Goal: Find contact information: Find contact information

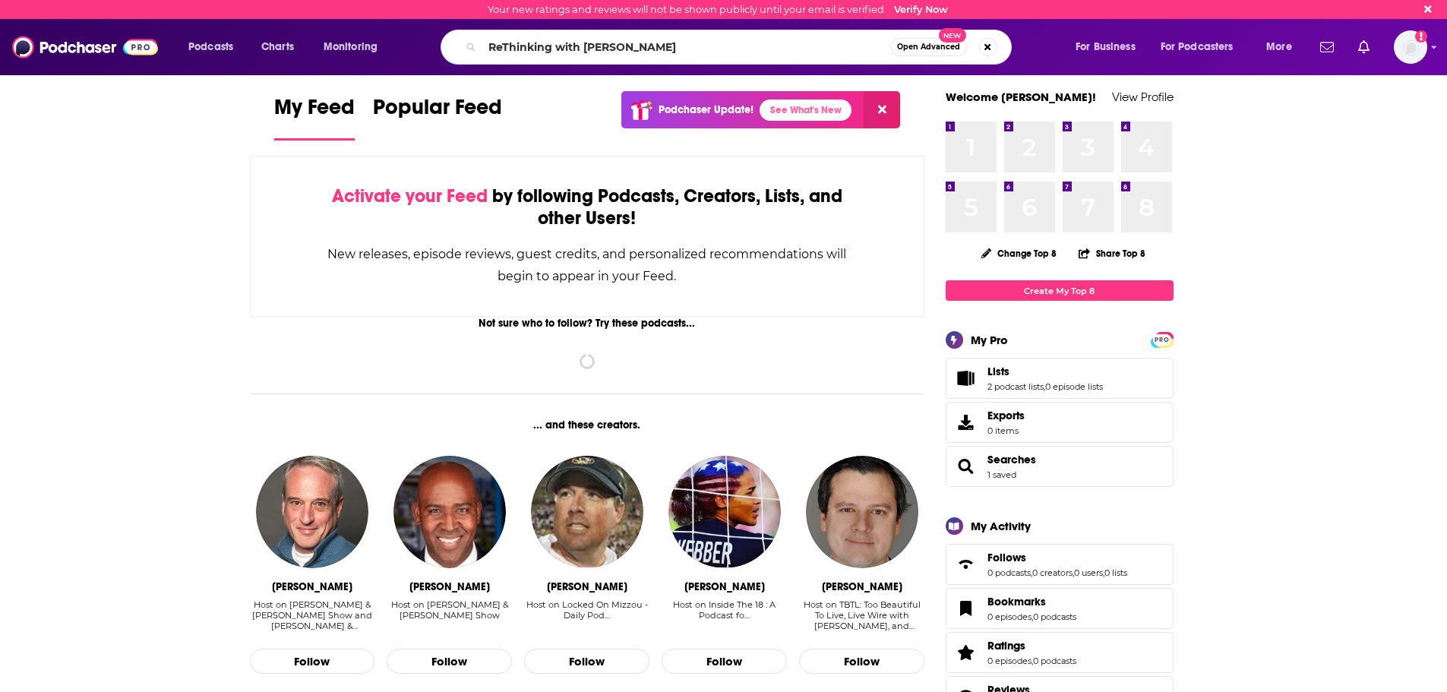
type input "ReThinking with Adam Grant"
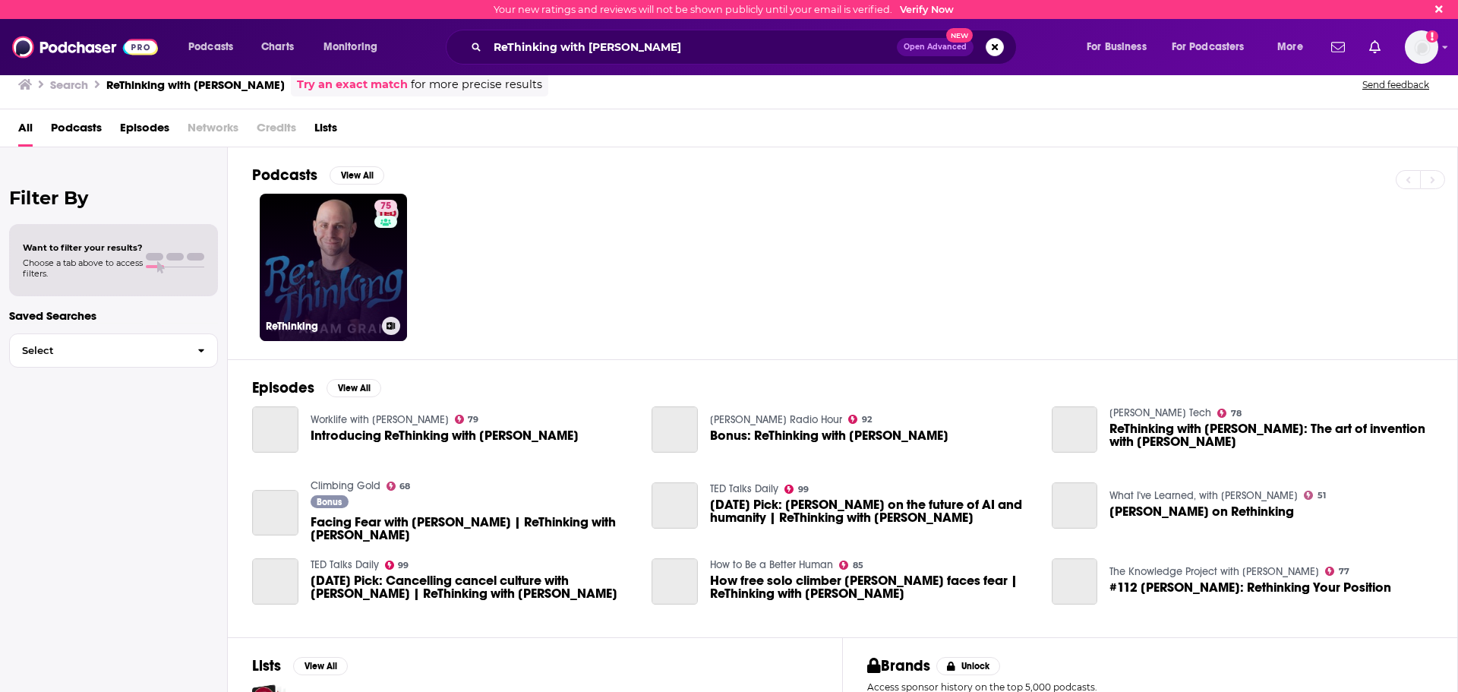
click at [366, 266] on link "75 ReThinking" at bounding box center [333, 267] width 147 height 147
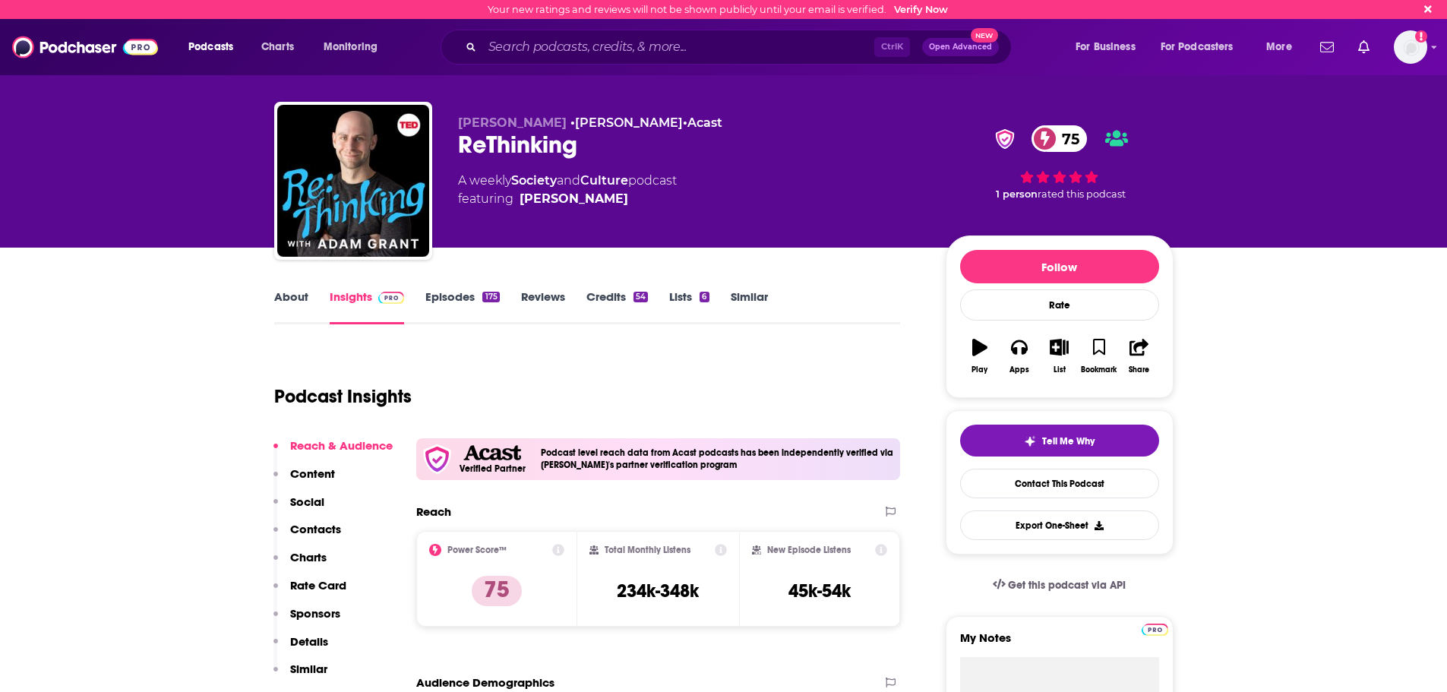
click at [307, 527] on p "Contacts" at bounding box center [315, 529] width 51 height 14
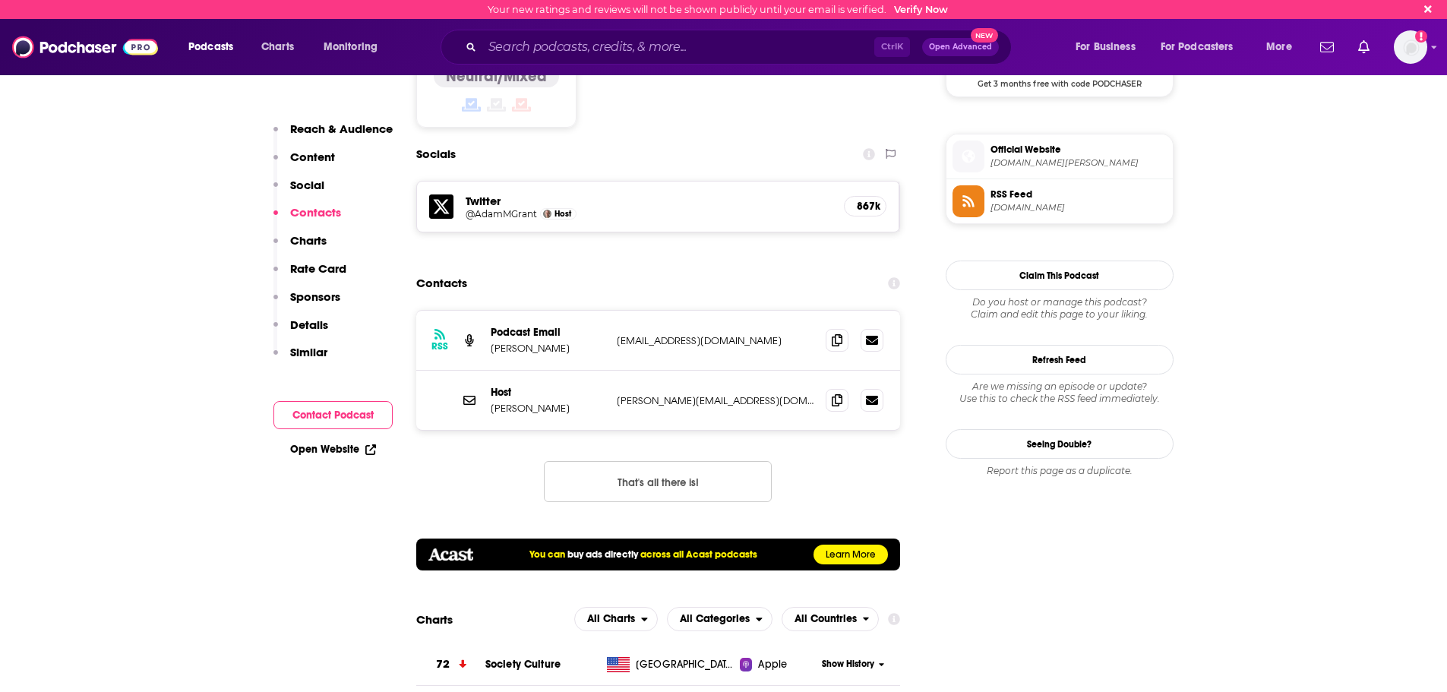
scroll to position [1300, 0]
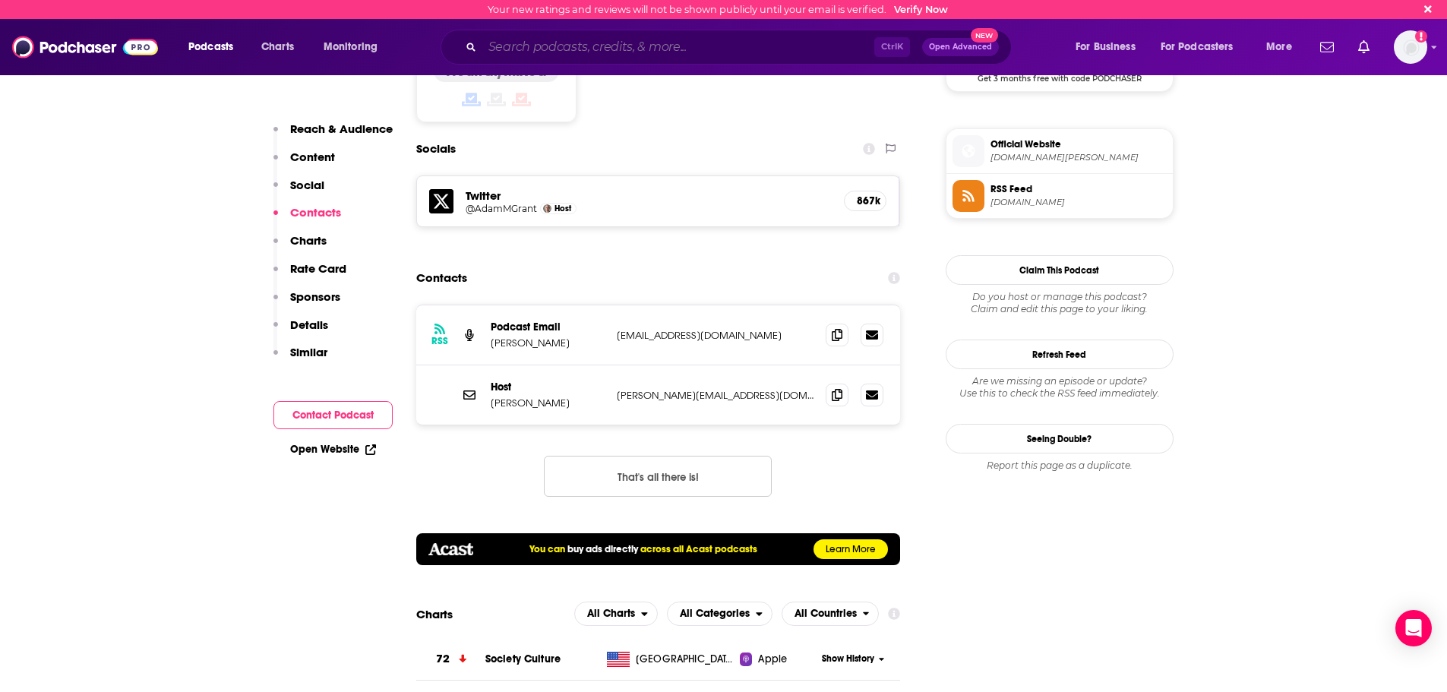
click at [572, 47] on input "Search podcasts, credits, & more..." at bounding box center [678, 47] width 392 height 24
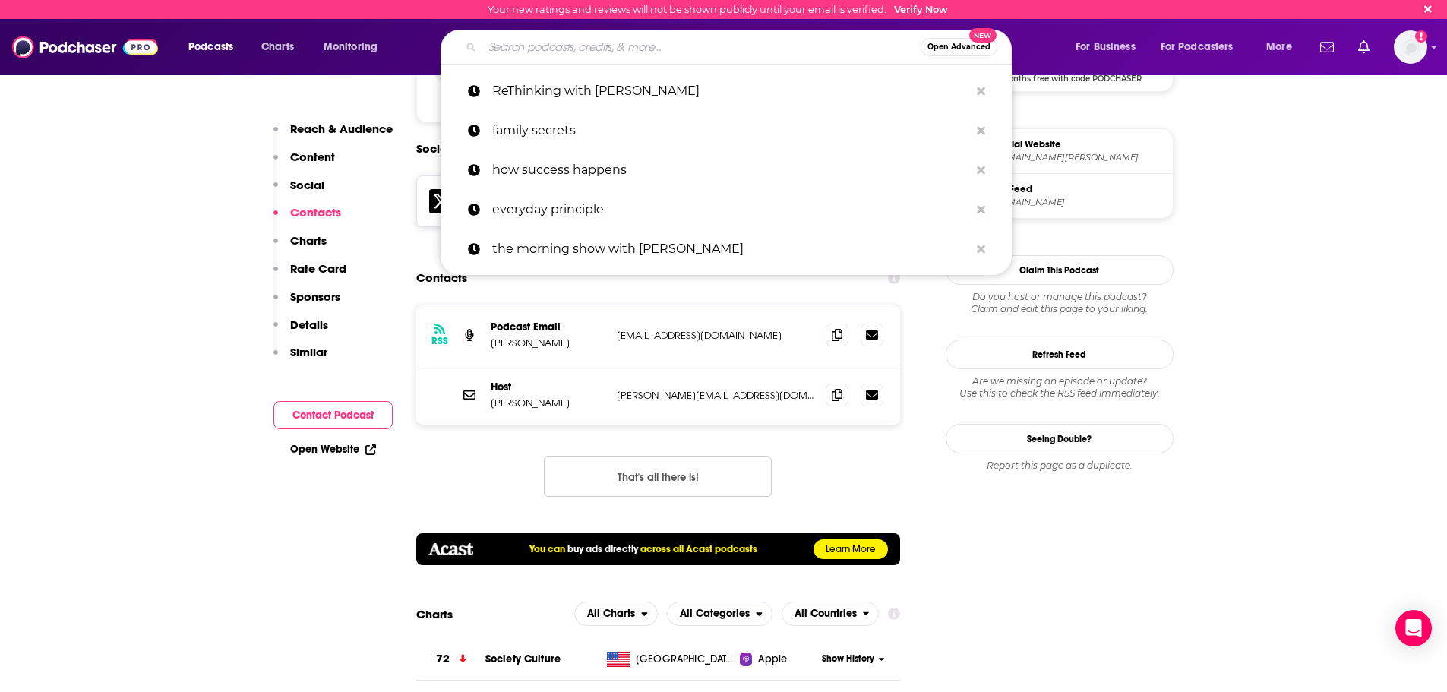
paste input "Learning Through Experience with [PERSON_NAME]"
type input "Learning Through Experience with [PERSON_NAME]"
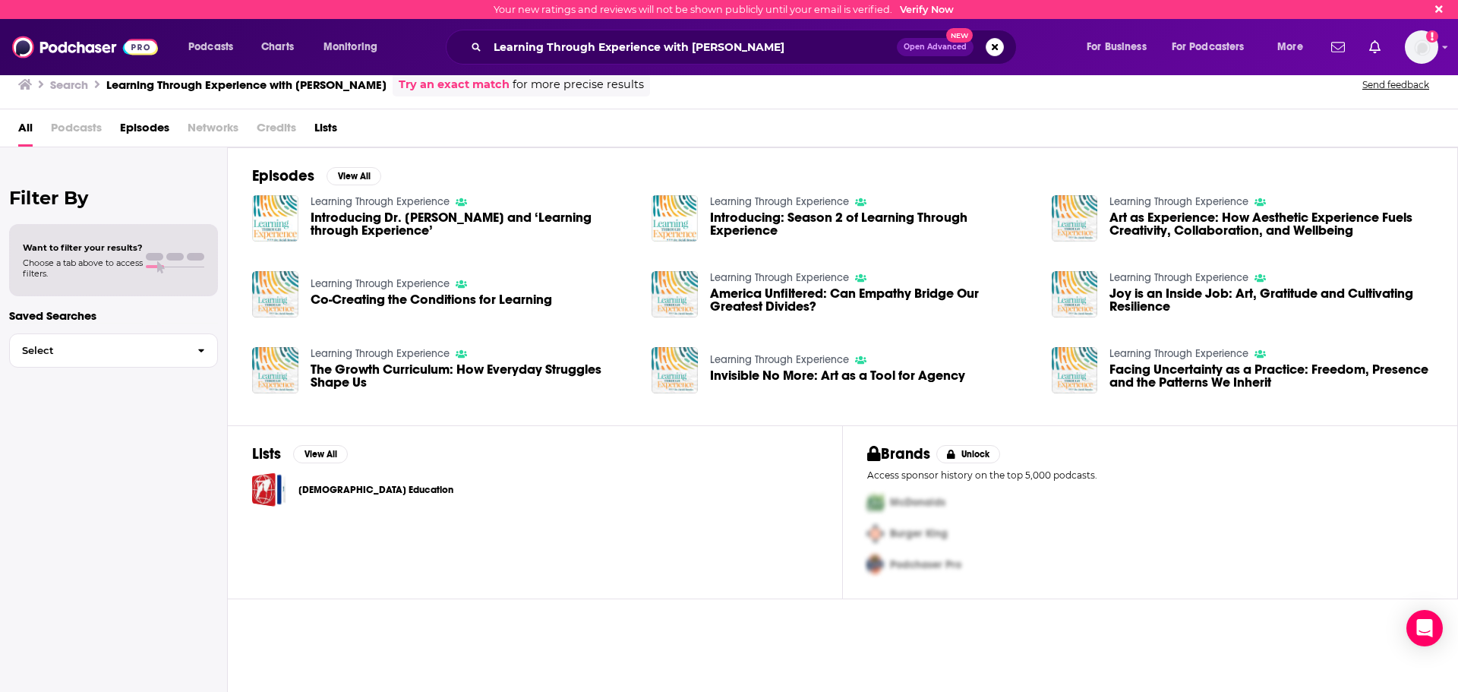
click at [492, 219] on span "Introducing Dr. Heidi Brooks and ‘Learning through Experience’" at bounding box center [473, 224] width 324 height 26
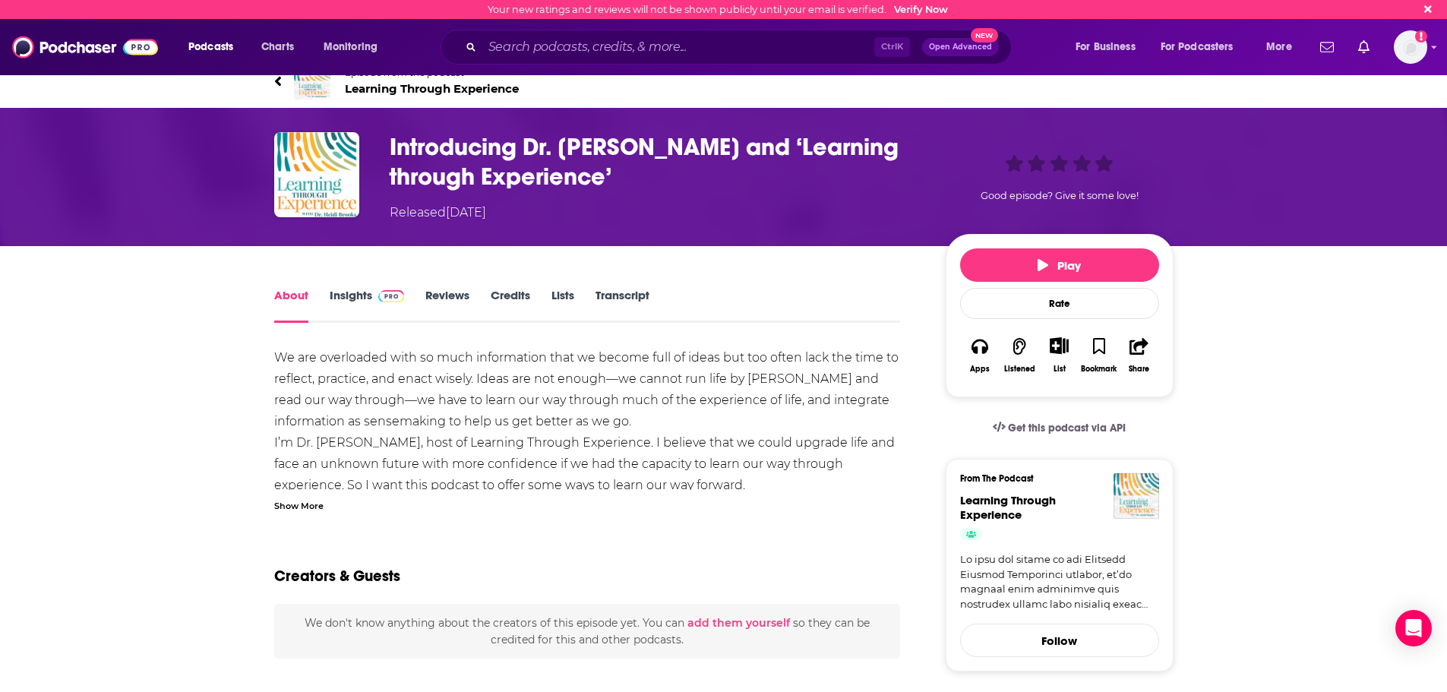
click at [358, 302] on link "Insights" at bounding box center [367, 305] width 75 height 35
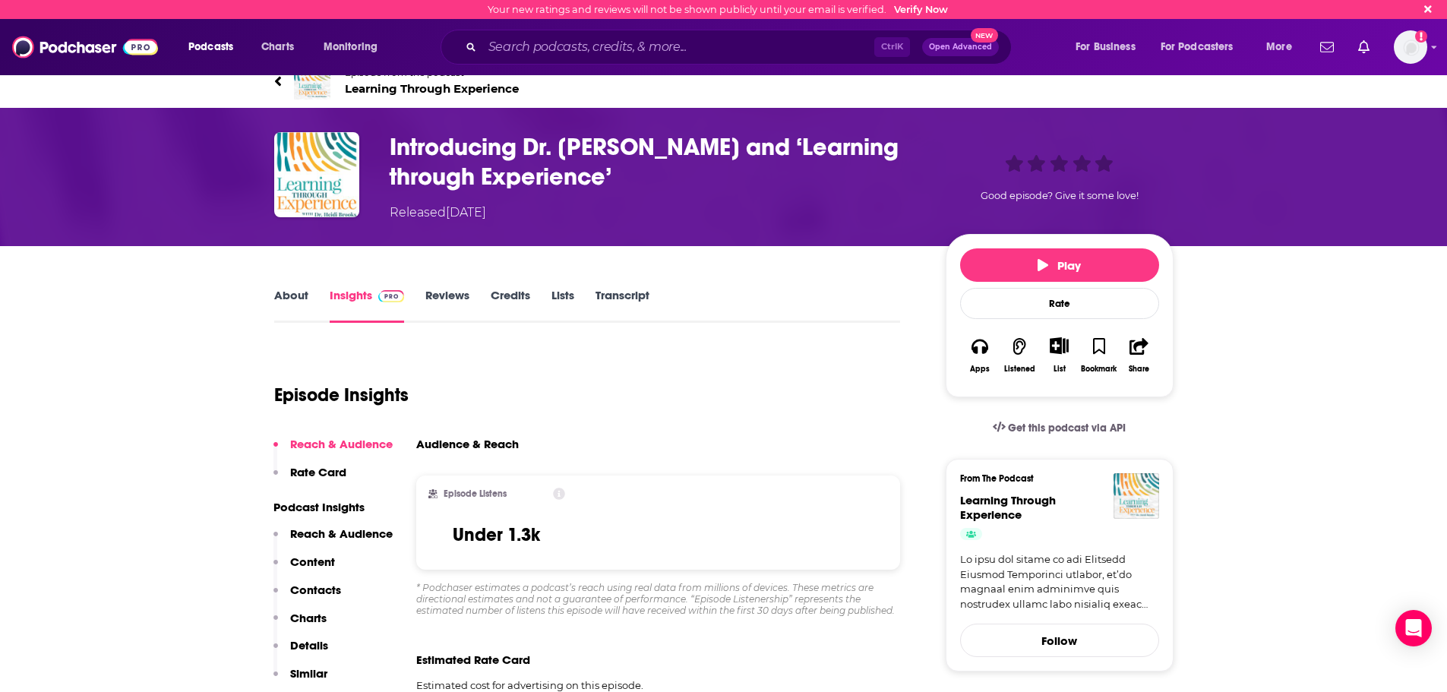
click at [516, 142] on h3 "Introducing Dr. Heidi Brooks and ‘Learning through Experience’" at bounding box center [656, 161] width 532 height 59
click at [464, 166] on h3 "Introducing Dr. Heidi Brooks and ‘Learning through Experience’" at bounding box center [656, 161] width 532 height 59
click at [504, 86] on span "Learning Through Experience" at bounding box center [432, 88] width 174 height 14
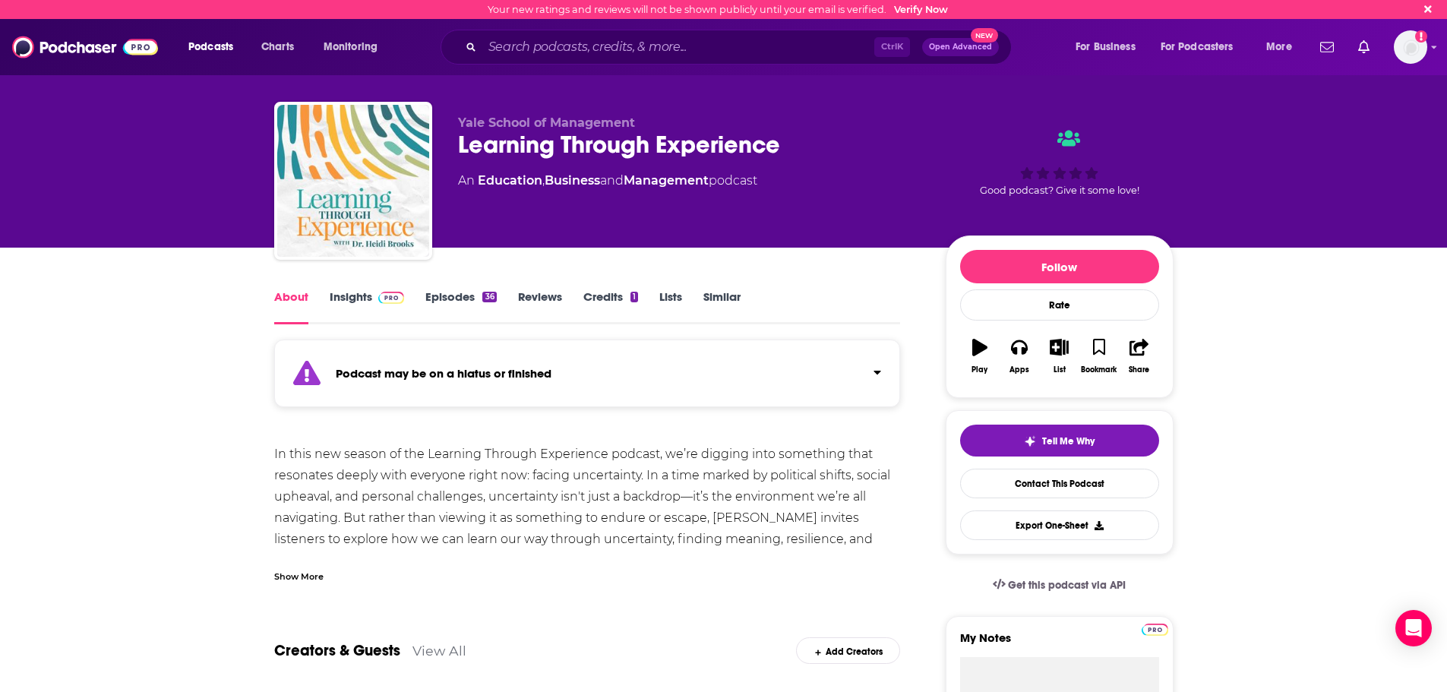
click at [438, 302] on link "Episodes 36" at bounding box center [460, 306] width 71 height 35
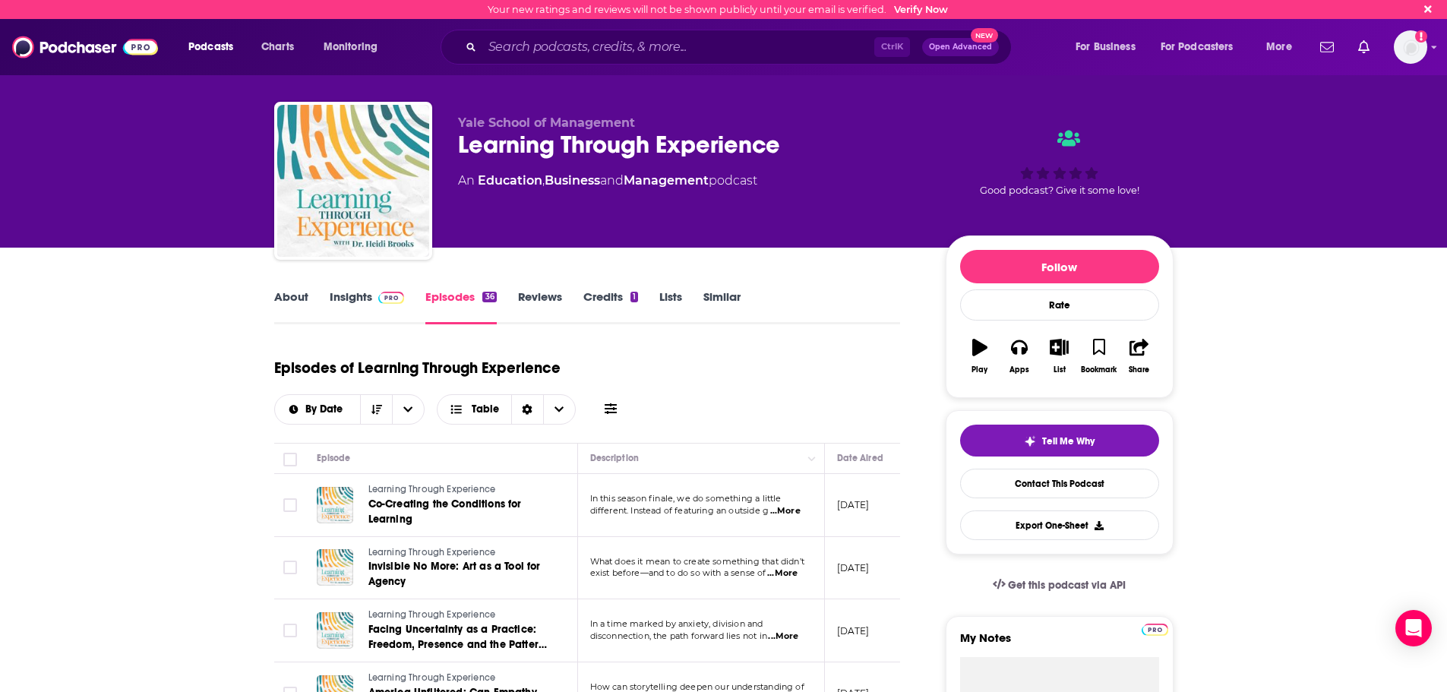
click at [372, 302] on span at bounding box center [388, 296] width 33 height 14
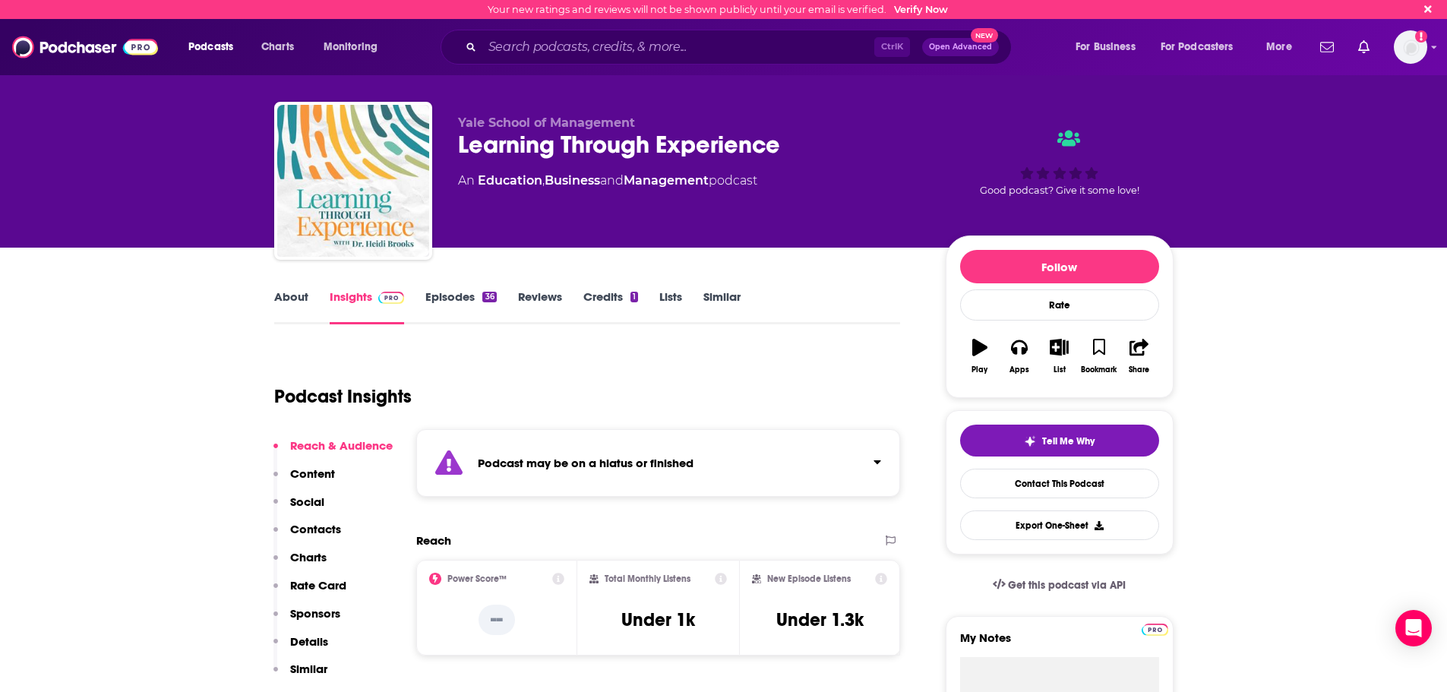
click at [310, 528] on p "Contacts" at bounding box center [315, 529] width 51 height 14
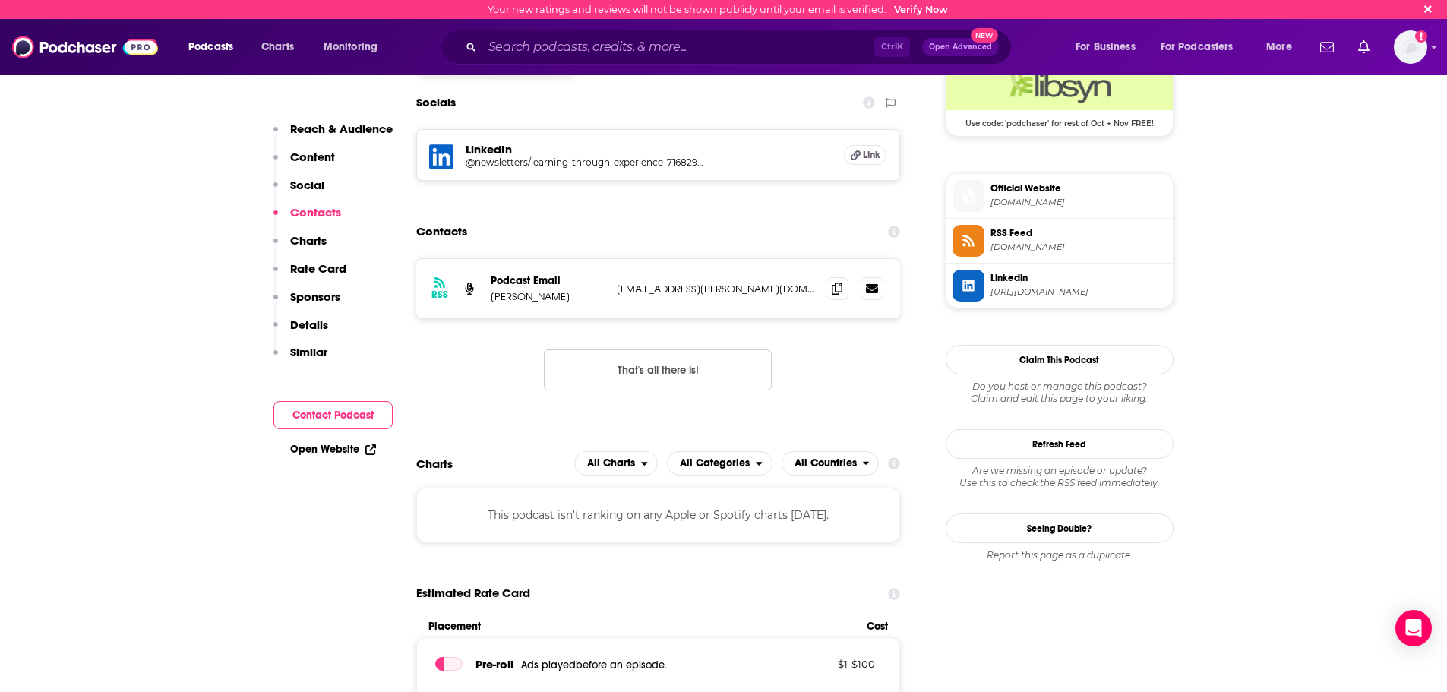
scroll to position [1139, 0]
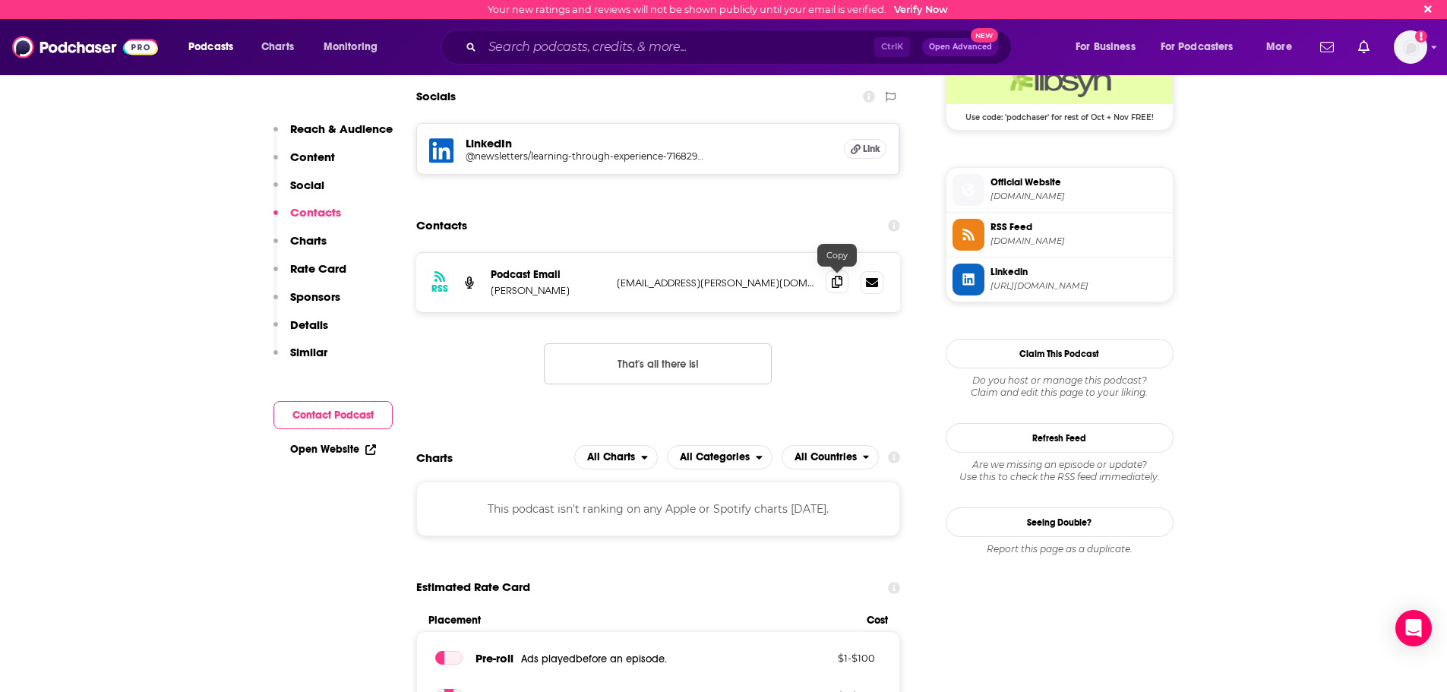
click at [833, 279] on icon at bounding box center [837, 282] width 11 height 12
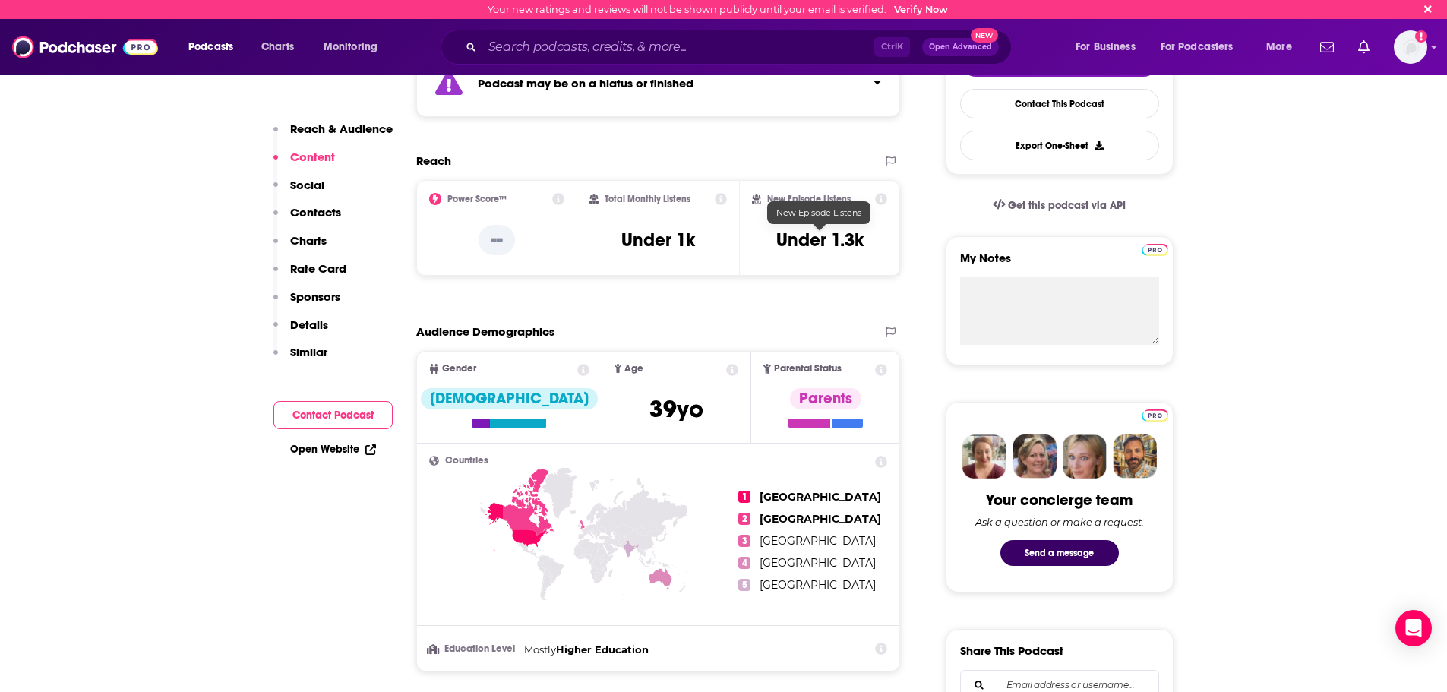
scroll to position [0, 0]
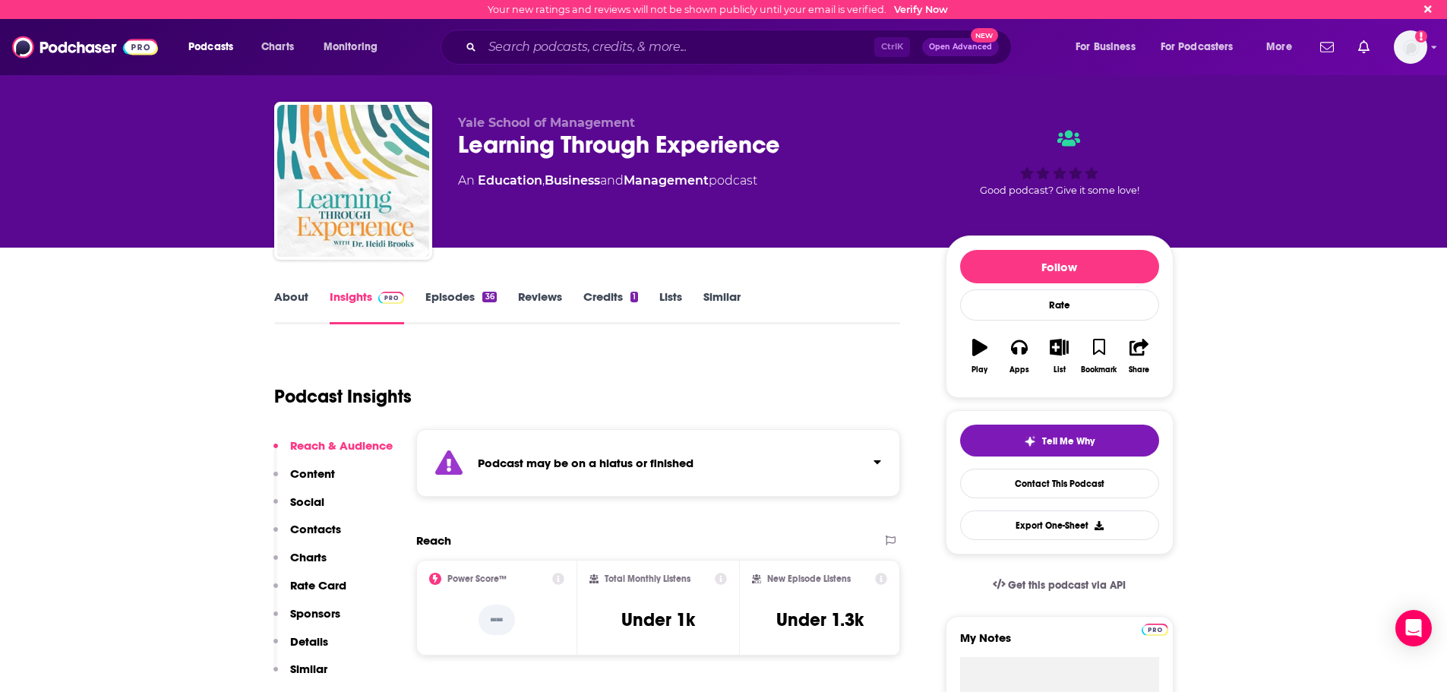
click at [296, 302] on link "About" at bounding box center [291, 306] width 34 height 35
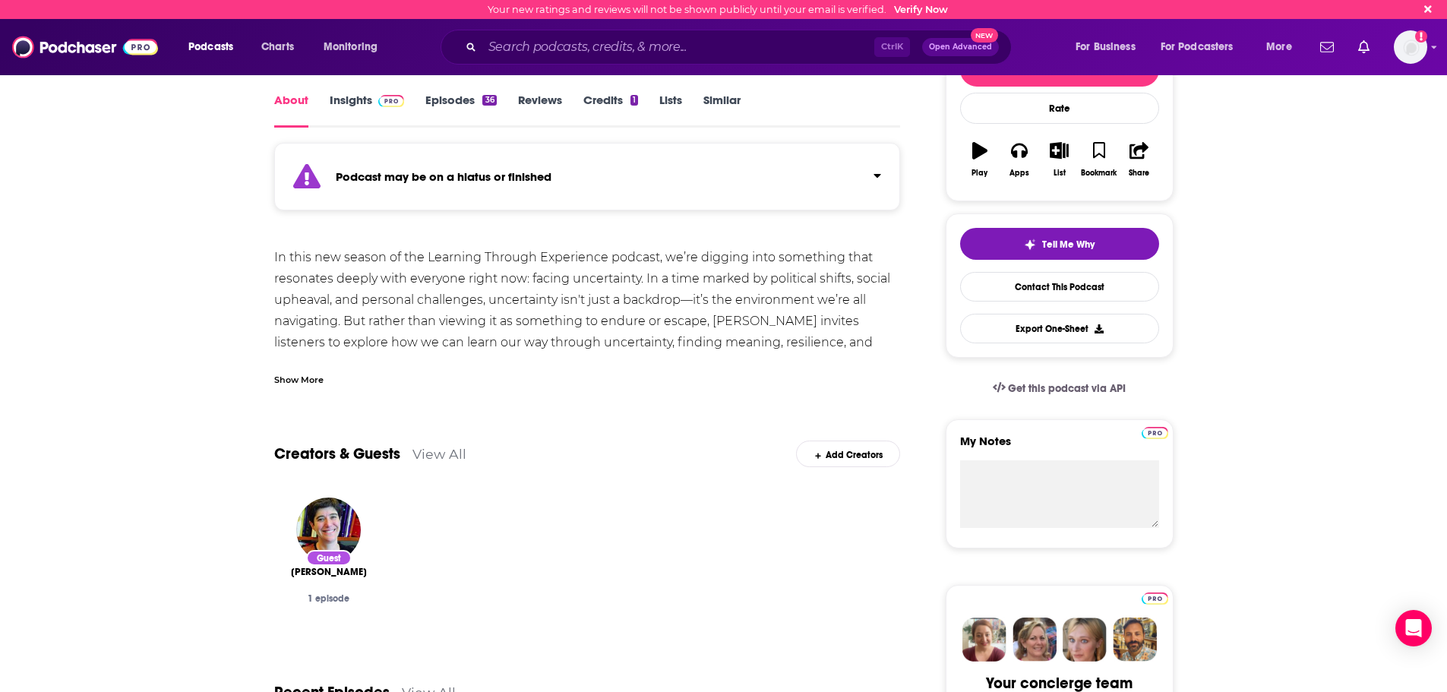
scroll to position [228, 0]
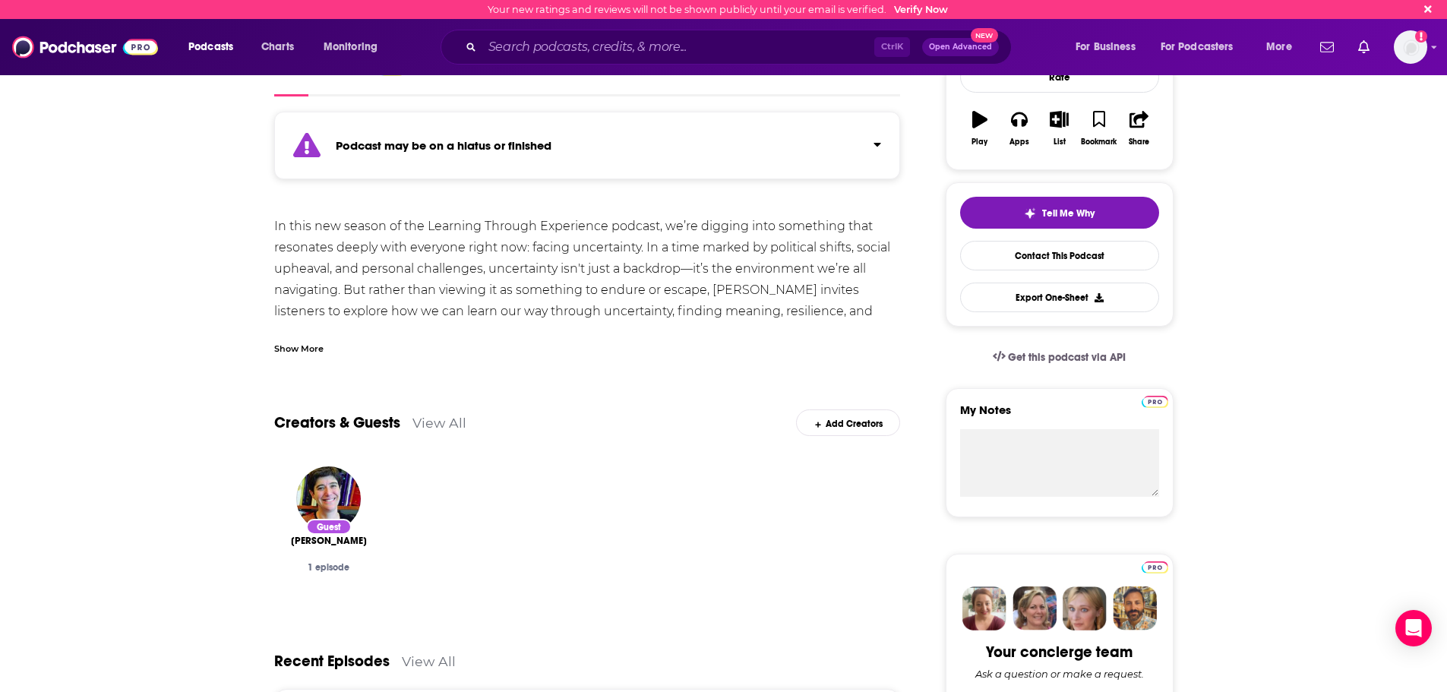
click at [319, 340] on div "Show More" at bounding box center [298, 347] width 49 height 14
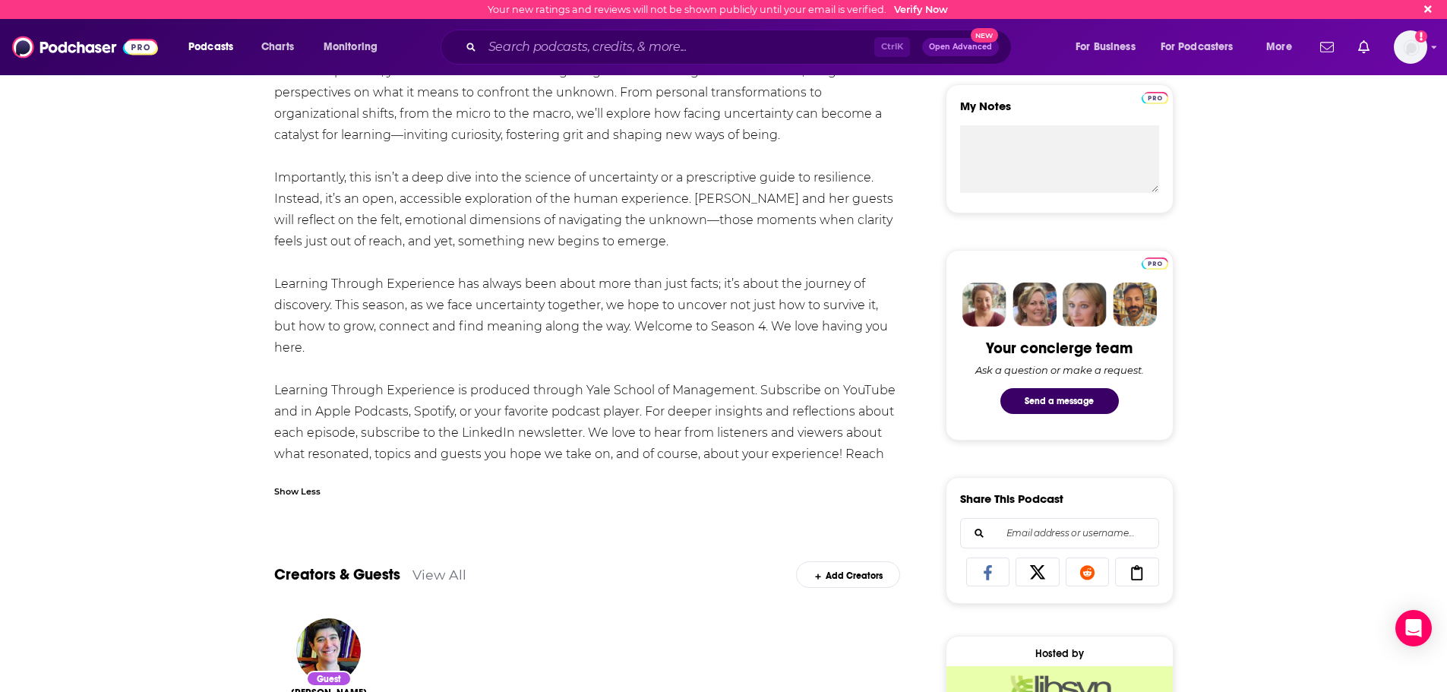
scroll to position [760, 0]
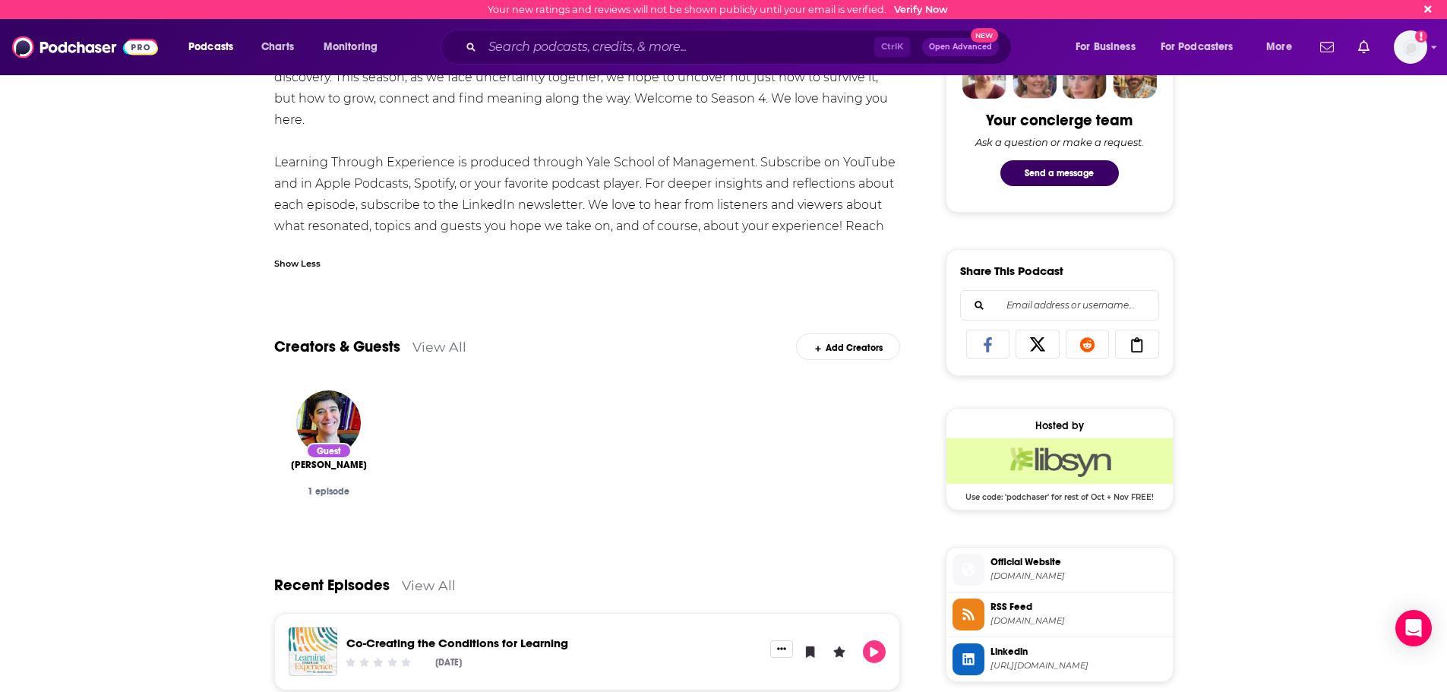
drag, startPoint x: 372, startPoint y: 225, endPoint x: 314, endPoint y: 245, distance: 62.0
click at [306, 248] on div "Show Less" at bounding box center [587, 258] width 627 height 26
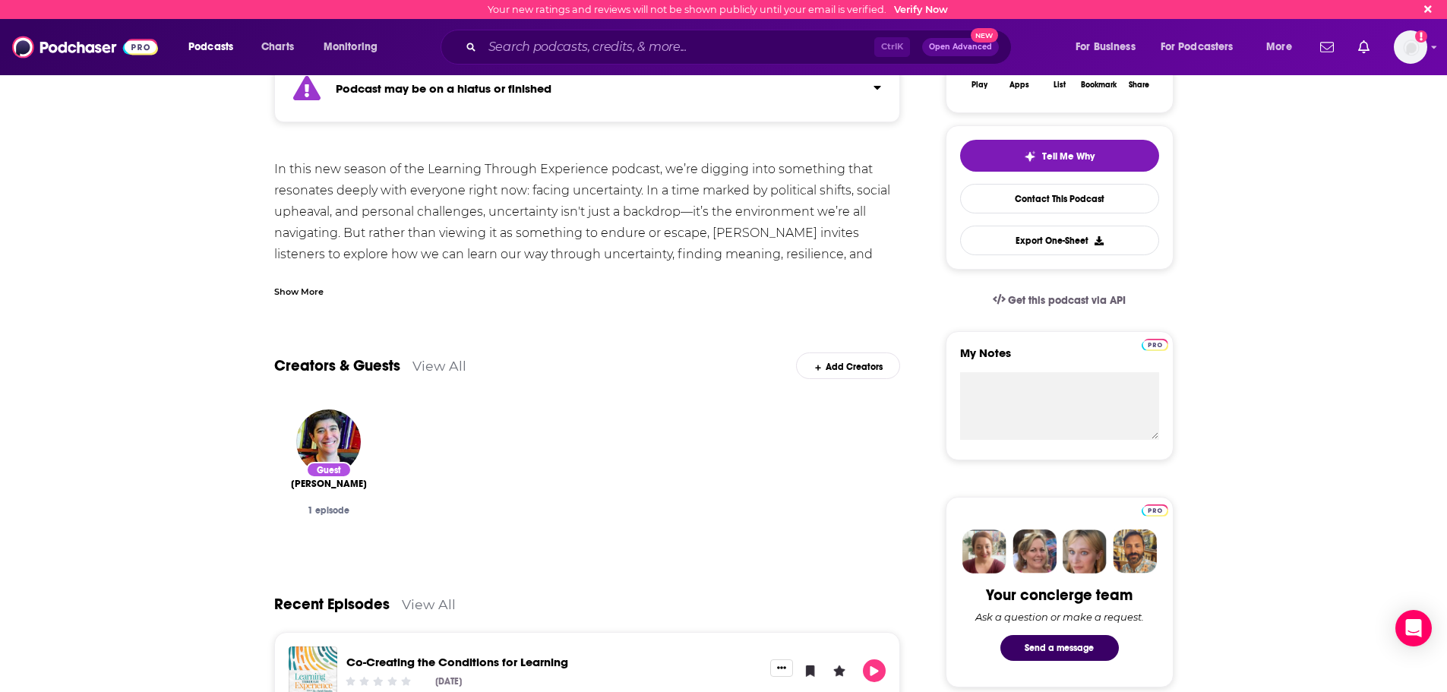
scroll to position [228, 0]
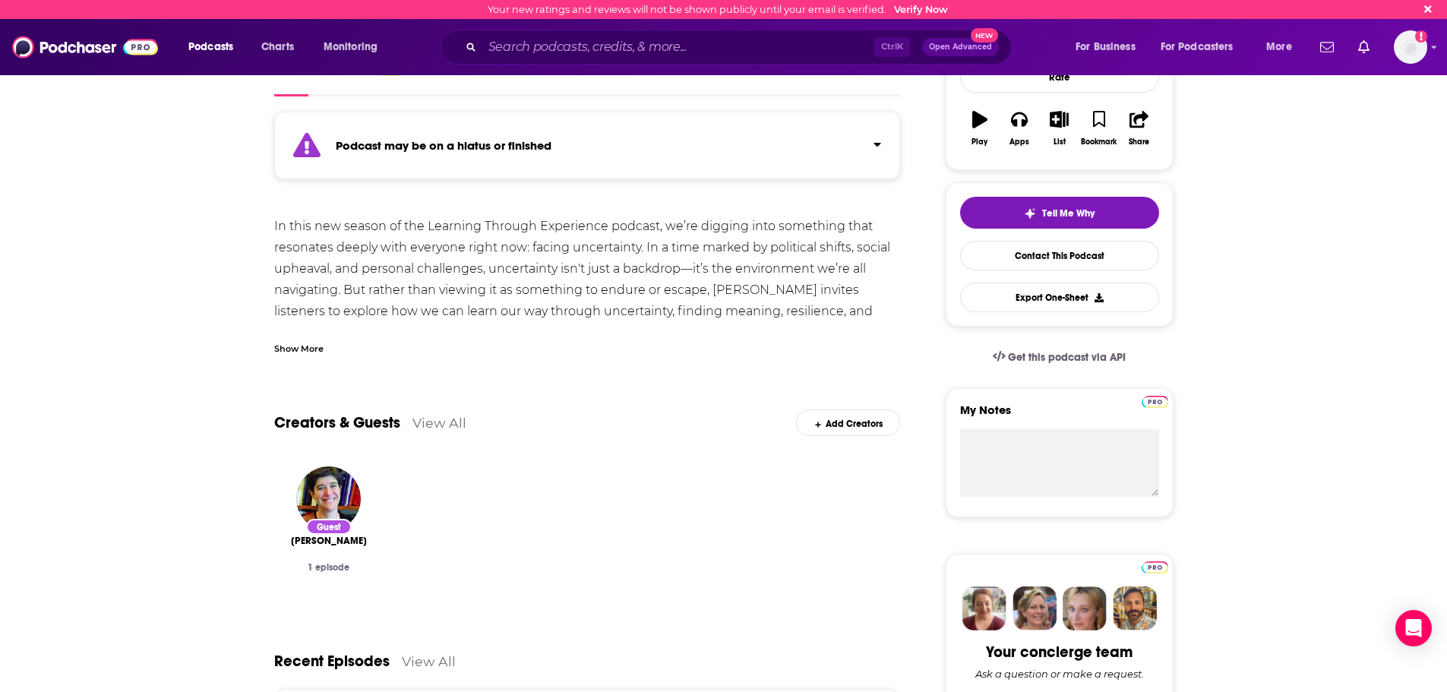
click at [315, 336] on div "Show More" at bounding box center [587, 343] width 627 height 26
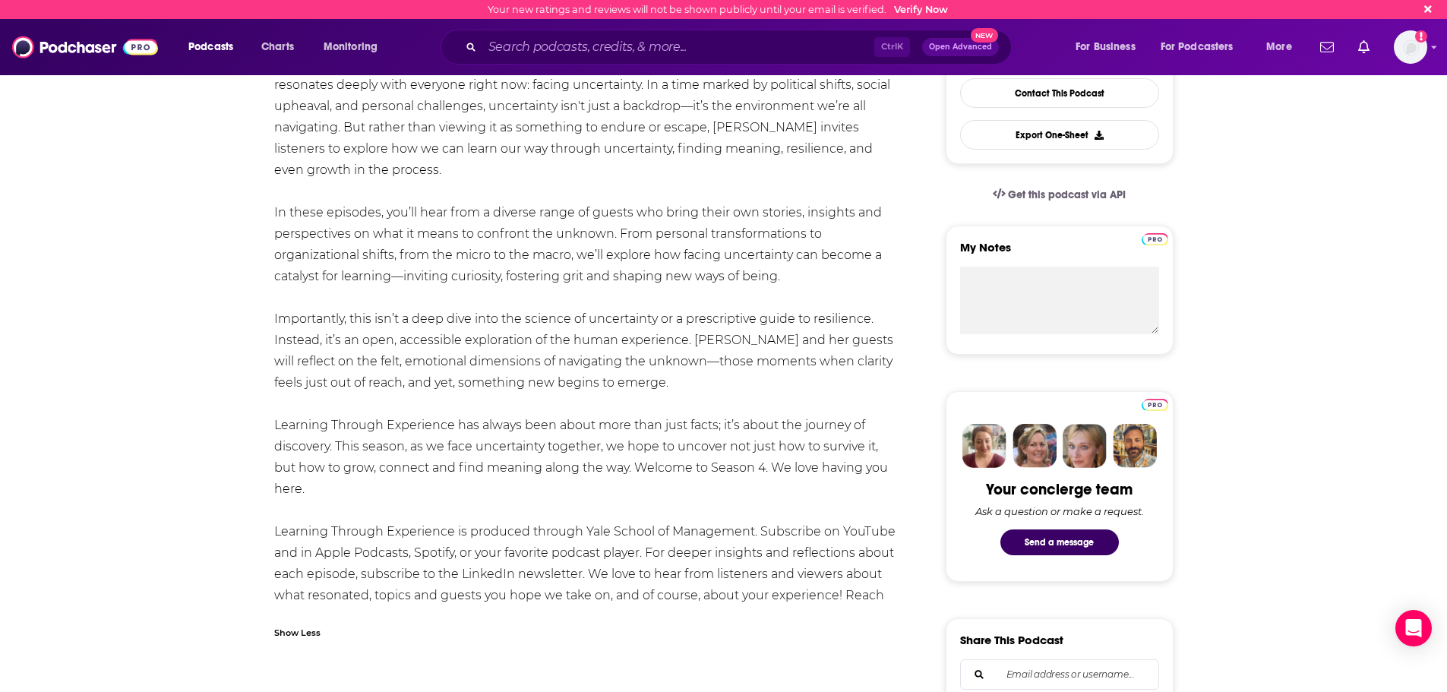
scroll to position [608, 0]
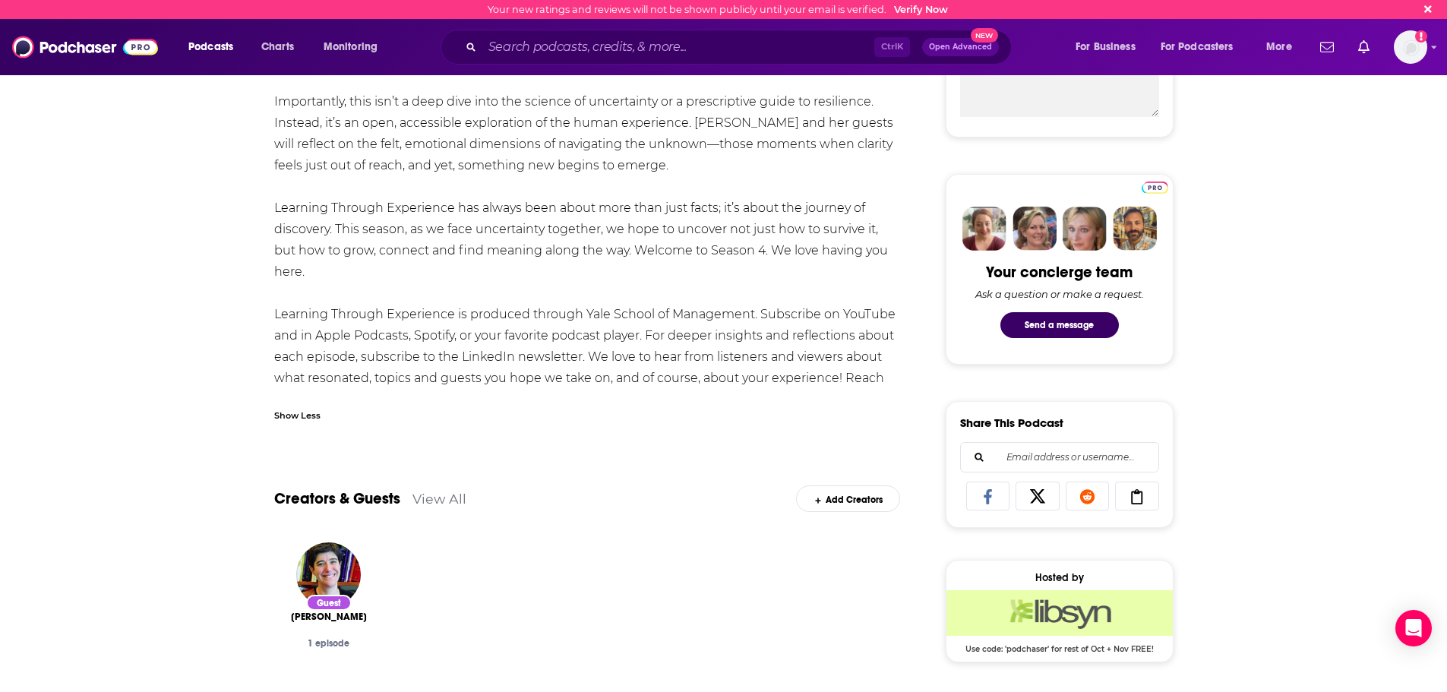
drag, startPoint x: 343, startPoint y: 380, endPoint x: 478, endPoint y: 378, distance: 134.4
click at [478, 378] on div "In this new season of the Learning Through Experience podcast, we’re digging in…" at bounding box center [587, 123] width 627 height 574
copy div "LTEpodcast@yale.edu"
click at [620, 42] on input "Search podcasts, credits, & more..." at bounding box center [678, 47] width 392 height 24
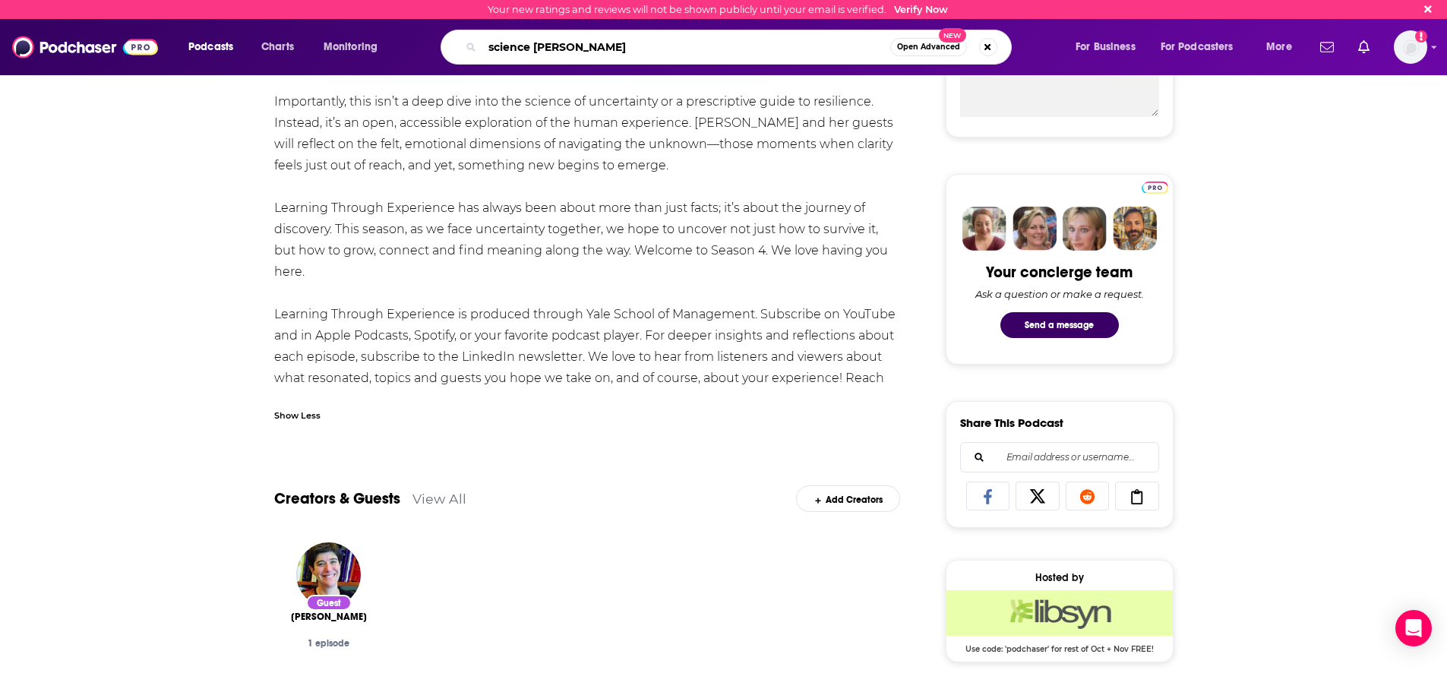
type input "science [DATE]"
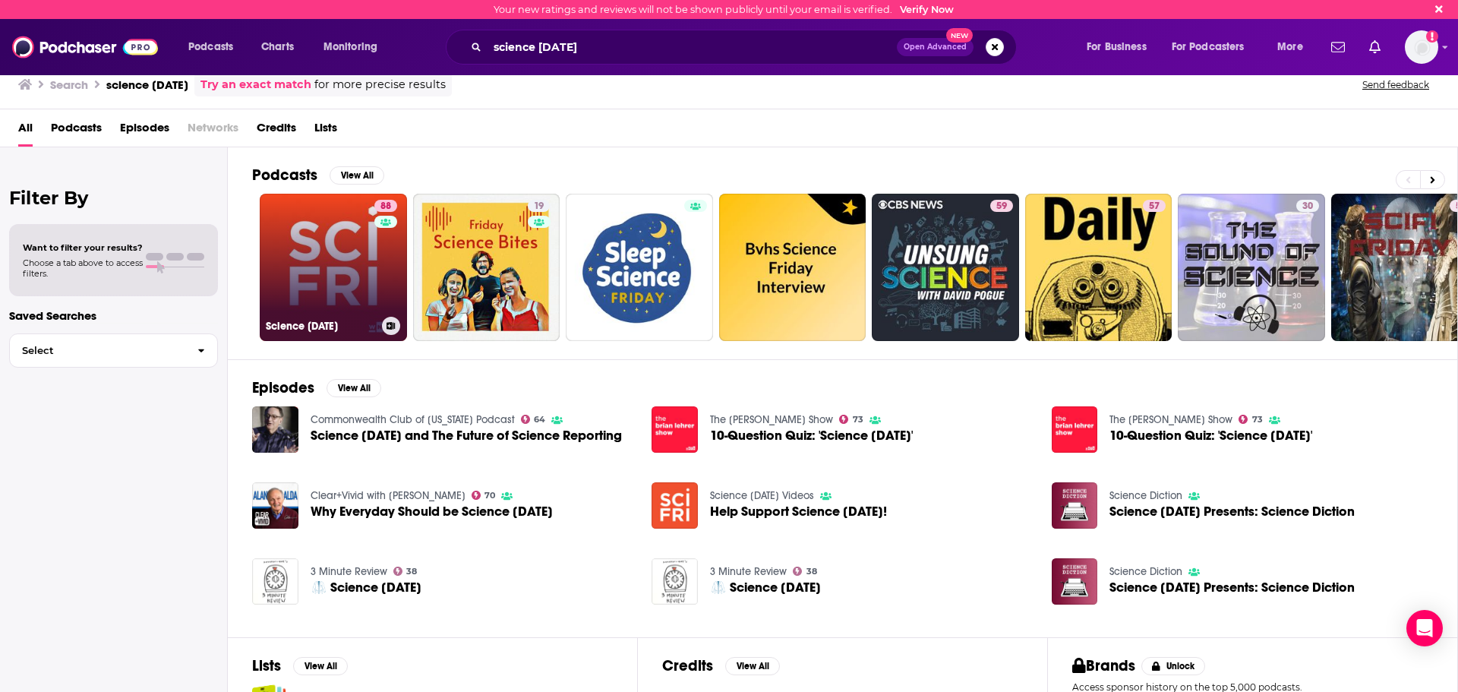
click at [301, 220] on link "88 Science Friday" at bounding box center [333, 267] width 147 height 147
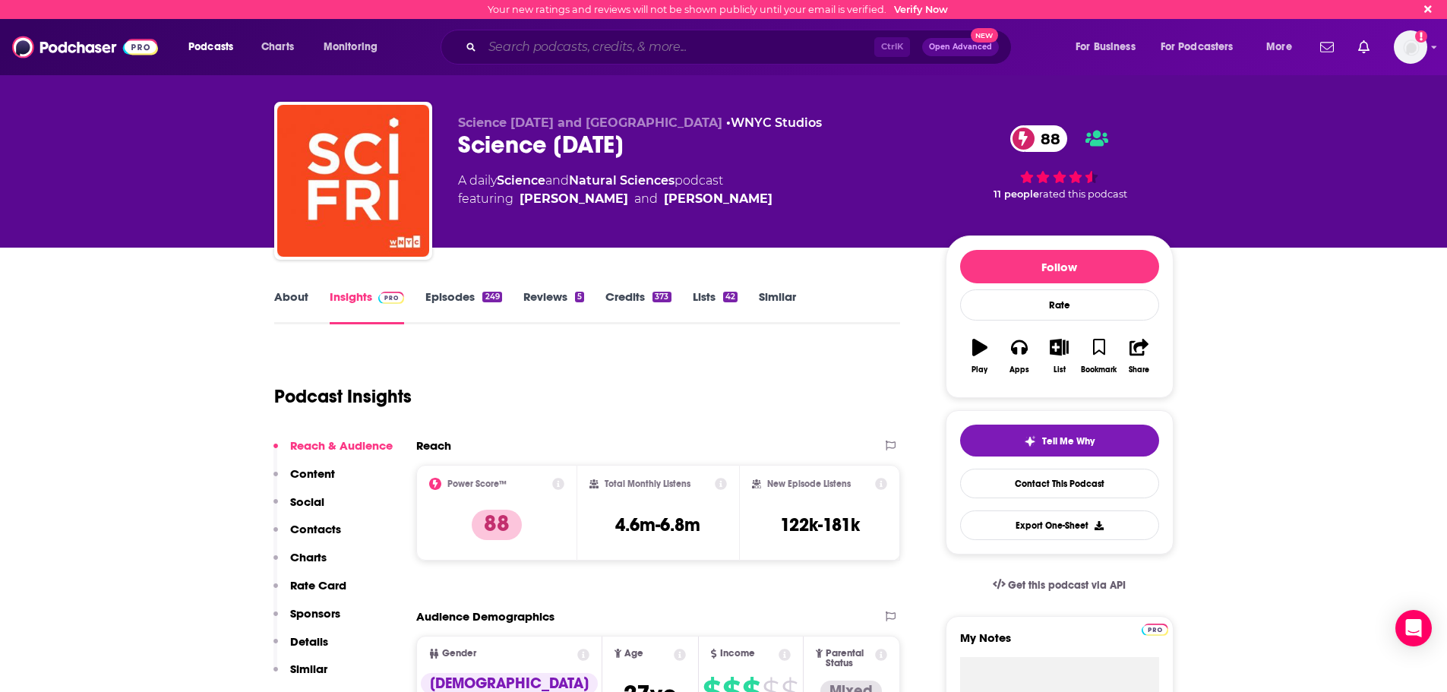
click at [595, 52] on input "Search podcasts, credits, & more..." at bounding box center [678, 47] width 392 height 24
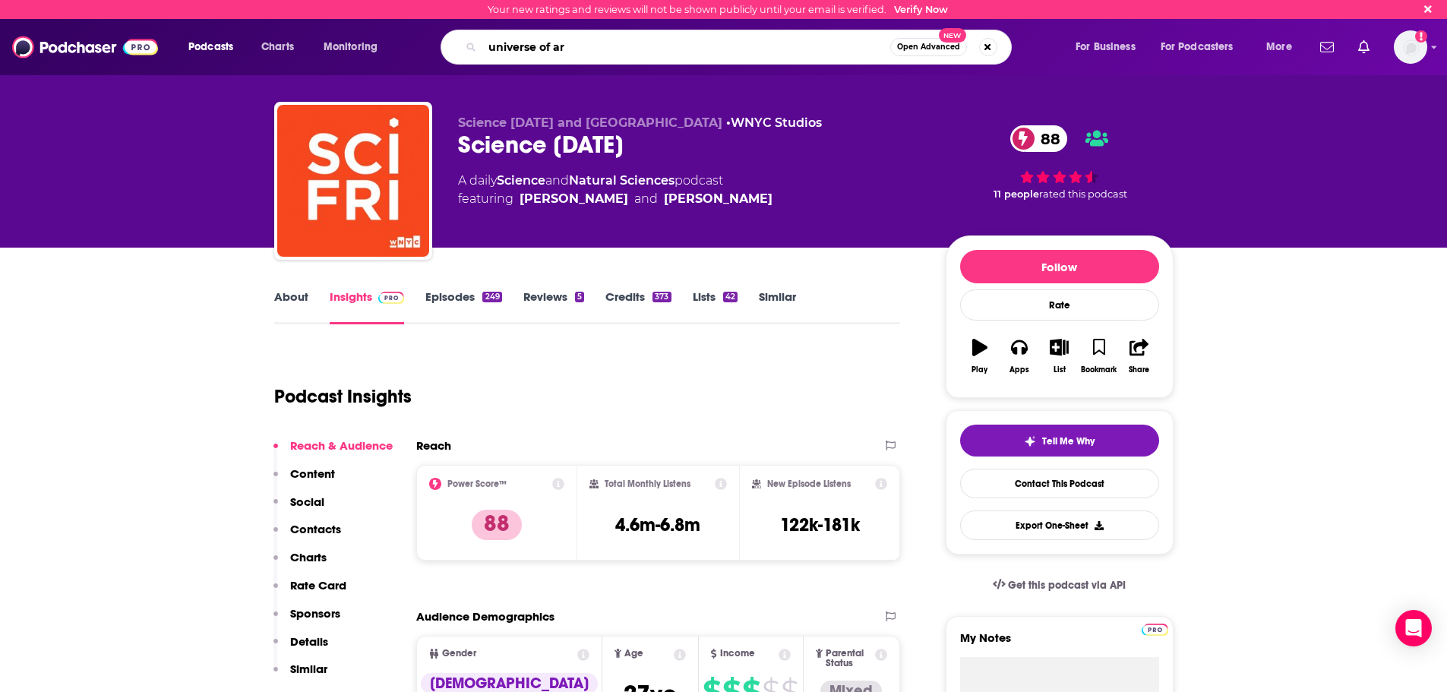
type input "universe of art"
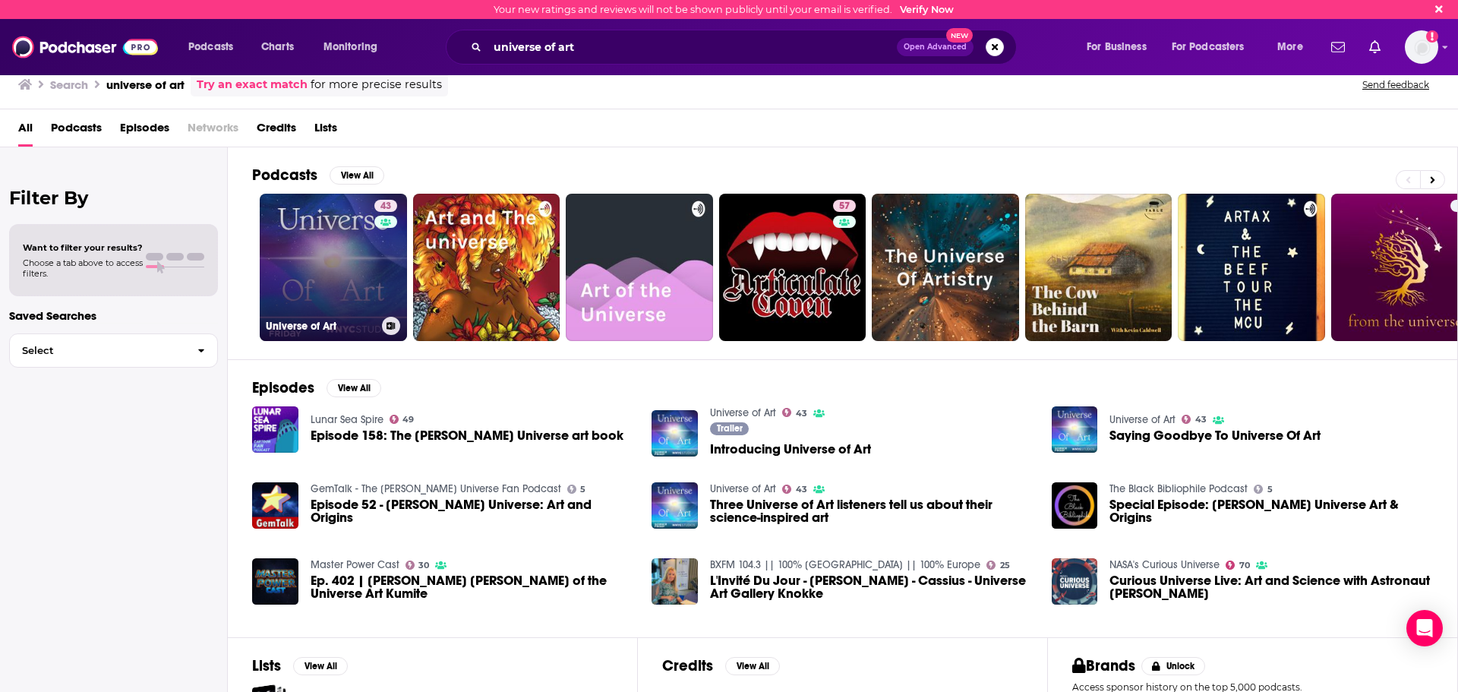
click at [336, 261] on link "43 Universe of Art" at bounding box center [333, 267] width 147 height 147
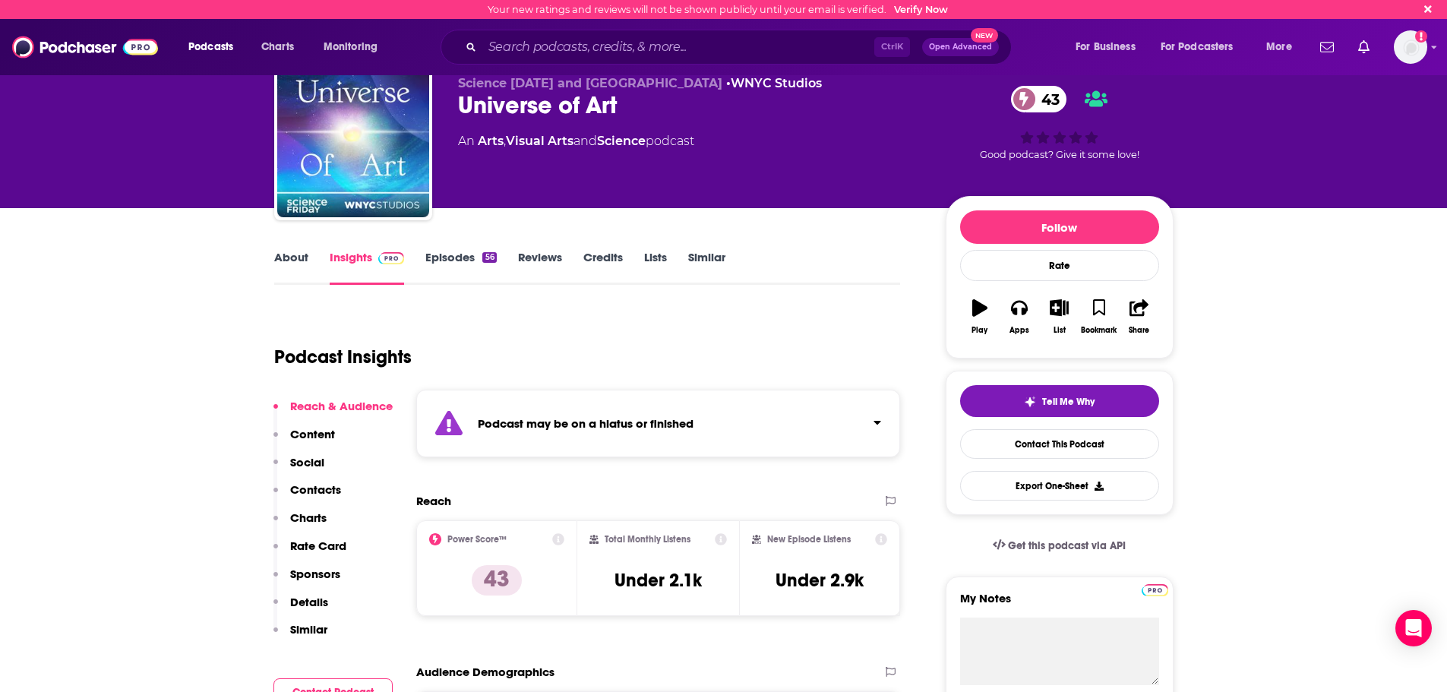
scroll to position [76, 0]
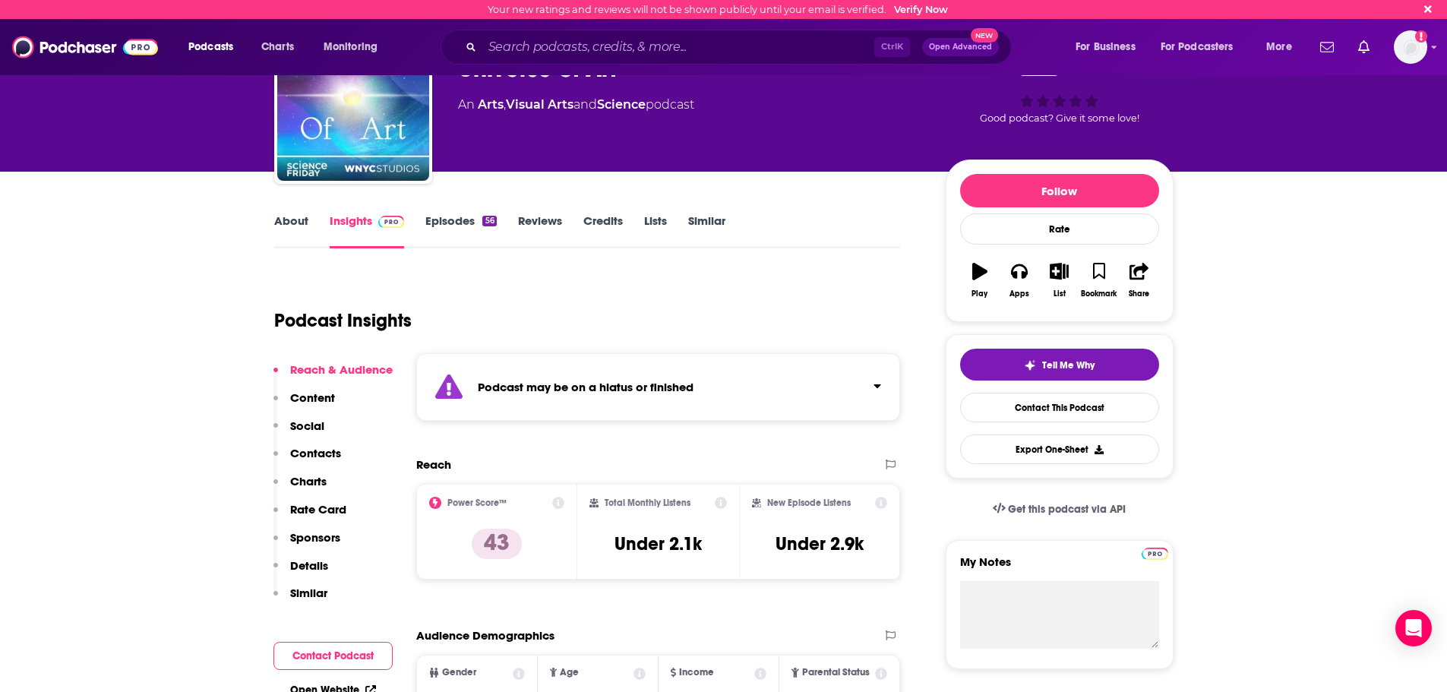
click at [461, 234] on link "Episodes 56" at bounding box center [460, 230] width 71 height 35
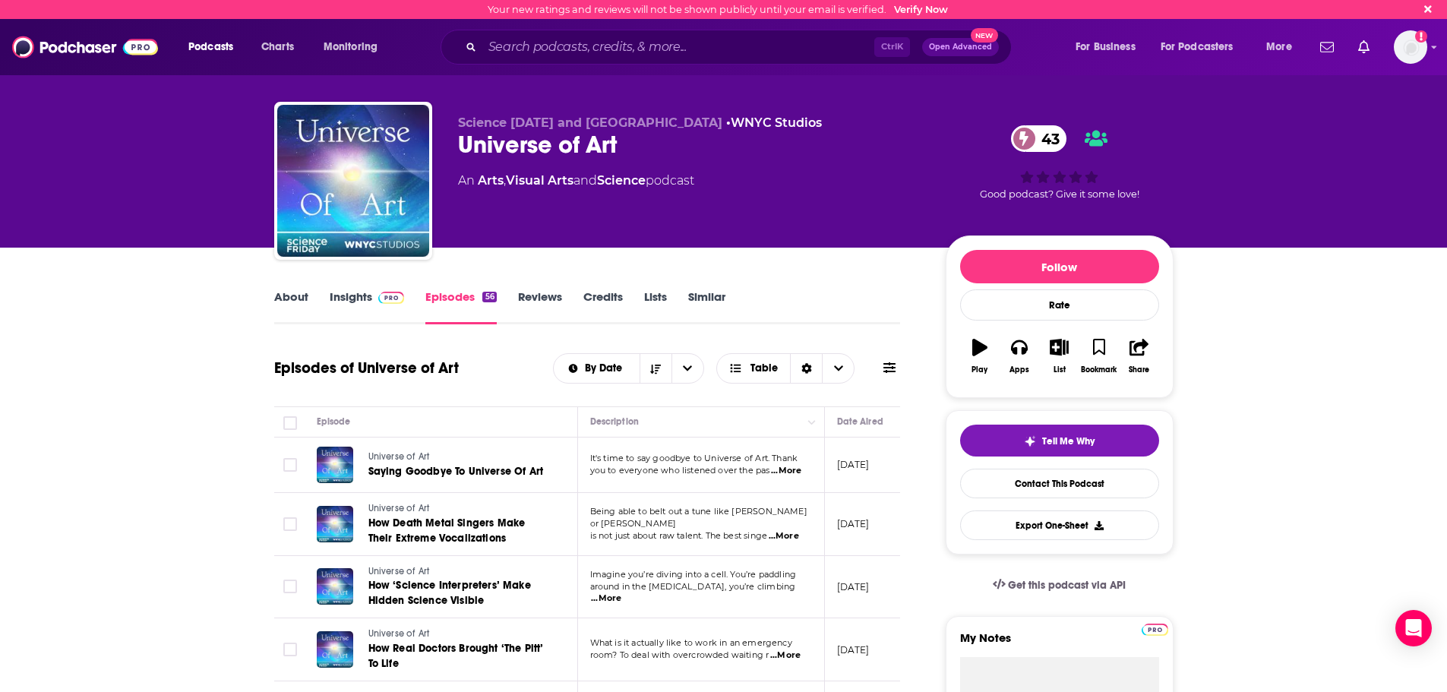
click at [788, 471] on span "...More" at bounding box center [786, 471] width 30 height 12
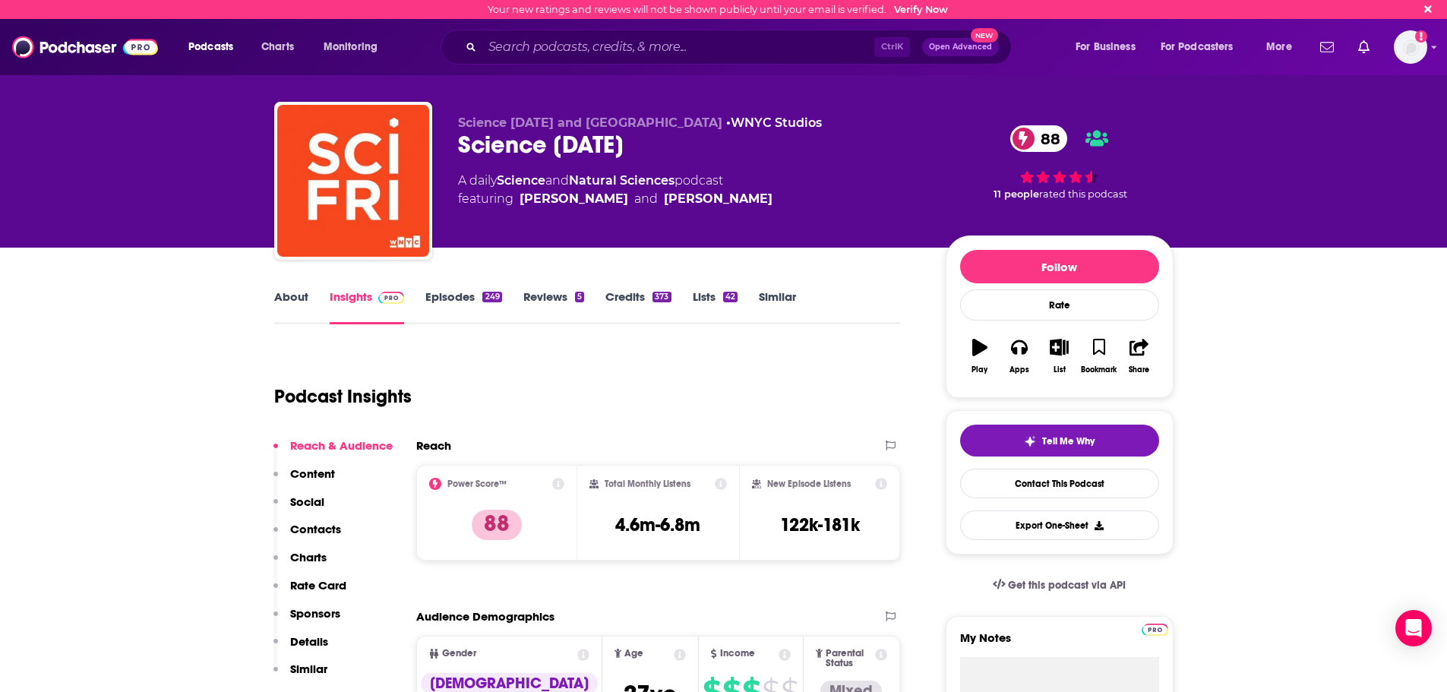
click at [453, 302] on link "Episodes 249" at bounding box center [463, 306] width 76 height 35
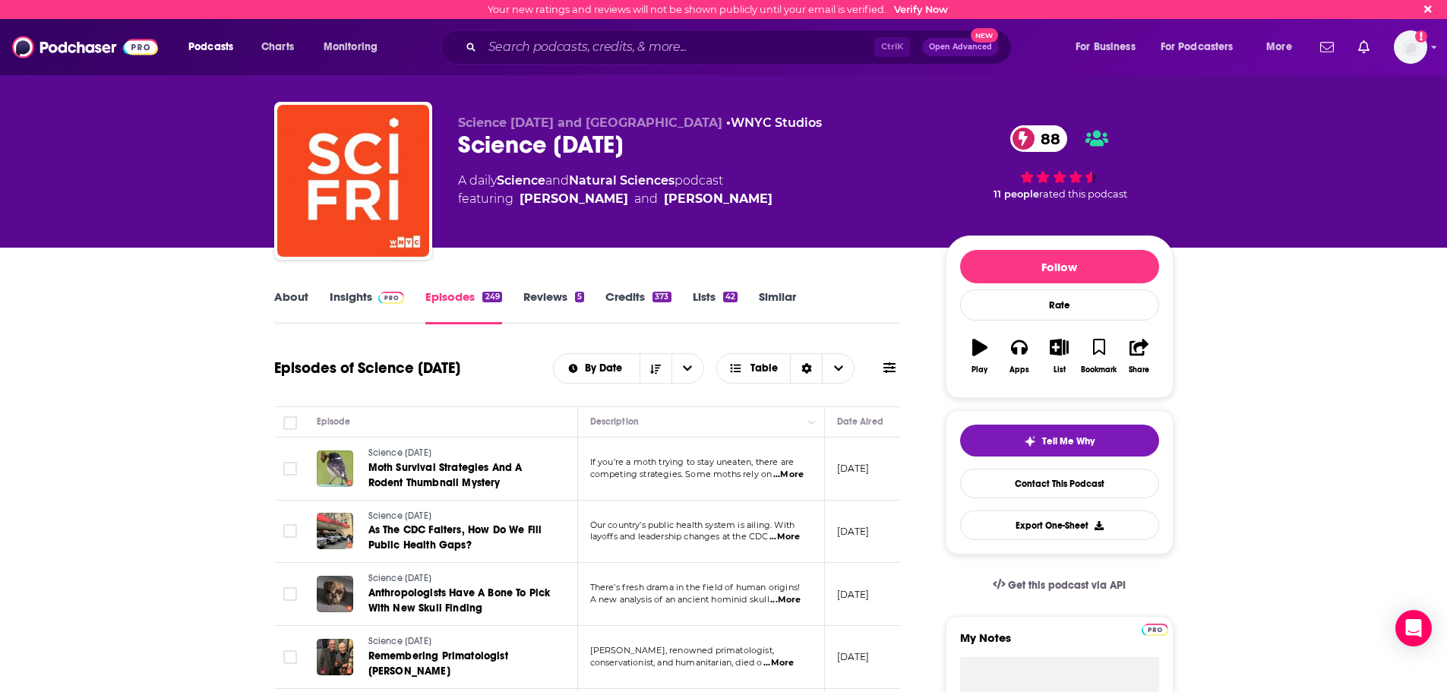
click at [340, 306] on link "Insights" at bounding box center [367, 306] width 75 height 35
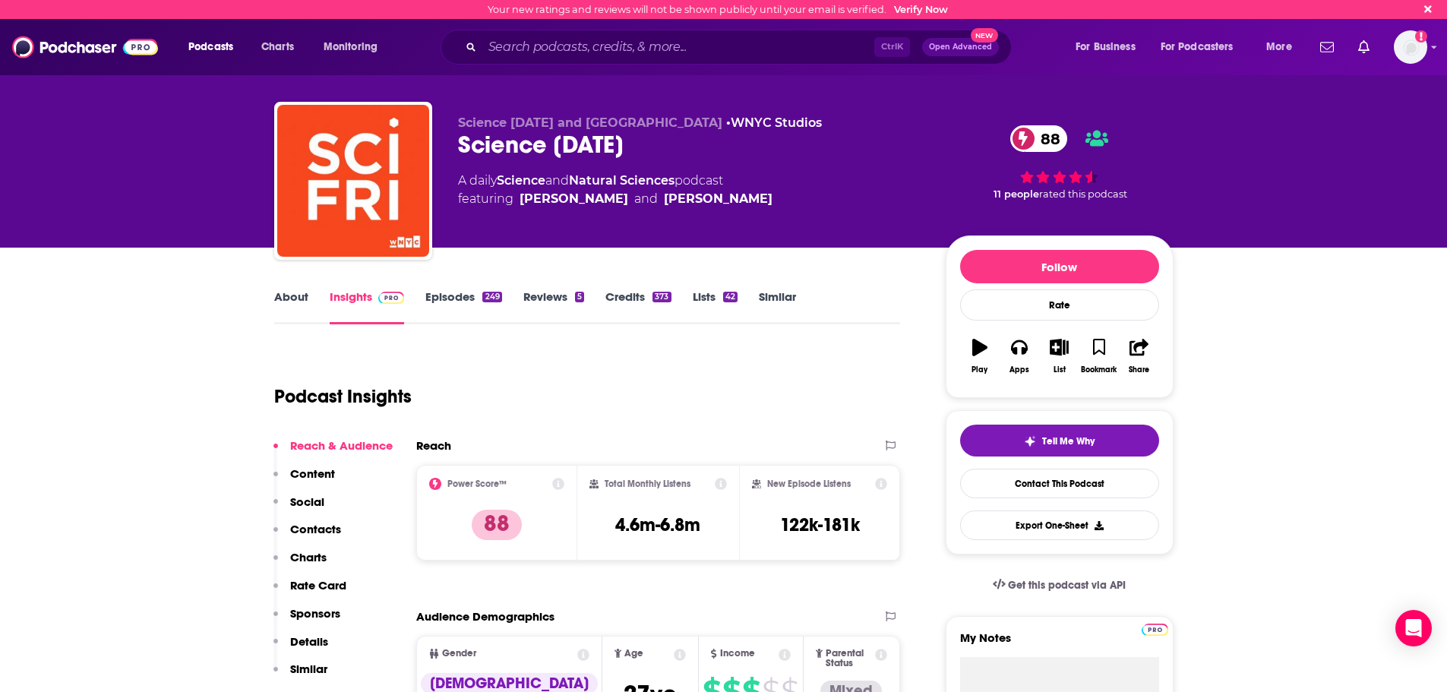
click at [314, 523] on p "Contacts" at bounding box center [315, 529] width 51 height 14
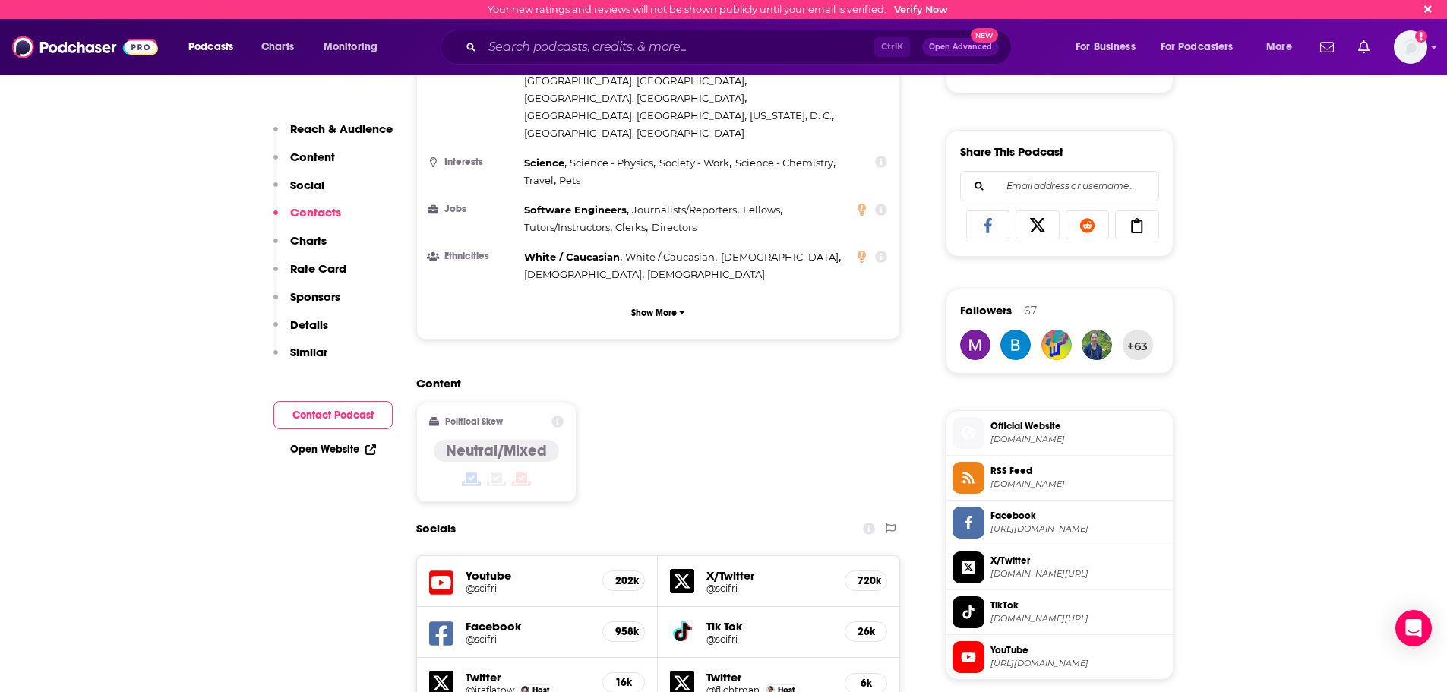
scroll to position [1354, 0]
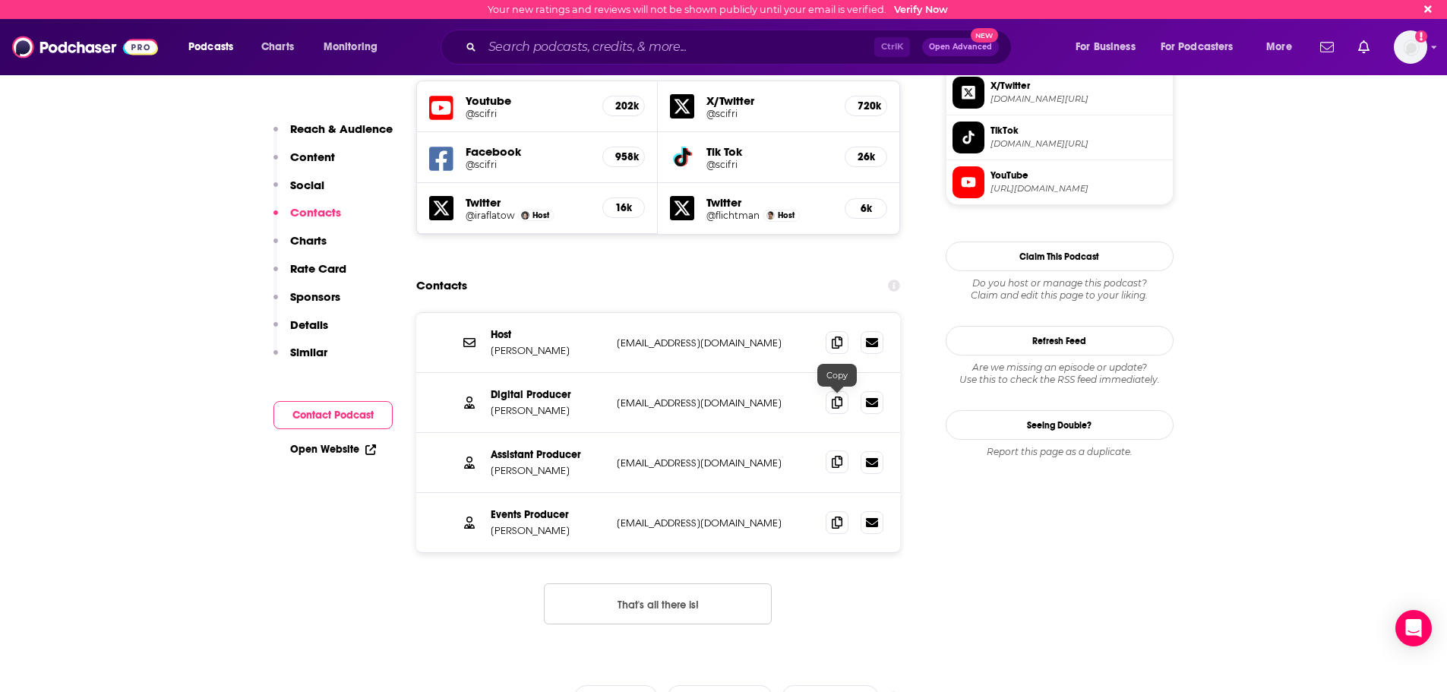
click at [828, 450] on span at bounding box center [837, 461] width 23 height 23
click at [525, 35] on input "Search podcasts, credits, & more..." at bounding box center [678, 47] width 392 height 24
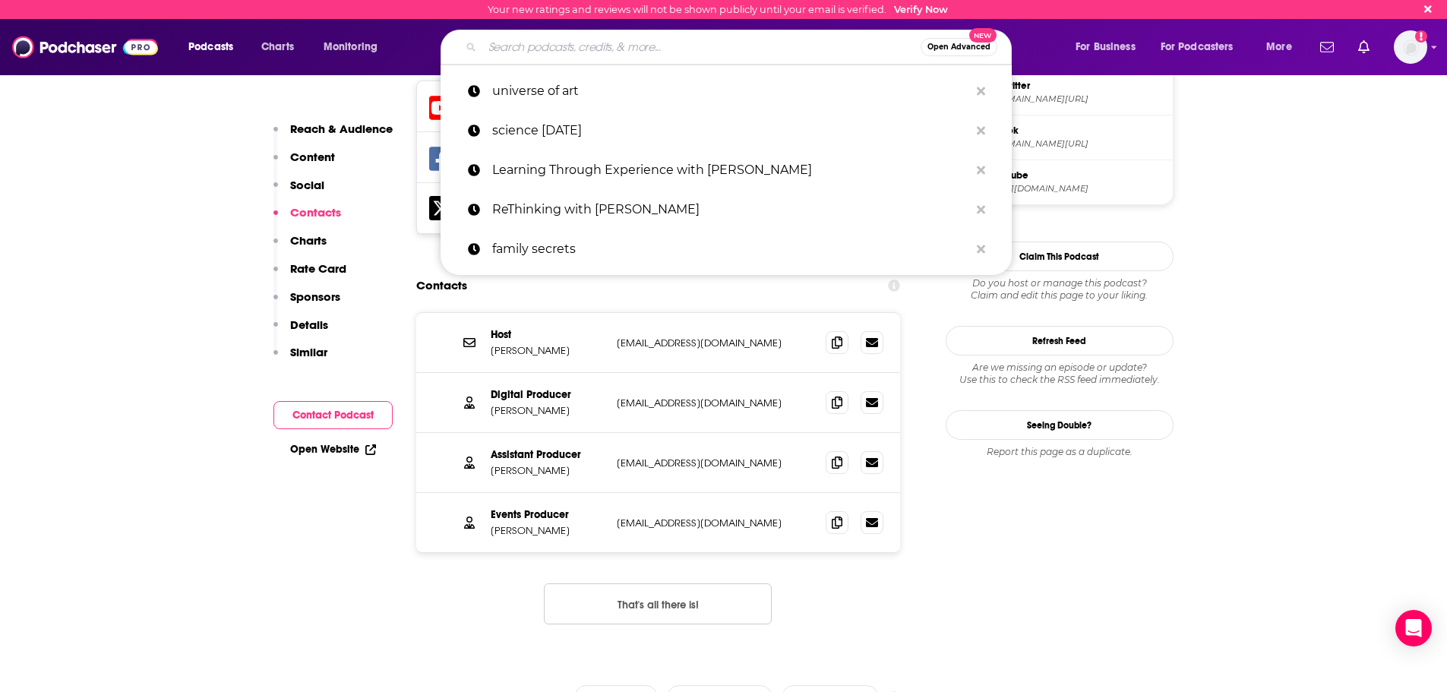
paste input "Think, Kera"
type input "Think, Kera"
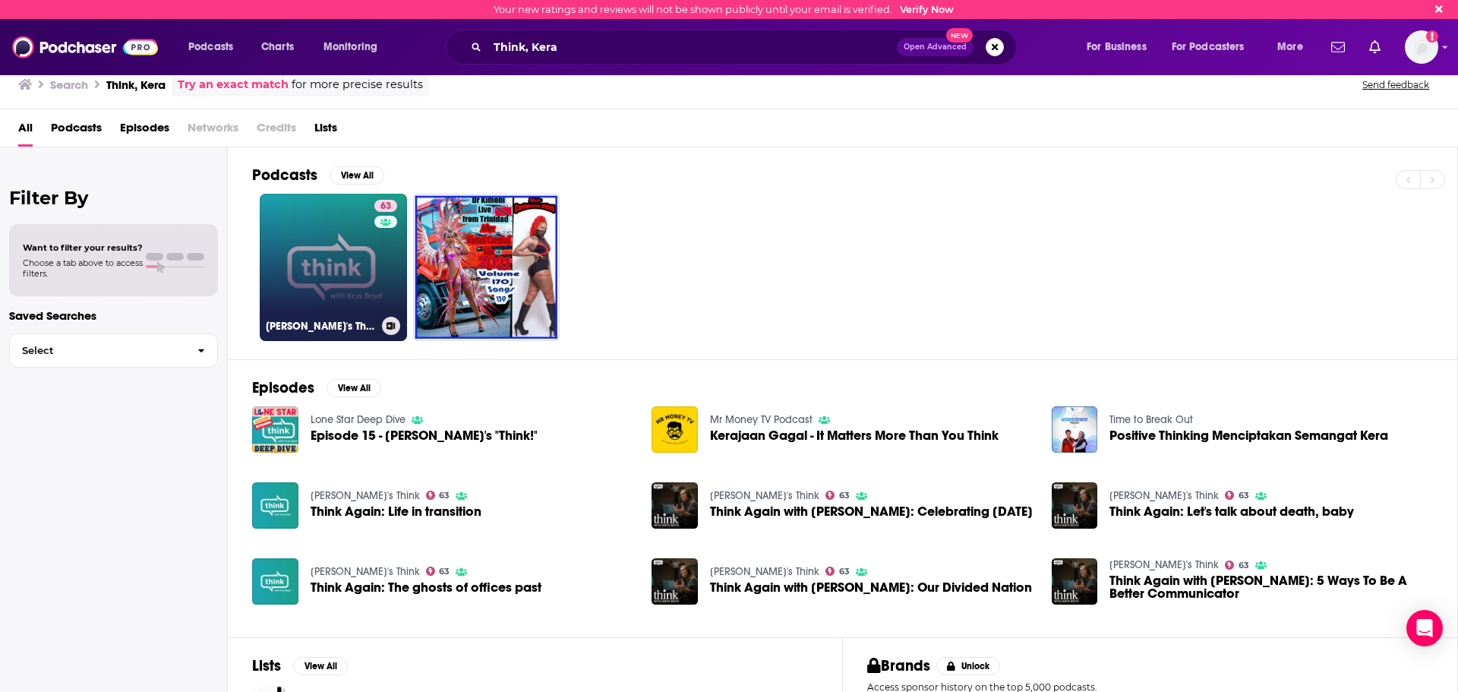
click at [321, 243] on link "63 KERA's Think" at bounding box center [333, 267] width 147 height 147
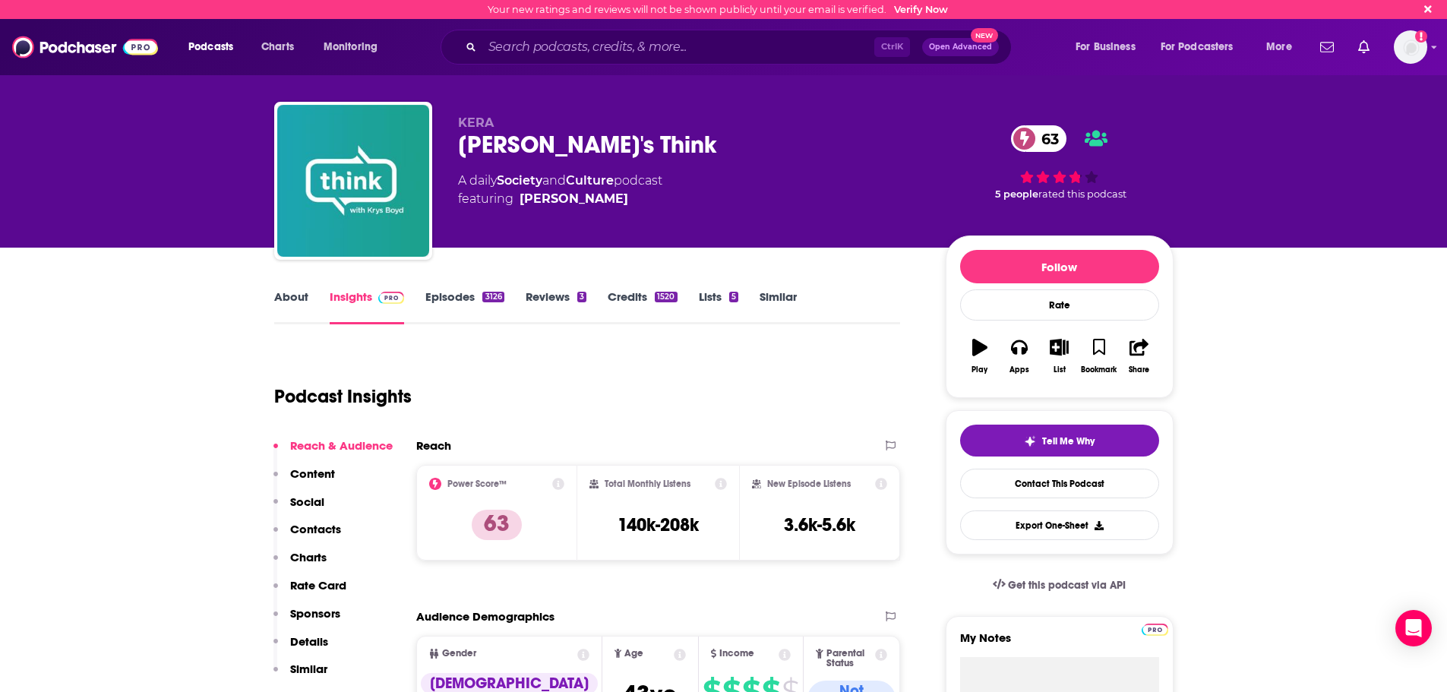
click at [464, 311] on link "Episodes 3126" at bounding box center [464, 306] width 78 height 35
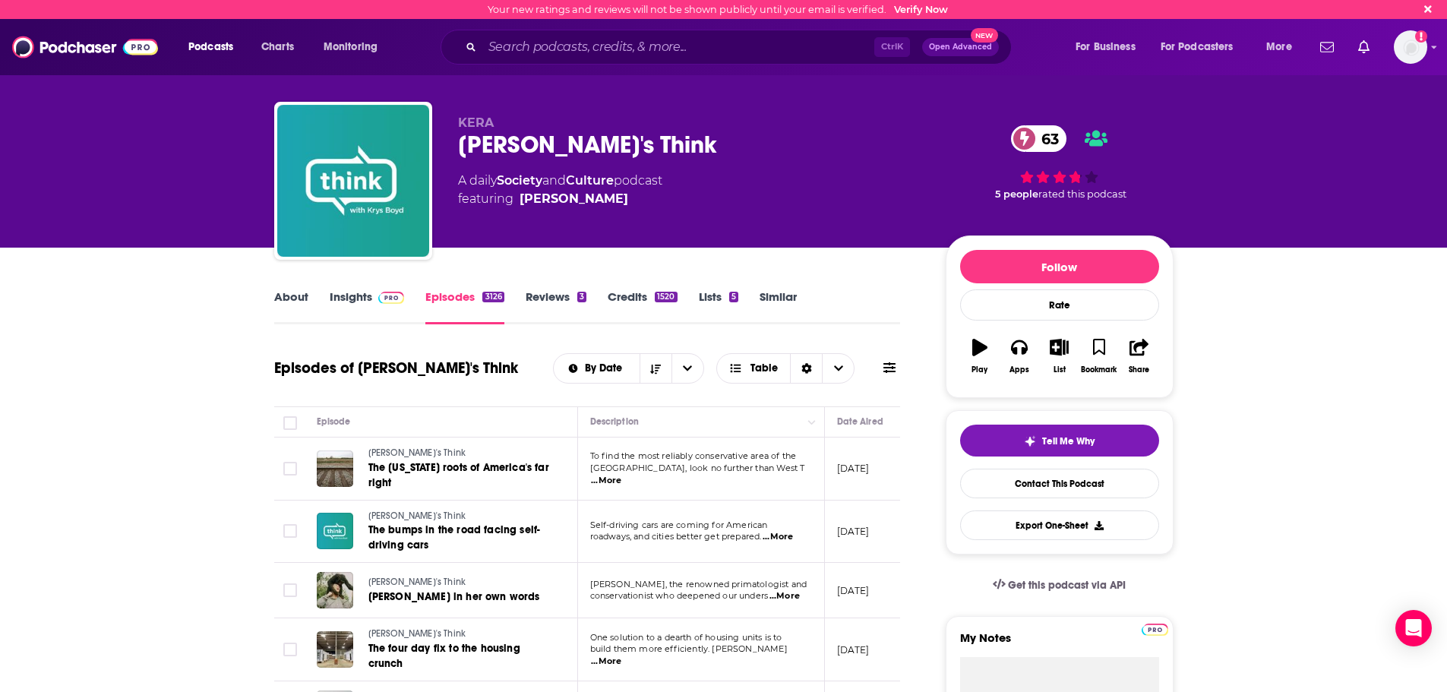
click at [447, 459] on link "KERA's Think" at bounding box center [459, 454] width 182 height 14
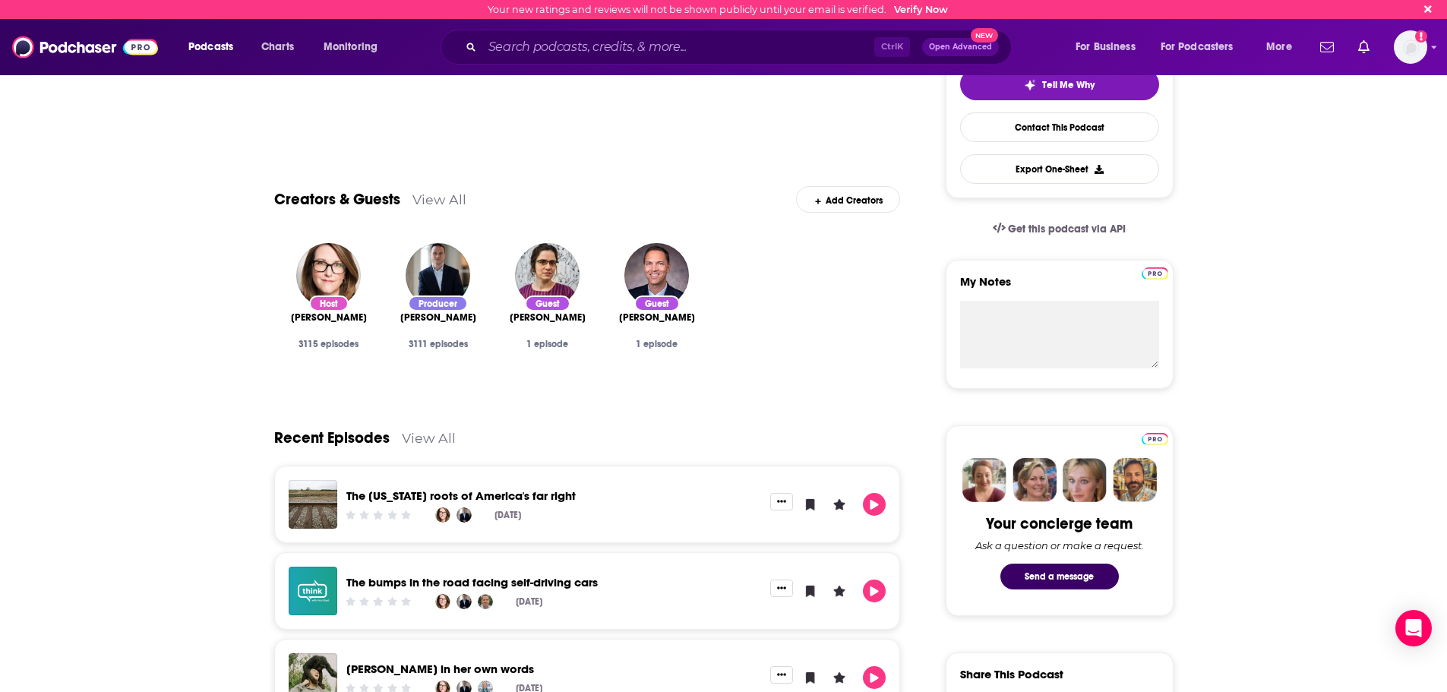
scroll to position [456, 0]
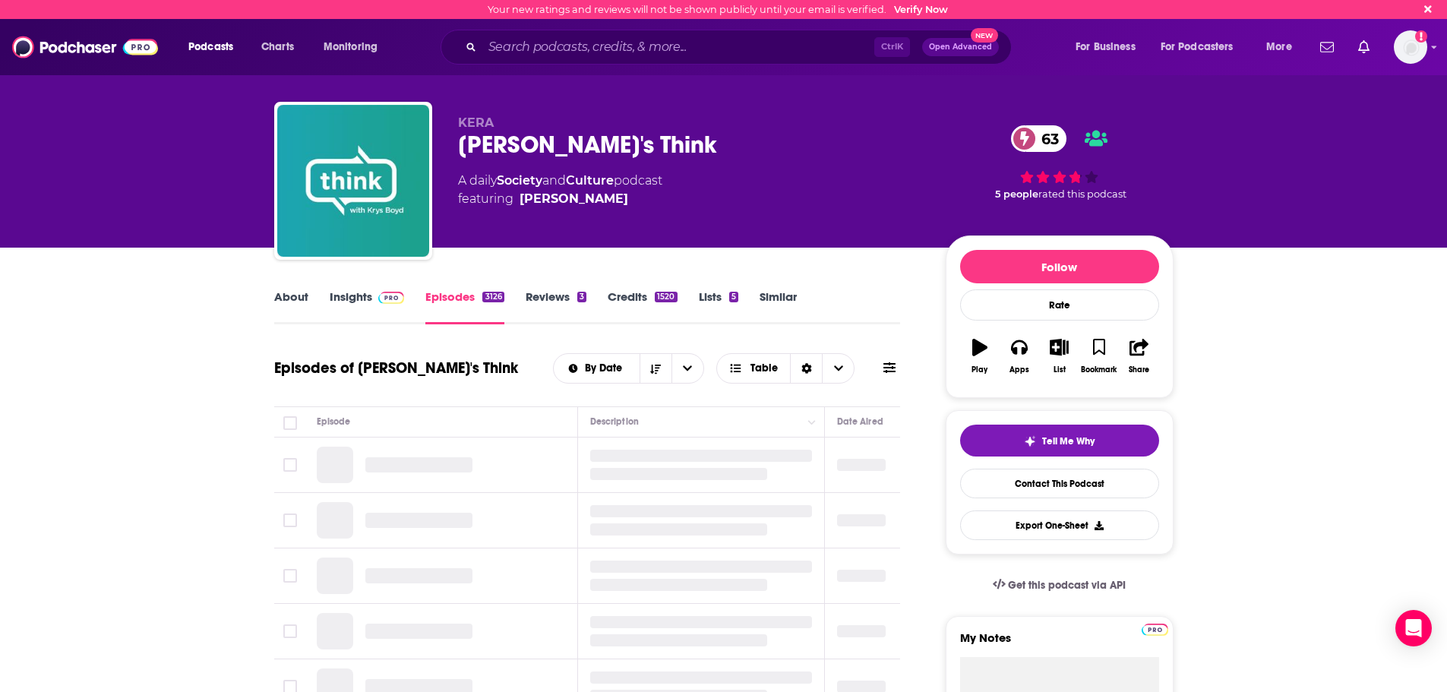
click at [365, 307] on link "Insights" at bounding box center [367, 306] width 75 height 35
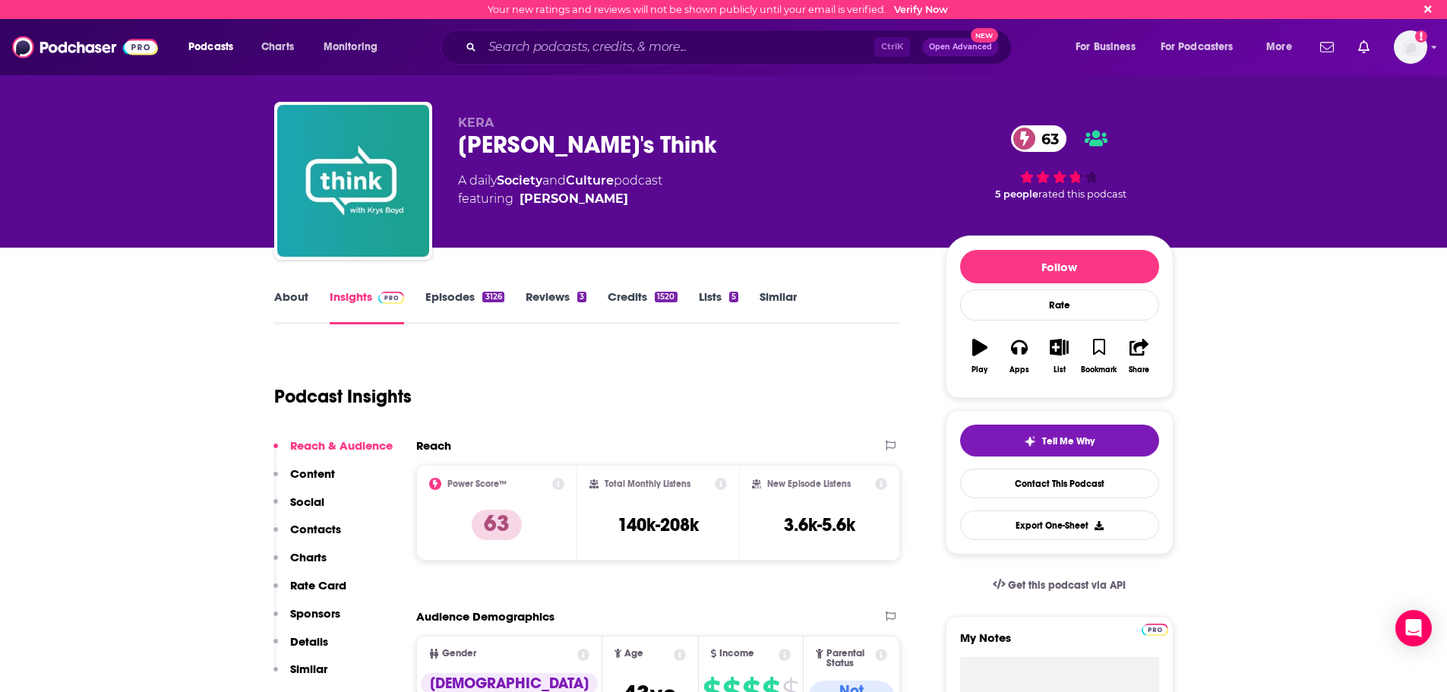
click at [321, 524] on p "Contacts" at bounding box center [315, 529] width 51 height 14
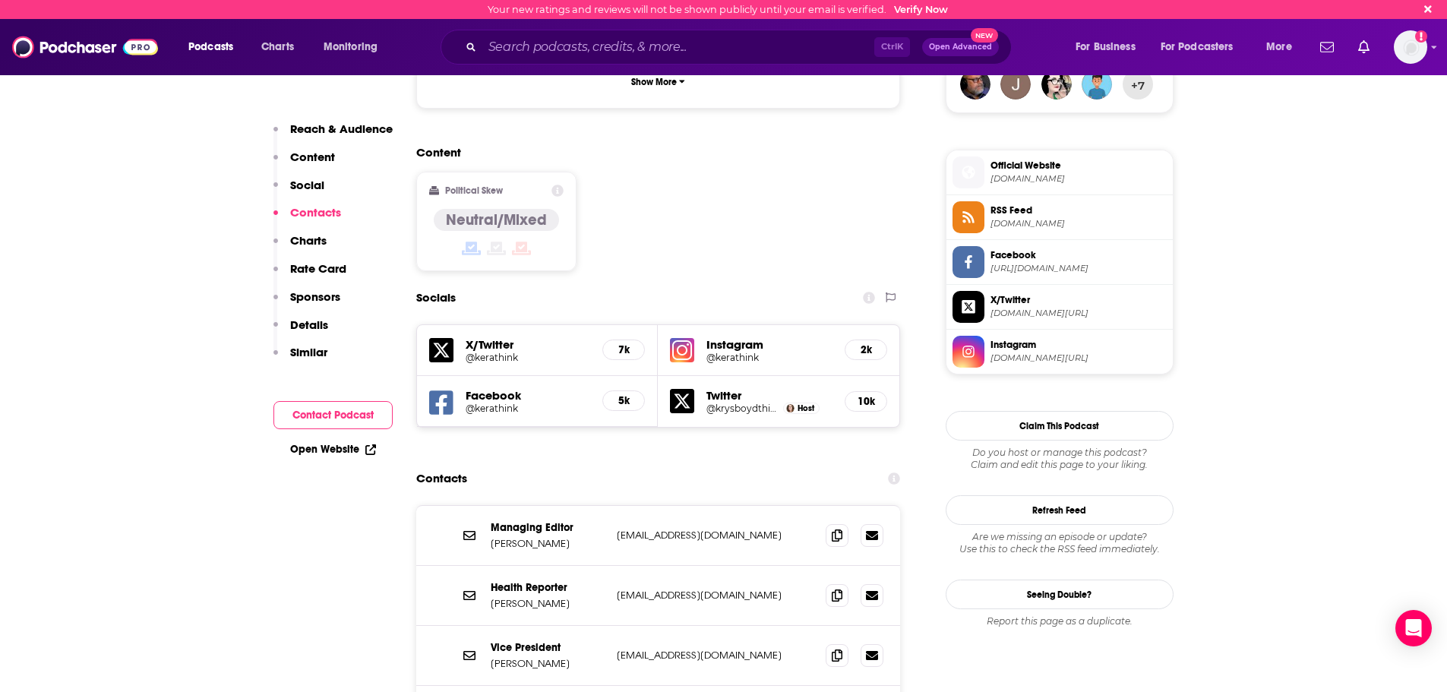
scroll to position [1285, 0]
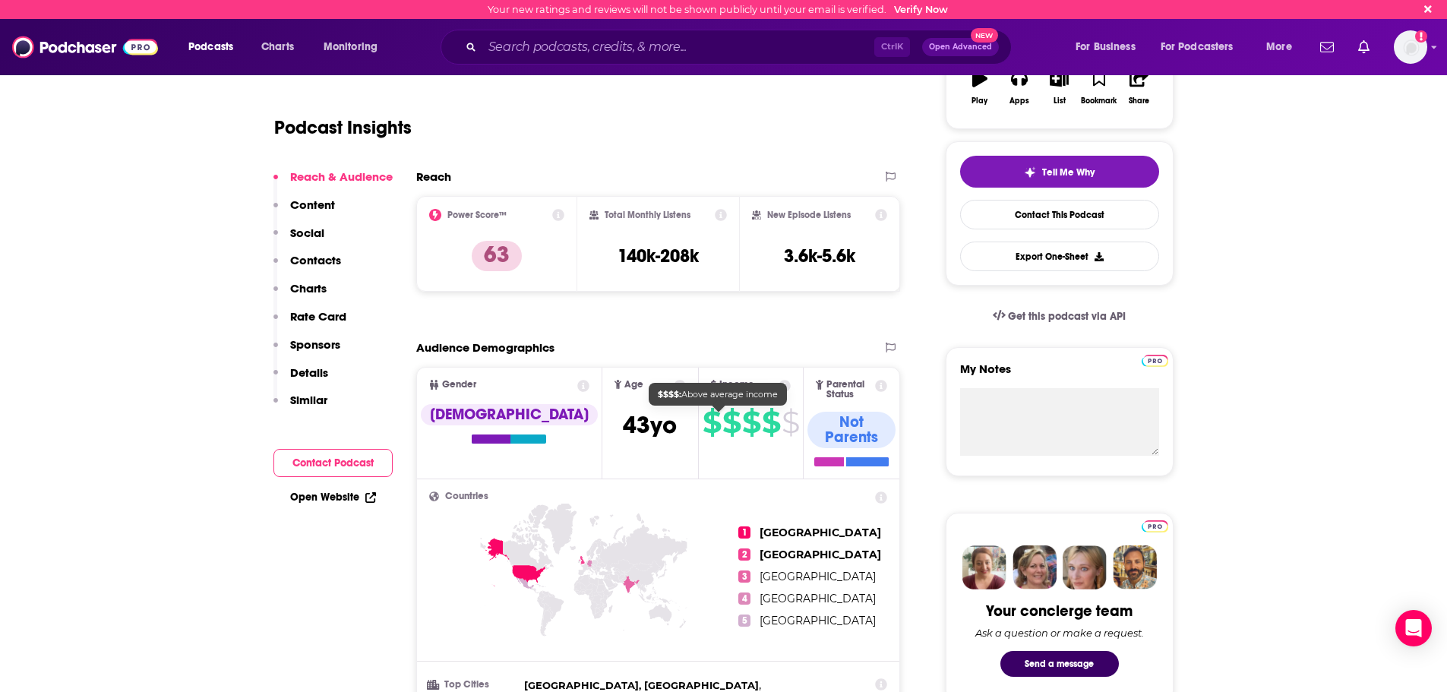
scroll to position [222, 0]
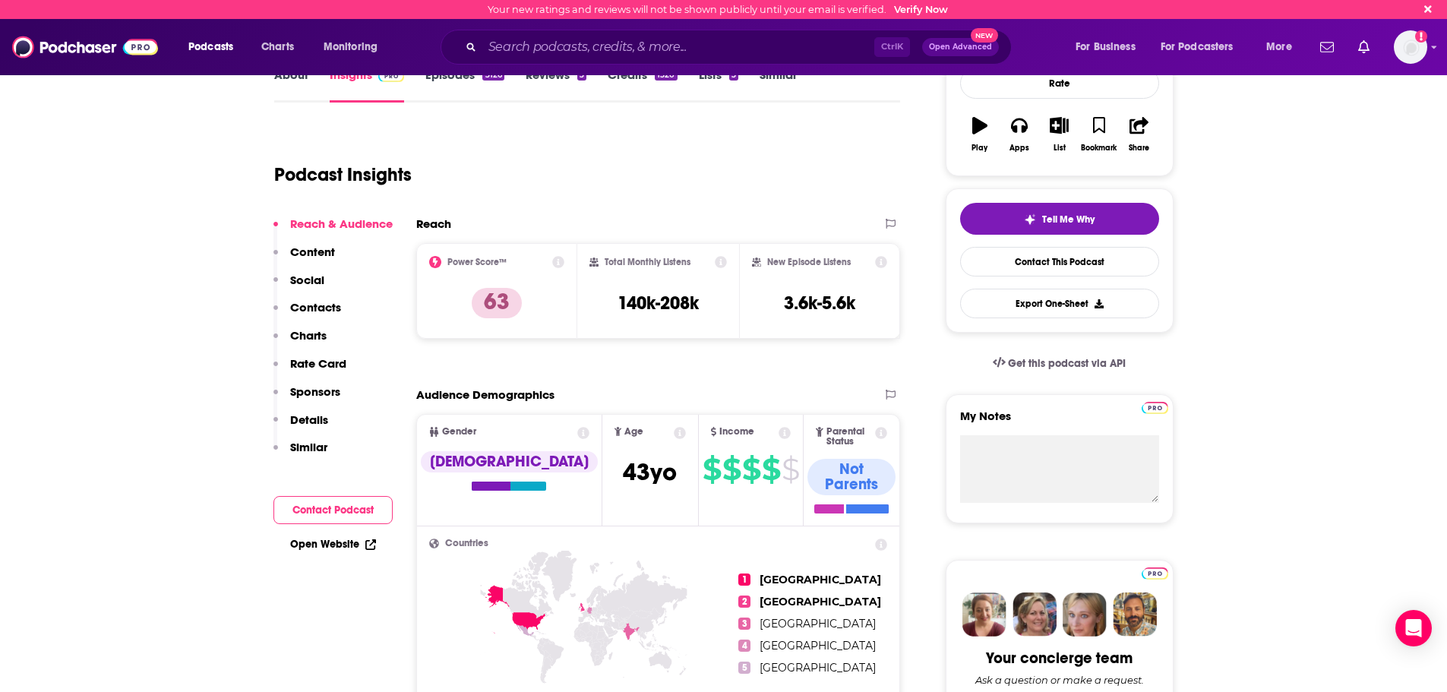
click at [330, 306] on p "Contacts" at bounding box center [315, 307] width 51 height 14
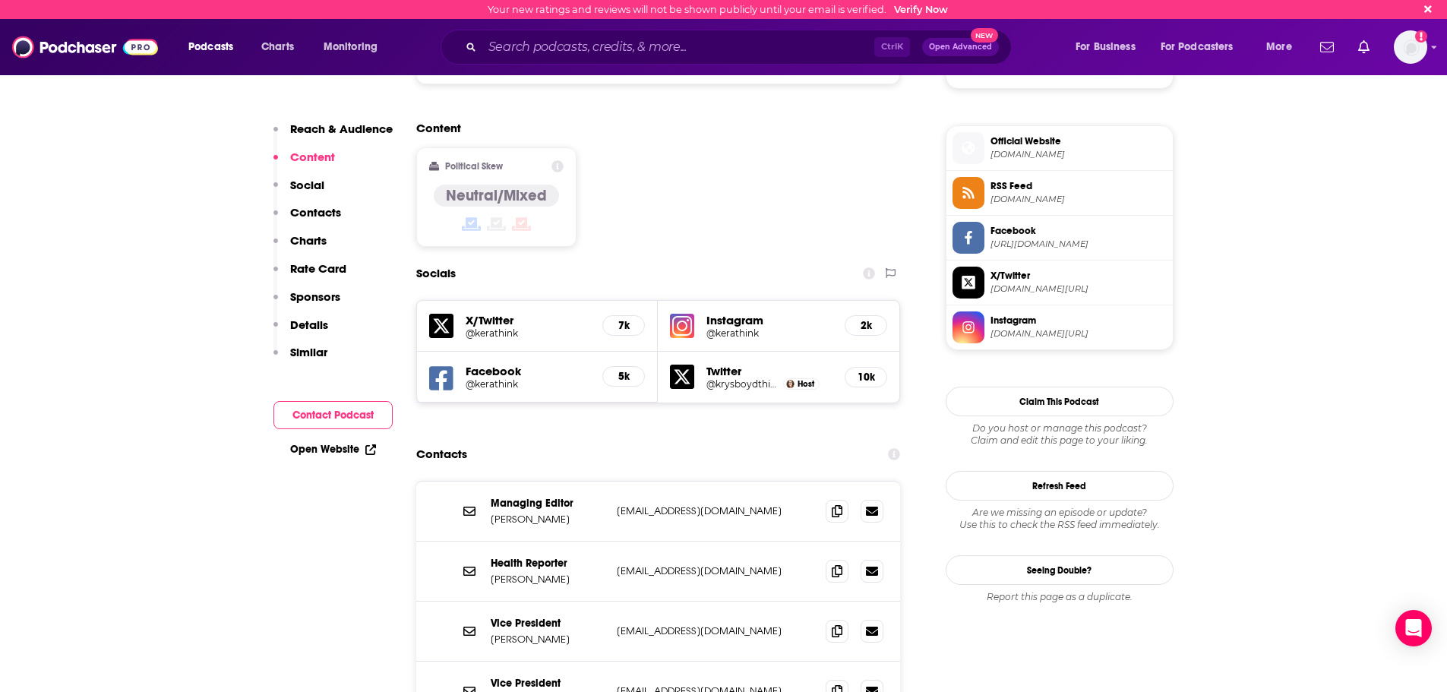
scroll to position [905, 0]
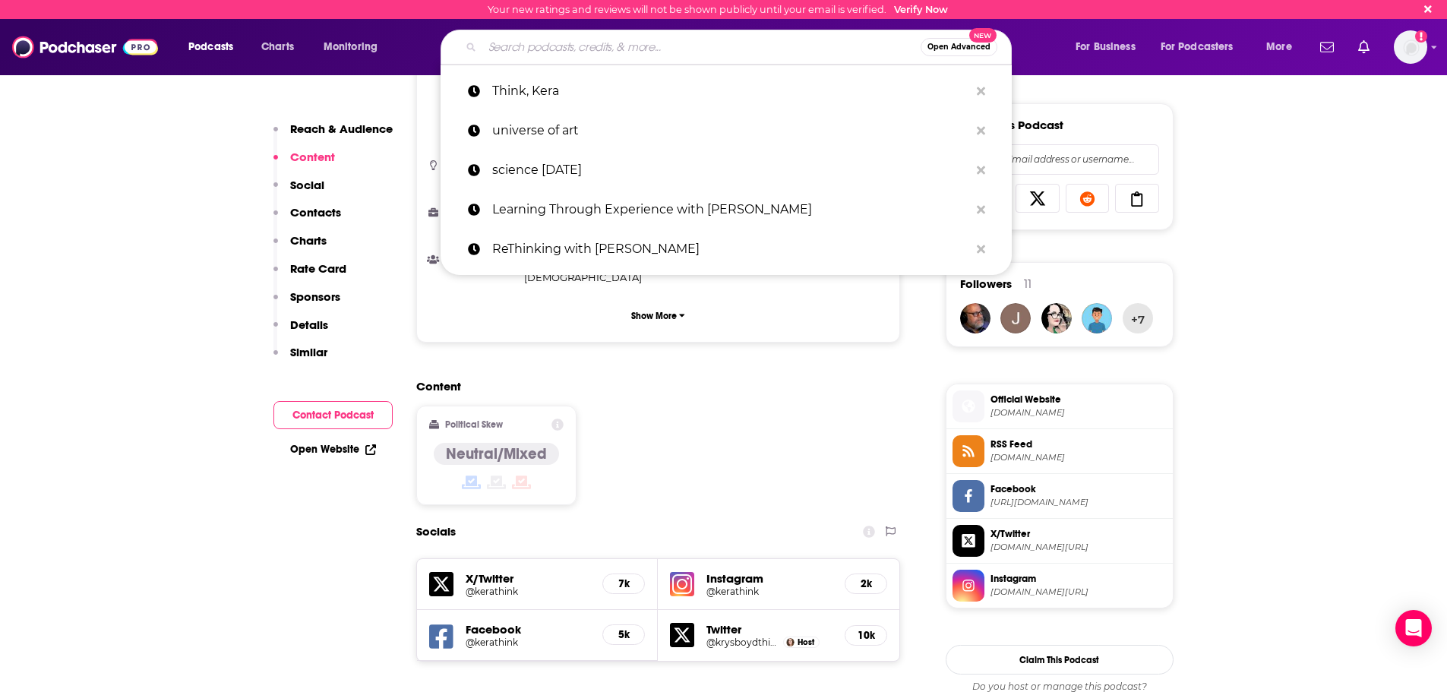
click at [523, 49] on input "Search podcasts, credits, & more..." at bounding box center [701, 47] width 438 height 24
paste input "The Doctor’s Art"
type input "The Doctor’s Art"
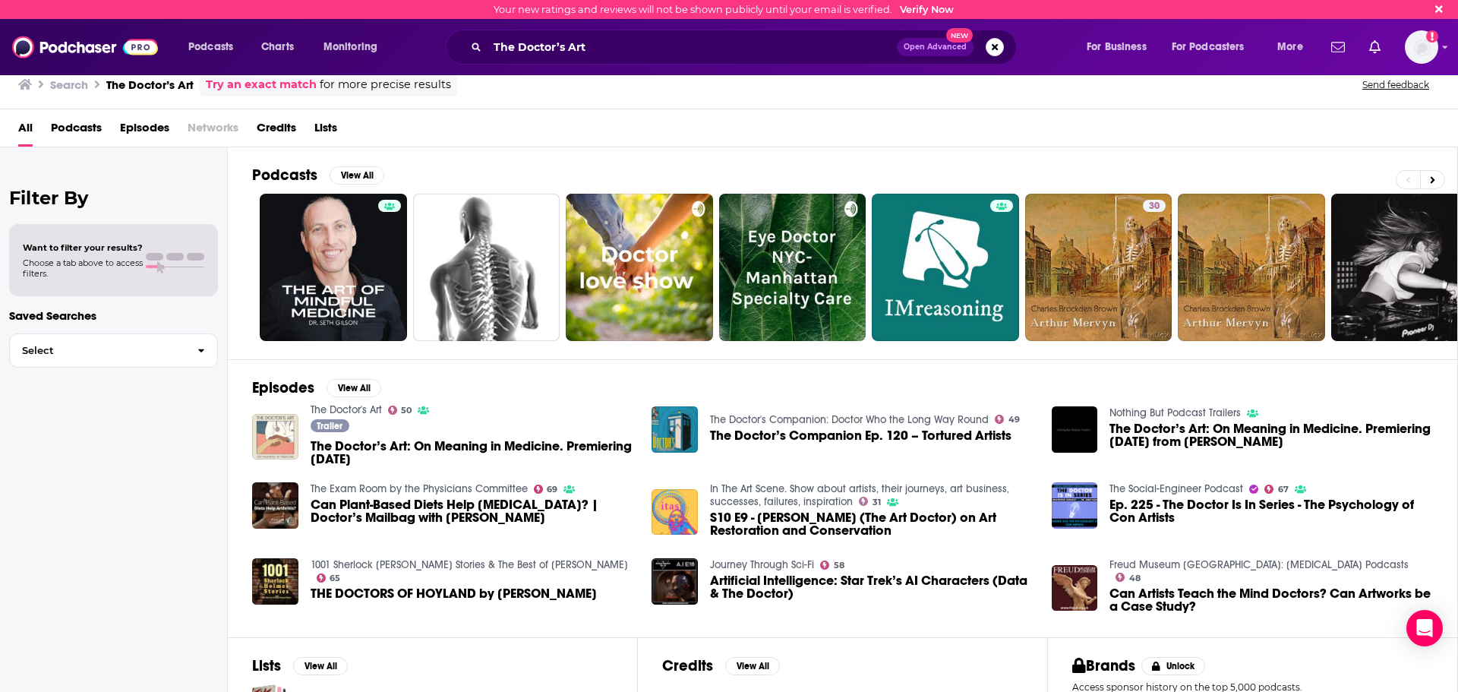
click at [1433, 169] on div "Podcasts View All" at bounding box center [854, 180] width 1205 height 28
click at [1434, 177] on icon at bounding box center [1432, 180] width 5 height 11
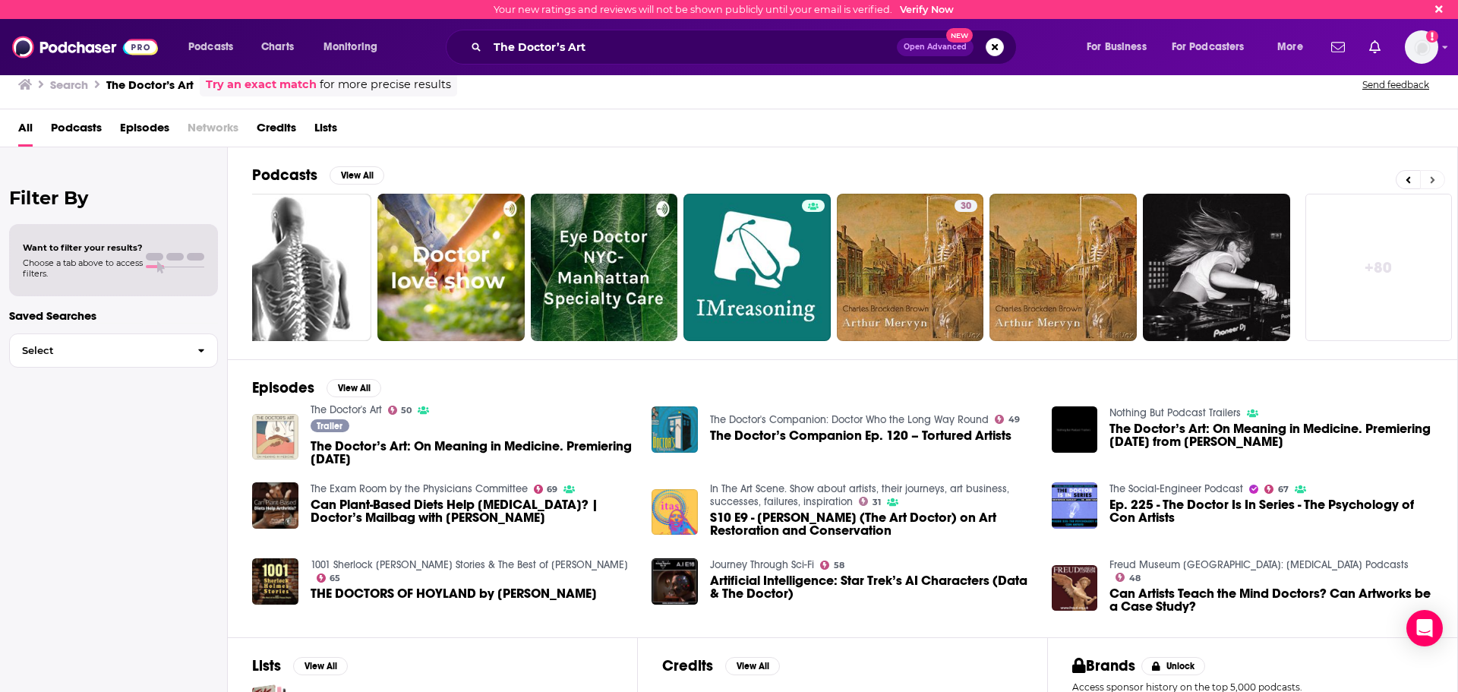
scroll to position [0, 189]
click at [1399, 256] on link "+ 80" at bounding box center [1378, 267] width 147 height 147
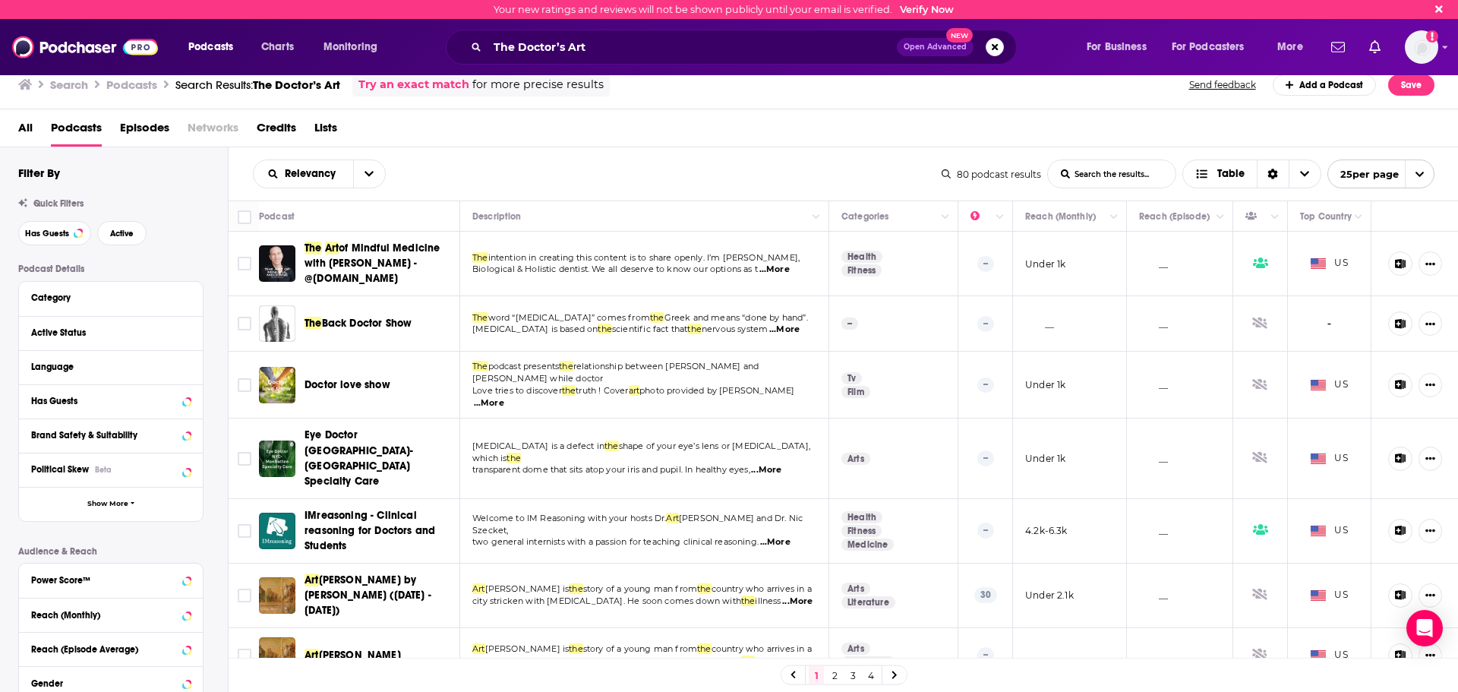
click at [440, 82] on link "Try an exact match" at bounding box center [414, 84] width 111 height 17
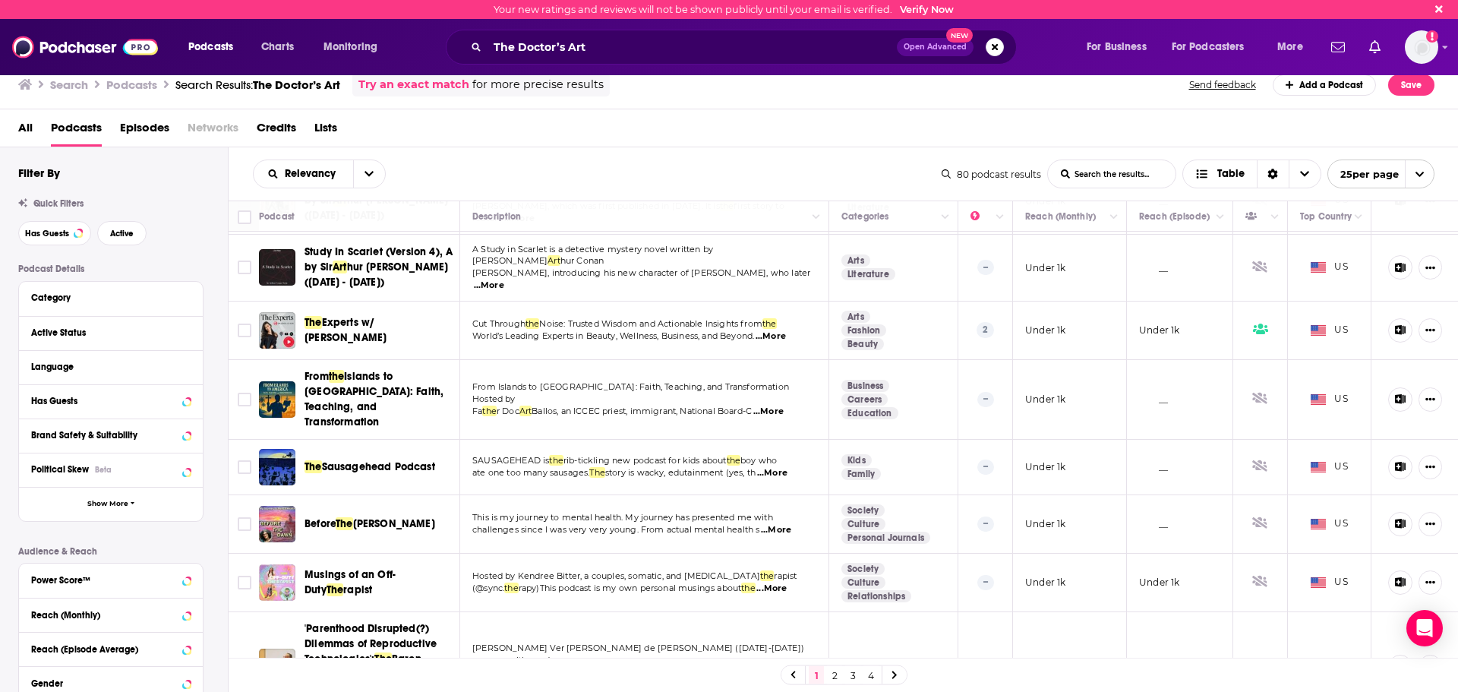
scroll to position [529, 0]
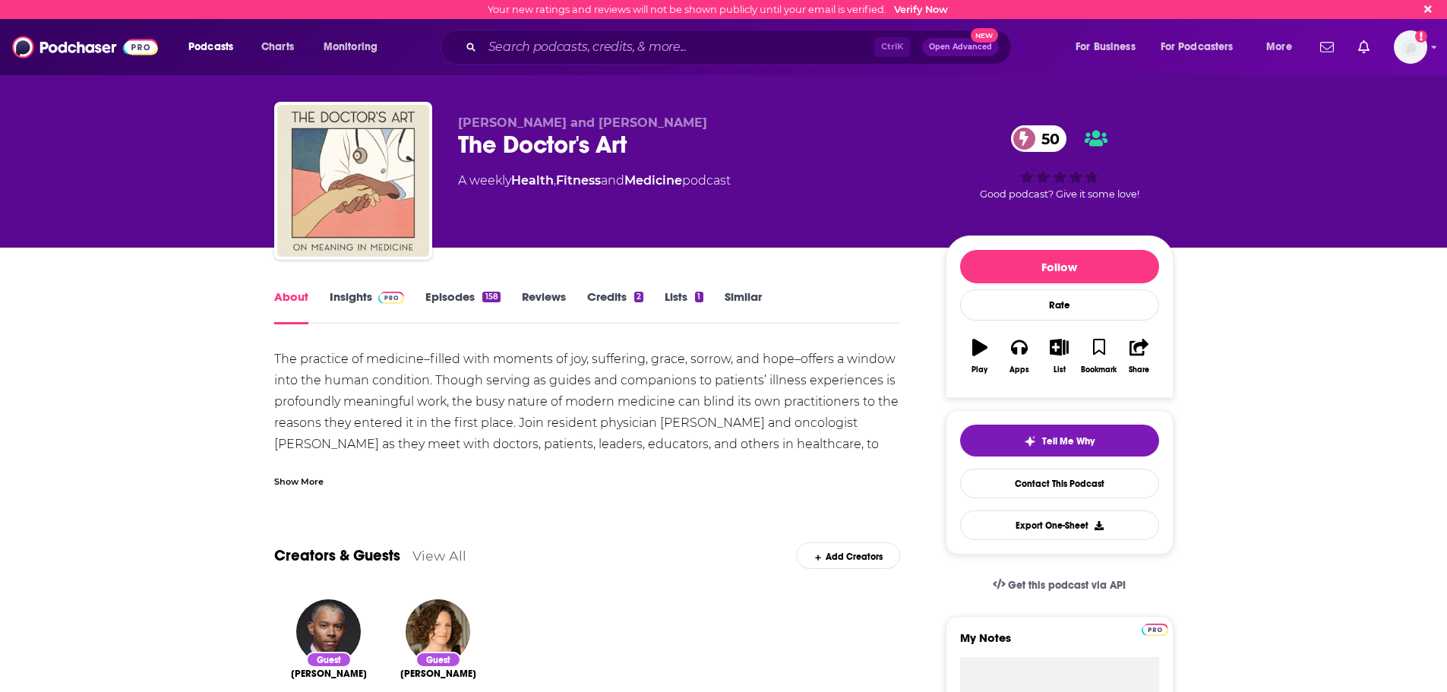
click at [659, 405] on div "The practice of medicine–filled with moments of joy, suffering, grace, sorrow, …" at bounding box center [587, 423] width 627 height 149
click at [354, 305] on link "Insights" at bounding box center [367, 306] width 75 height 35
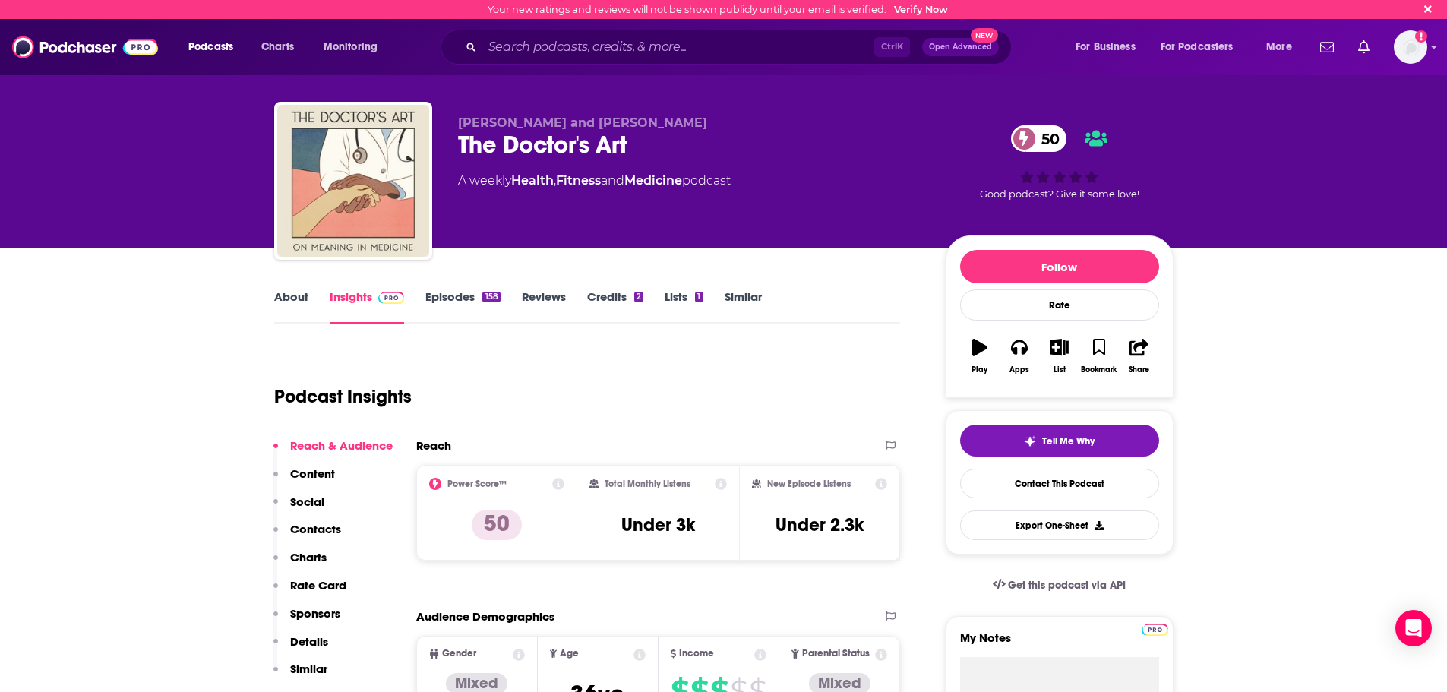
click at [326, 527] on p "Contacts" at bounding box center [315, 529] width 51 height 14
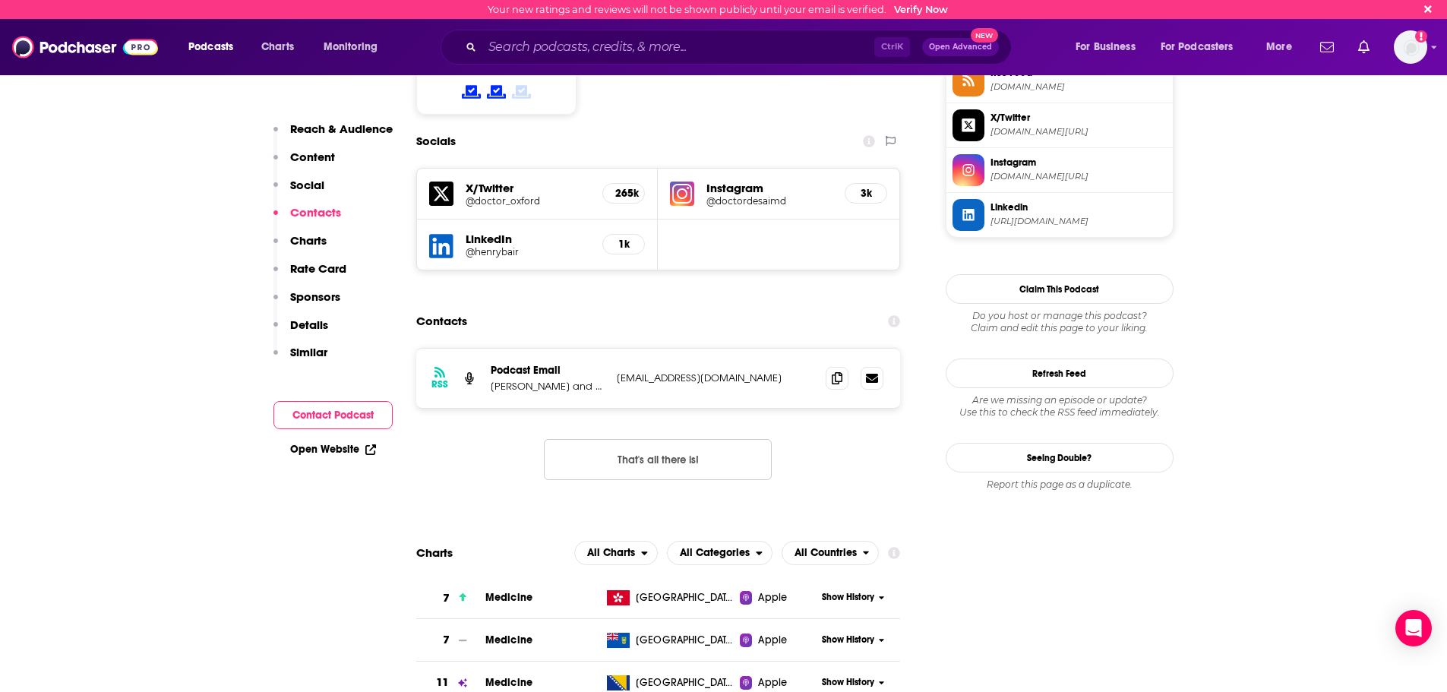
scroll to position [1302, 0]
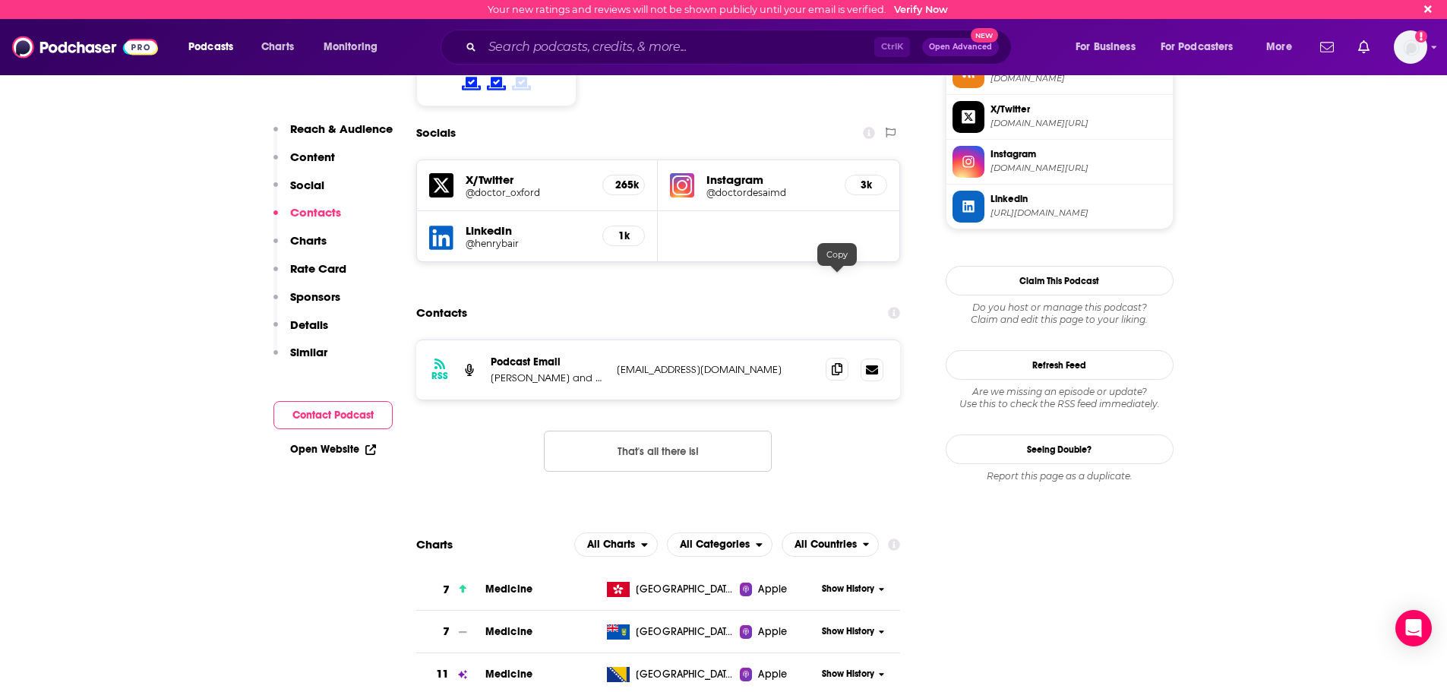
click at [836, 363] on icon at bounding box center [837, 369] width 11 height 12
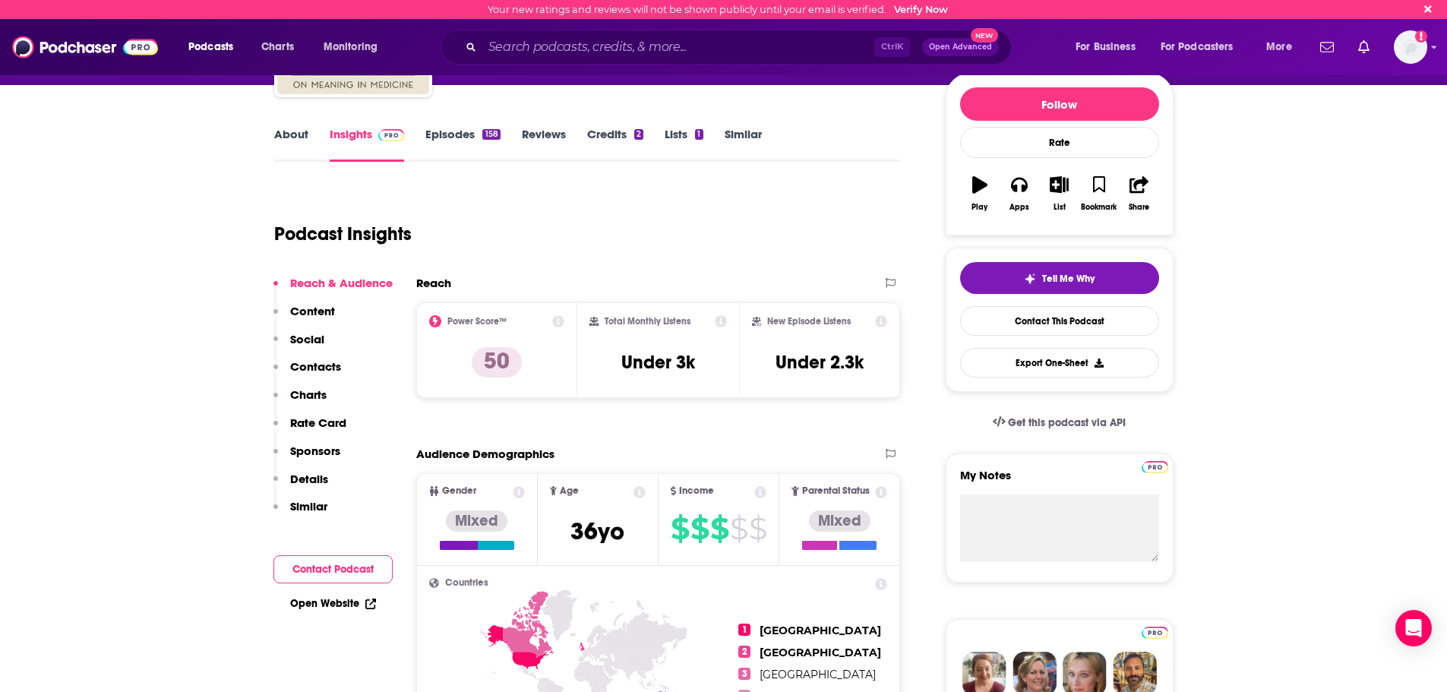
scroll to position [0, 0]
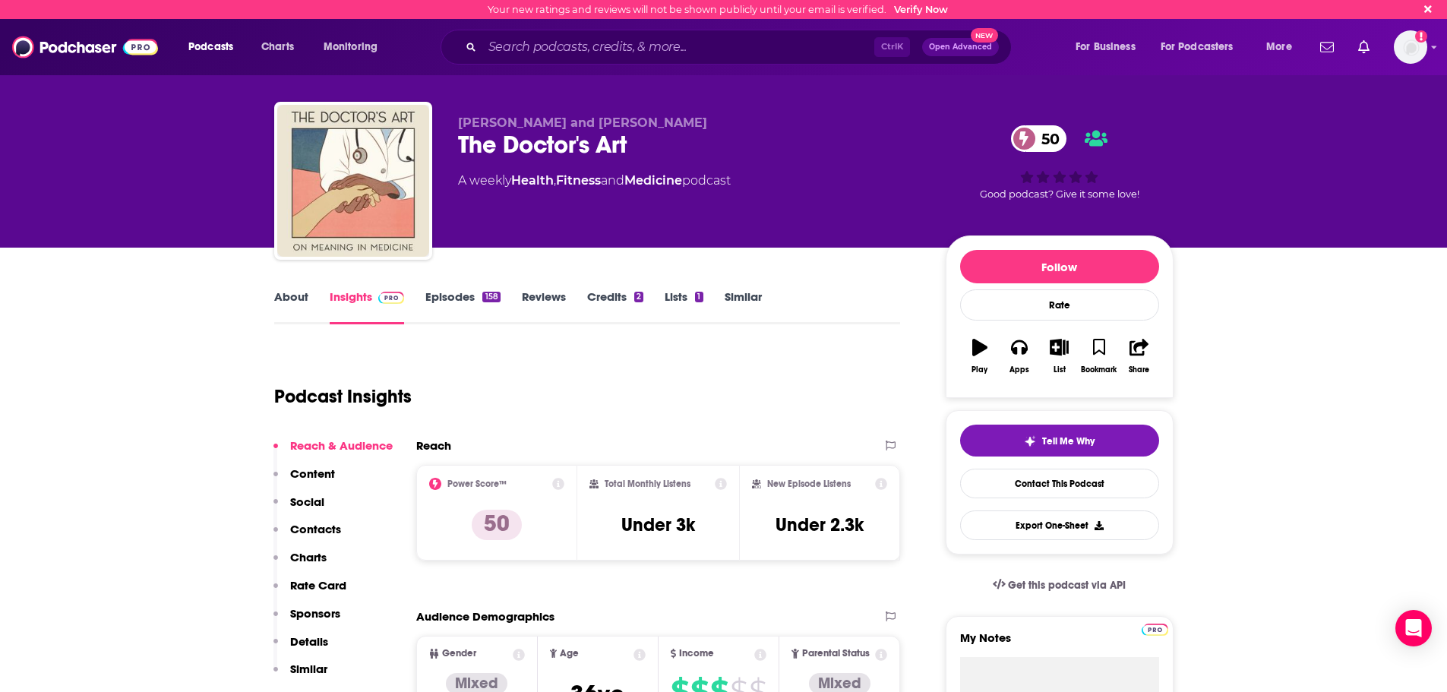
click at [286, 291] on link "About" at bounding box center [291, 306] width 34 height 35
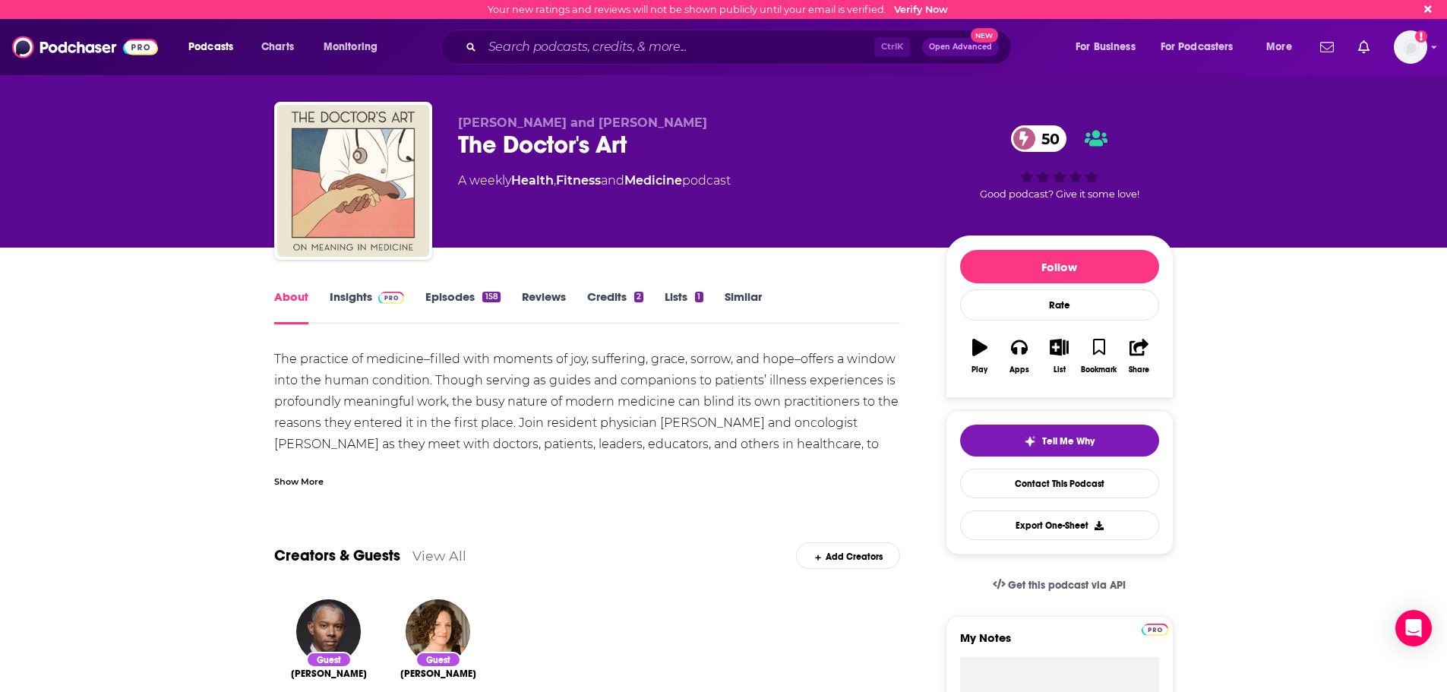
click at [320, 486] on div "Show More" at bounding box center [298, 480] width 49 height 14
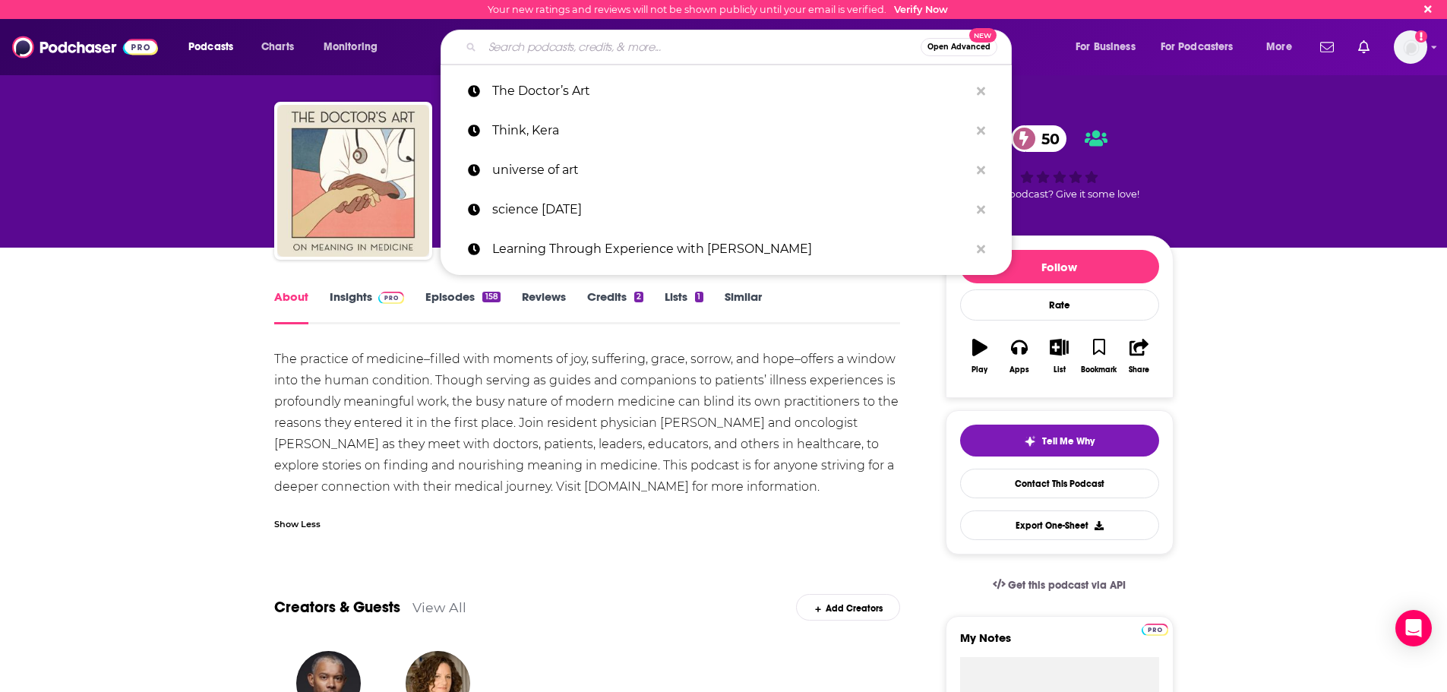
click at [534, 41] on input "Search podcasts, credits, & more..." at bounding box center [701, 47] width 438 height 24
paste input "Art2life"
type input "Art2life"
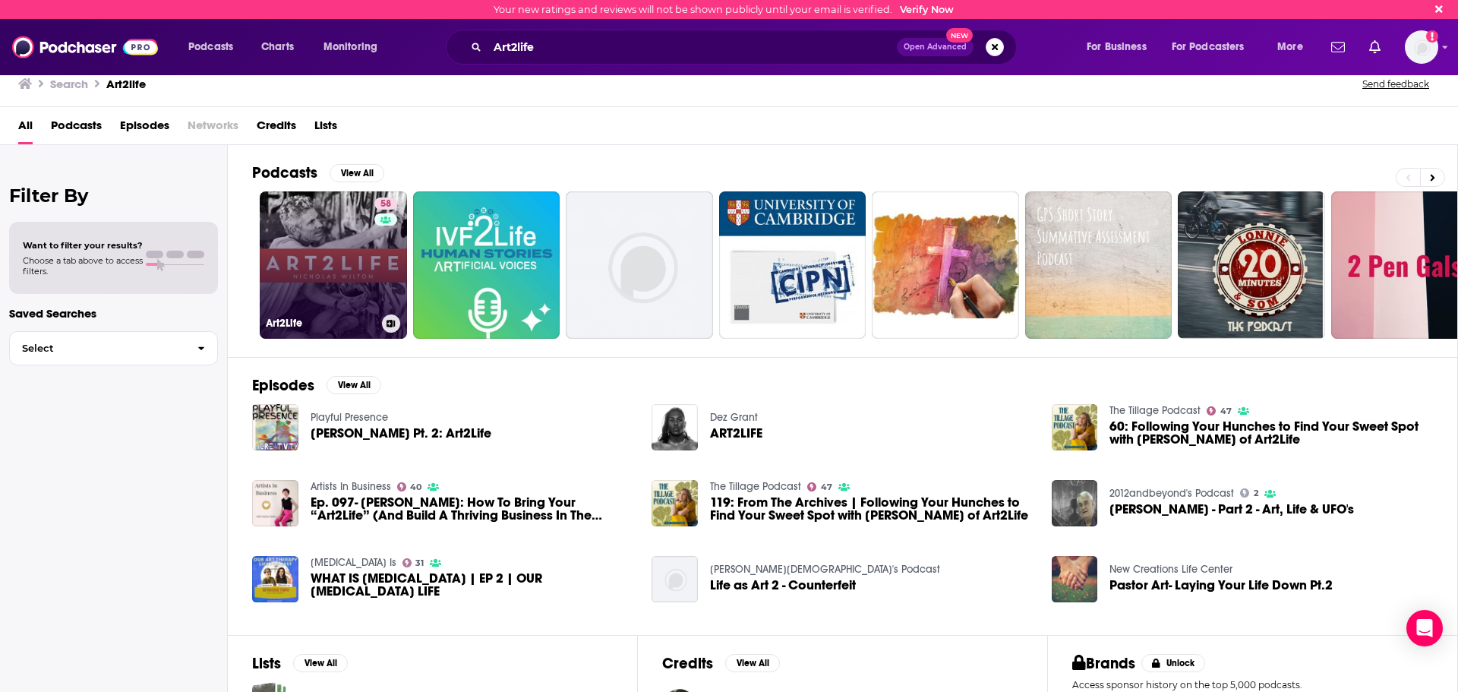
click at [366, 267] on link "58 Art2Life" at bounding box center [333, 264] width 147 height 147
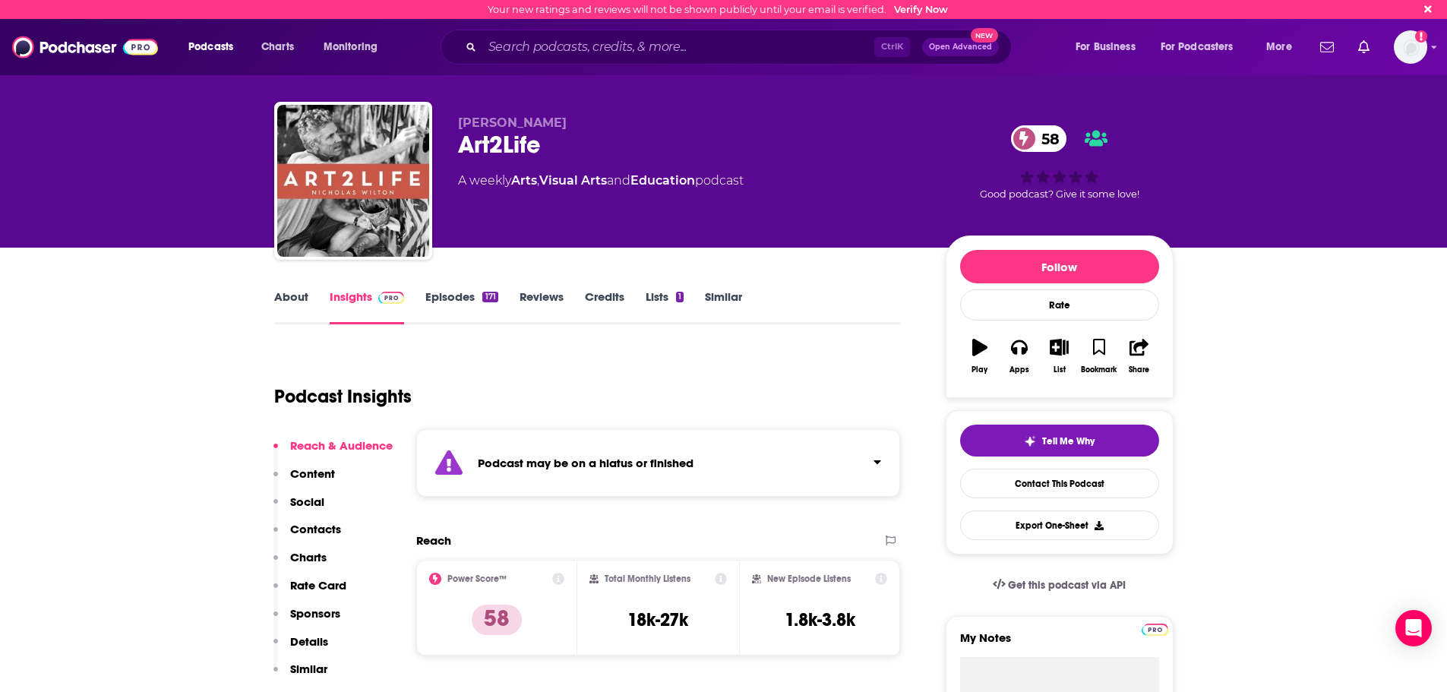
click at [301, 537] on button "Contacts" at bounding box center [307, 536] width 68 height 28
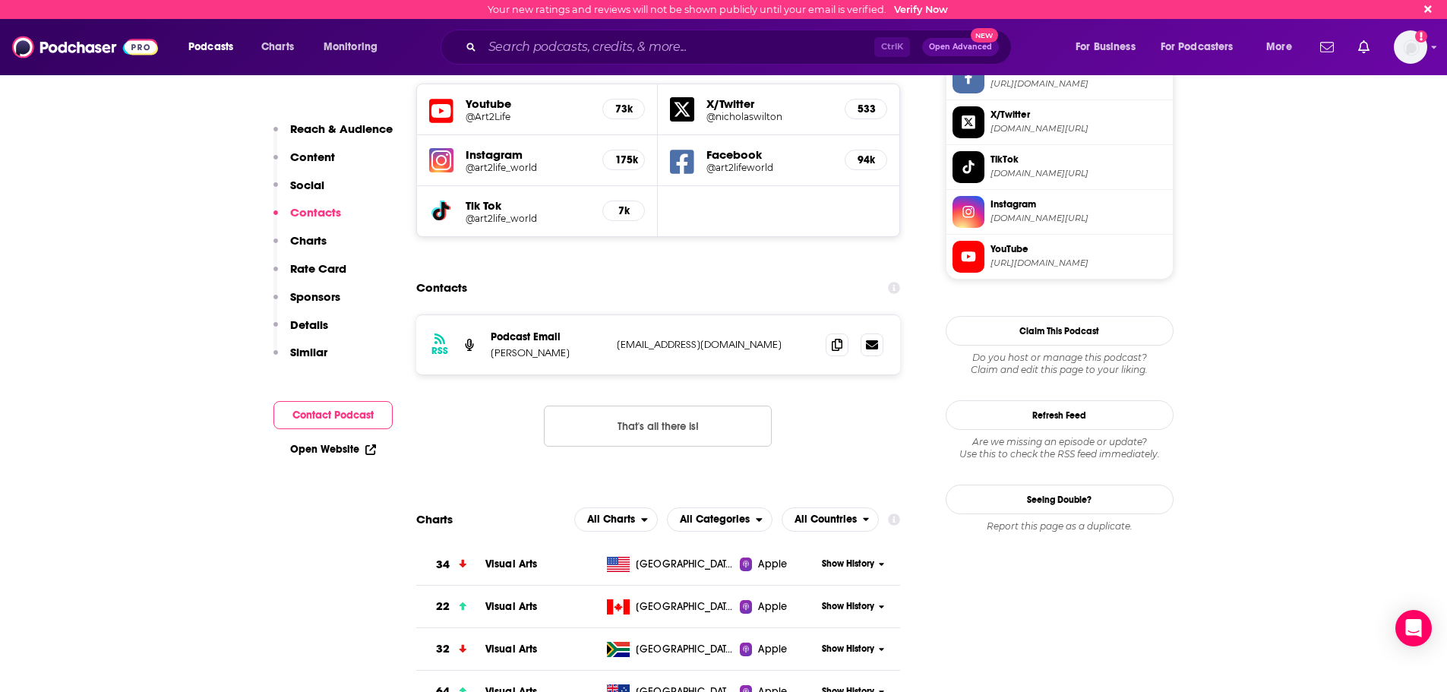
scroll to position [1465, 0]
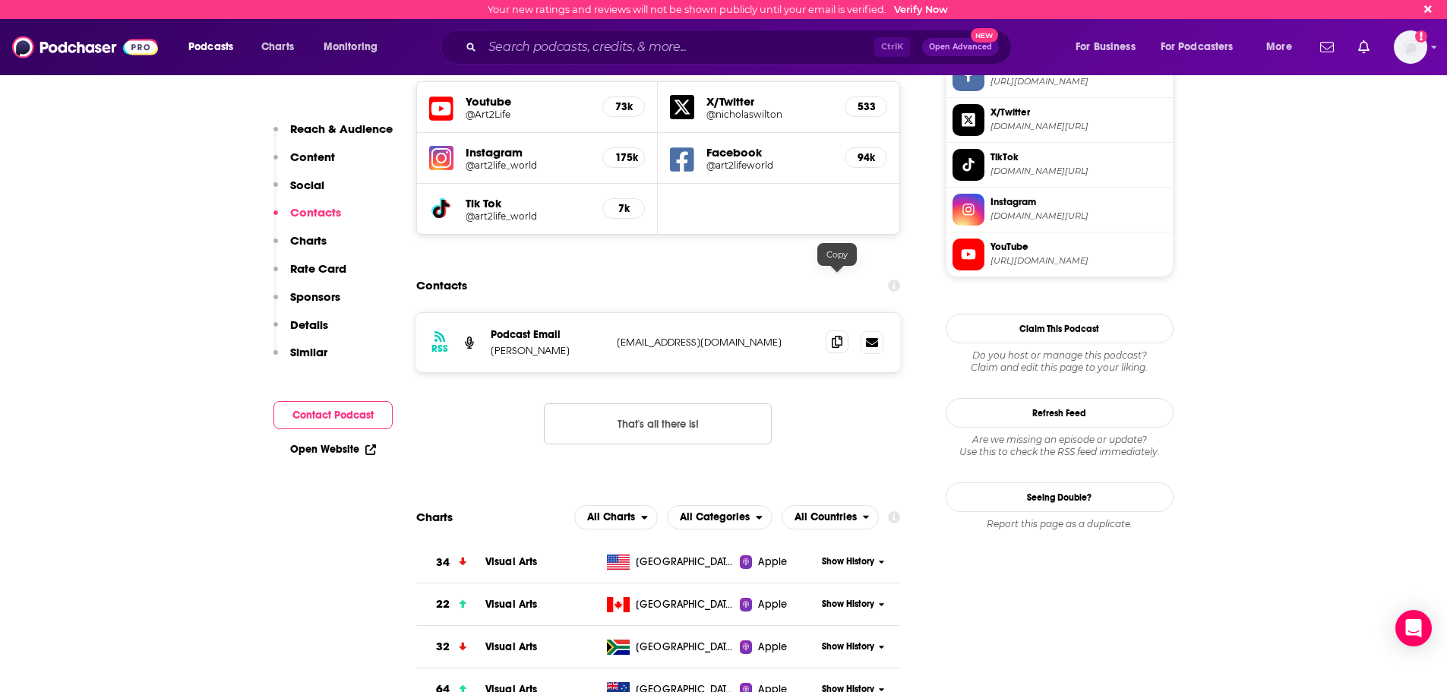
click at [839, 336] on icon at bounding box center [837, 342] width 11 height 12
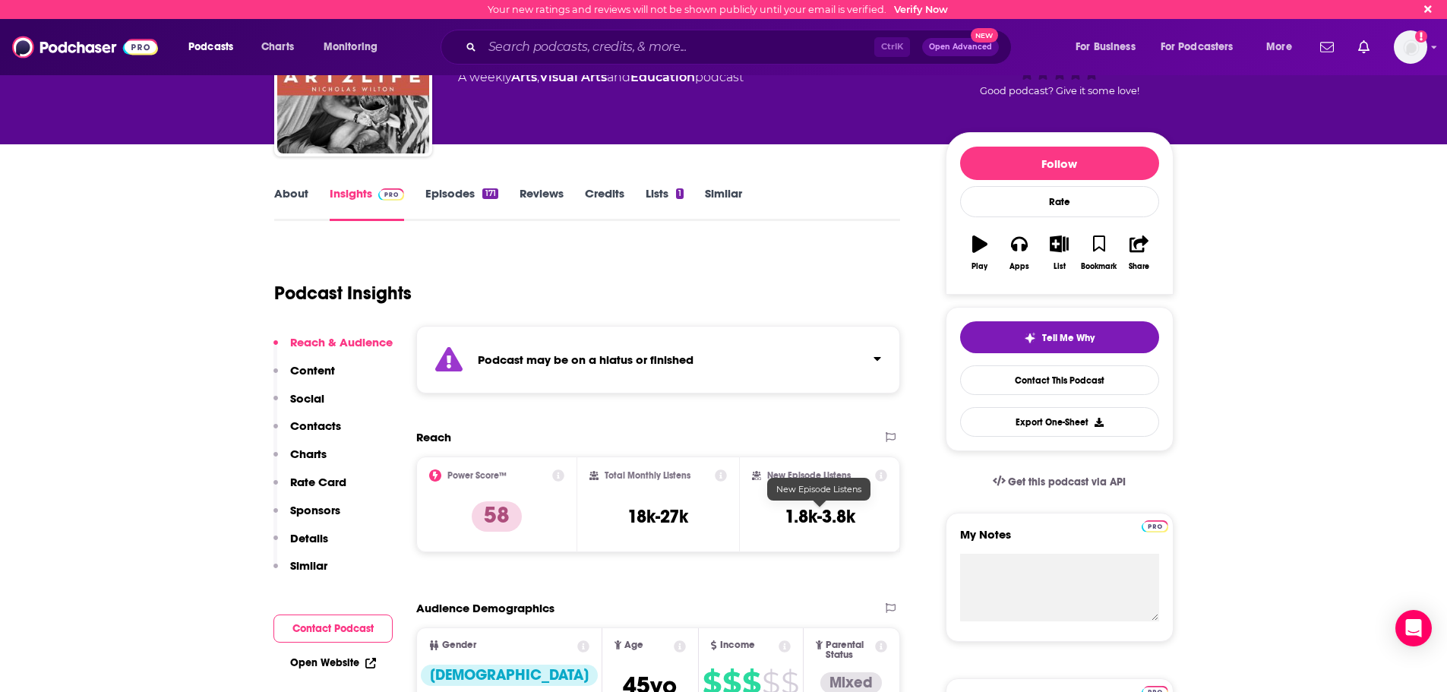
scroll to position [98, 0]
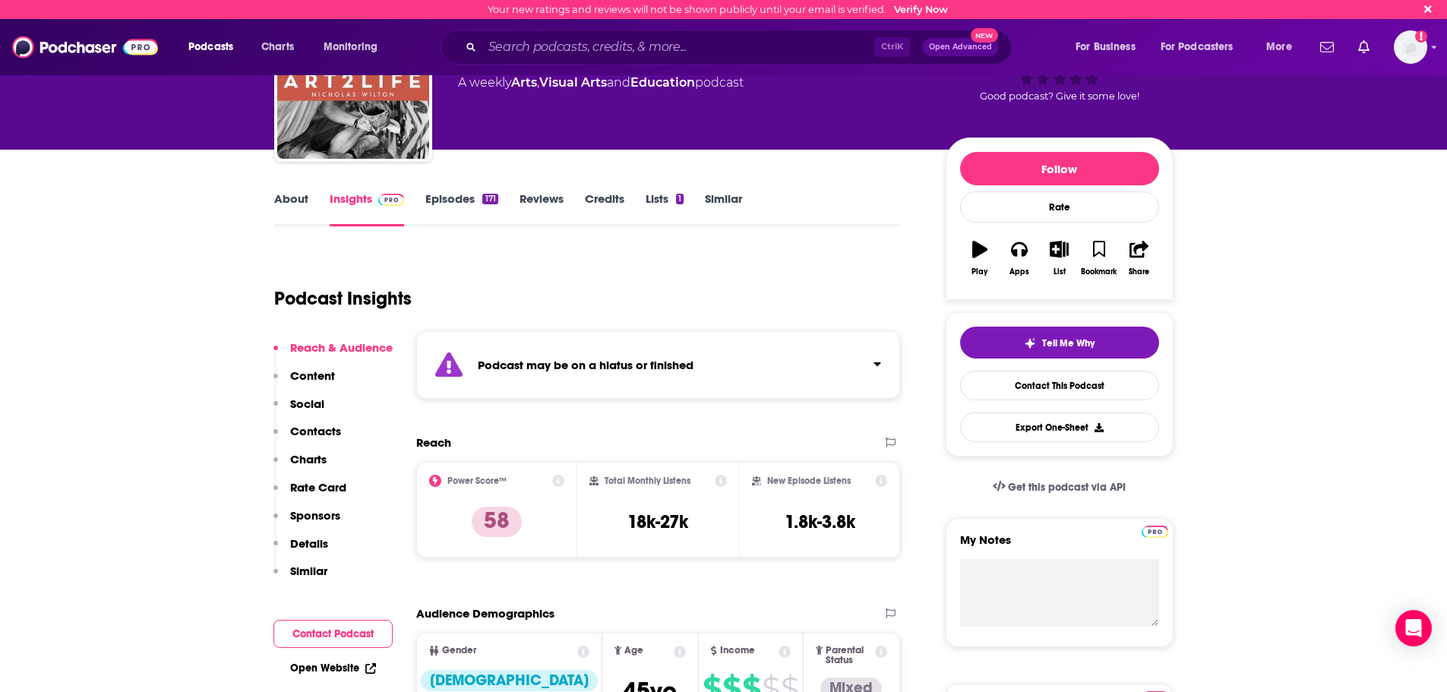
click at [297, 211] on link "About" at bounding box center [291, 208] width 34 height 35
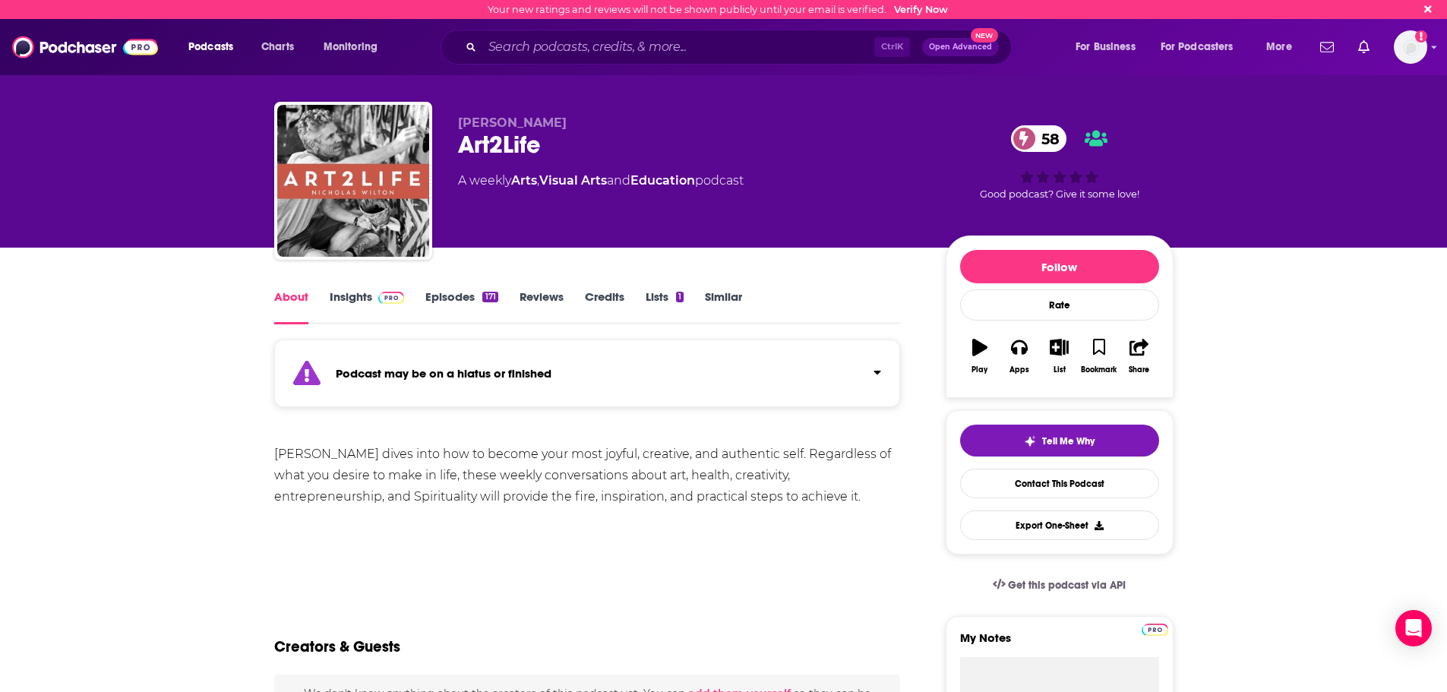
click at [460, 306] on link "Episodes 171" at bounding box center [461, 306] width 72 height 35
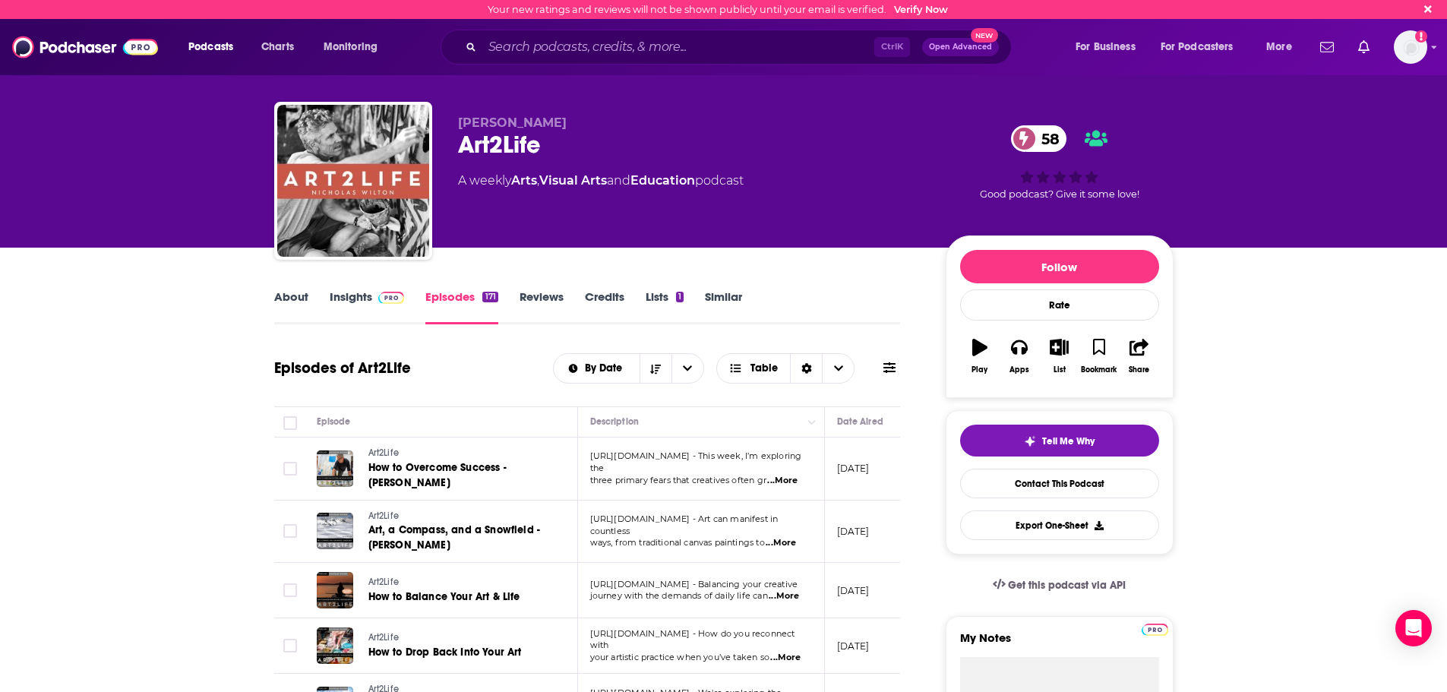
click at [369, 304] on link "Insights" at bounding box center [367, 306] width 75 height 35
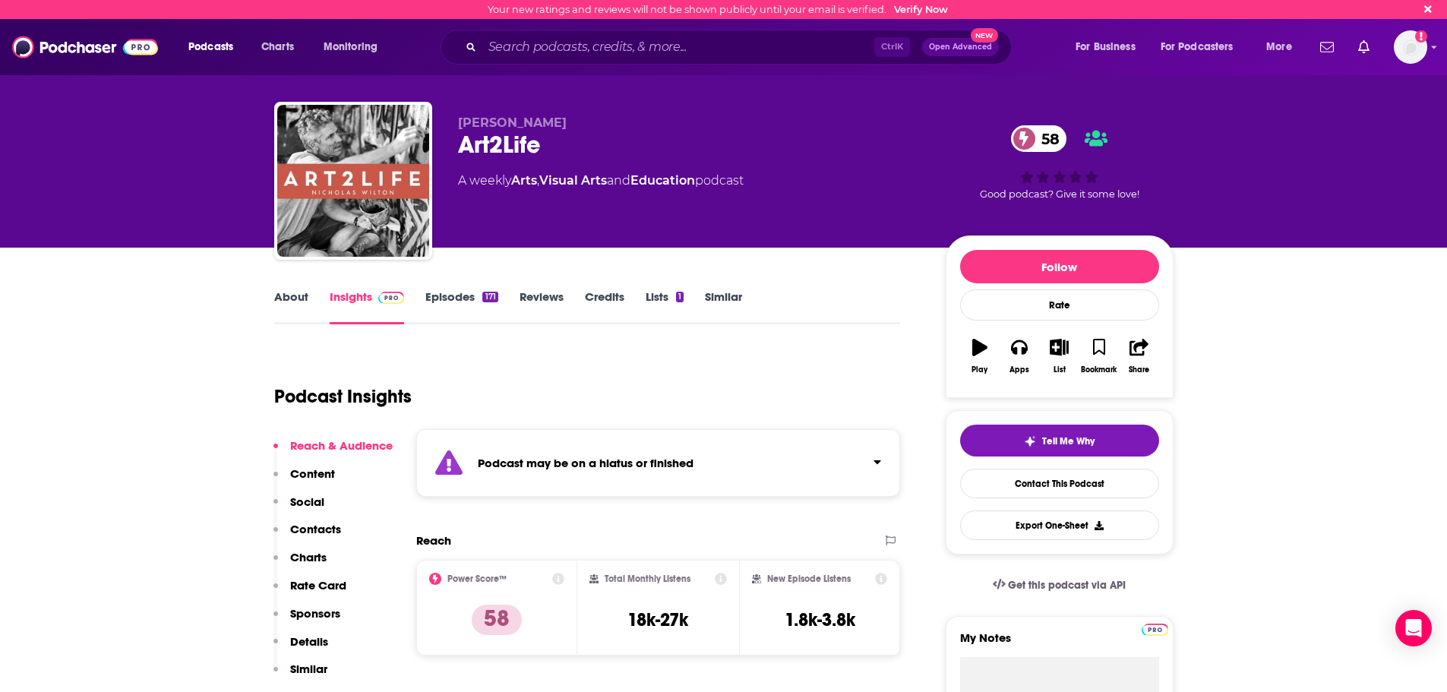
click at [313, 529] on p "Contacts" at bounding box center [315, 529] width 51 height 14
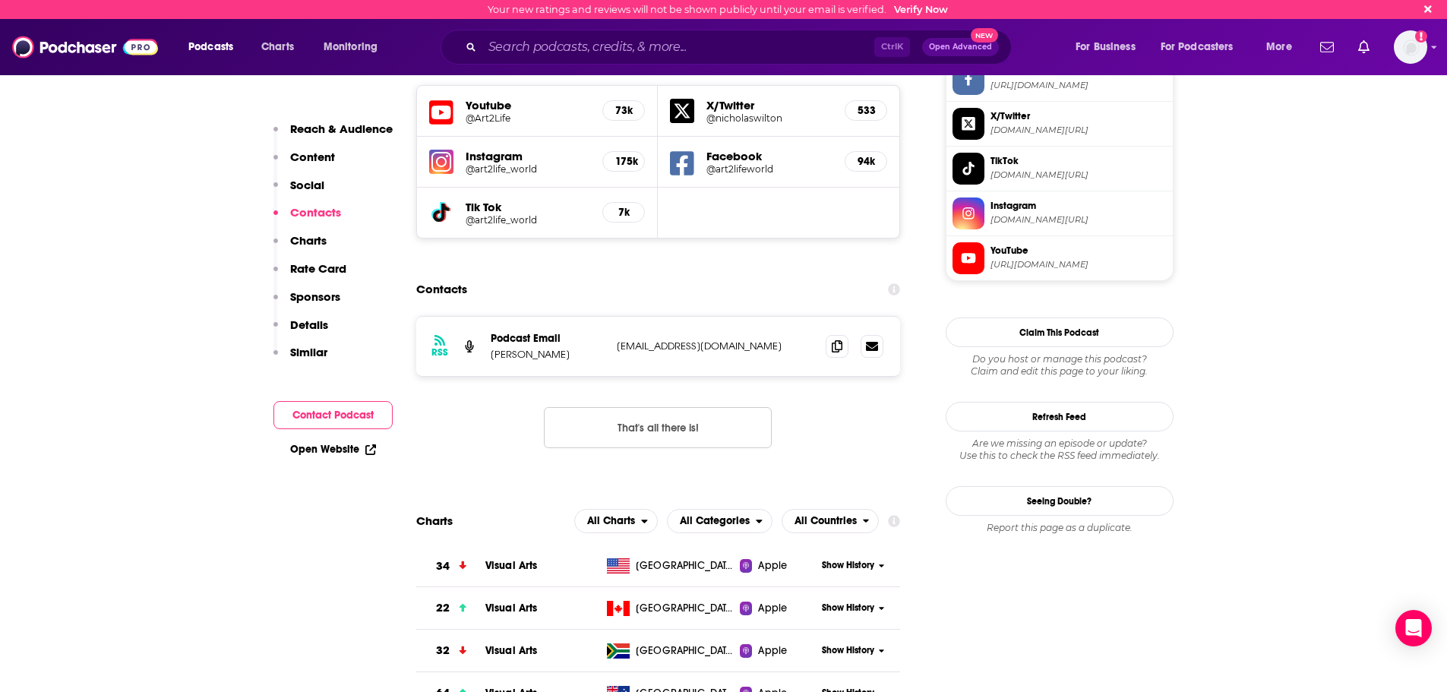
scroll to position [1465, 0]
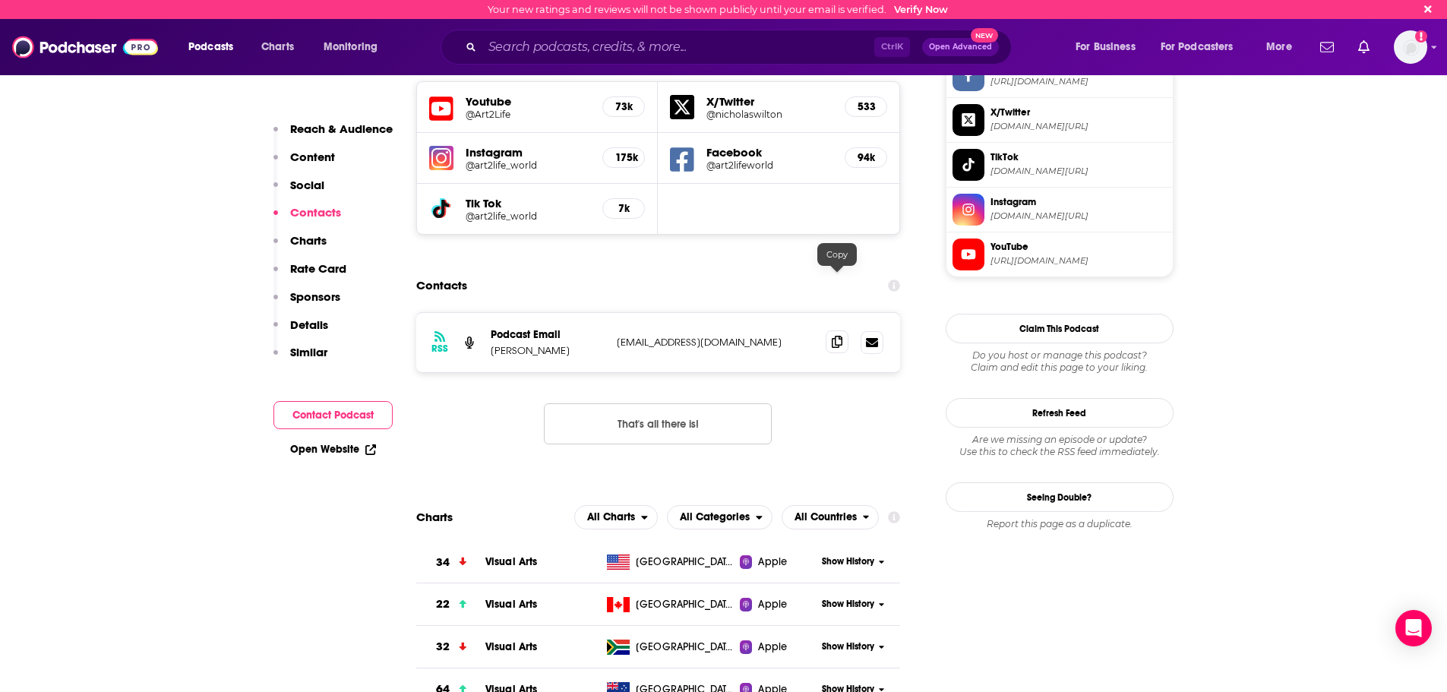
click at [836, 336] on icon at bounding box center [837, 342] width 11 height 12
click at [614, 46] on input "Search podcasts, credits, & more..." at bounding box center [678, 47] width 392 height 24
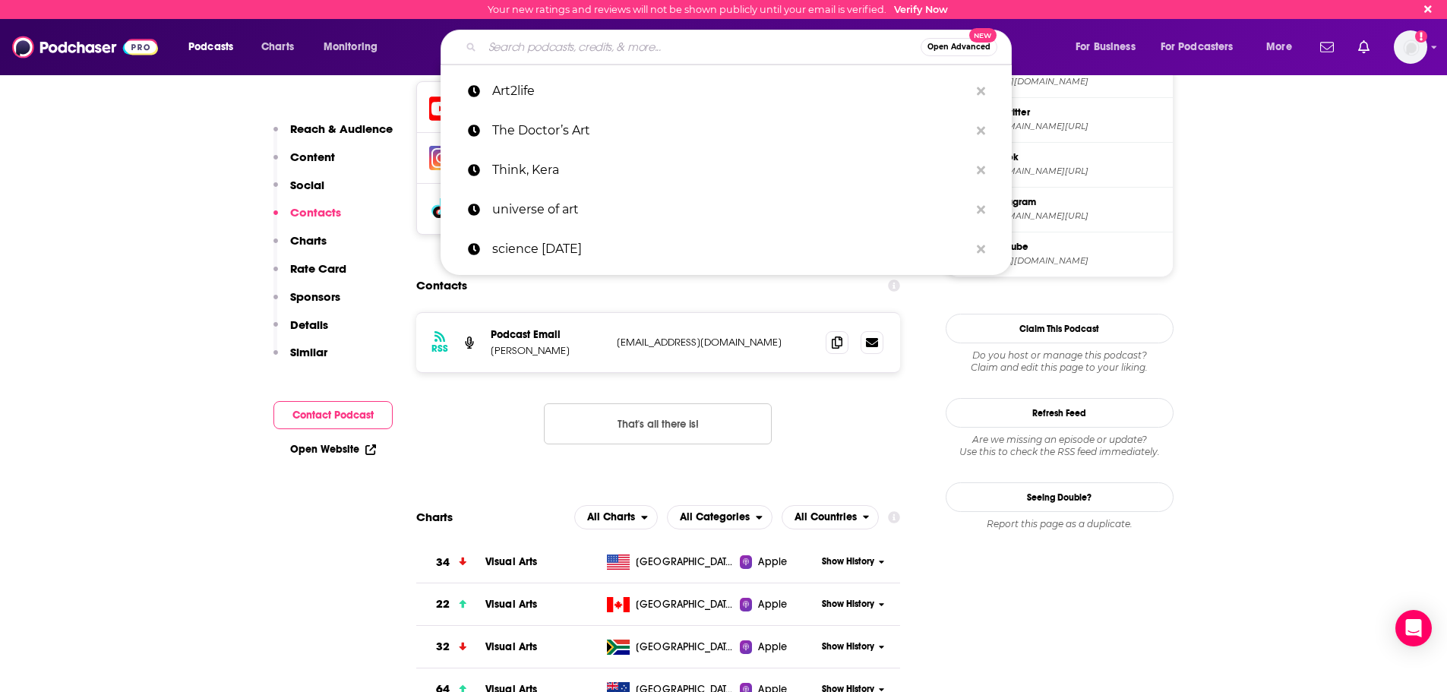
paste input "Reinvent Yourself with Dr. [PERSON_NAME]"
type input "Reinvent Yourself with Dr. [PERSON_NAME]"
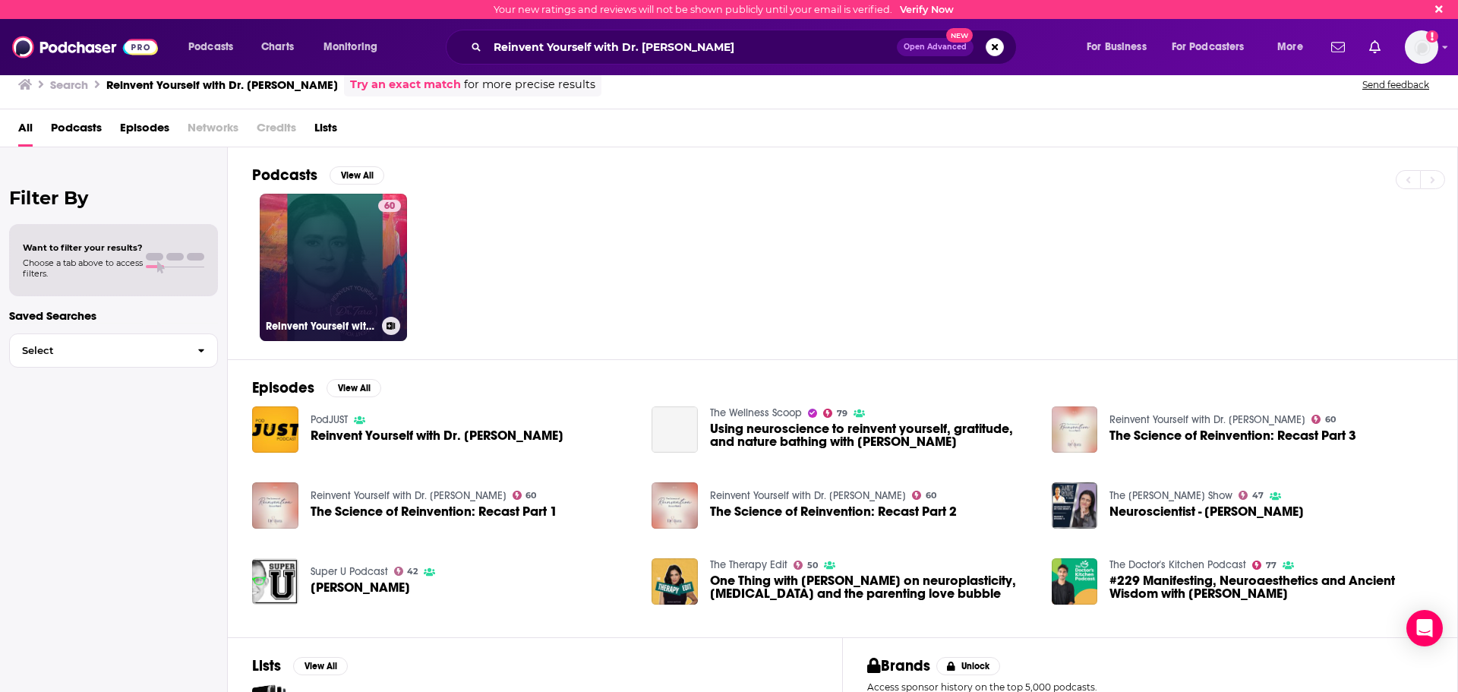
click at [348, 250] on link "60 Reinvent Yourself with Dr. [PERSON_NAME]" at bounding box center [333, 267] width 147 height 147
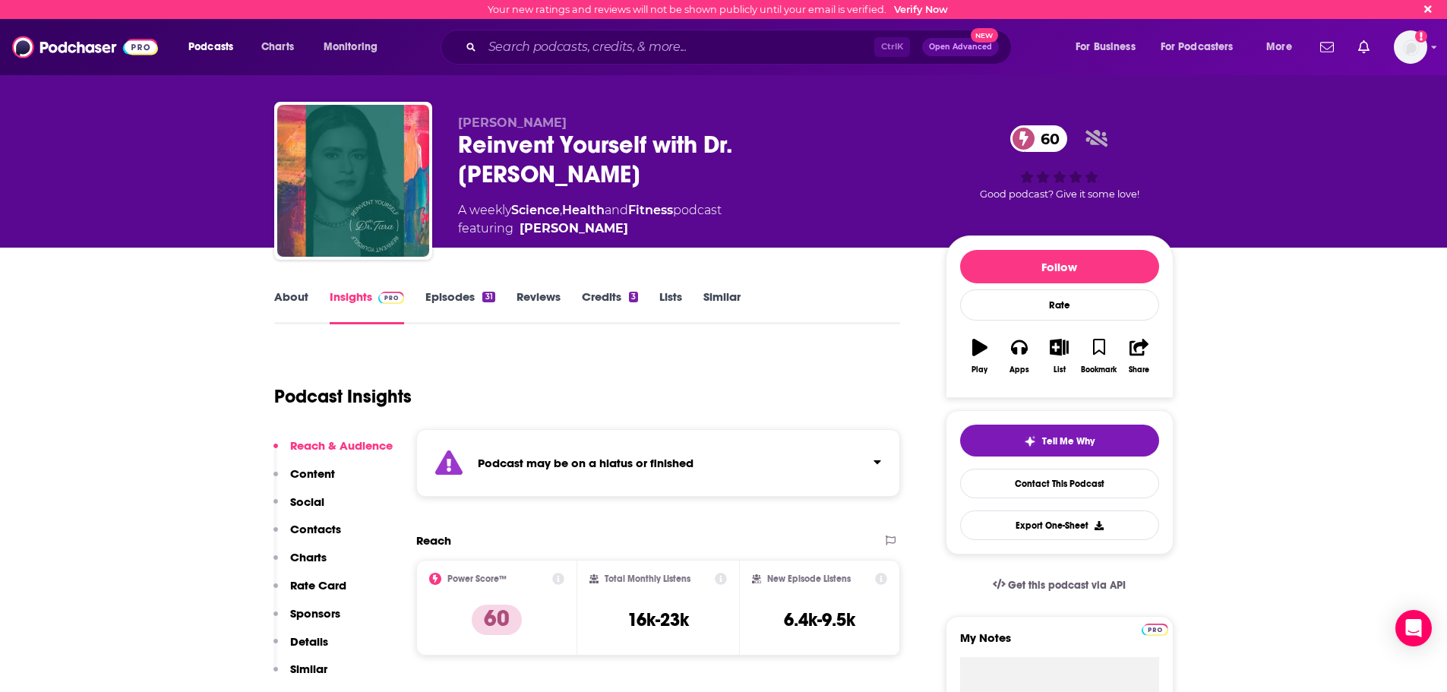
click at [325, 524] on p "Contacts" at bounding box center [315, 529] width 51 height 14
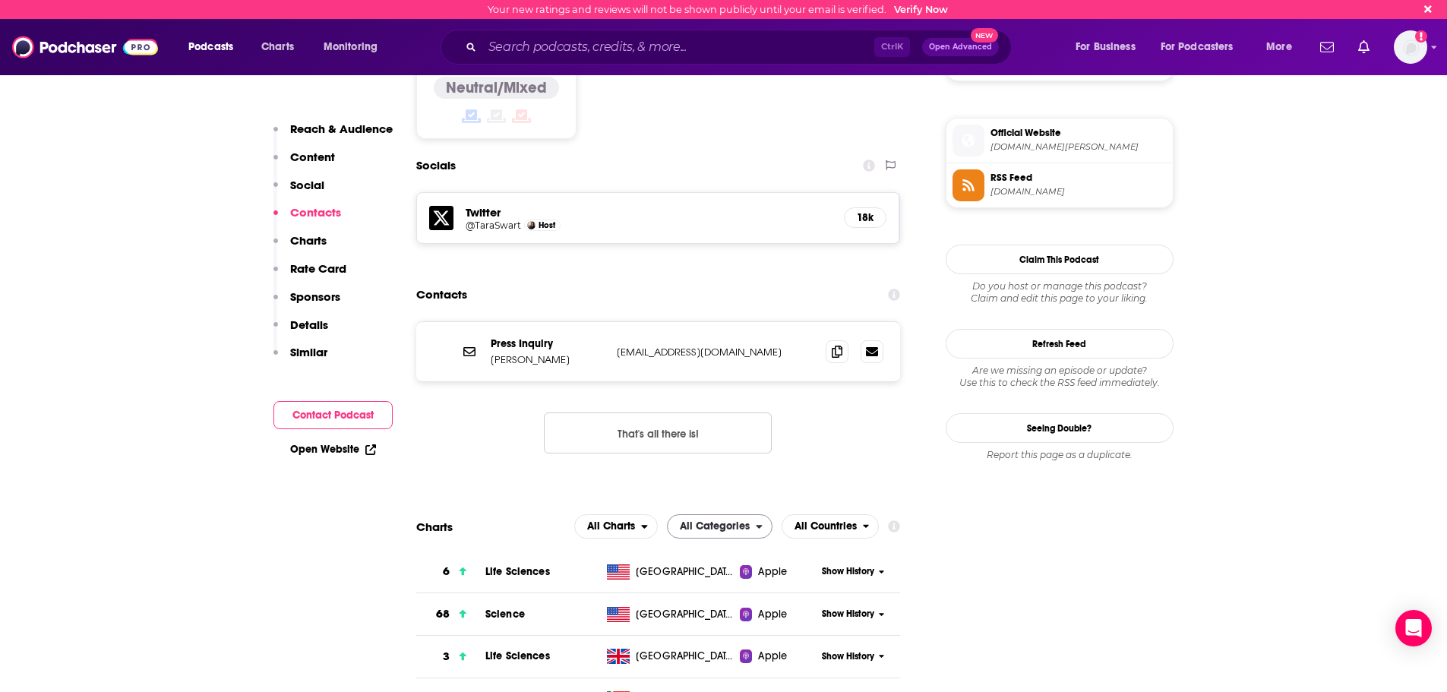
scroll to position [1328, 0]
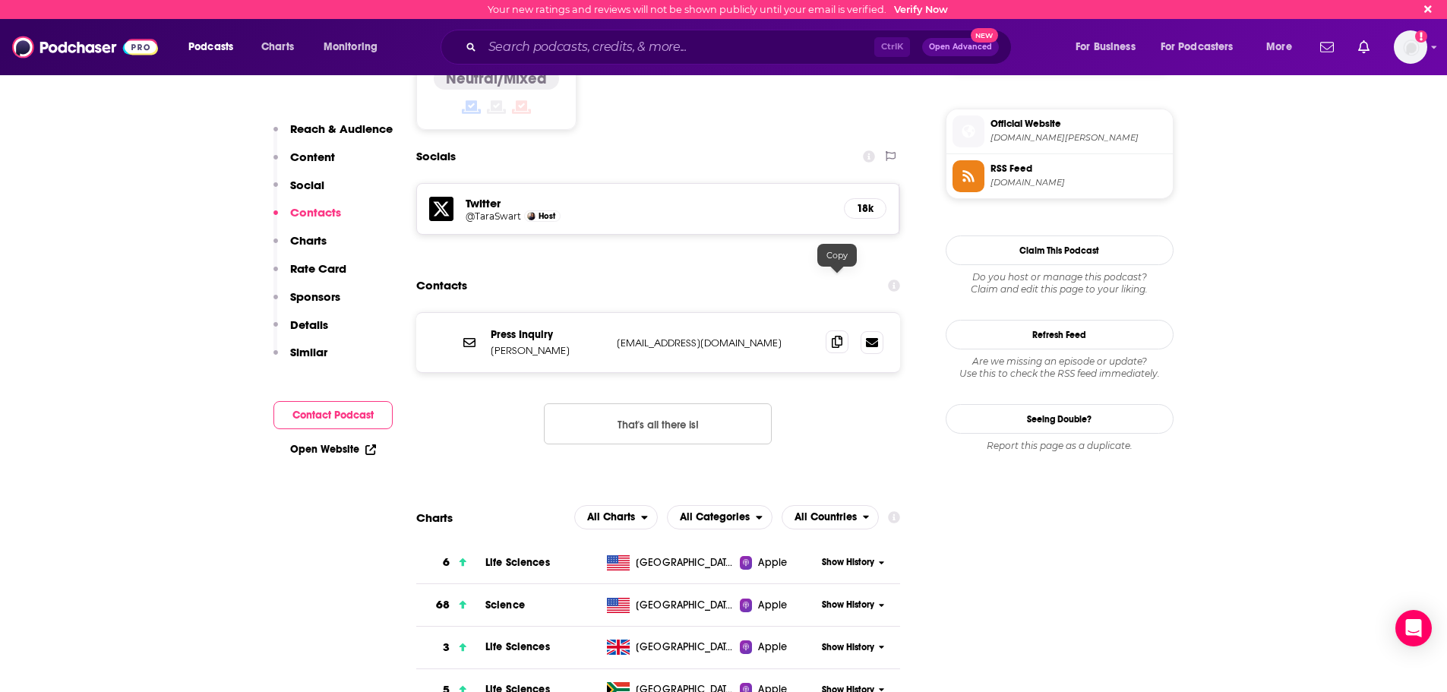
click at [836, 336] on icon at bounding box center [837, 342] width 11 height 12
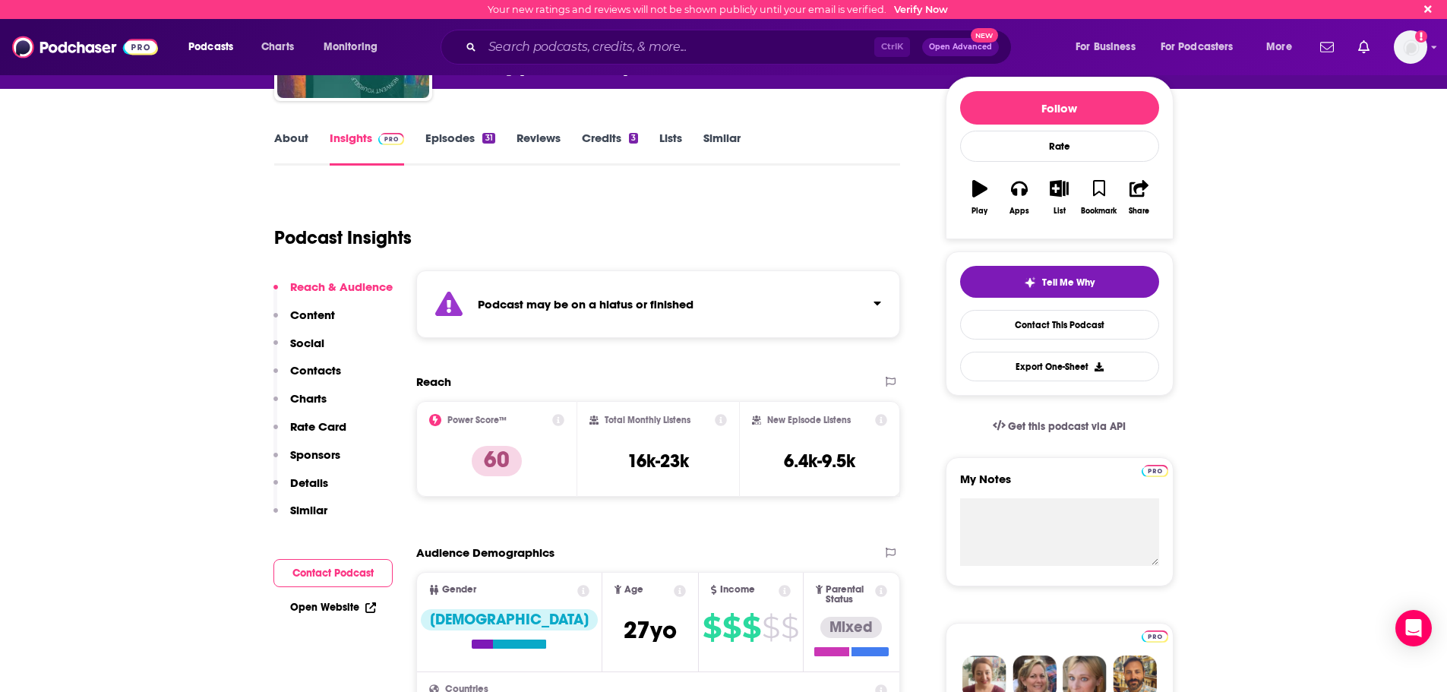
scroll to position [0, 0]
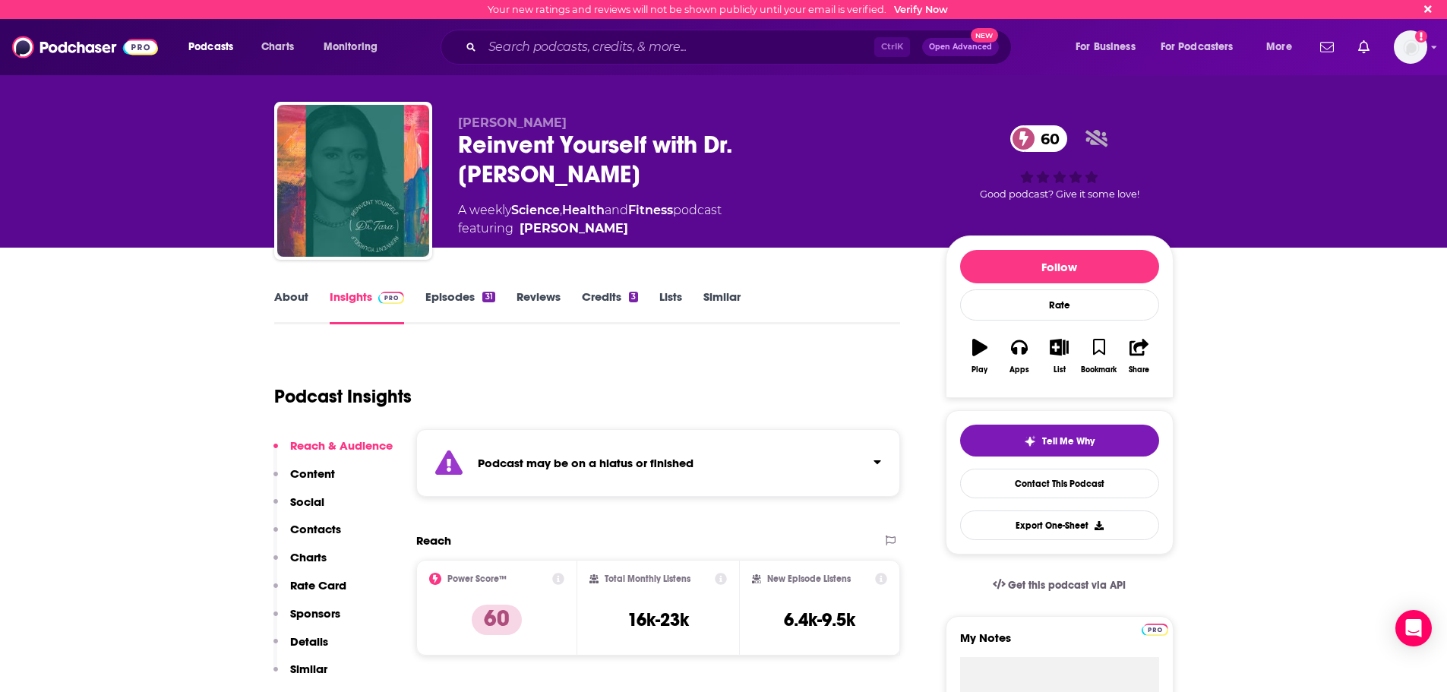
click at [298, 307] on link "About" at bounding box center [291, 306] width 34 height 35
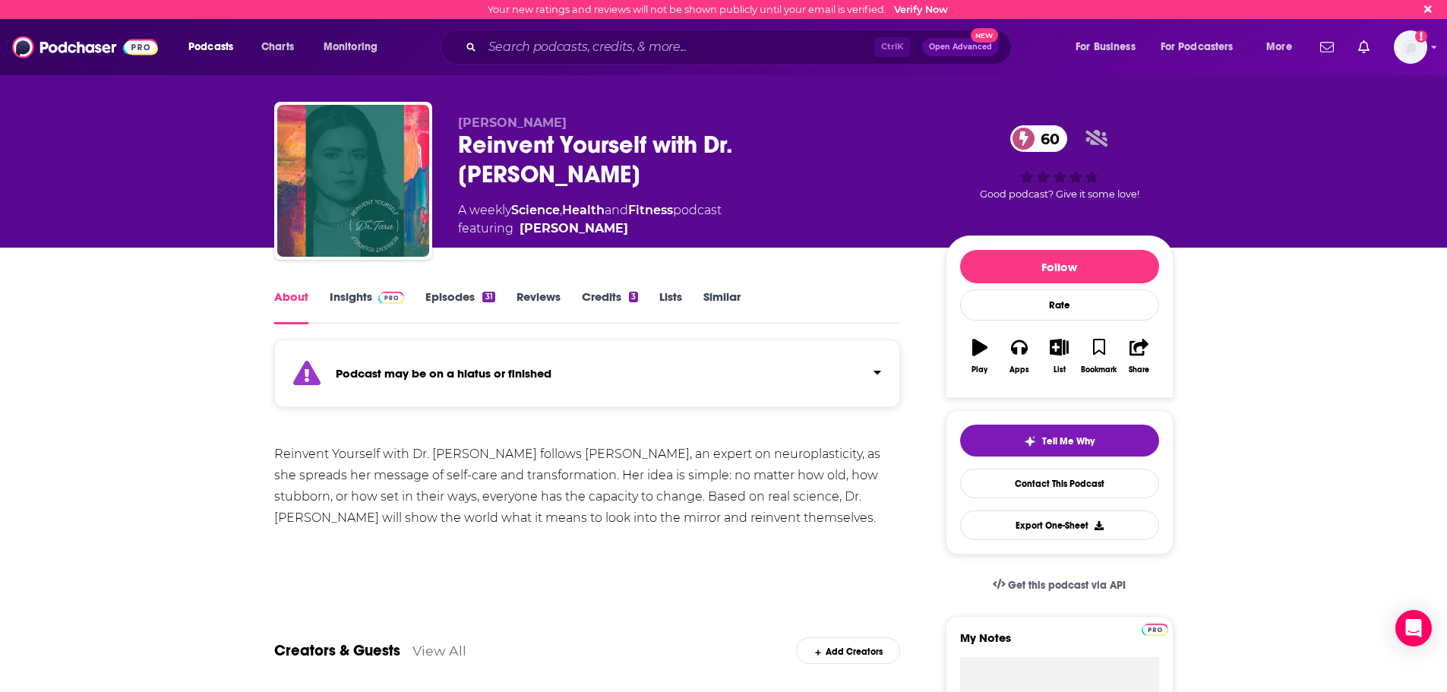
click at [459, 305] on link "Episodes 31" at bounding box center [459, 306] width 69 height 35
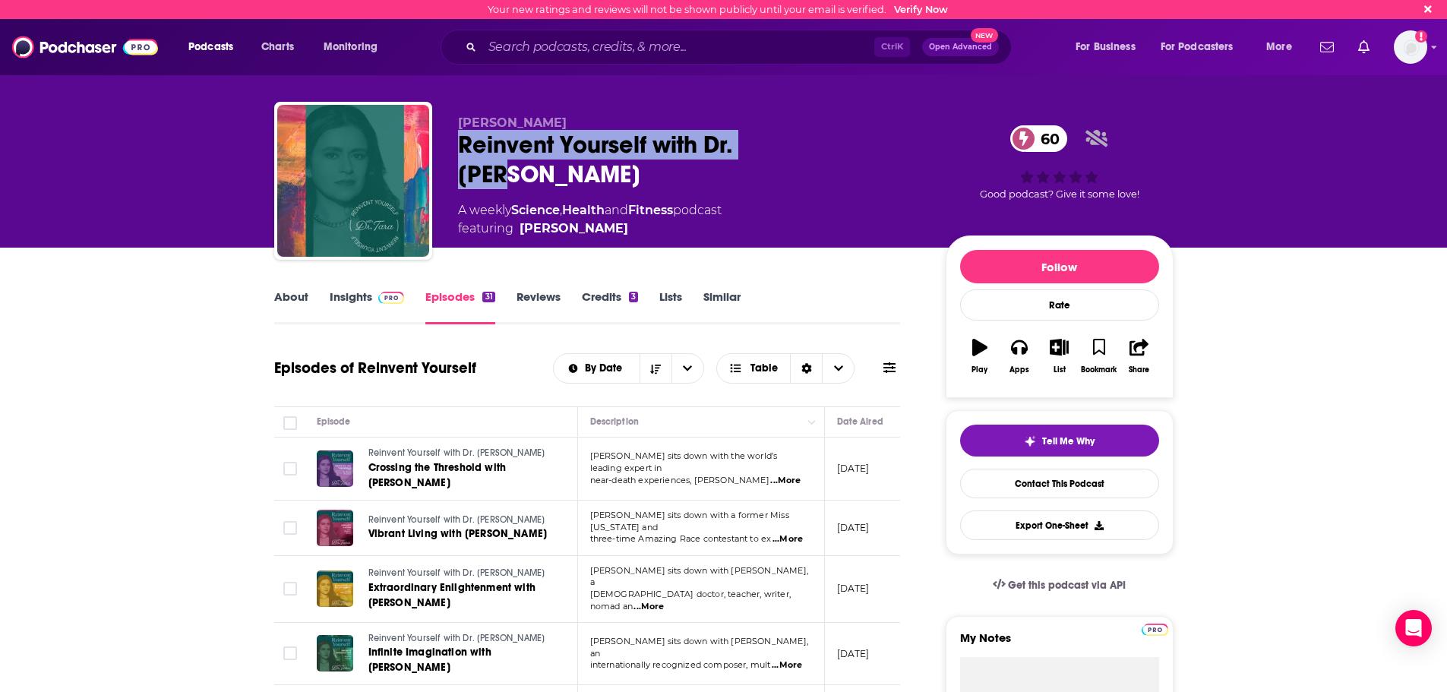
drag, startPoint x: 457, startPoint y: 144, endPoint x: 797, endPoint y: 151, distance: 339.6
click at [797, 151] on div "Reinvent Yourself with Dr. [PERSON_NAME] 60" at bounding box center [689, 159] width 463 height 59
copy h2 "Reinvent Yourself with Dr. [PERSON_NAME]"
click at [753, 53] on input "Search podcasts, credits, & more..." at bounding box center [678, 47] width 392 height 24
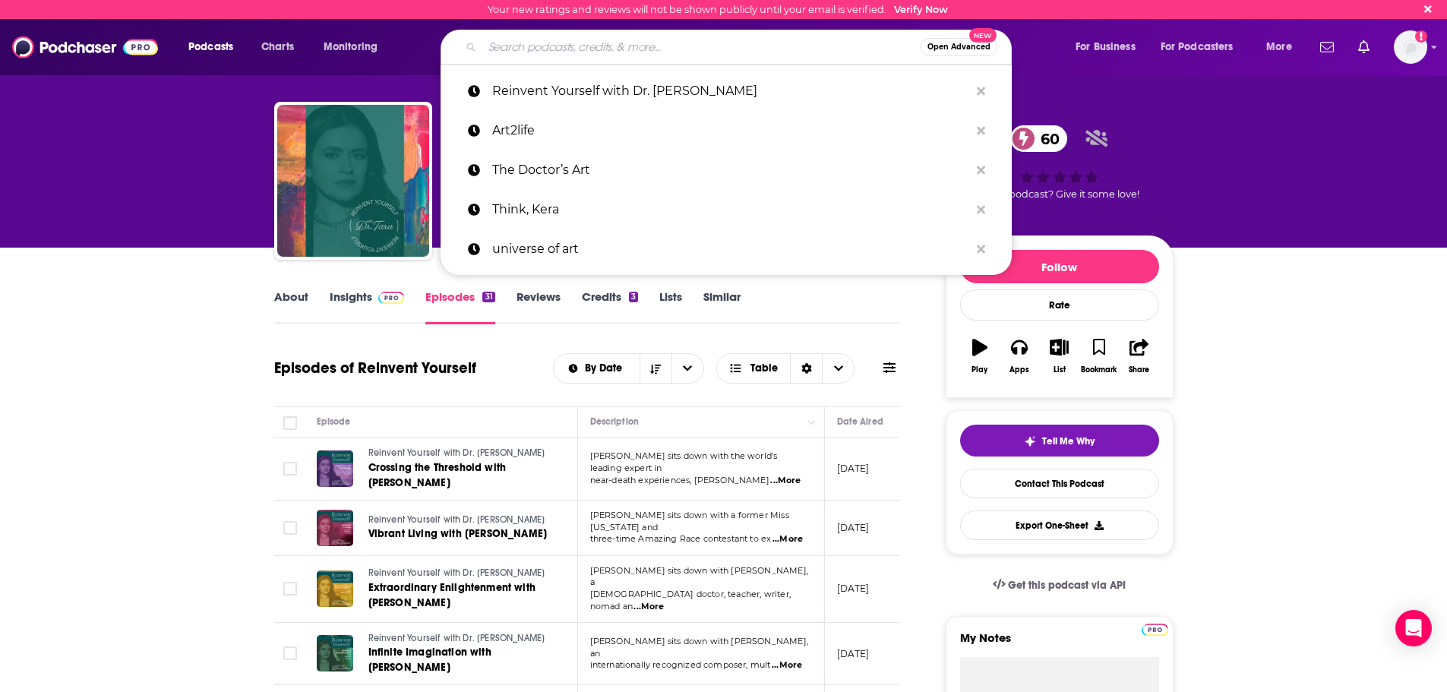
paste input "[PERSON_NAME] Wonders"
type input "[PERSON_NAME] Wonders"
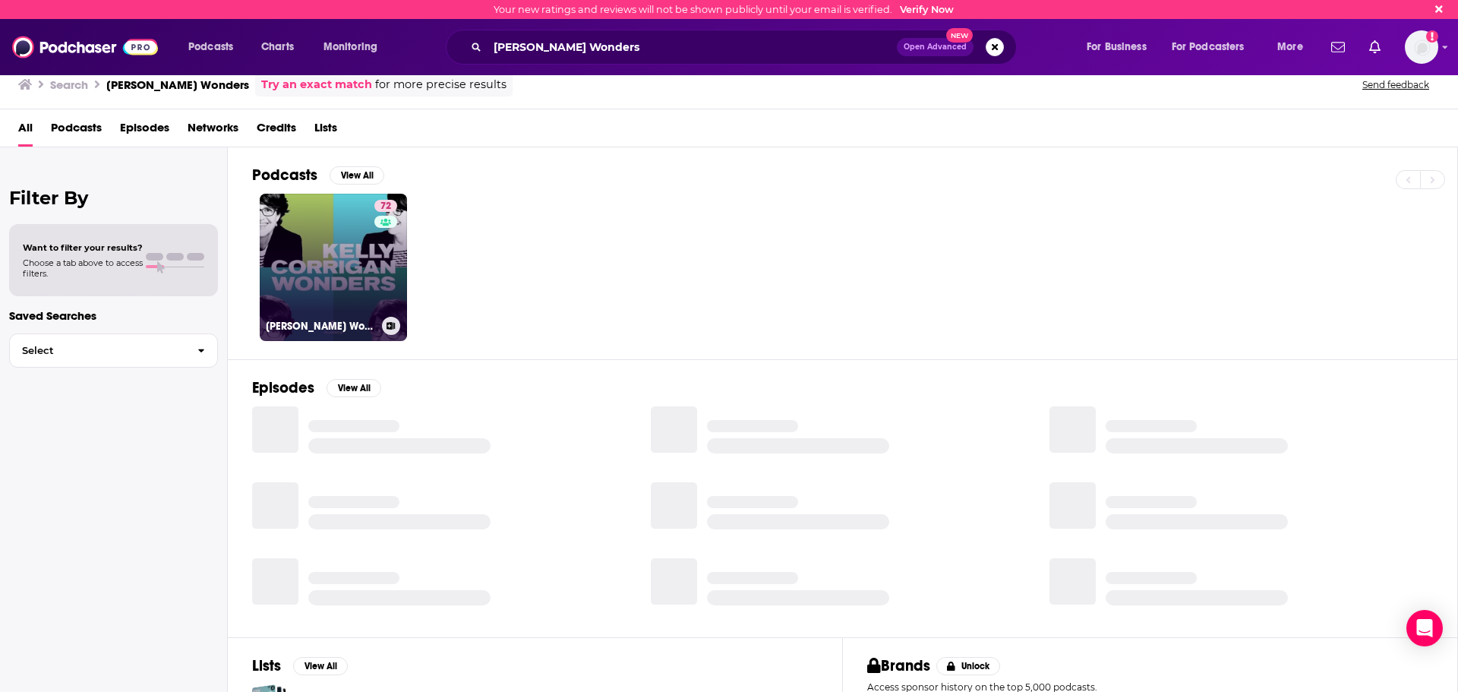
click at [352, 253] on link "72 [PERSON_NAME] Wonders" at bounding box center [333, 267] width 147 height 147
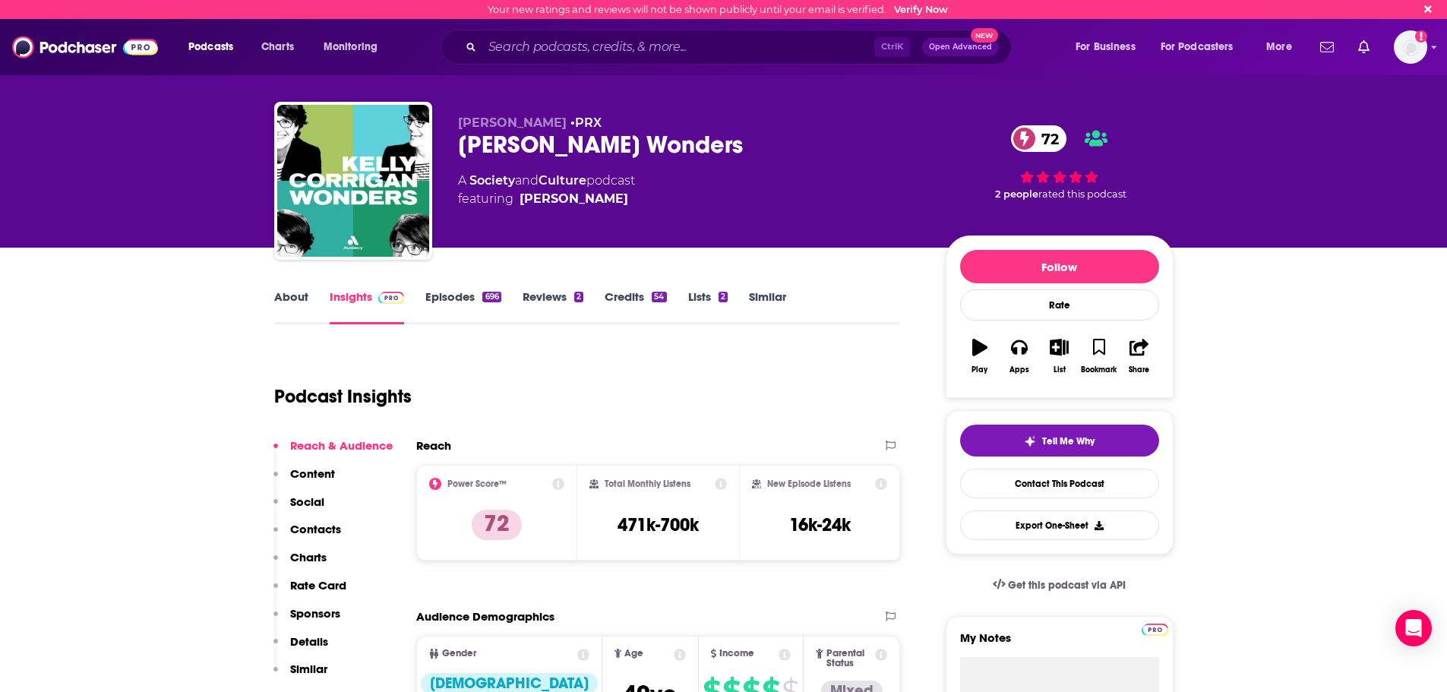
click at [450, 297] on link "Episodes 696" at bounding box center [462, 306] width 75 height 35
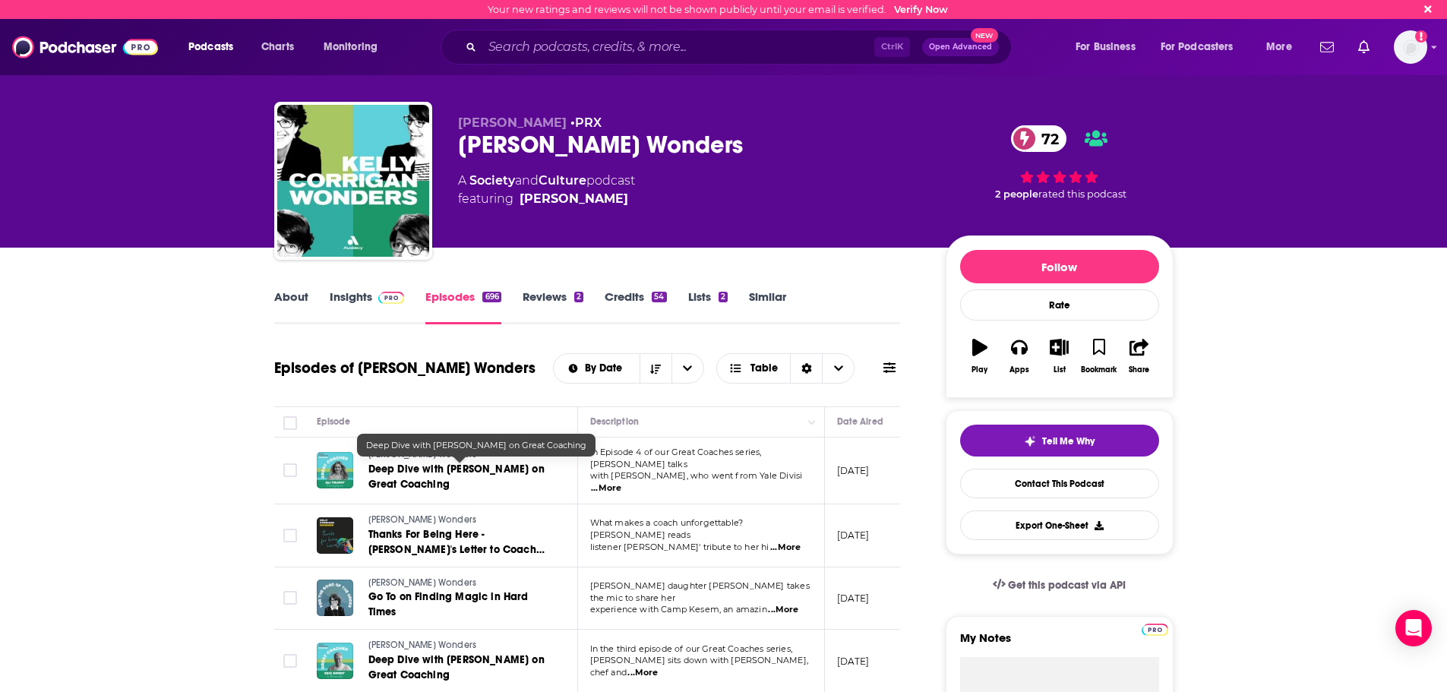
click at [479, 463] on span "Deep Dive with [PERSON_NAME] on Great Coaching" at bounding box center [456, 477] width 176 height 28
click at [343, 298] on link "Insights" at bounding box center [367, 306] width 75 height 35
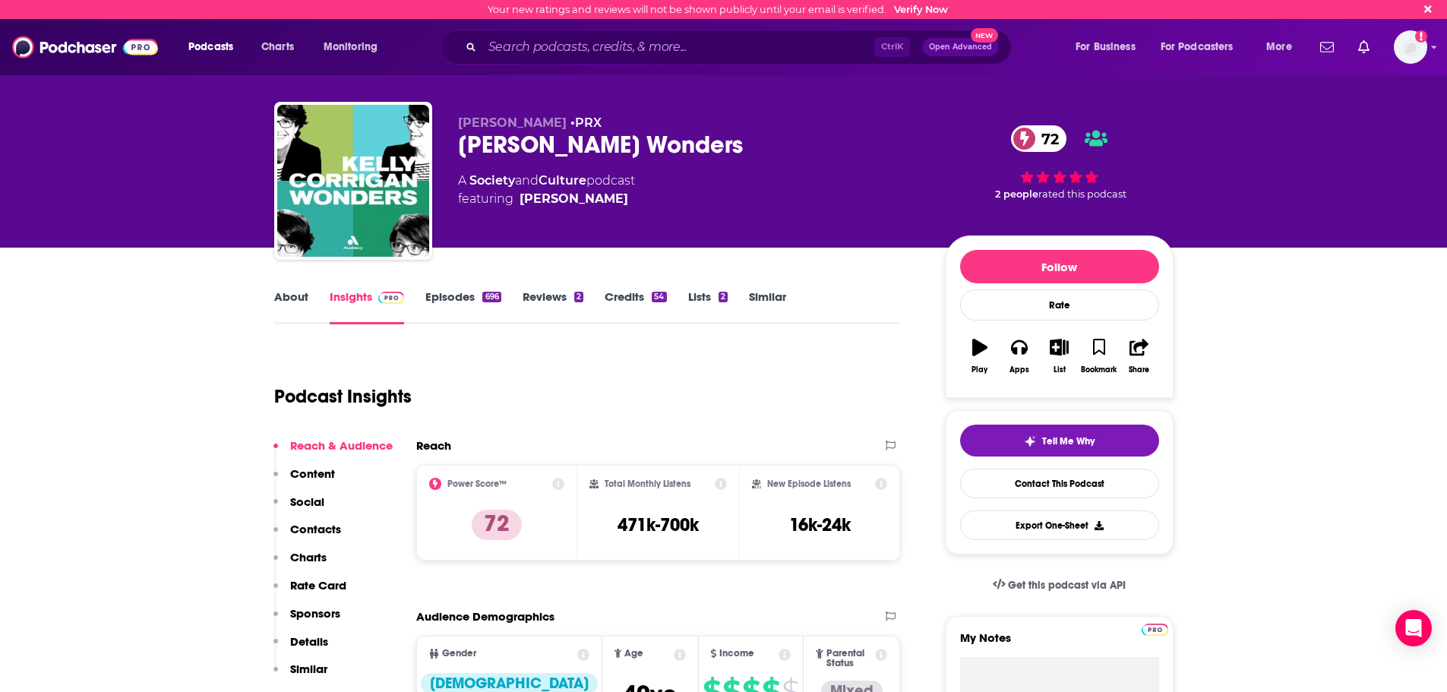
click at [321, 538] on button "Contacts" at bounding box center [307, 536] width 68 height 28
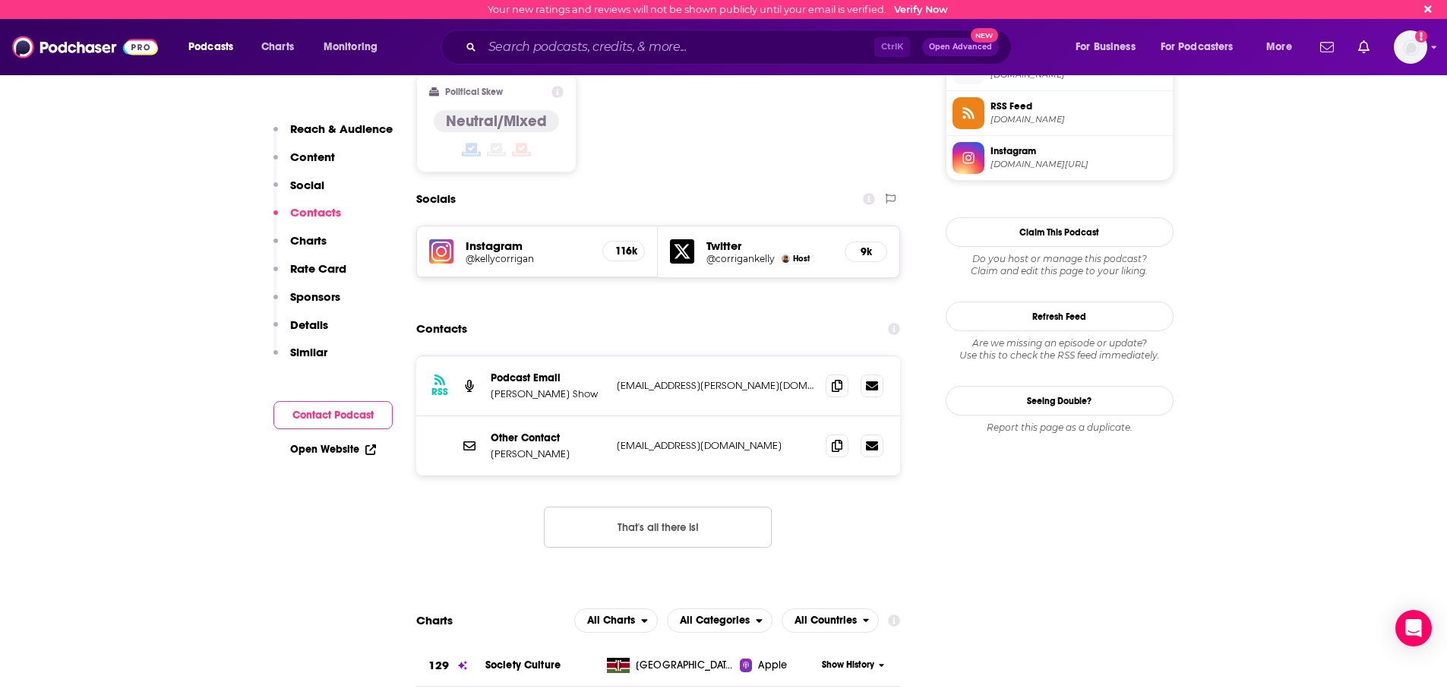
scroll to position [1252, 0]
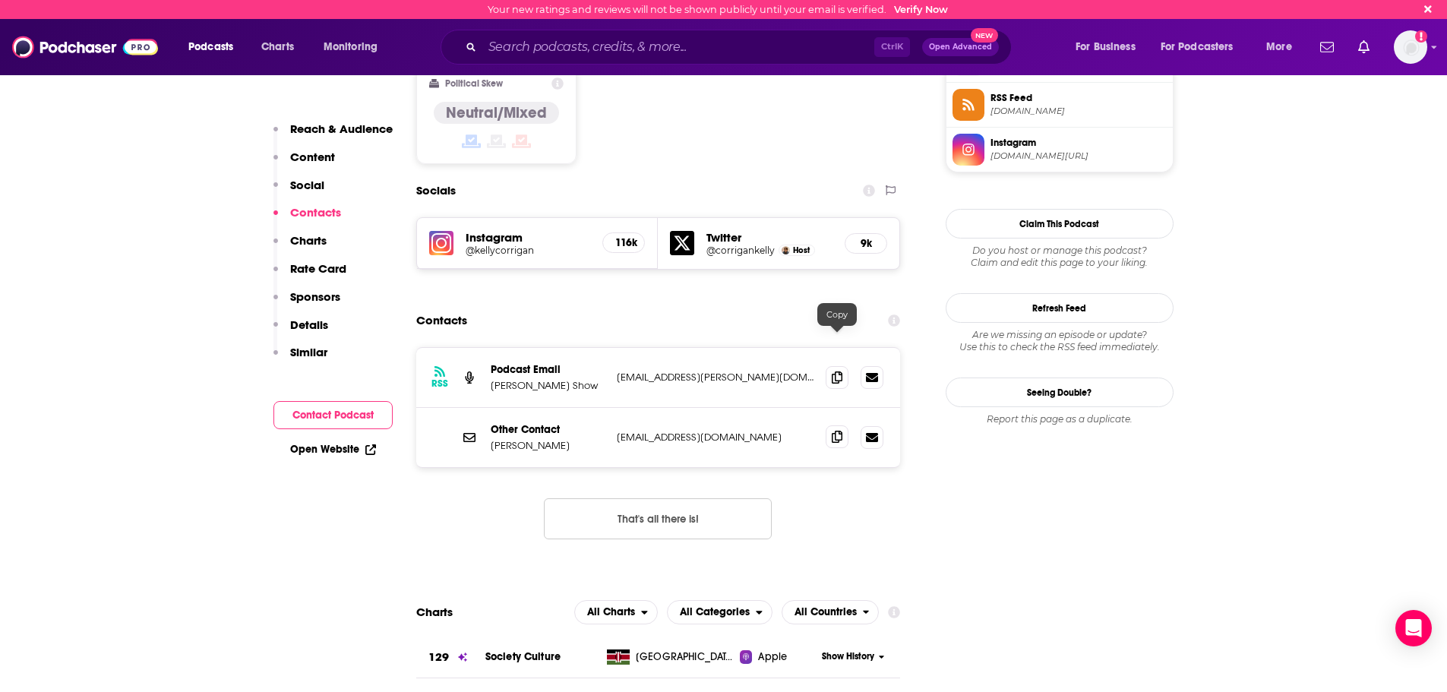
click at [842, 431] on icon at bounding box center [837, 437] width 11 height 12
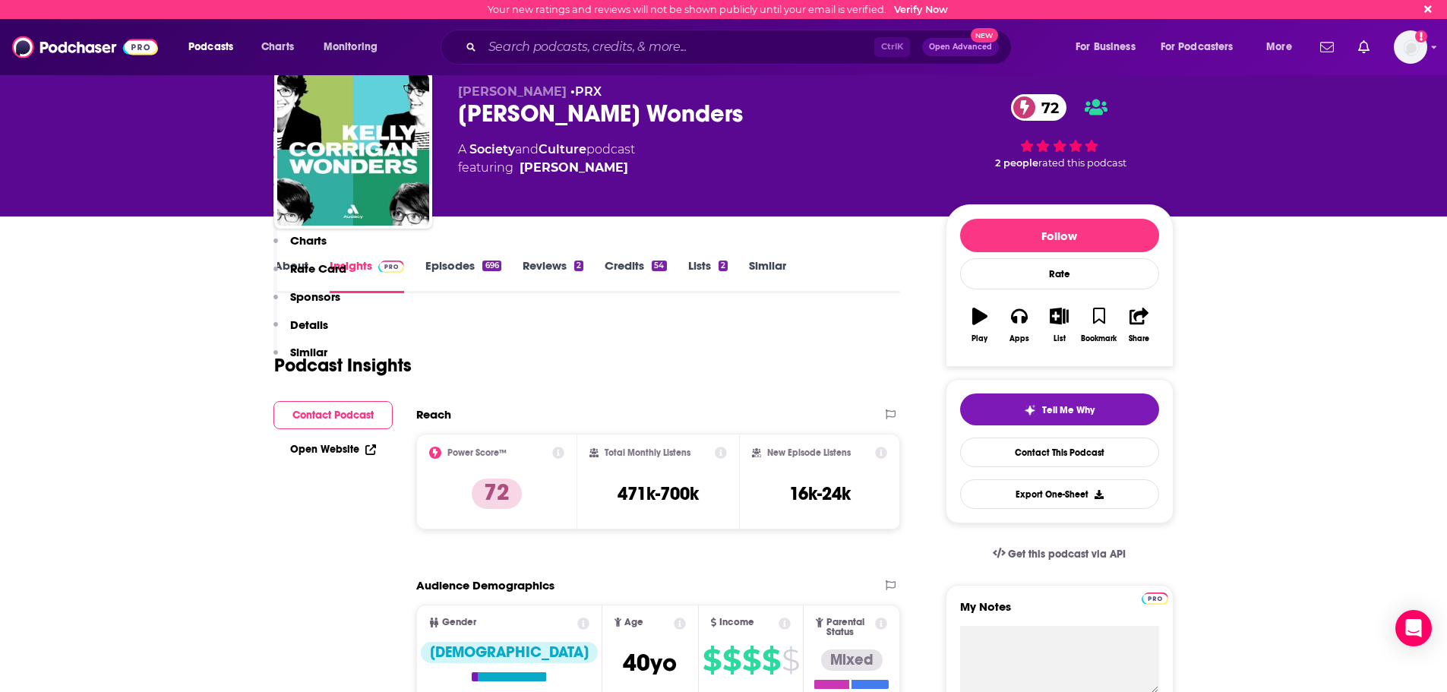
scroll to position [0, 0]
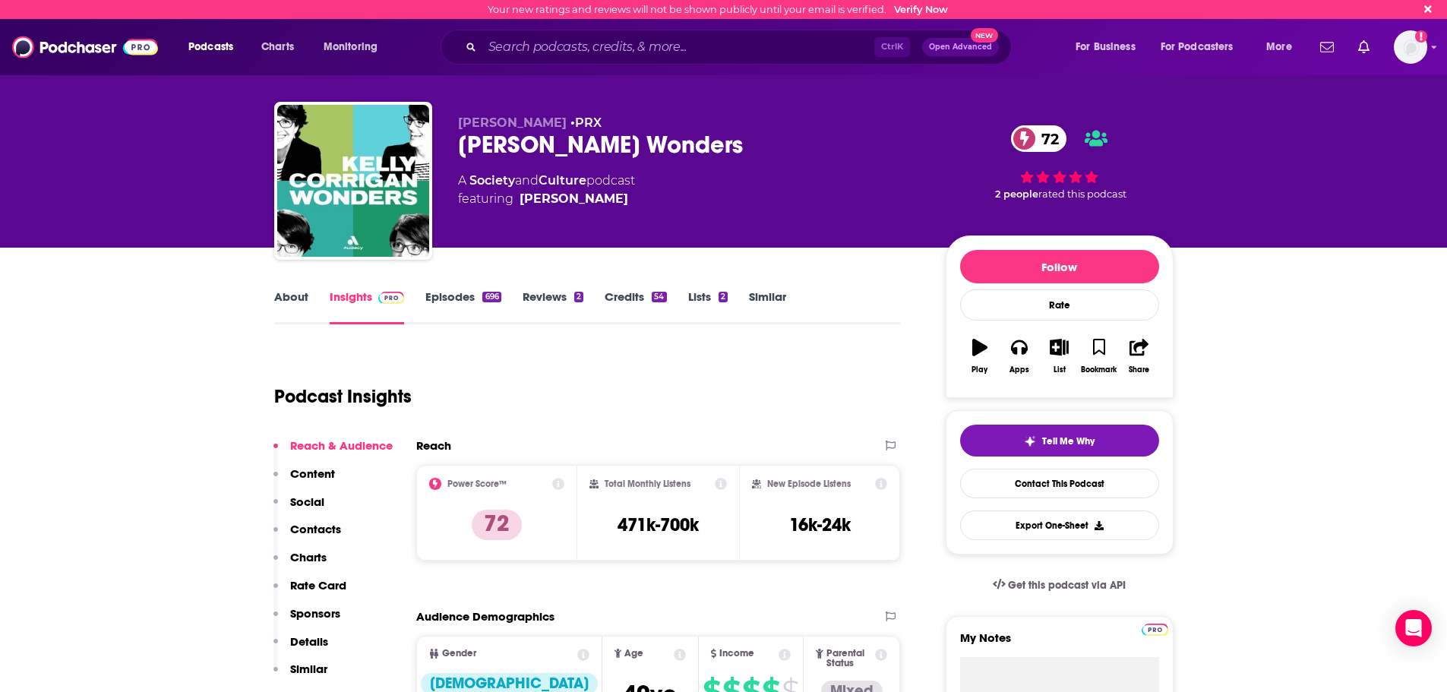
drag, startPoint x: 327, startPoint y: 526, endPoint x: 336, endPoint y: 525, distance: 9.9
click at [327, 526] on p "Contacts" at bounding box center [315, 529] width 51 height 14
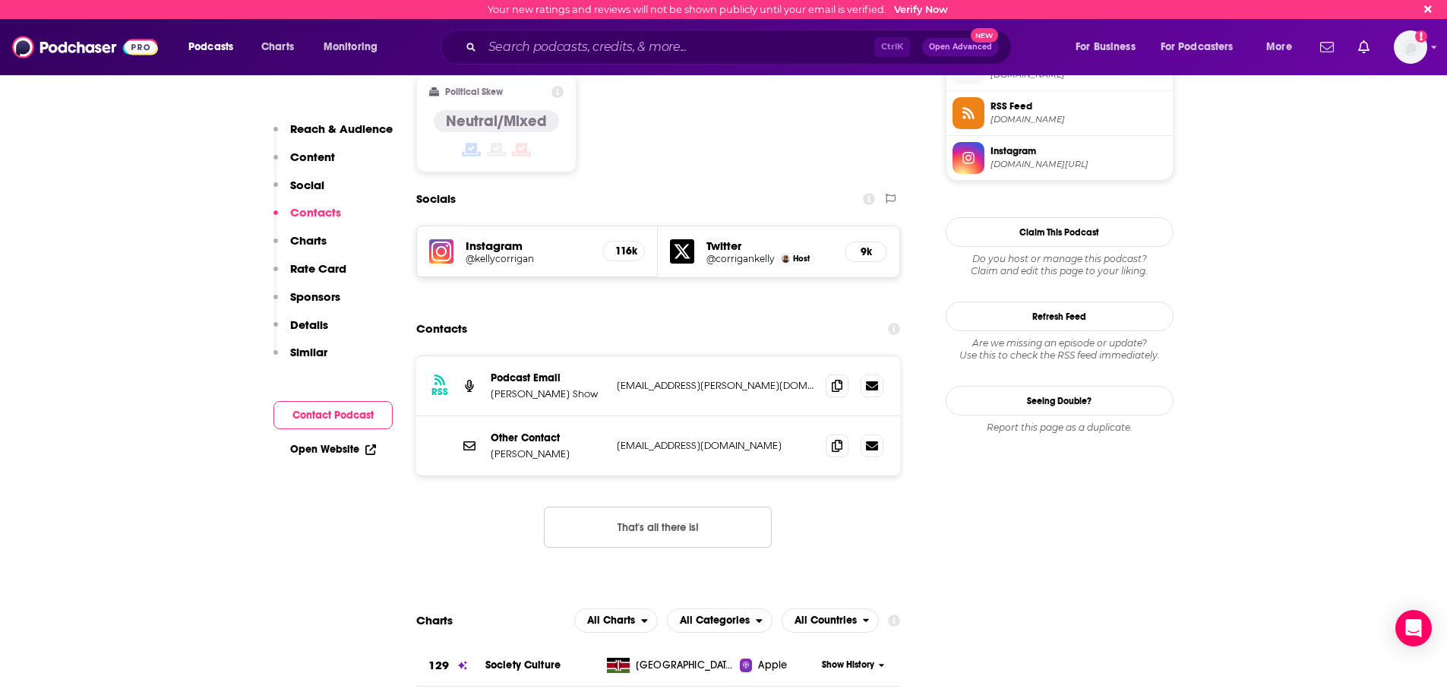
scroll to position [1252, 0]
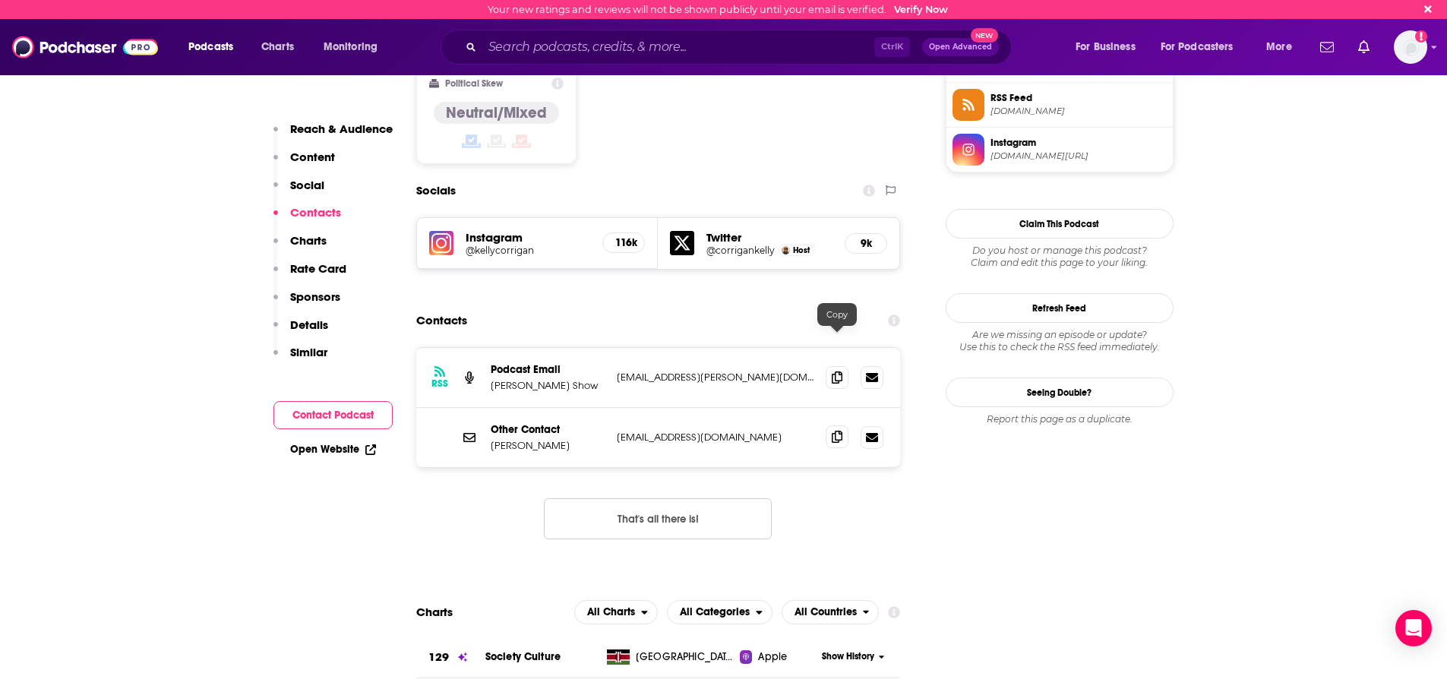
click at [834, 431] on icon at bounding box center [837, 437] width 11 height 12
click at [835, 425] on span at bounding box center [837, 436] width 23 height 23
click at [754, 51] on input "Search podcasts, credits, & more..." at bounding box center [678, 47] width 392 height 24
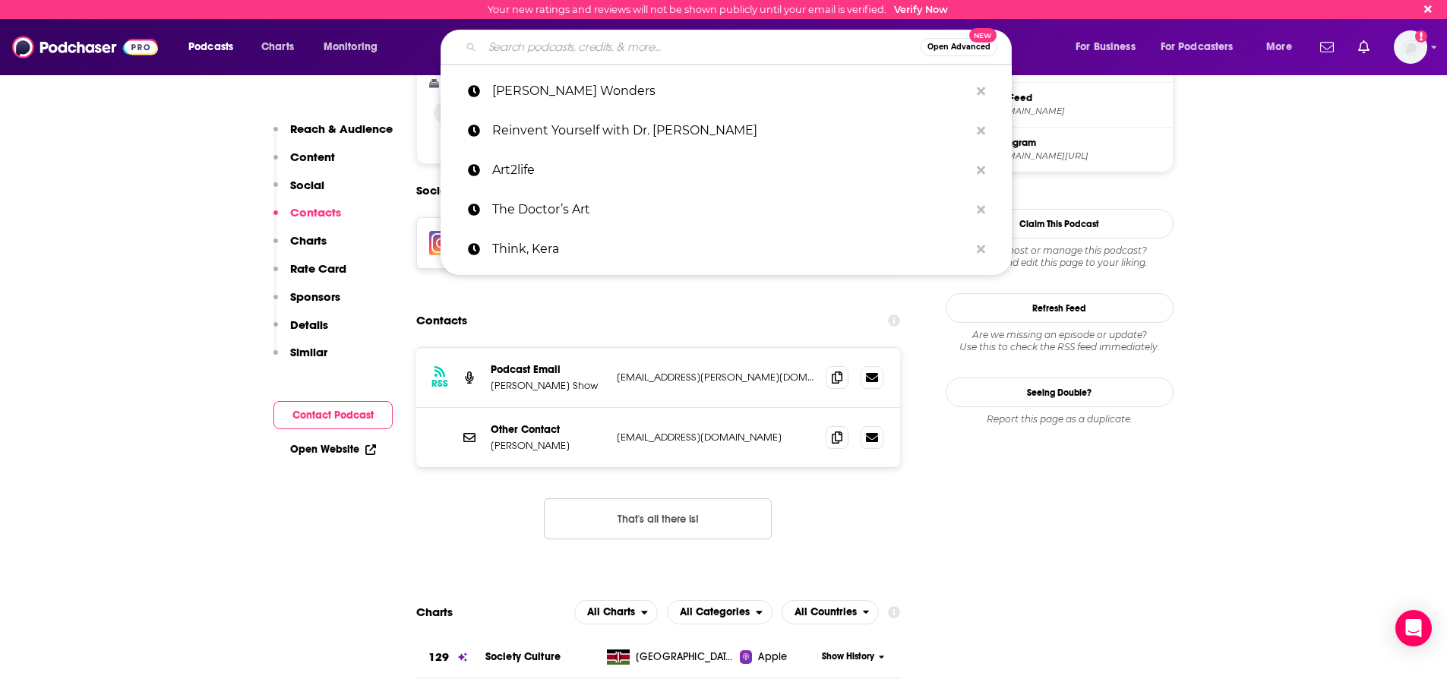
paste input "A Health Podyssey"
type input "A Health Podyssey"
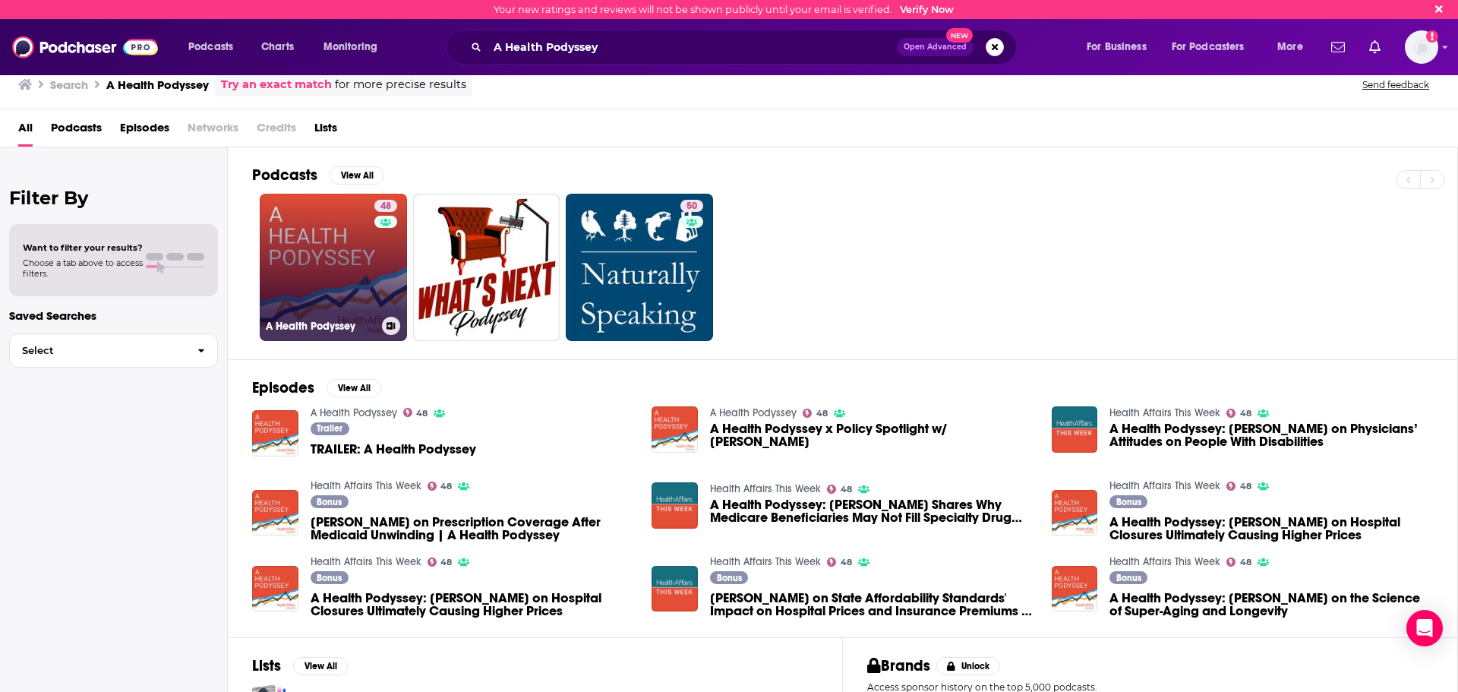
click at [329, 254] on link "48 A Health Podyssey" at bounding box center [333, 267] width 147 height 147
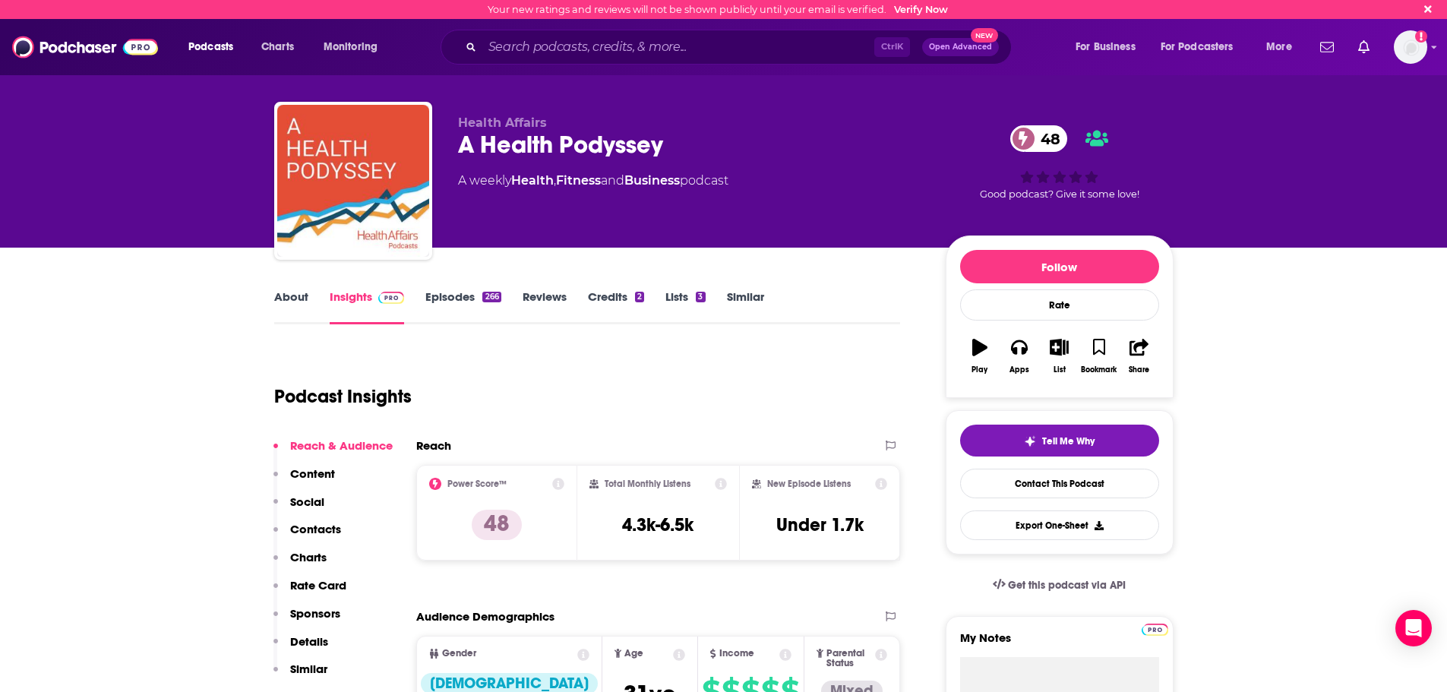
click at [314, 526] on p "Contacts" at bounding box center [315, 529] width 51 height 14
click at [466, 319] on link "Episodes 266" at bounding box center [462, 306] width 75 height 35
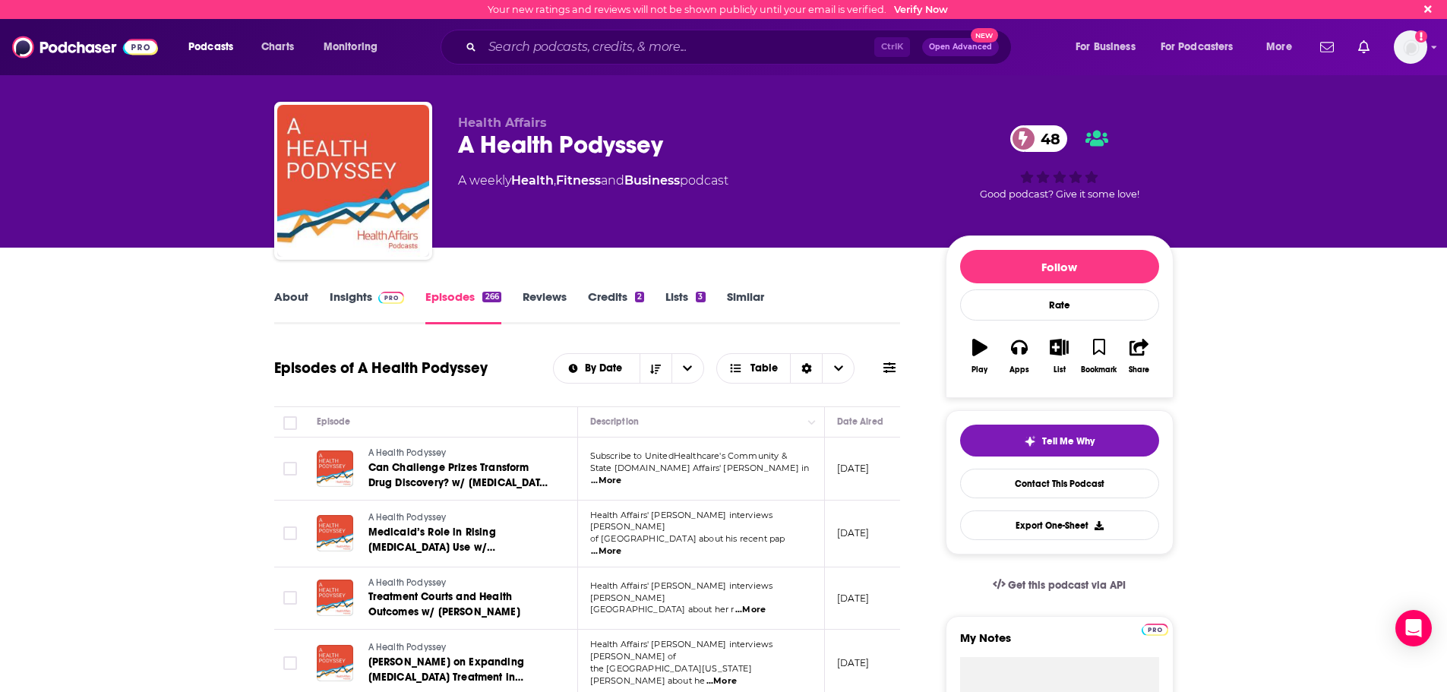
click at [360, 321] on link "Insights" at bounding box center [367, 306] width 75 height 35
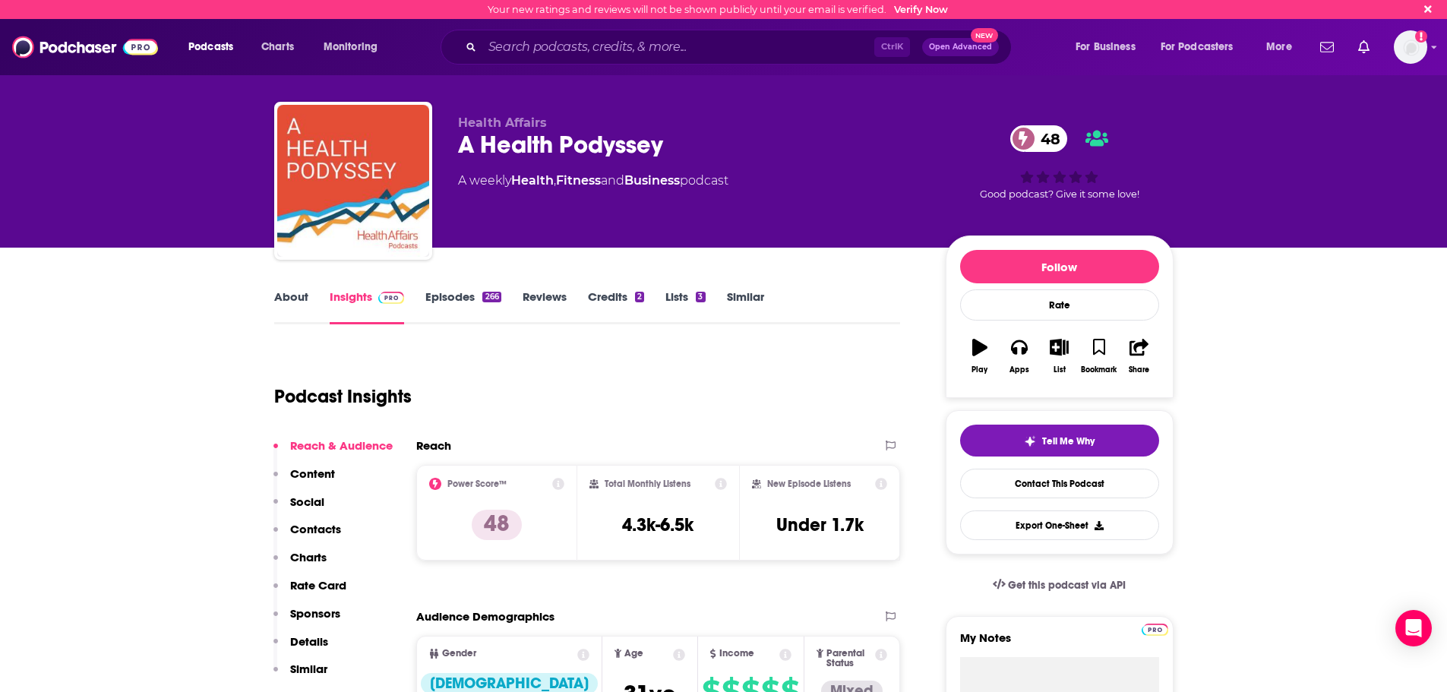
click at [324, 532] on p "Contacts" at bounding box center [315, 529] width 51 height 14
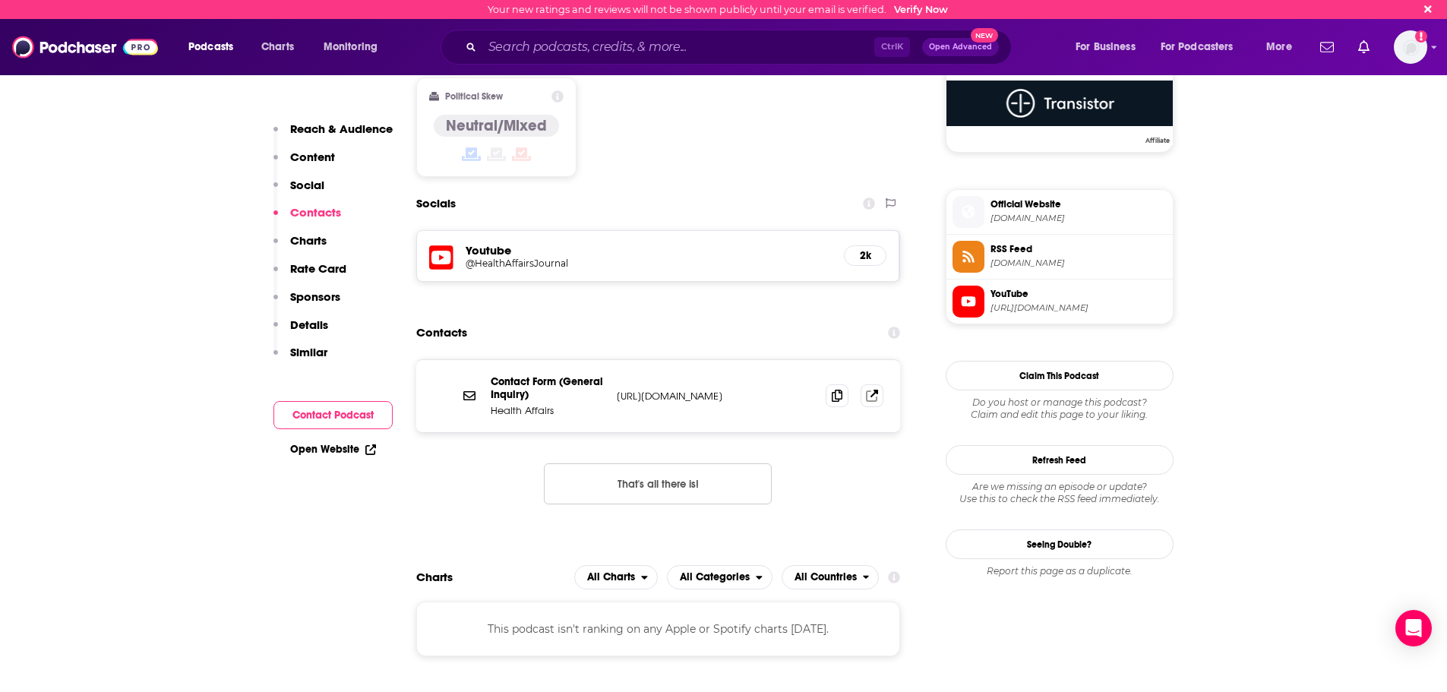
scroll to position [1251, 0]
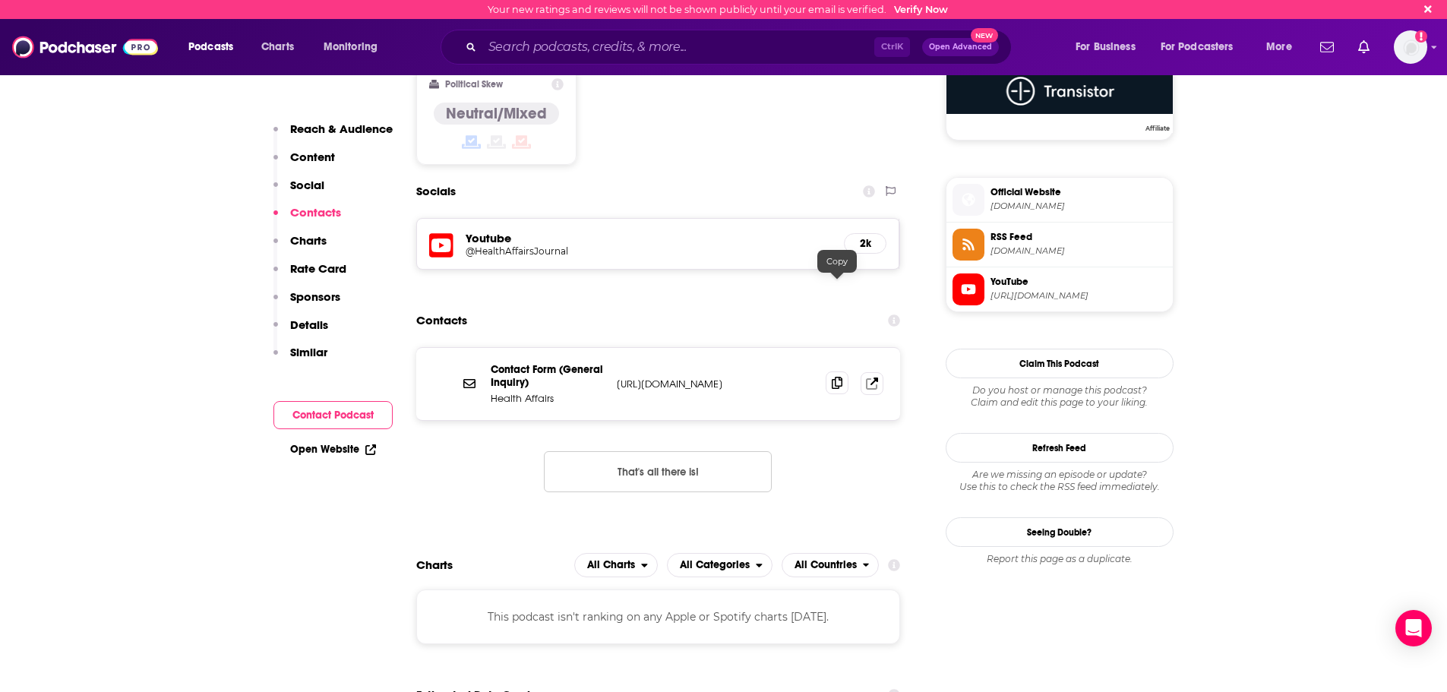
click at [829, 371] on span at bounding box center [837, 382] width 23 height 23
click at [836, 377] on icon at bounding box center [837, 383] width 11 height 12
click at [634, 42] on input "Search podcasts, credits, & more..." at bounding box center [678, 47] width 392 height 24
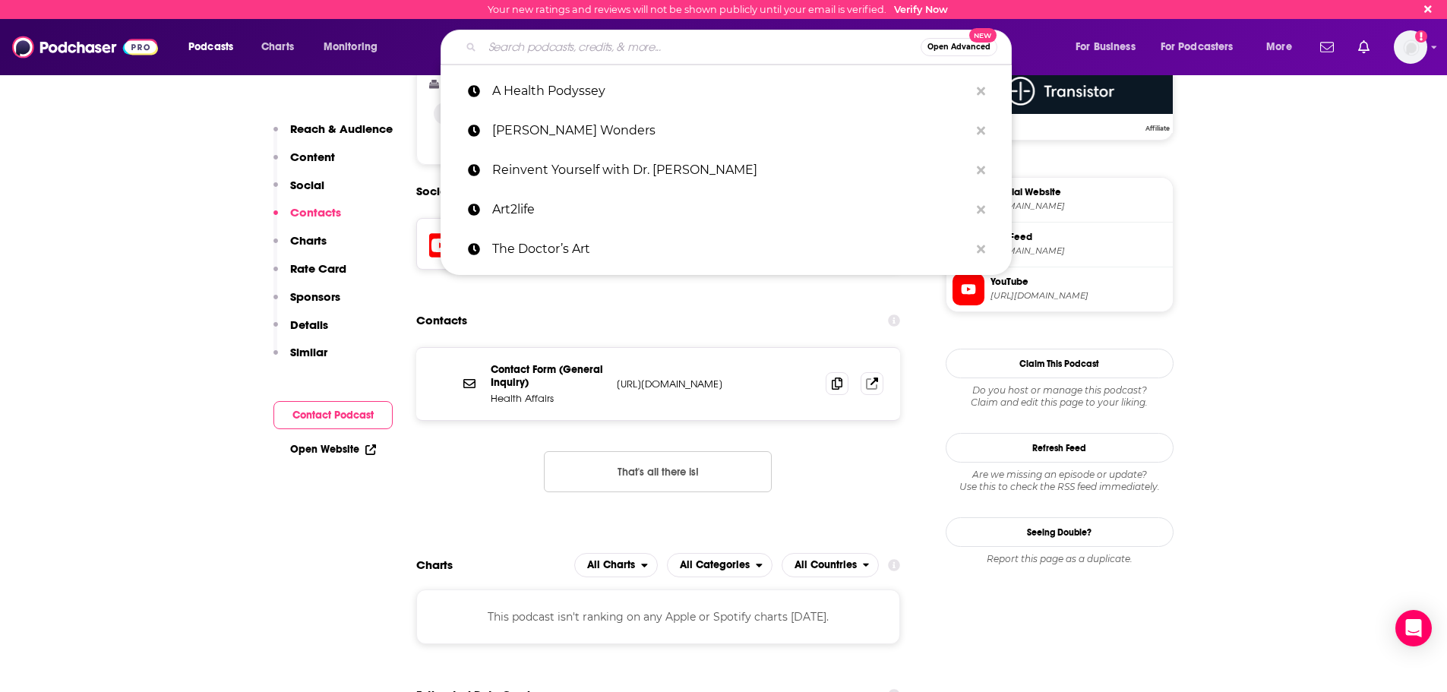
paste input "This is Your Brain"
type input "This is Your Brain"
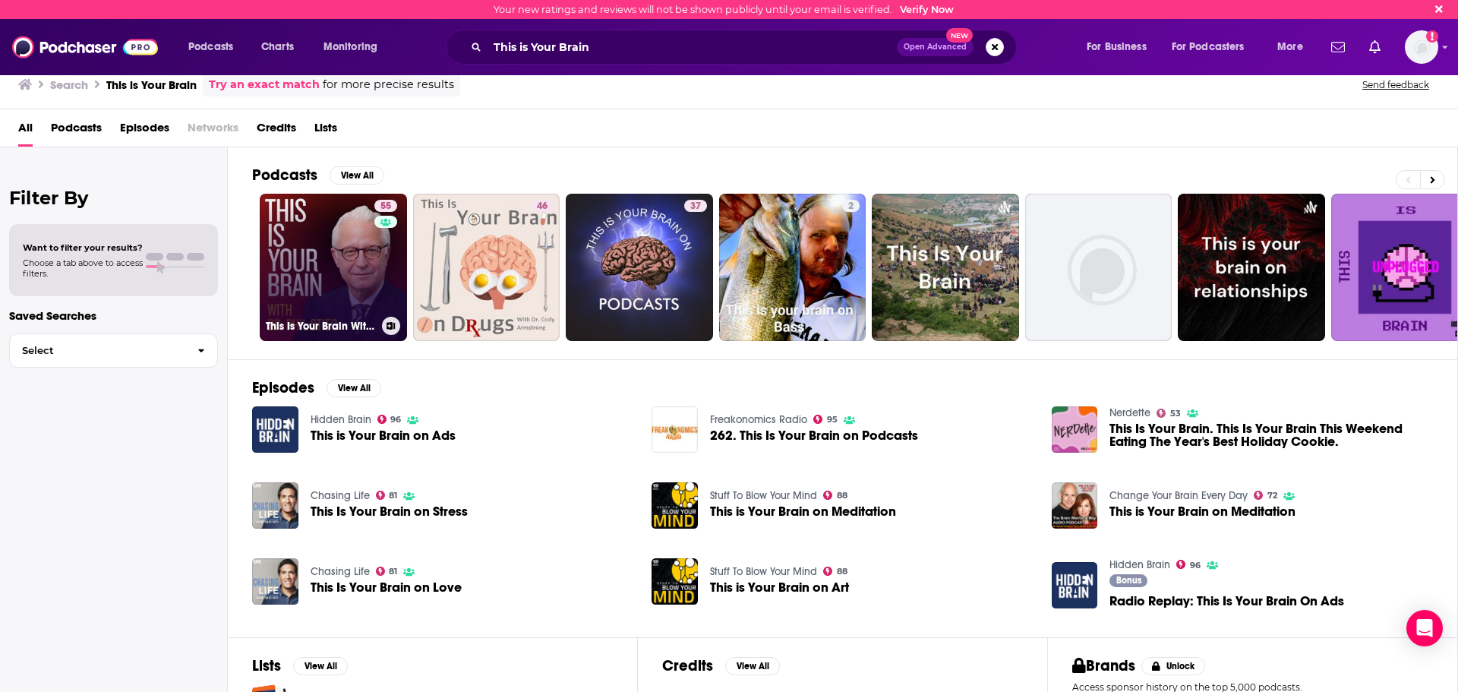
click at [390, 289] on div "55" at bounding box center [387, 258] width 27 height 117
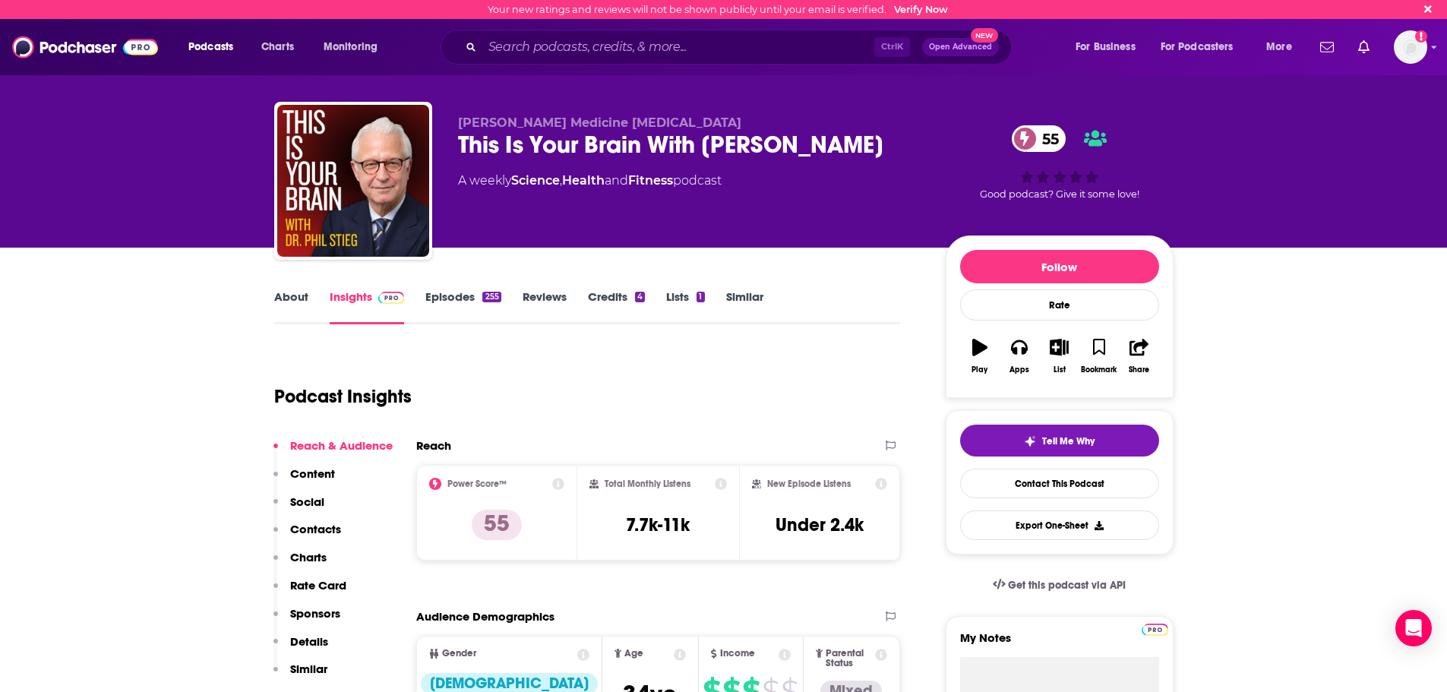
click at [447, 296] on link "Episodes 255" at bounding box center [462, 306] width 75 height 35
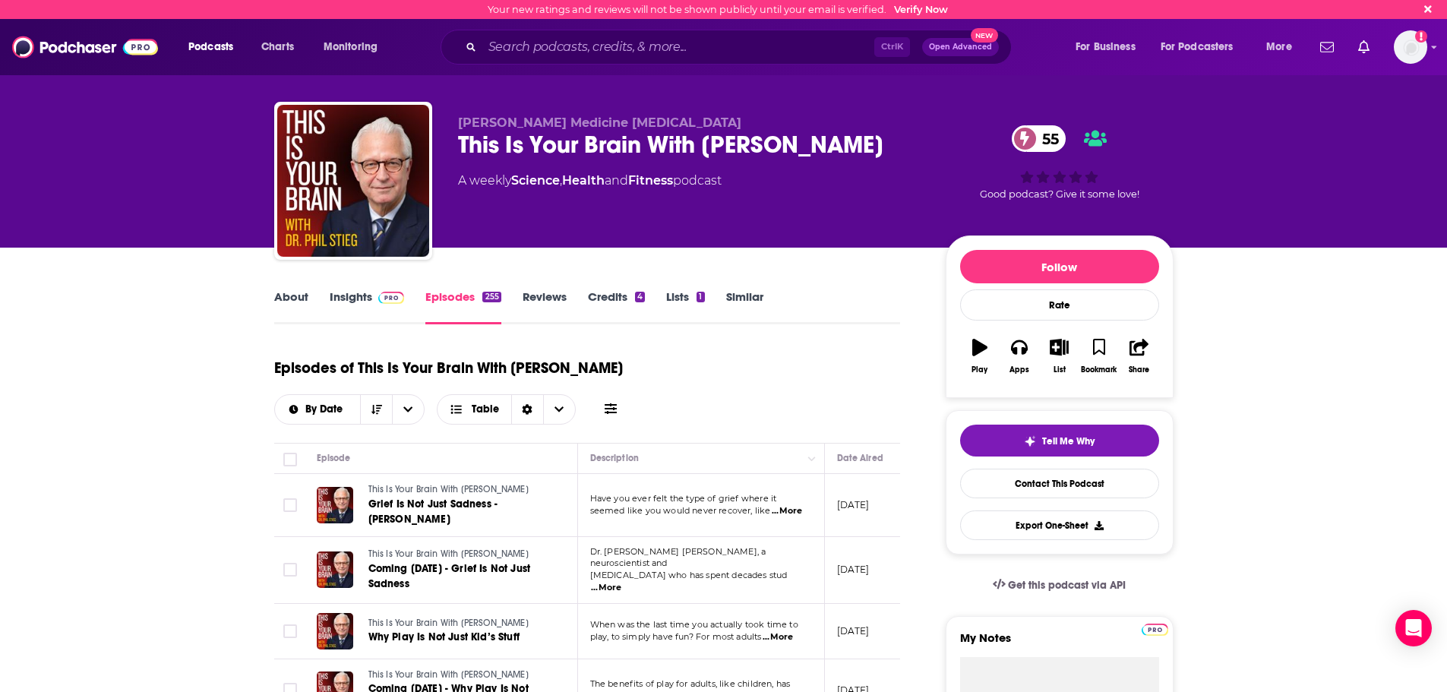
click at [374, 314] on link "Insights" at bounding box center [367, 306] width 75 height 35
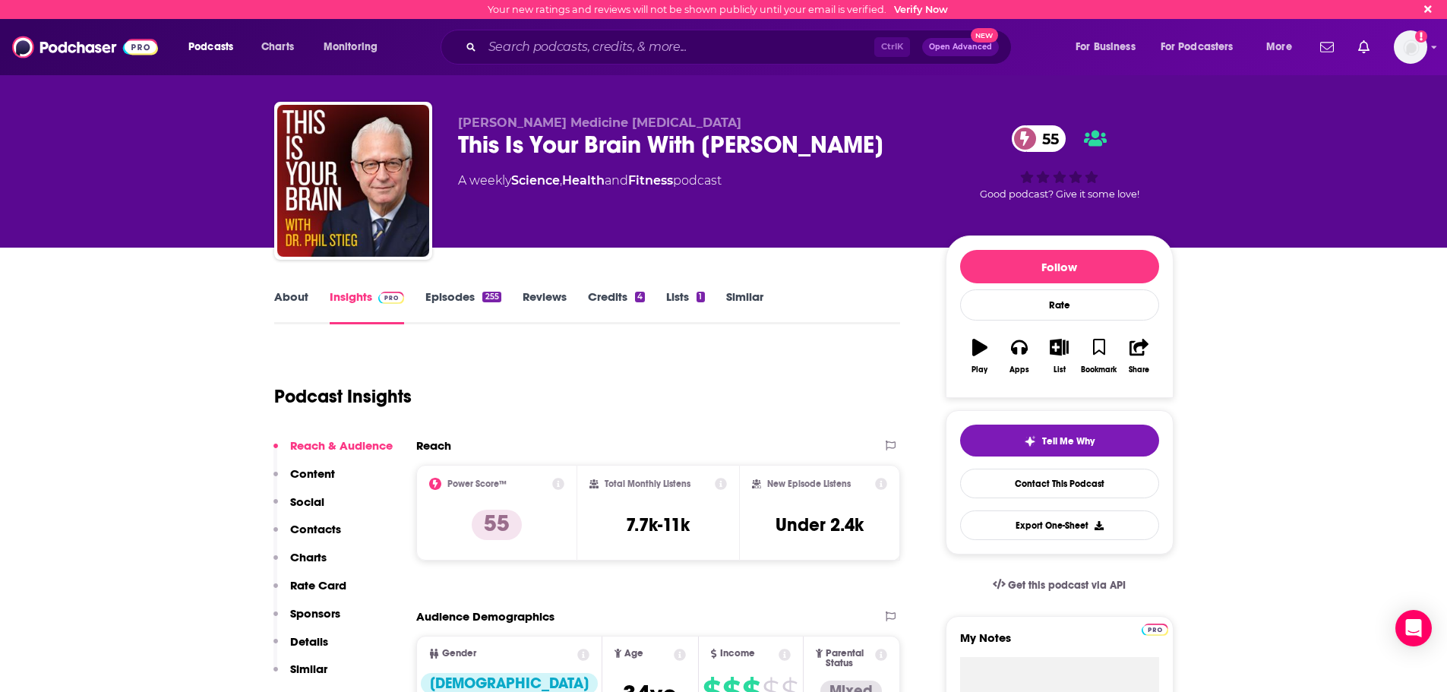
click at [331, 527] on p "Contacts" at bounding box center [315, 529] width 51 height 14
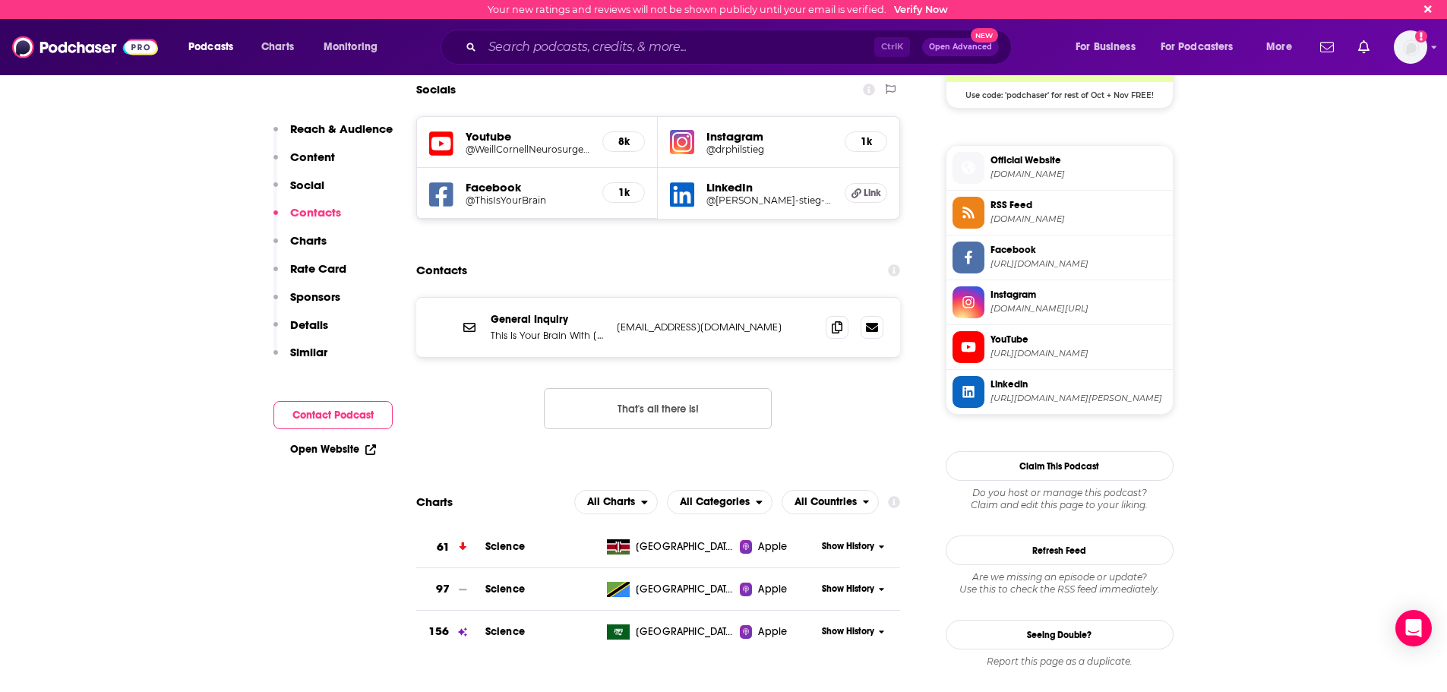
scroll to position [1285, 0]
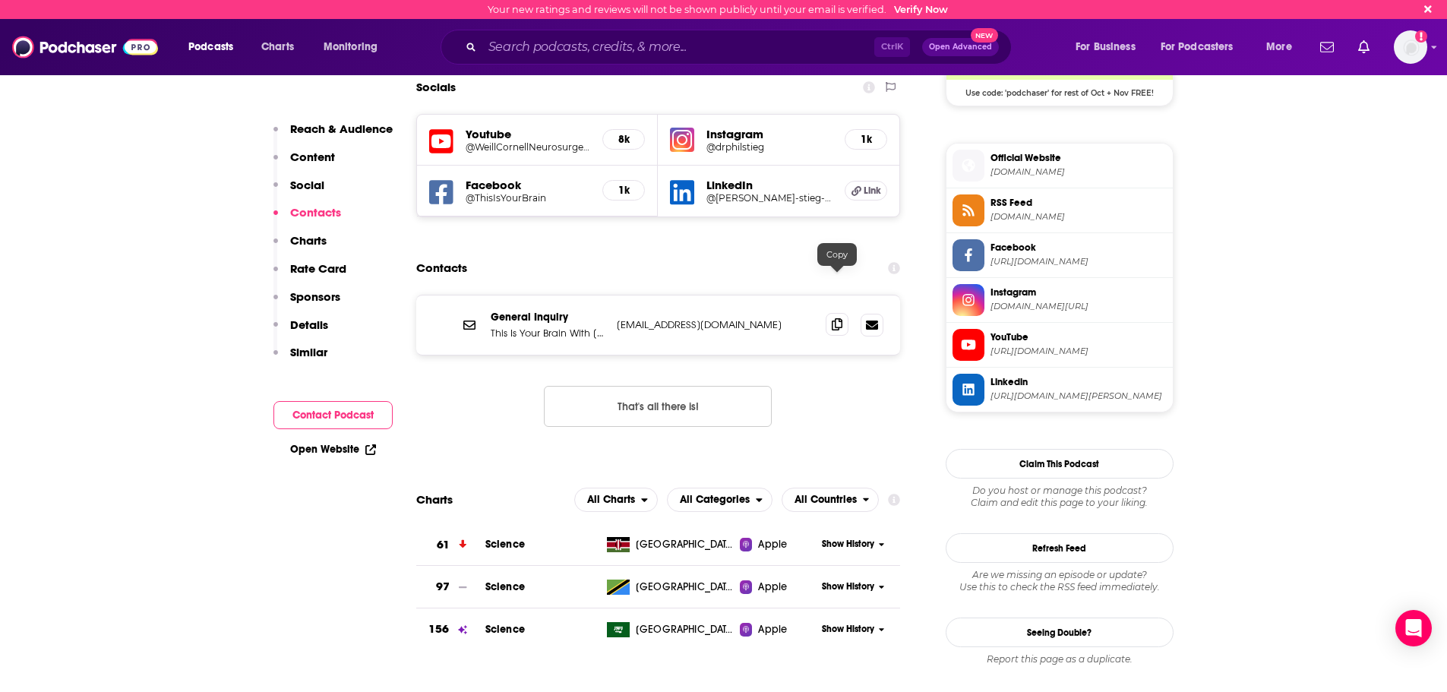
click at [839, 318] on icon at bounding box center [837, 324] width 11 height 12
click at [731, 53] on input "Search podcasts, credits, & more..." at bounding box center [678, 47] width 392 height 24
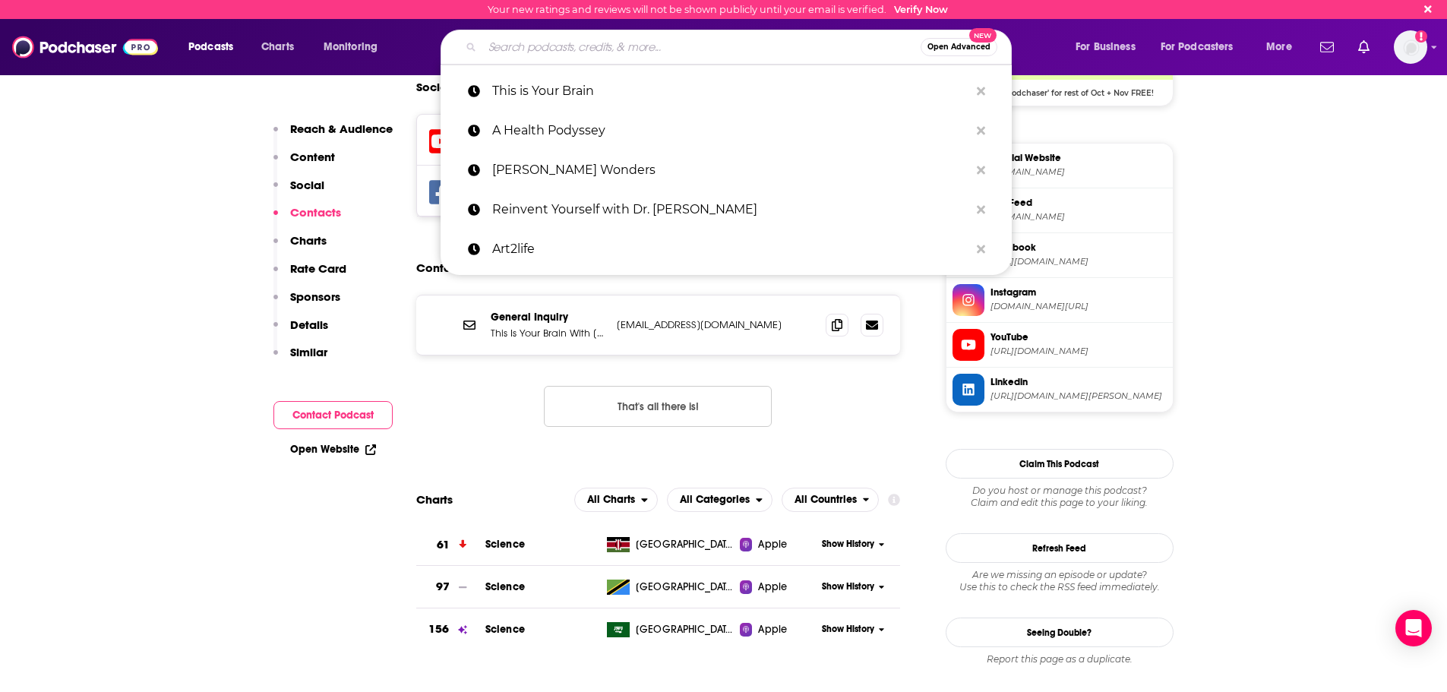
paste input "Design Better Podcast"
type input "Design Better Podcast"
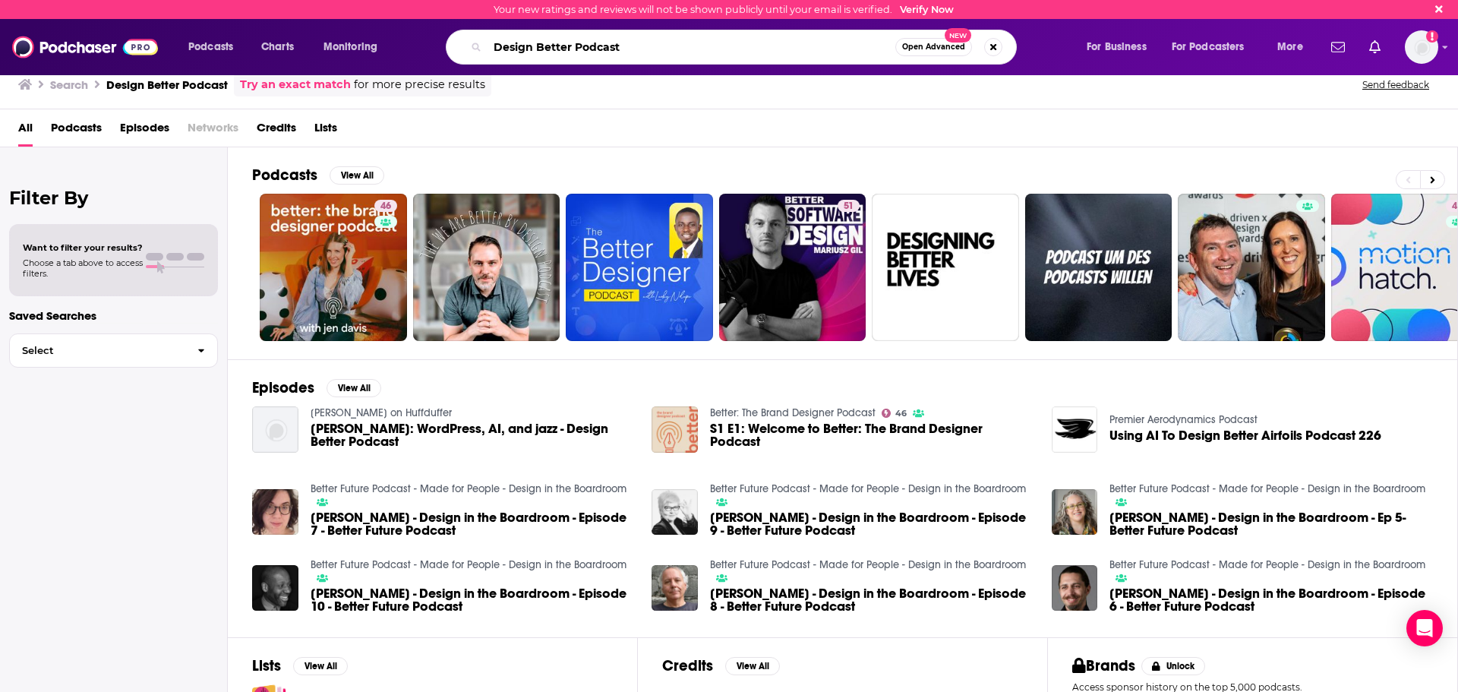
click at [643, 53] on input "Design Better Podcast" at bounding box center [692, 47] width 408 height 24
drag, startPoint x: 610, startPoint y: 49, endPoint x: 576, endPoint y: 58, distance: 34.4
click at [576, 58] on input "Design Better Podcast" at bounding box center [692, 47] width 408 height 24
type input "Design Better"
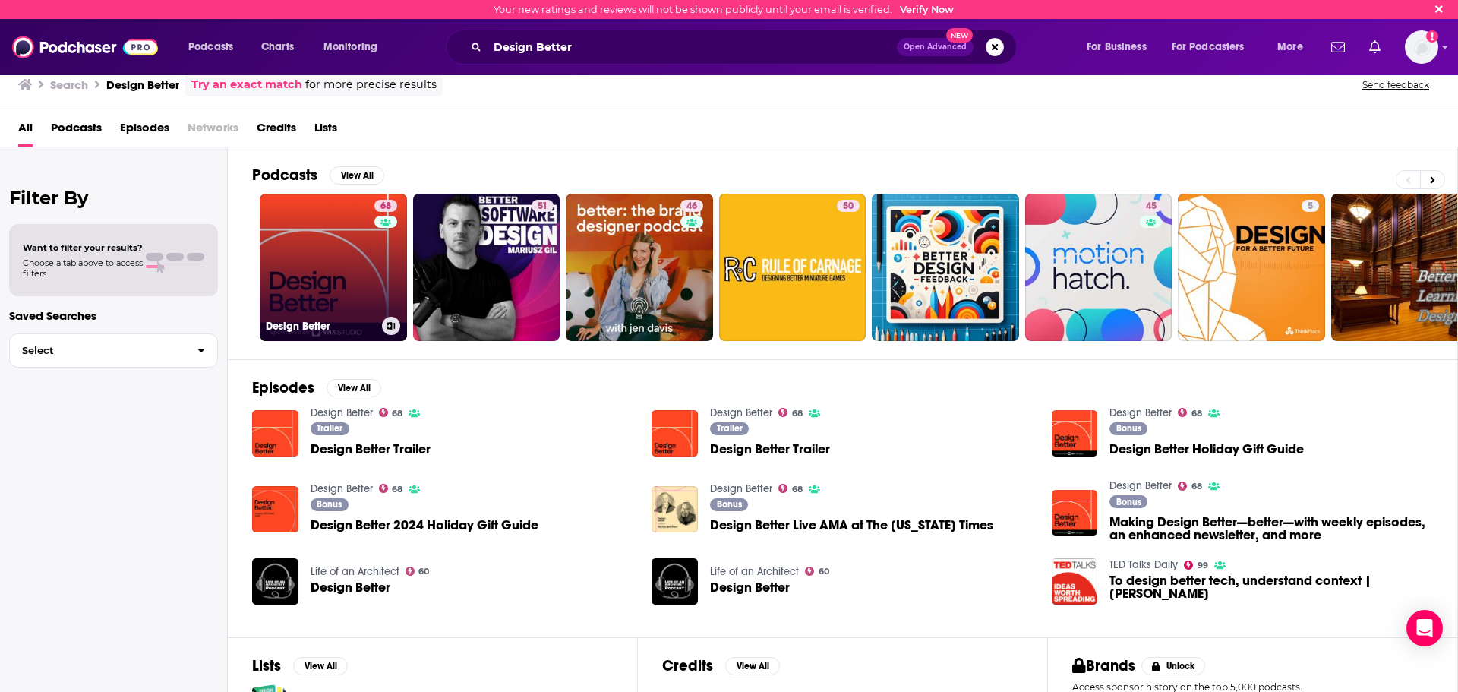
click at [352, 255] on link "68 Design Better" at bounding box center [333, 267] width 147 height 147
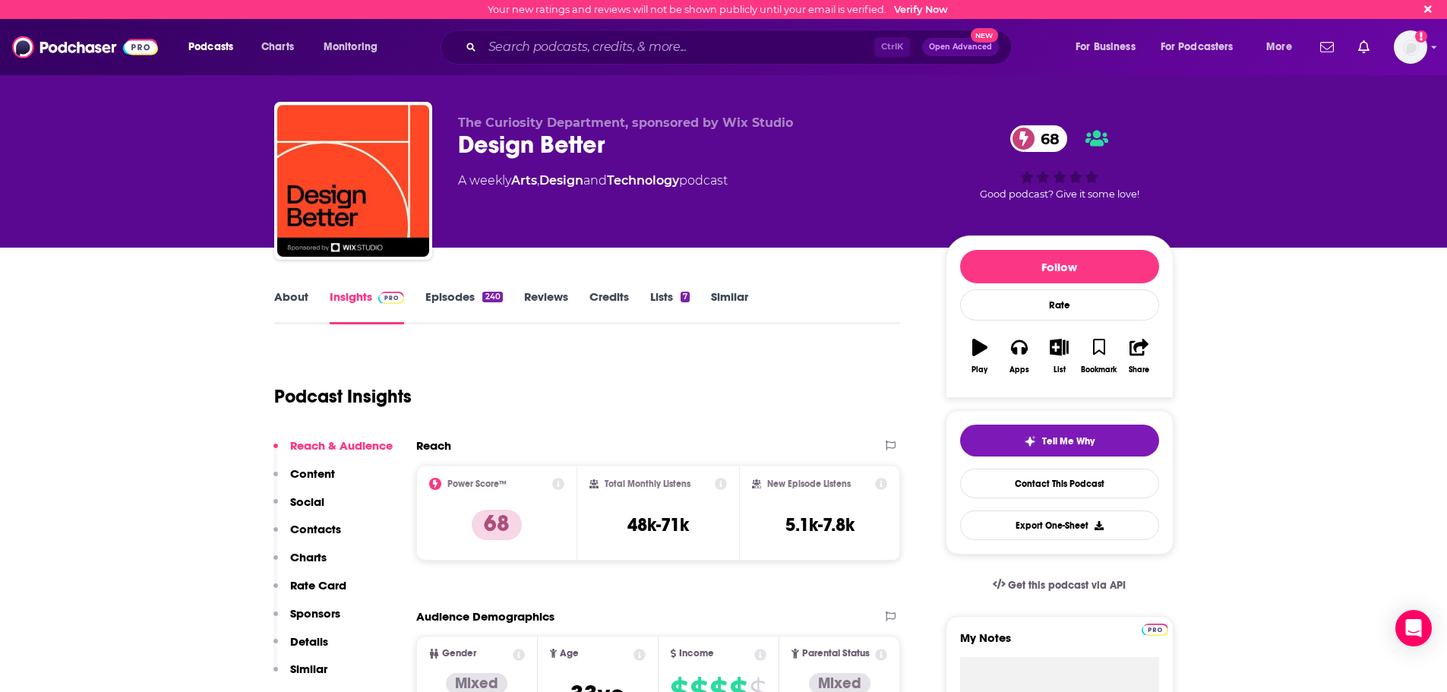
click at [456, 295] on link "Episodes 240" at bounding box center [463, 306] width 77 height 35
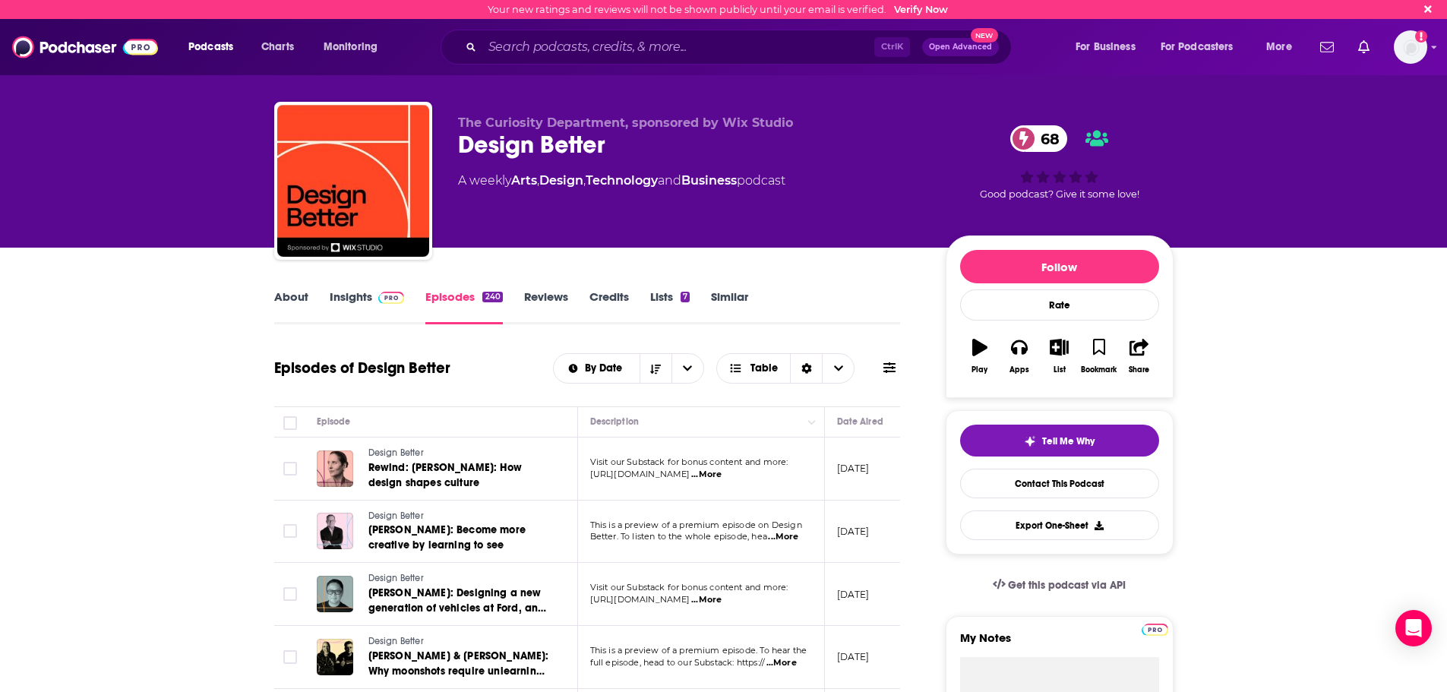
click at [368, 305] on link "Insights" at bounding box center [367, 306] width 75 height 35
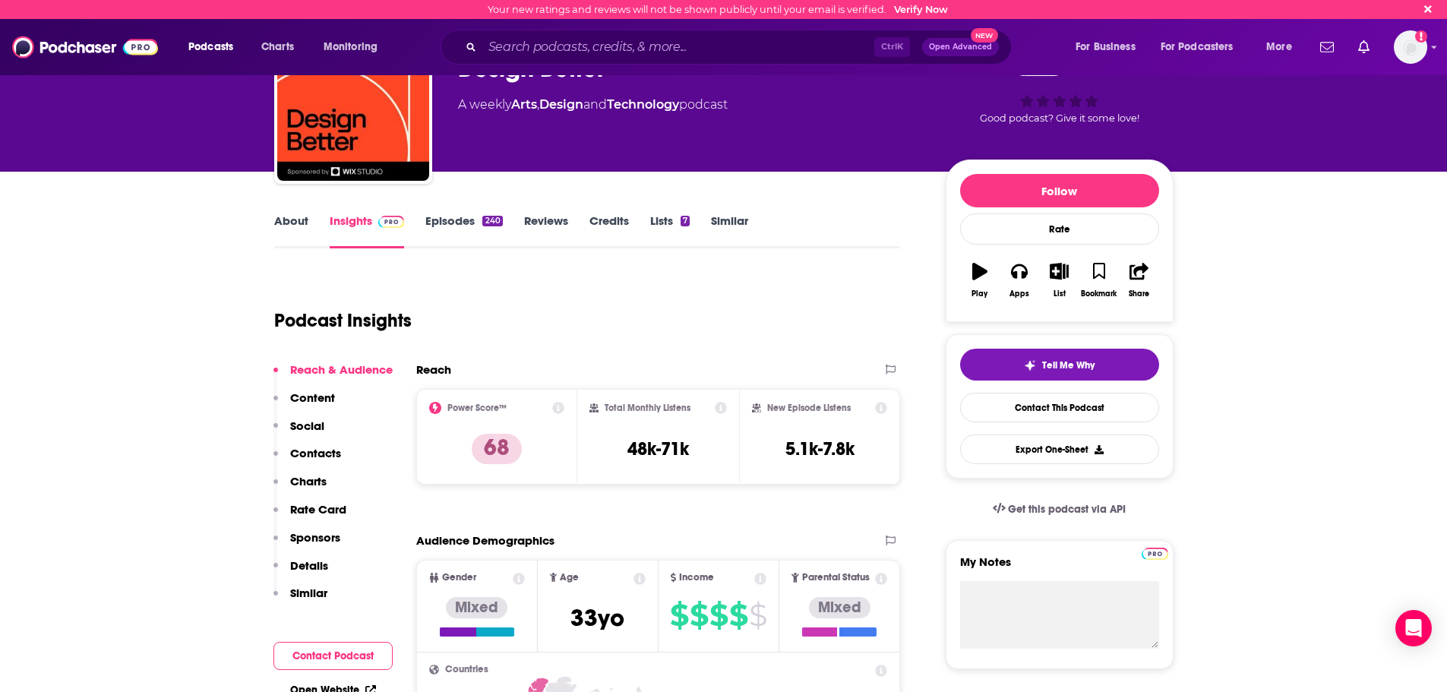
click at [328, 449] on p "Contacts" at bounding box center [315, 453] width 51 height 14
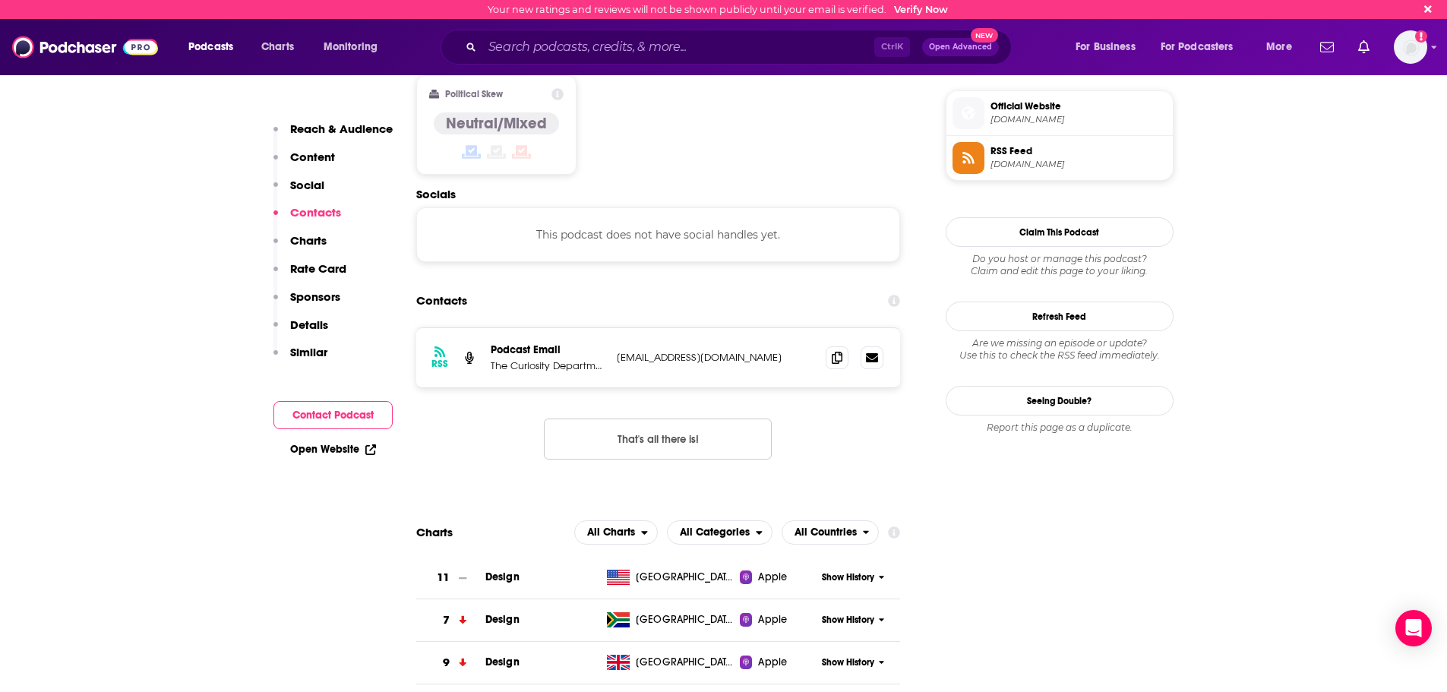
scroll to position [1204, 0]
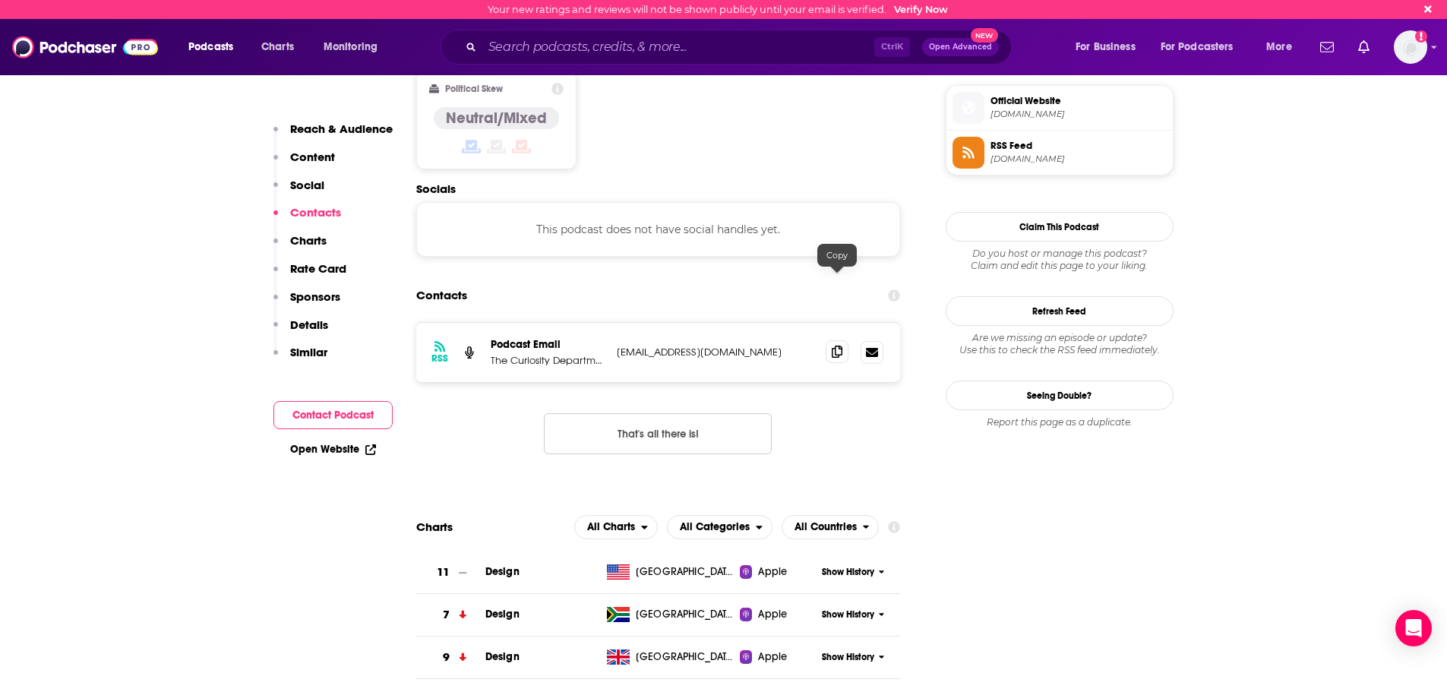
click at [836, 346] on icon at bounding box center [837, 352] width 11 height 12
click at [779, 47] on input "Search podcasts, credits, & more..." at bounding box center [678, 47] width 392 height 24
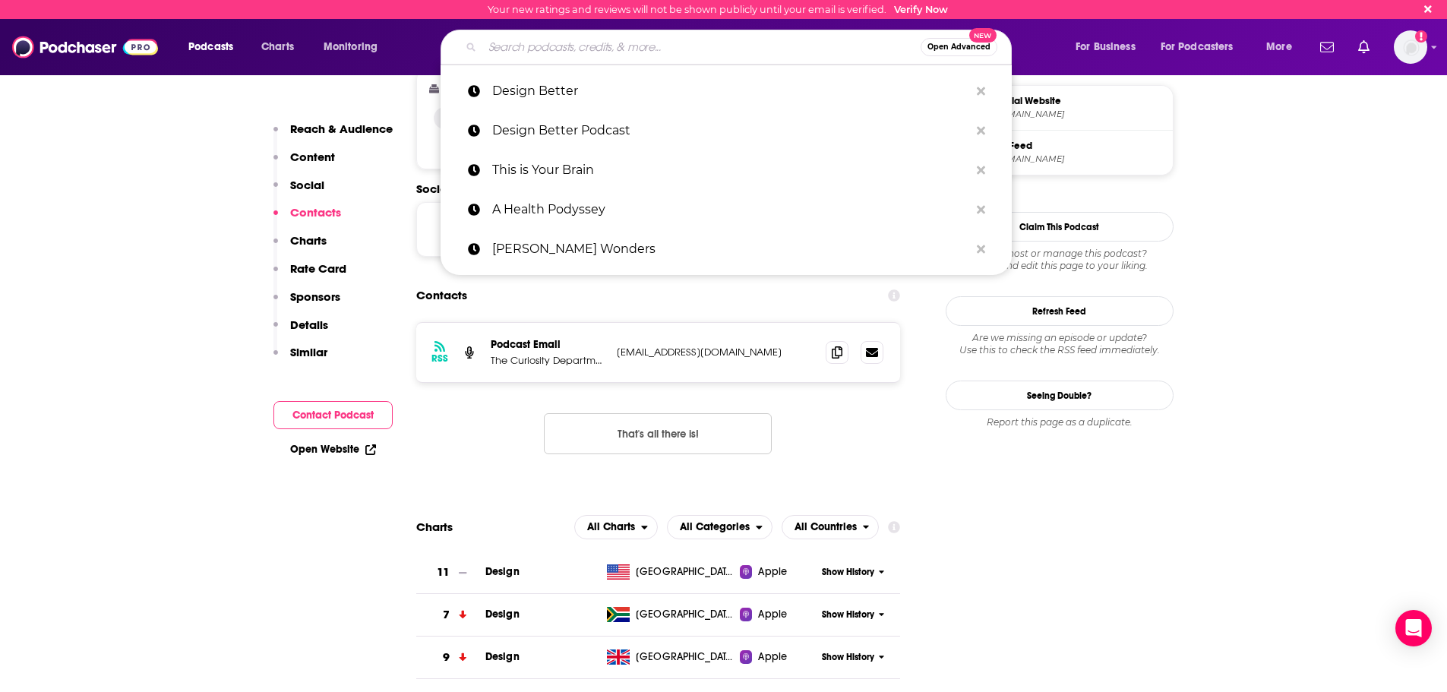
paste input "How To Academy"
type input "How To Academy"
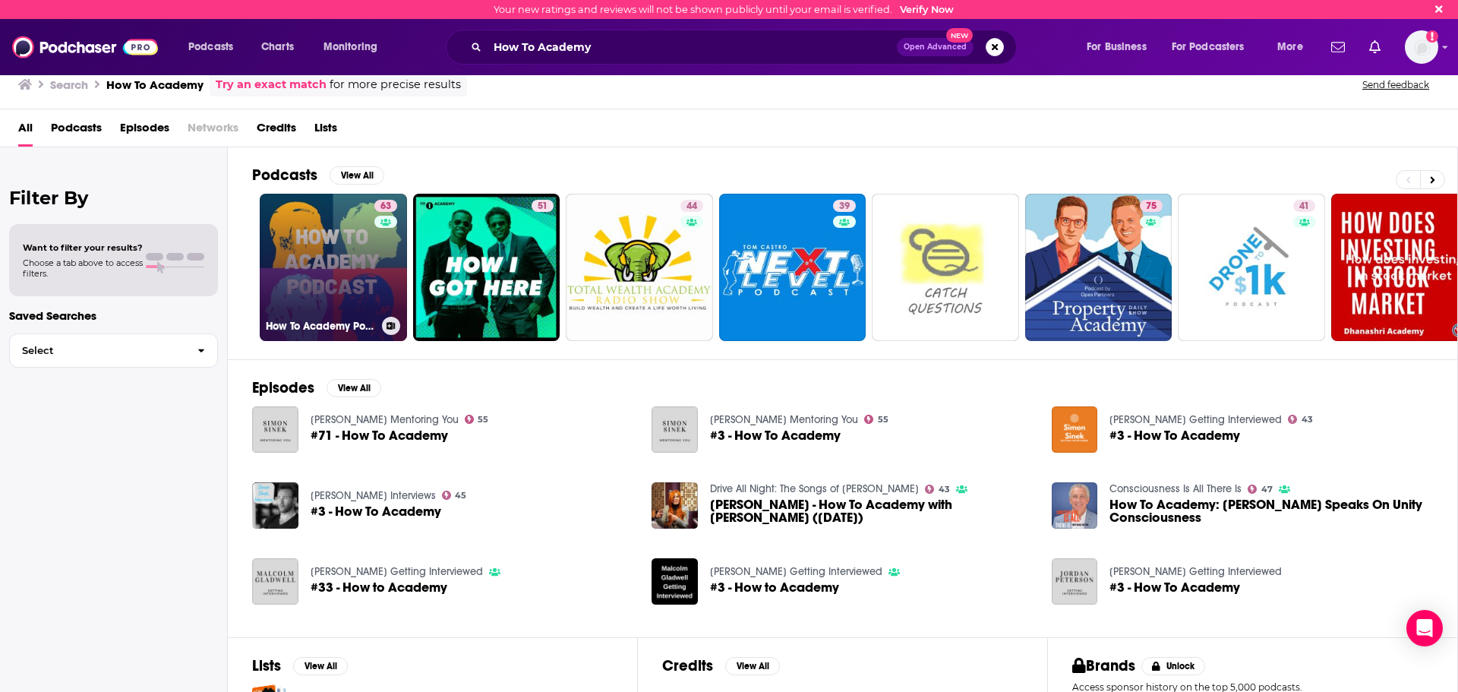
click at [325, 283] on link "63 How To Academy Podcast" at bounding box center [333, 267] width 147 height 147
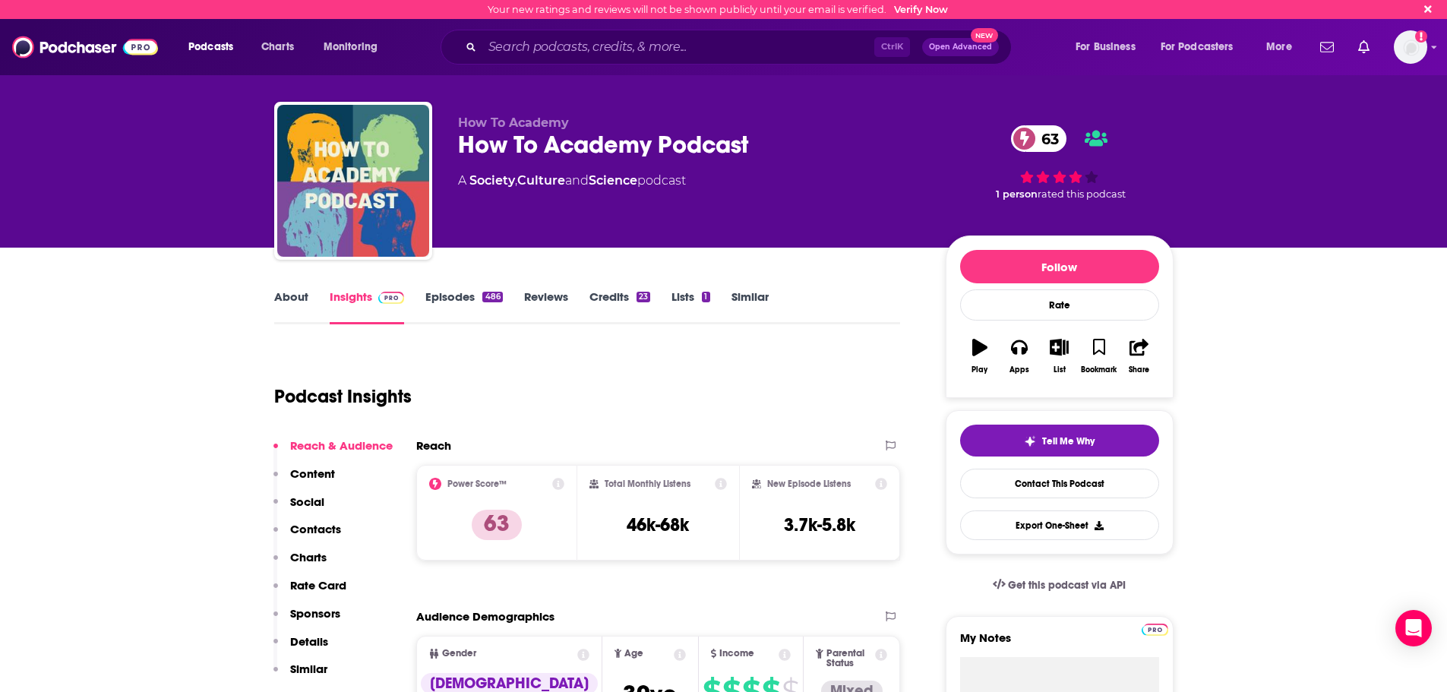
click at [450, 305] on link "Episodes 486" at bounding box center [463, 306] width 77 height 35
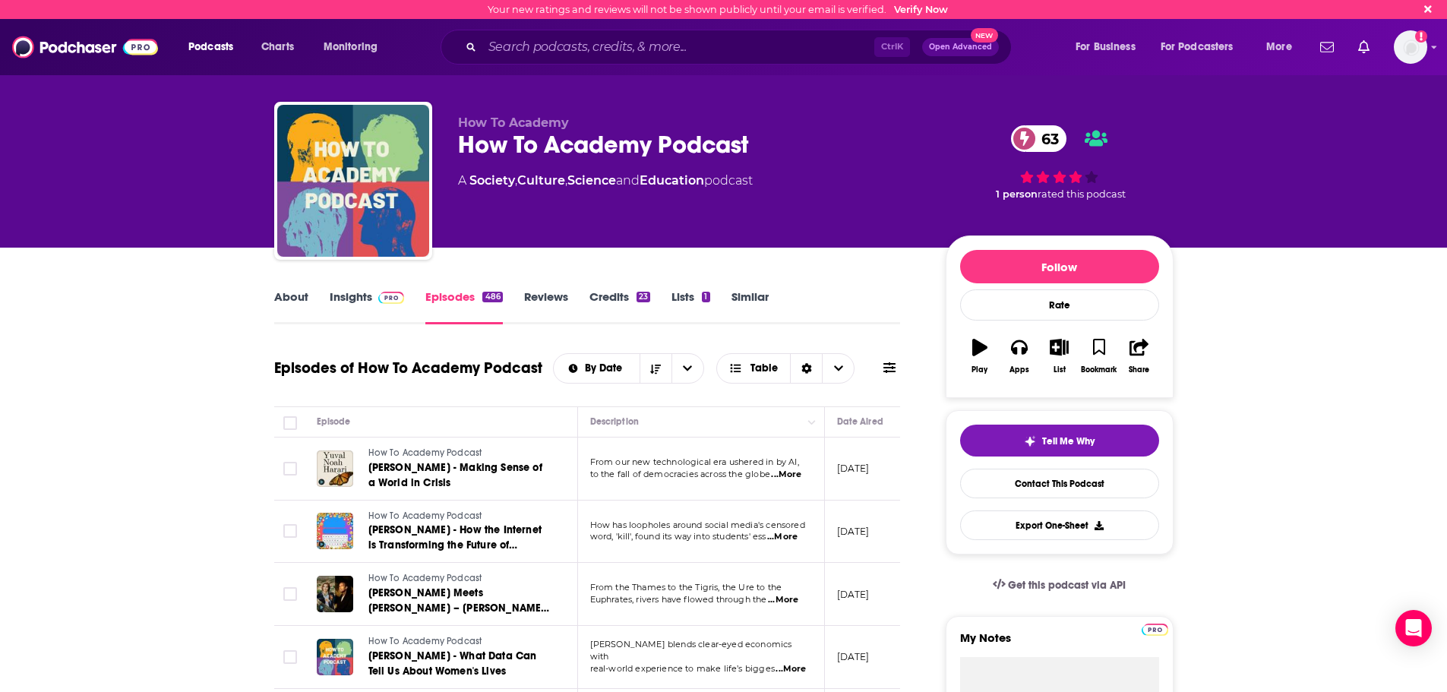
click at [307, 294] on link "About" at bounding box center [291, 306] width 34 height 35
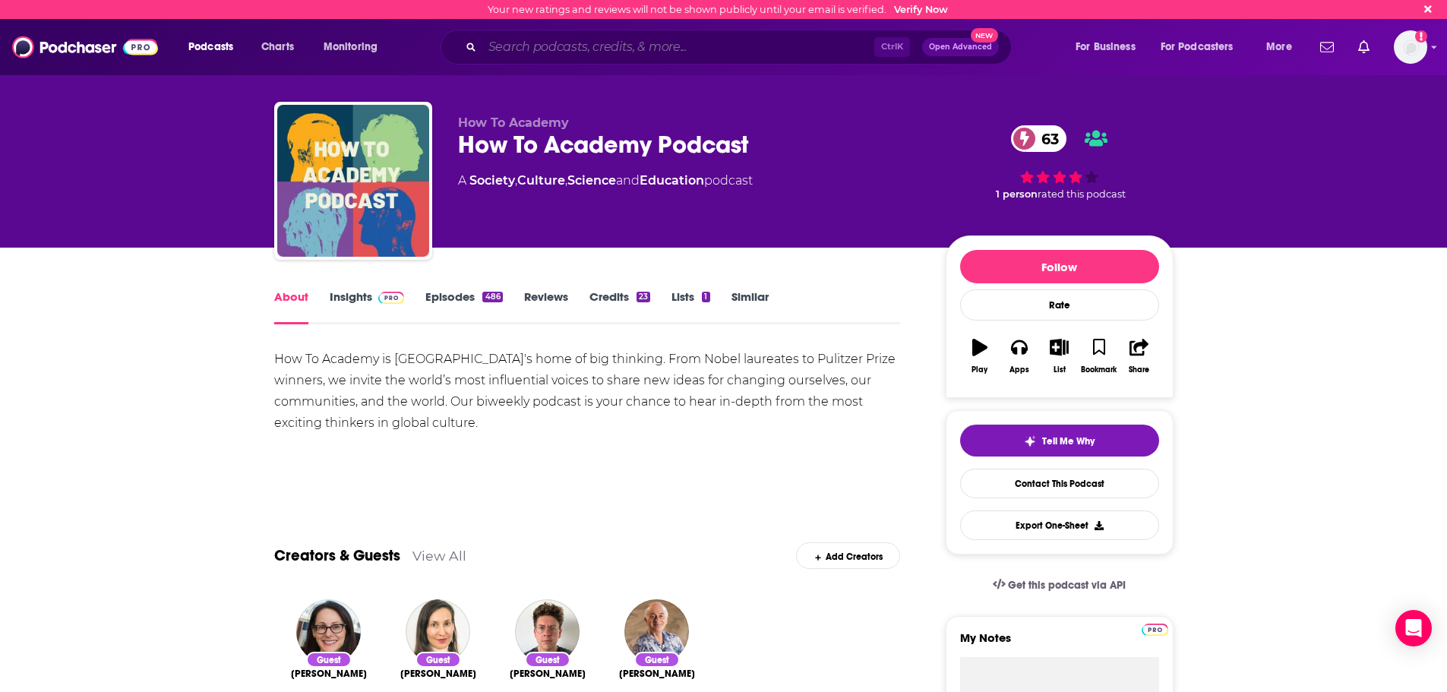
click at [595, 41] on input "Search podcasts, credits, & more..." at bounding box center [678, 47] width 392 height 24
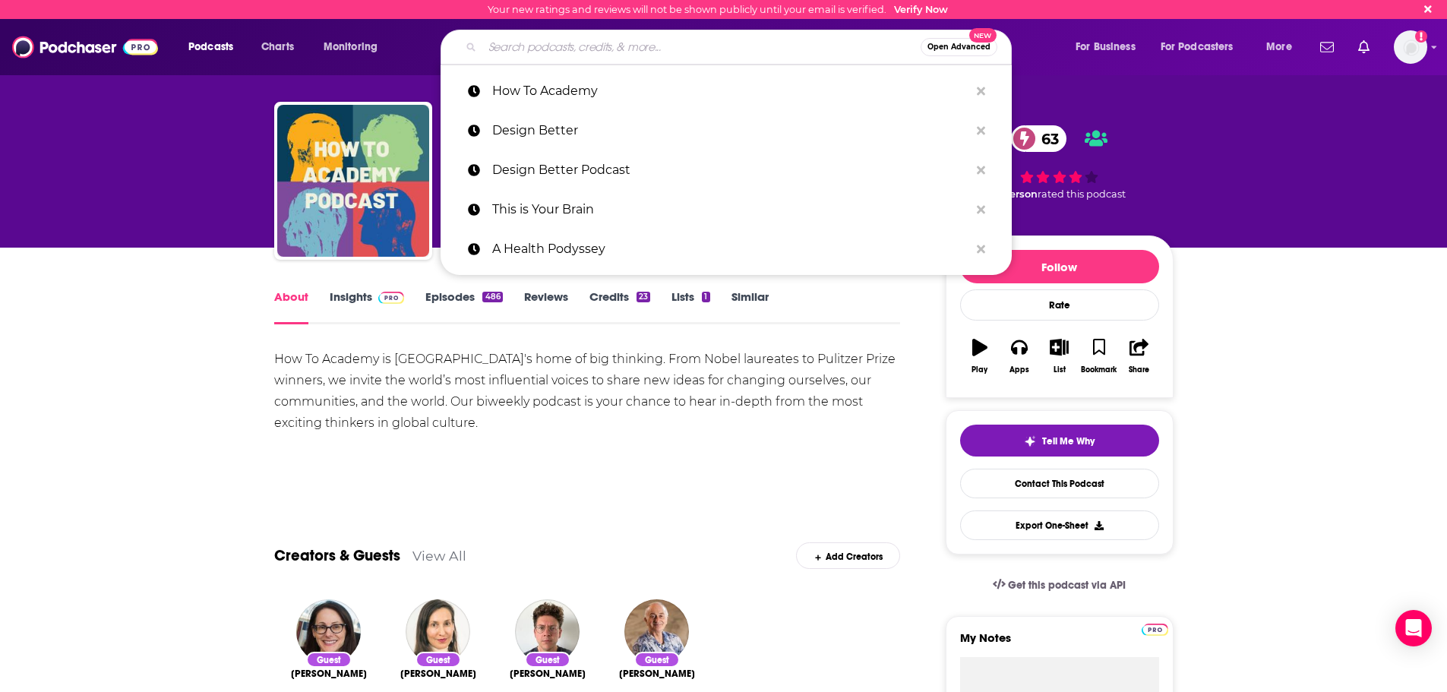
paste input "The Mental Illness Happy Hour"
type input "The Mental Illness Happy Hour"
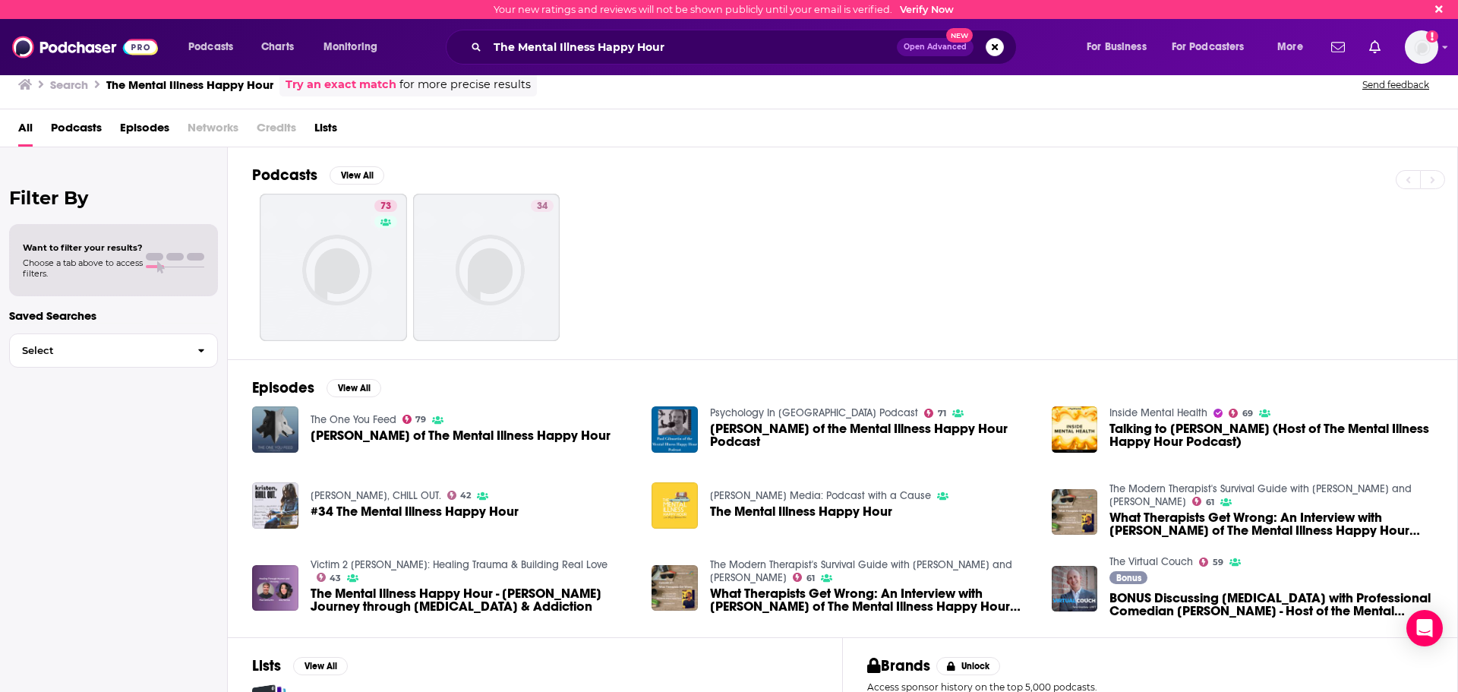
click at [675, 516] on img "The Mental Illness Happy Hour" at bounding box center [675, 505] width 46 height 46
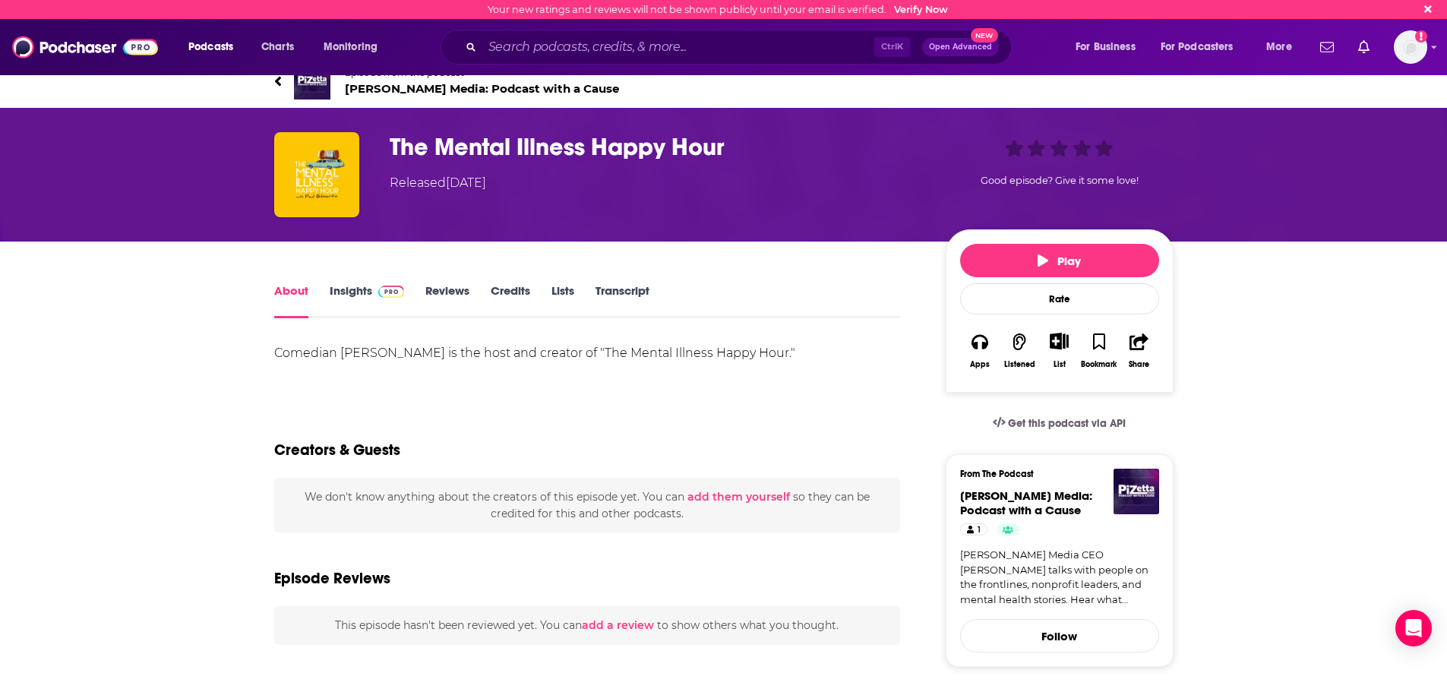
click at [457, 84] on span "[PERSON_NAME] Media: Podcast with a Cause" at bounding box center [482, 88] width 274 height 14
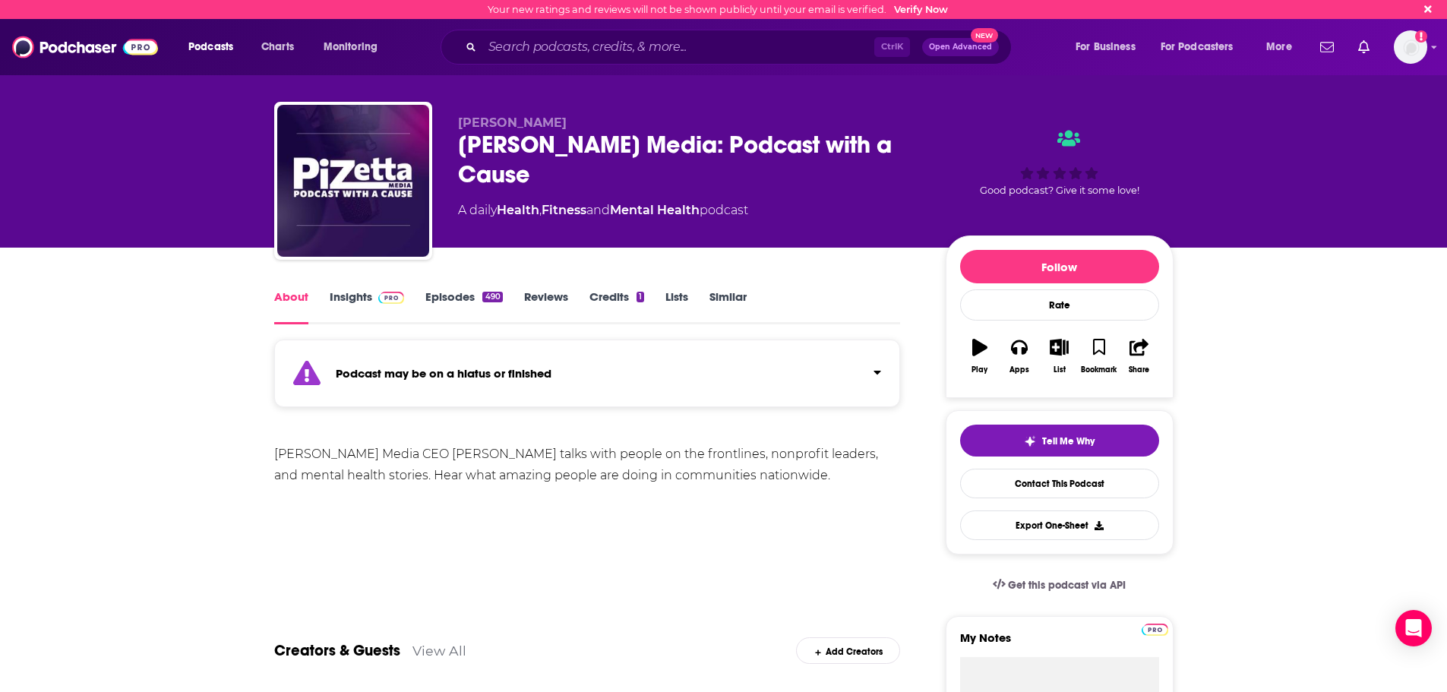
click at [461, 306] on link "Episodes 490" at bounding box center [463, 306] width 77 height 35
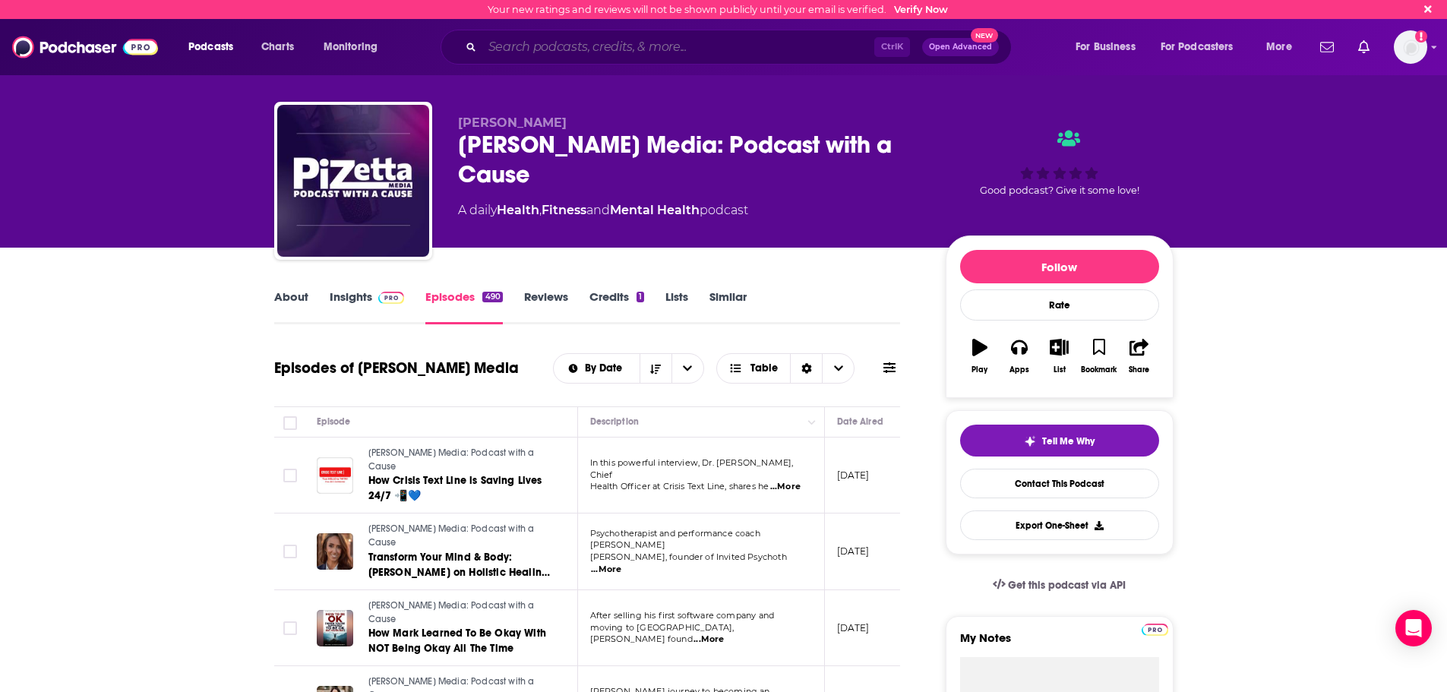
click at [576, 39] on input "Search podcasts, credits, & more..." at bounding box center [678, 47] width 392 height 24
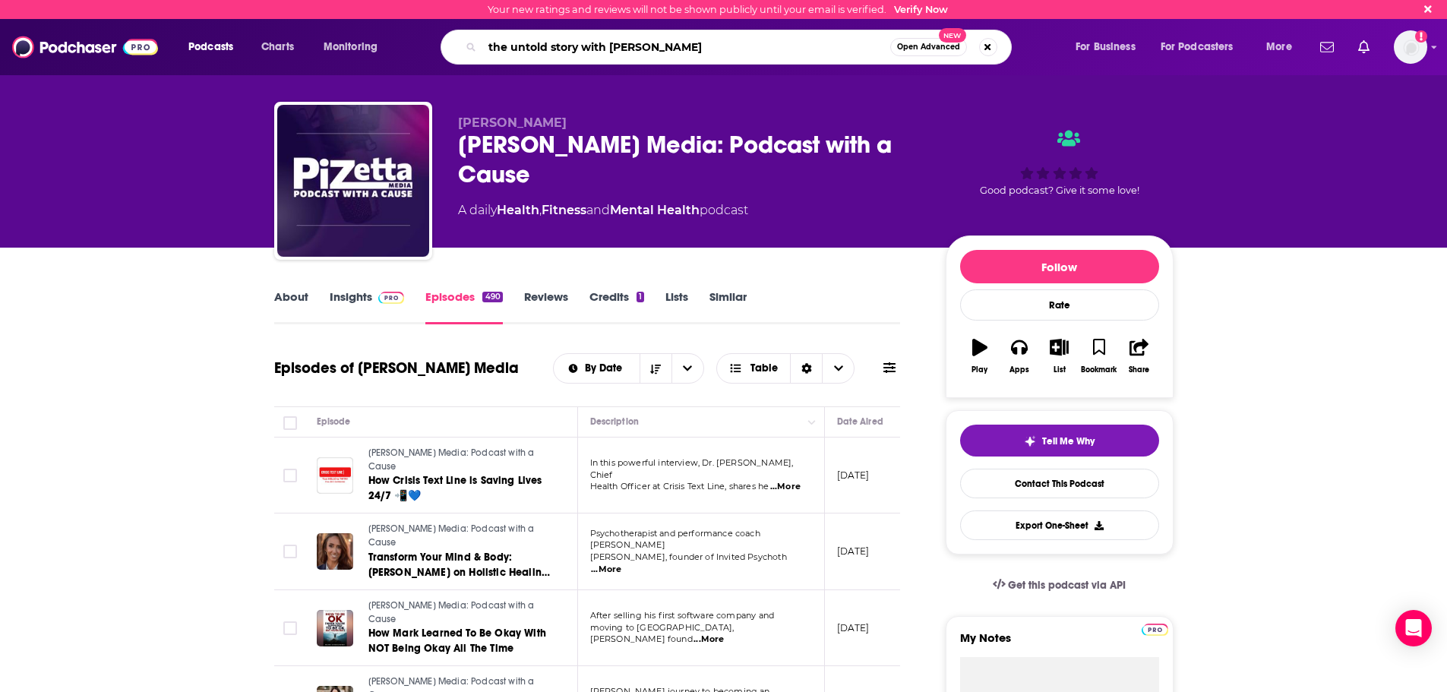
type input "the untold story with [PERSON_NAME]"
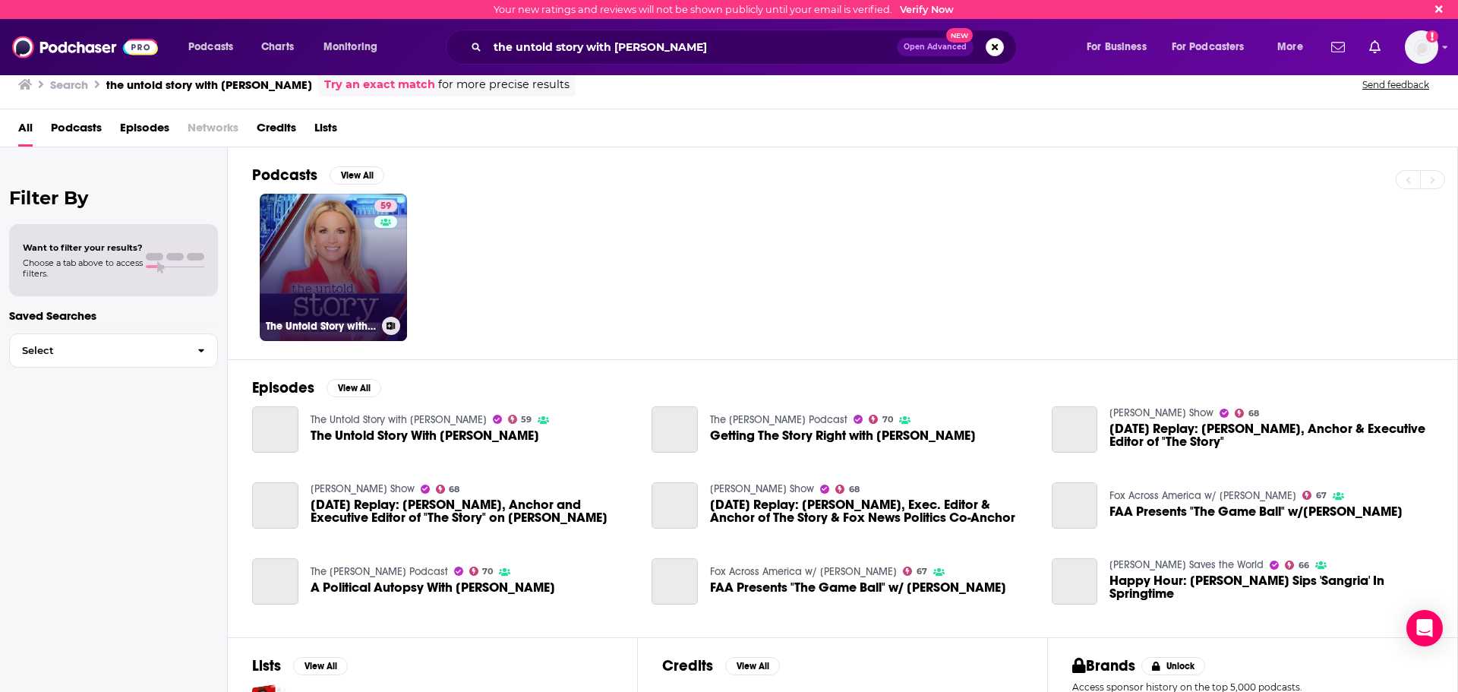
click at [390, 256] on div "59" at bounding box center [387, 258] width 27 height 117
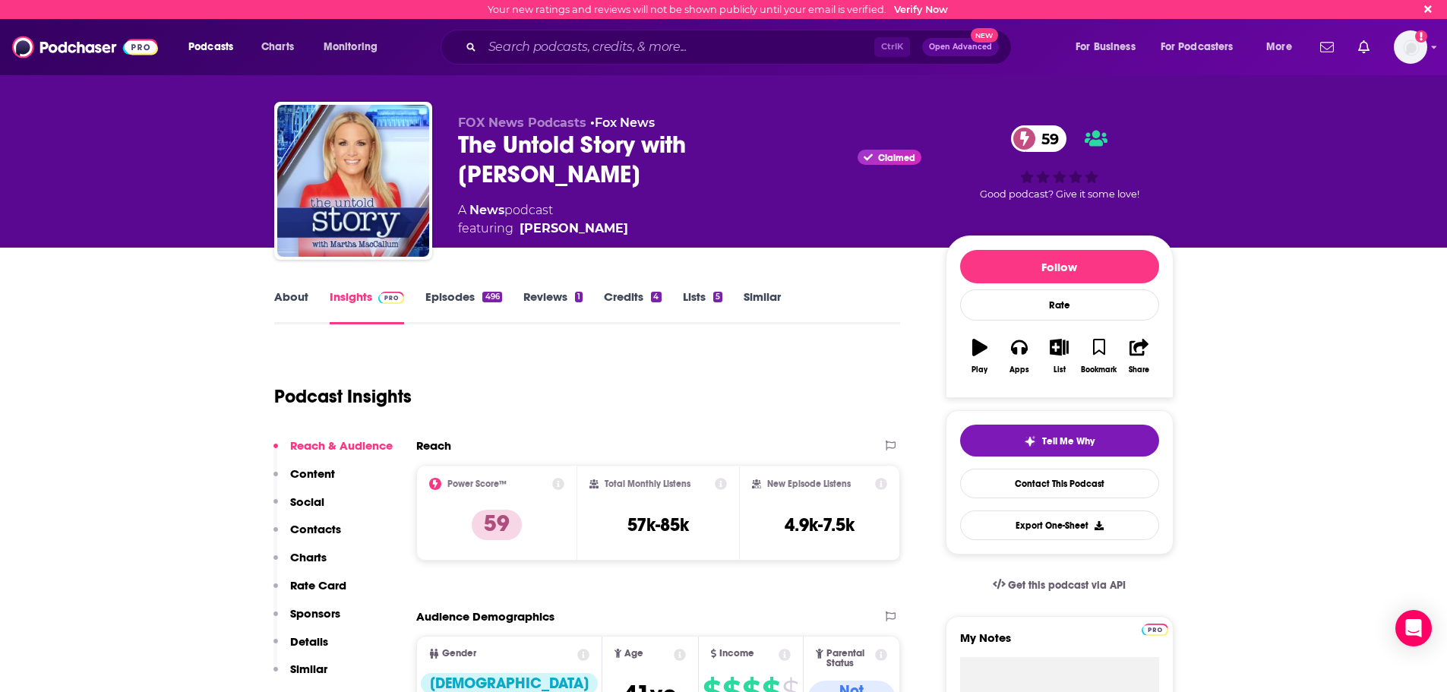
click at [430, 306] on link "Episodes 496" at bounding box center [463, 306] width 76 height 35
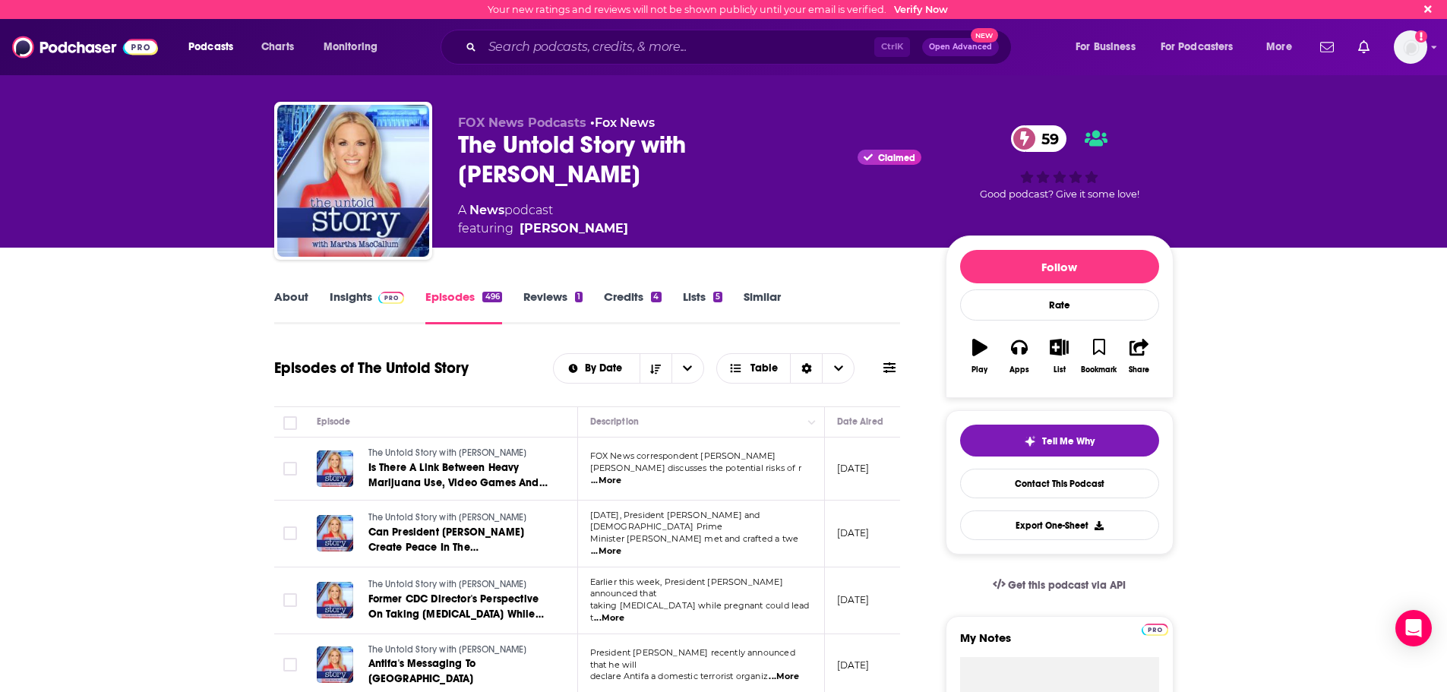
click at [359, 302] on link "Insights" at bounding box center [367, 306] width 75 height 35
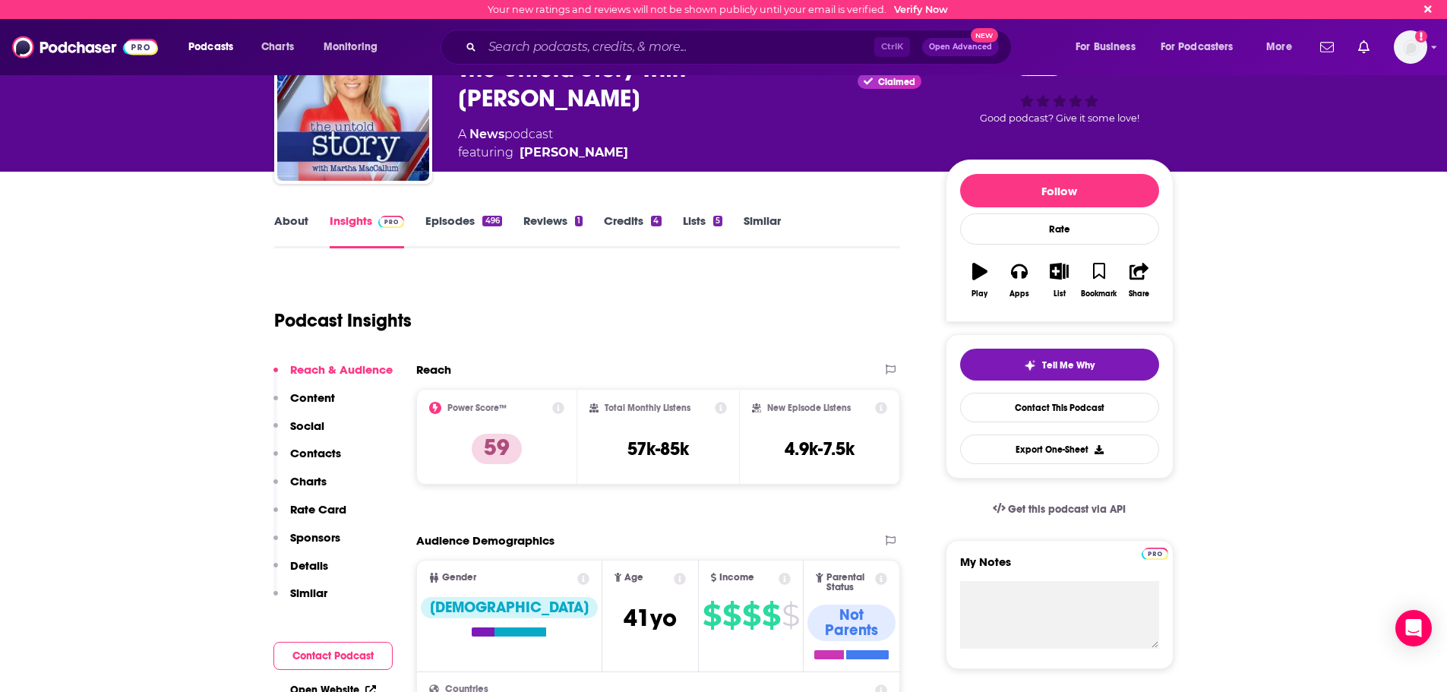
click at [329, 448] on p "Contacts" at bounding box center [315, 453] width 51 height 14
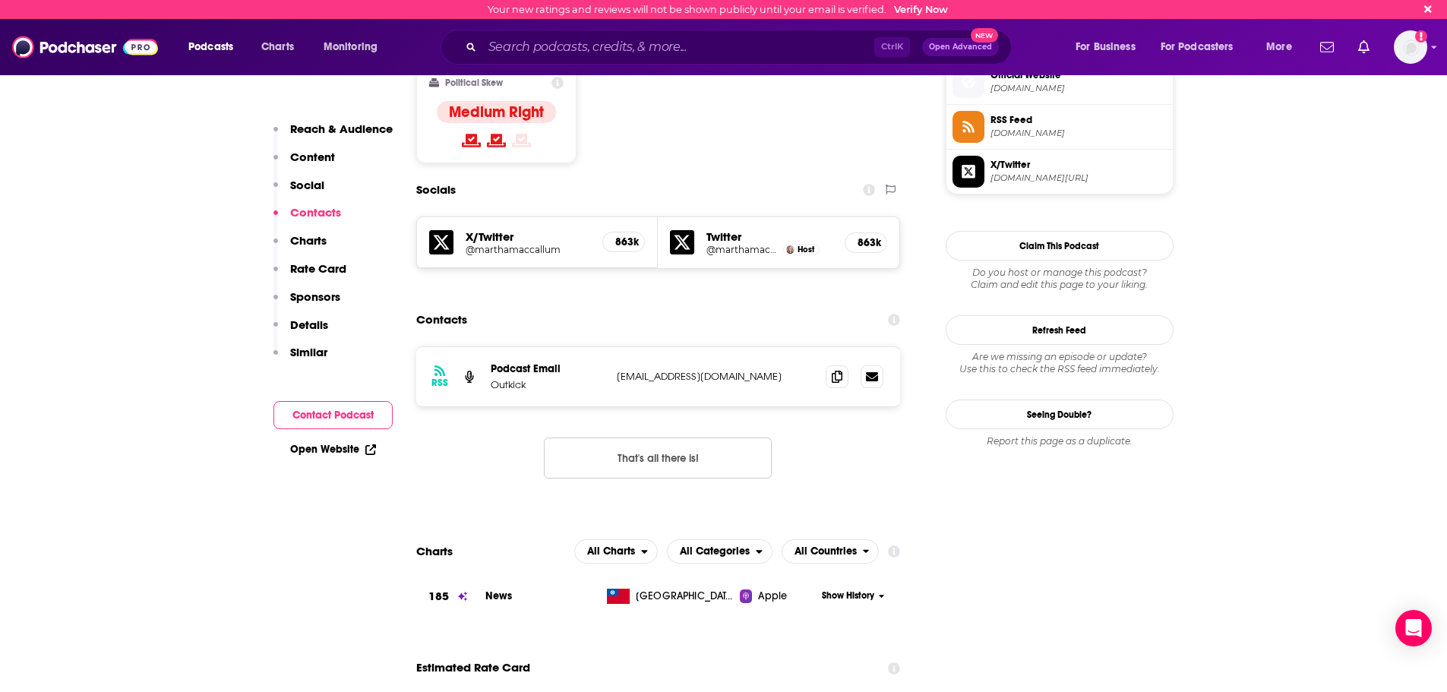
scroll to position [1234, 0]
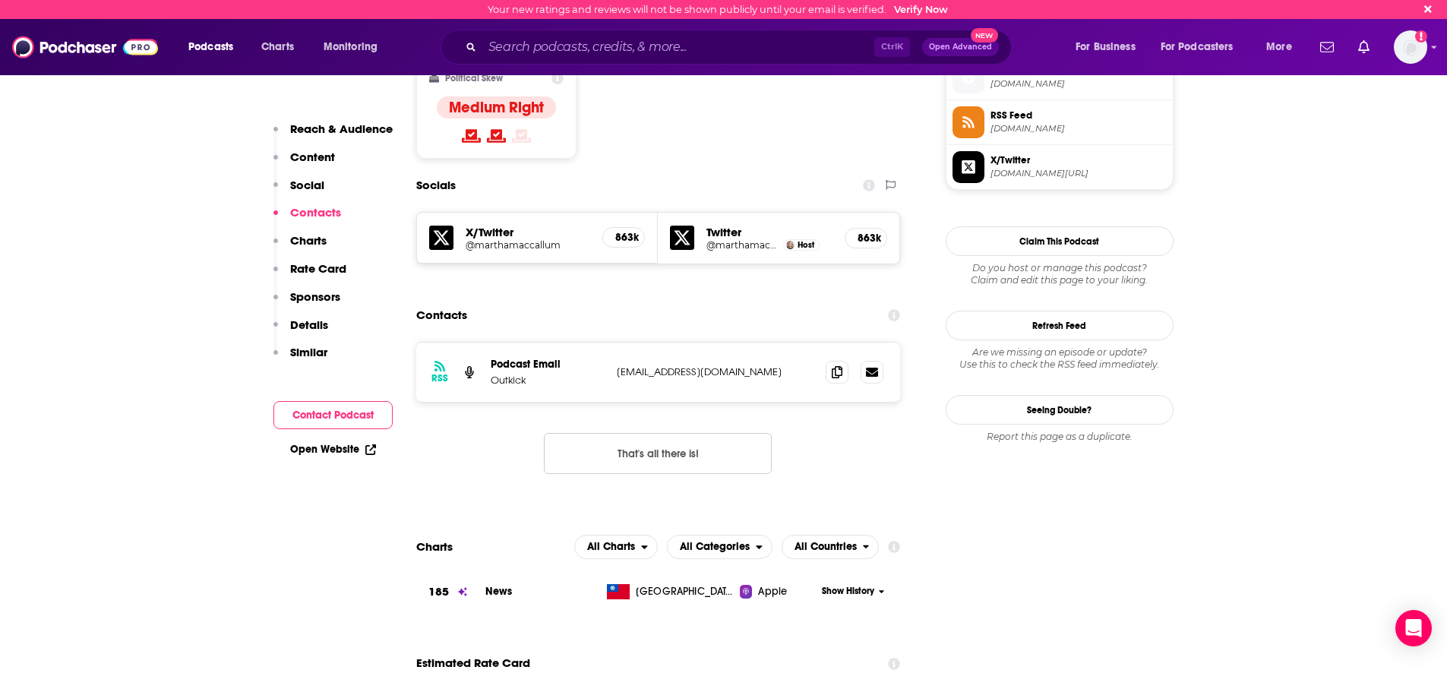
click at [648, 433] on button "That's all there is!" at bounding box center [658, 453] width 228 height 41
click at [841, 360] on span at bounding box center [837, 371] width 23 height 23
click at [595, 44] on input "Search podcasts, credits, & more..." at bounding box center [678, 47] width 392 height 24
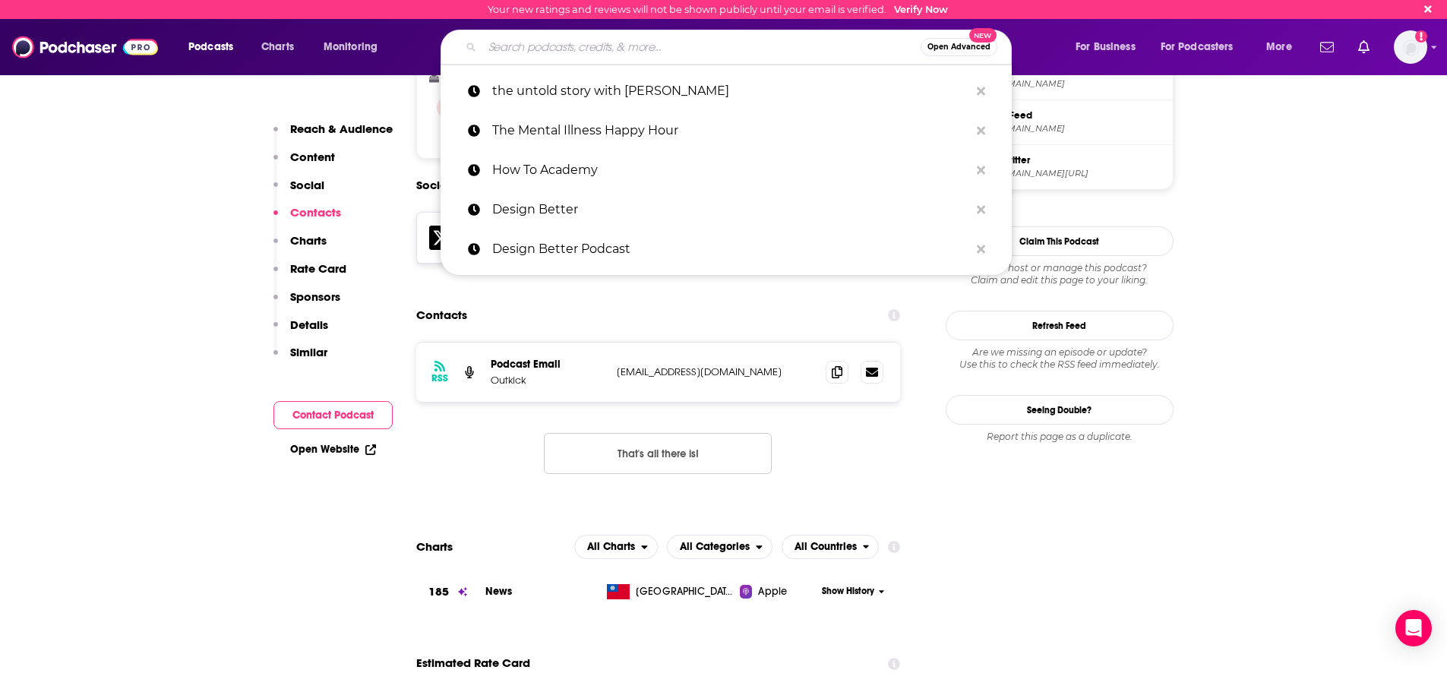
paste input "How Success Happens"
type input "How Success Happens"
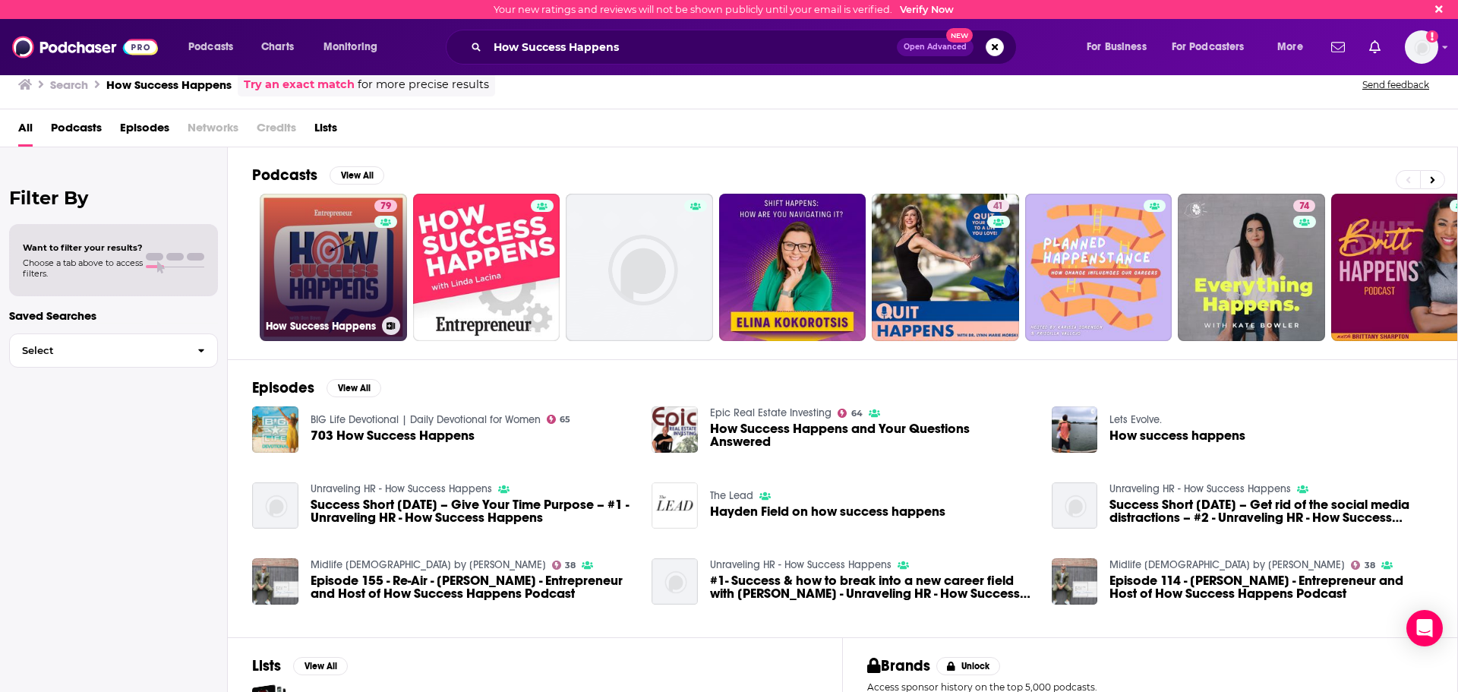
click at [311, 264] on link "79 How Success Happens" at bounding box center [333, 267] width 147 height 147
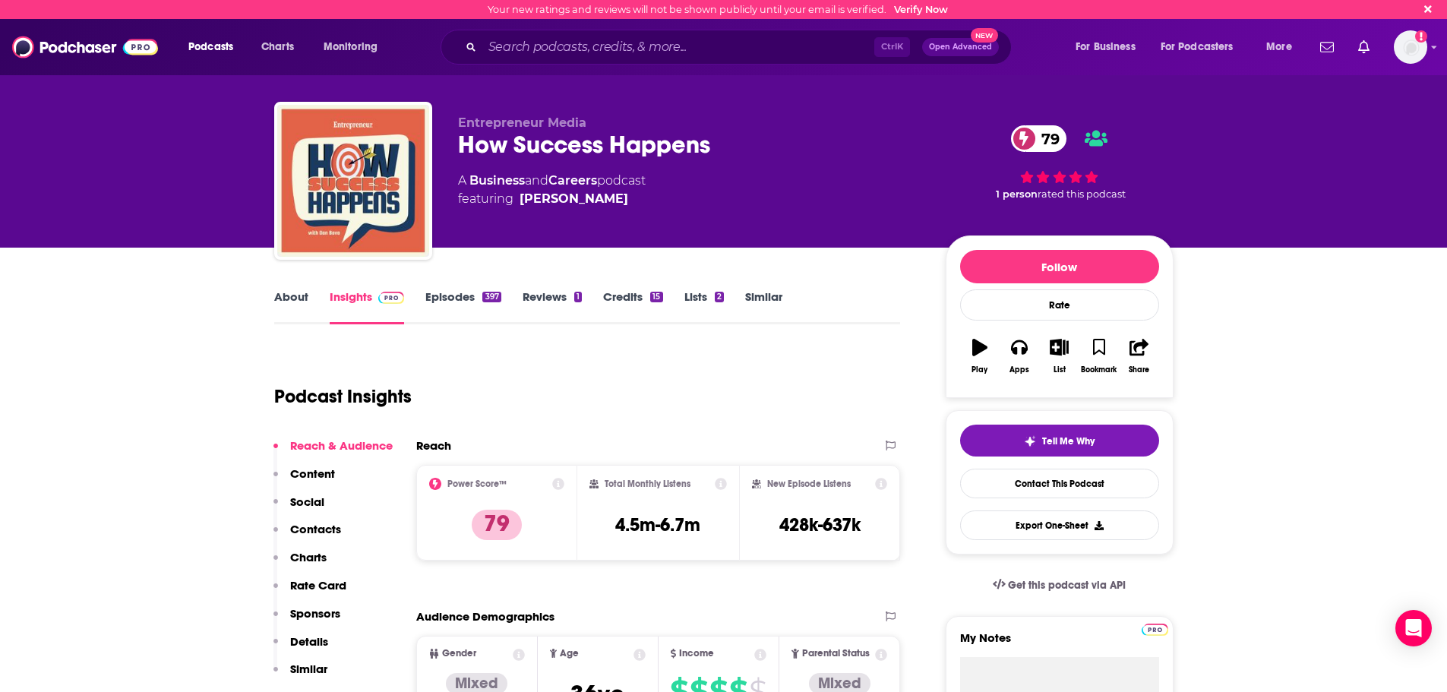
click at [331, 527] on p "Contacts" at bounding box center [315, 529] width 51 height 14
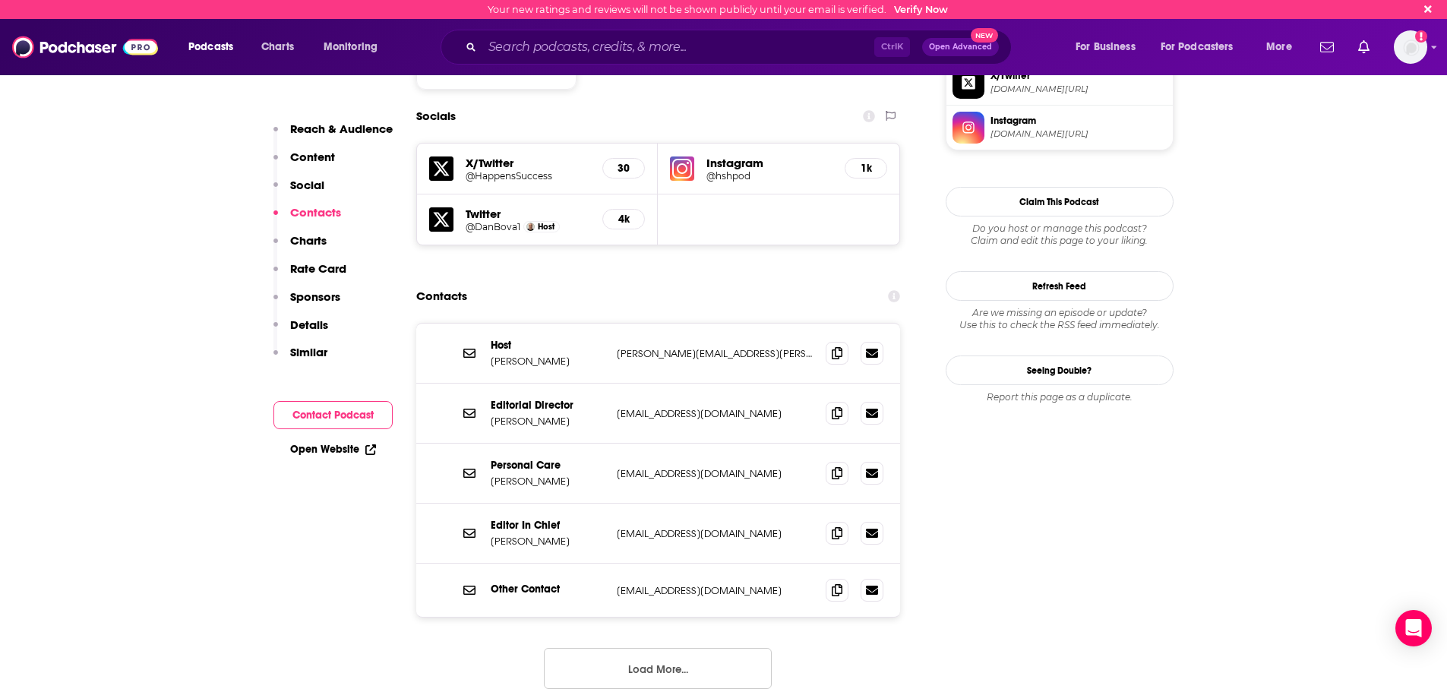
scroll to position [1319, 0]
click at [709, 647] on button "Load More..." at bounding box center [658, 667] width 228 height 41
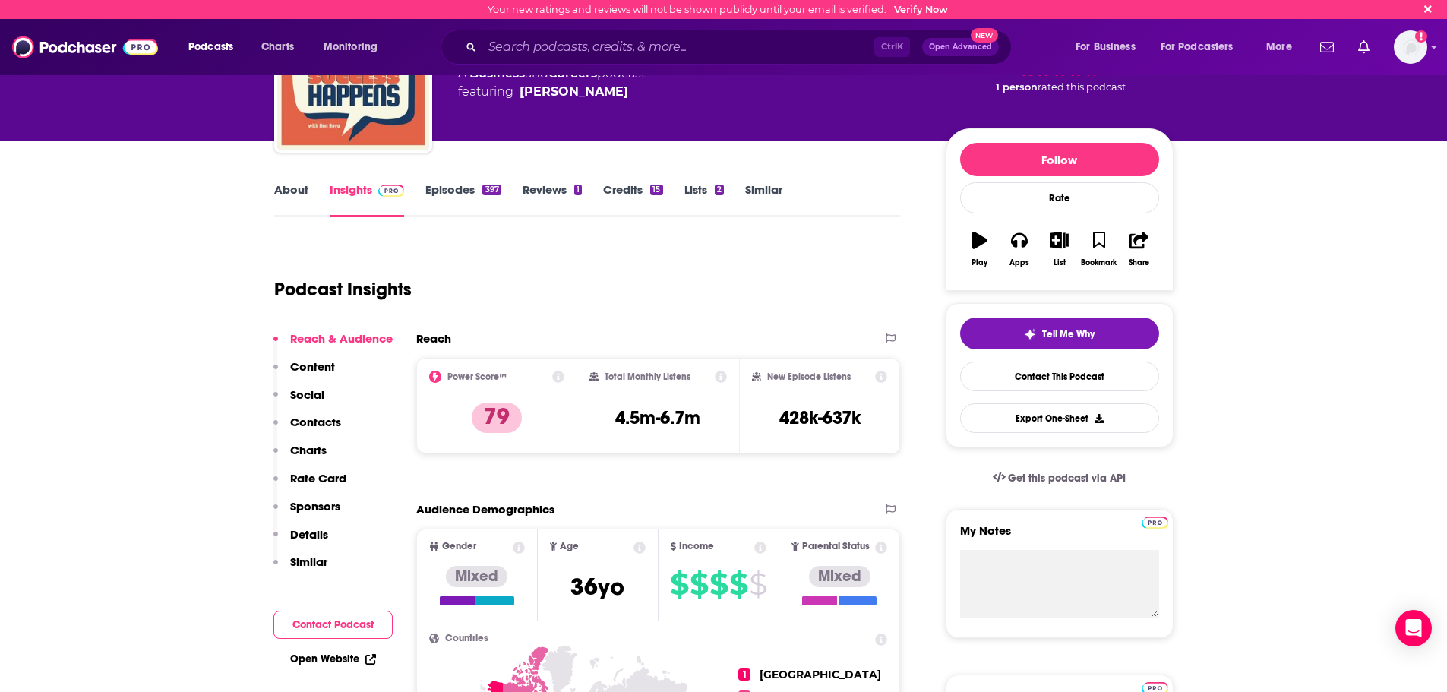
scroll to position [28, 0]
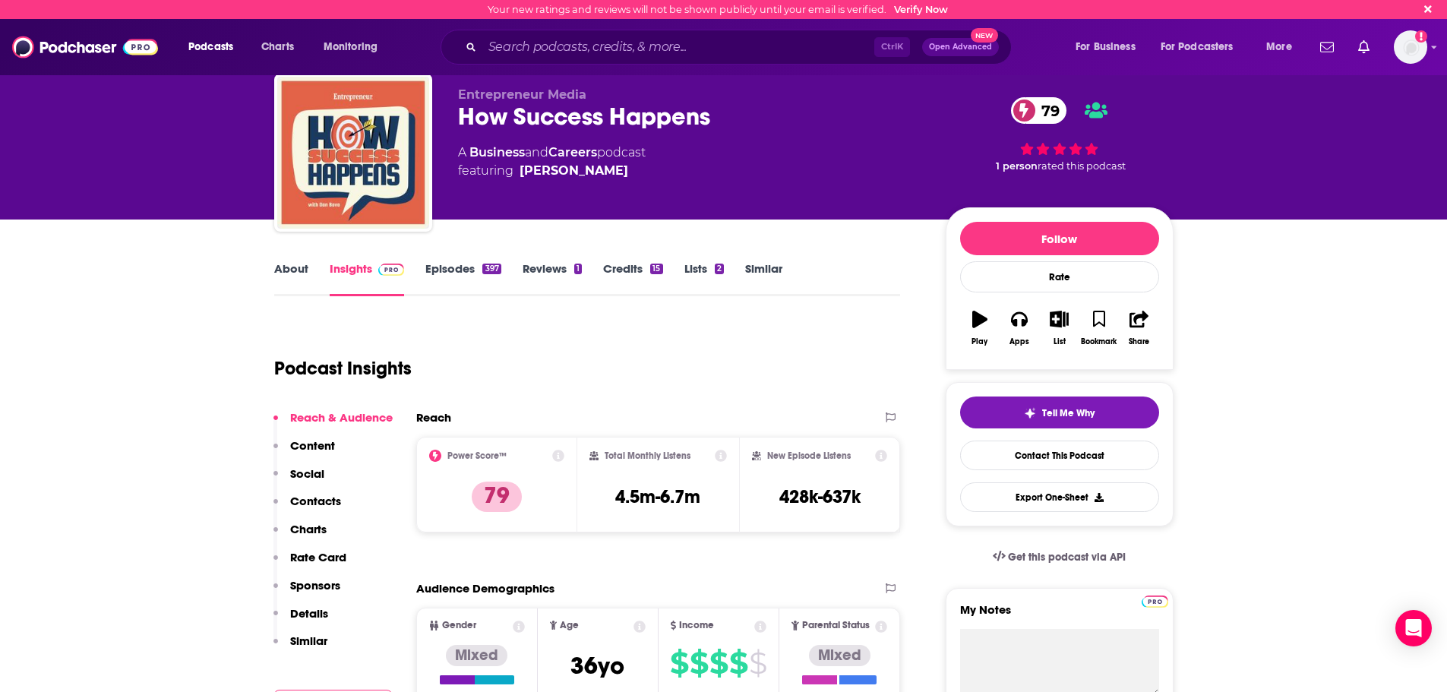
drag, startPoint x: 319, startPoint y: 501, endPoint x: 341, endPoint y: 501, distance: 22.0
click at [319, 500] on p "Contacts" at bounding box center [315, 501] width 51 height 14
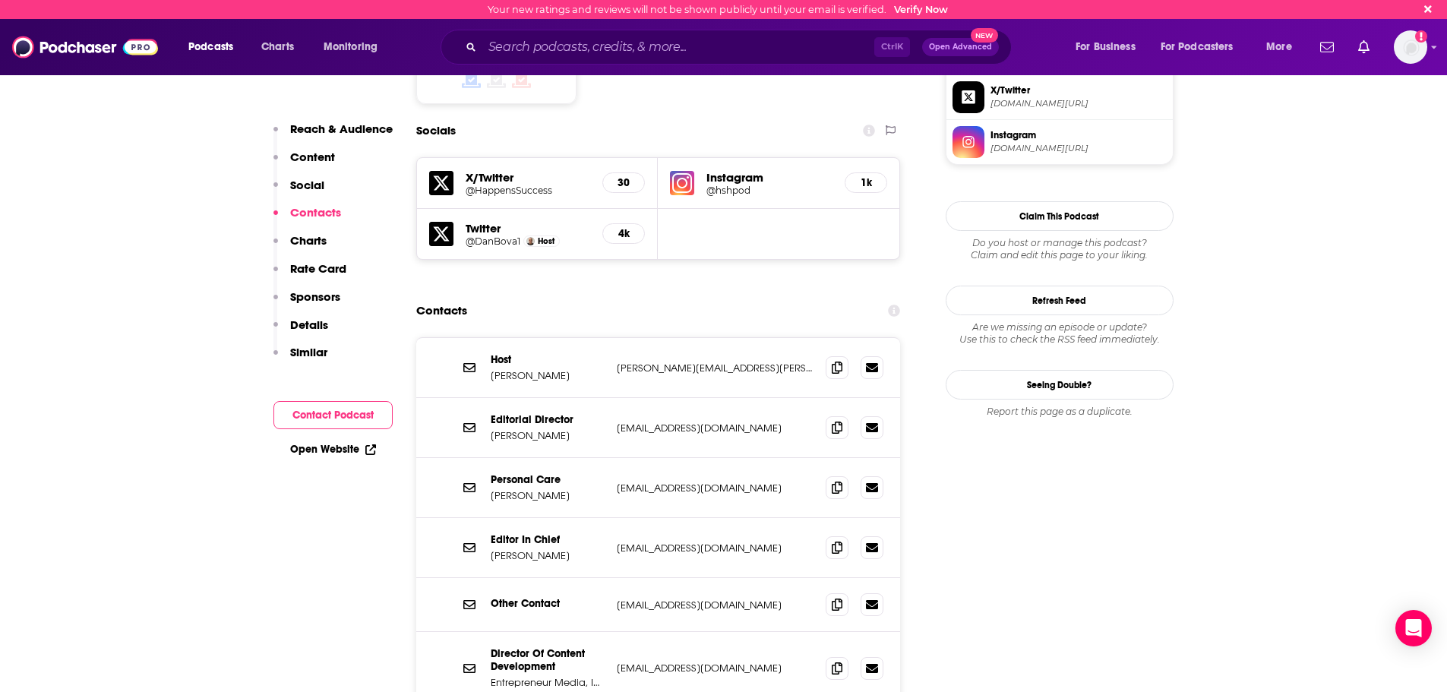
scroll to position [1319, 0]
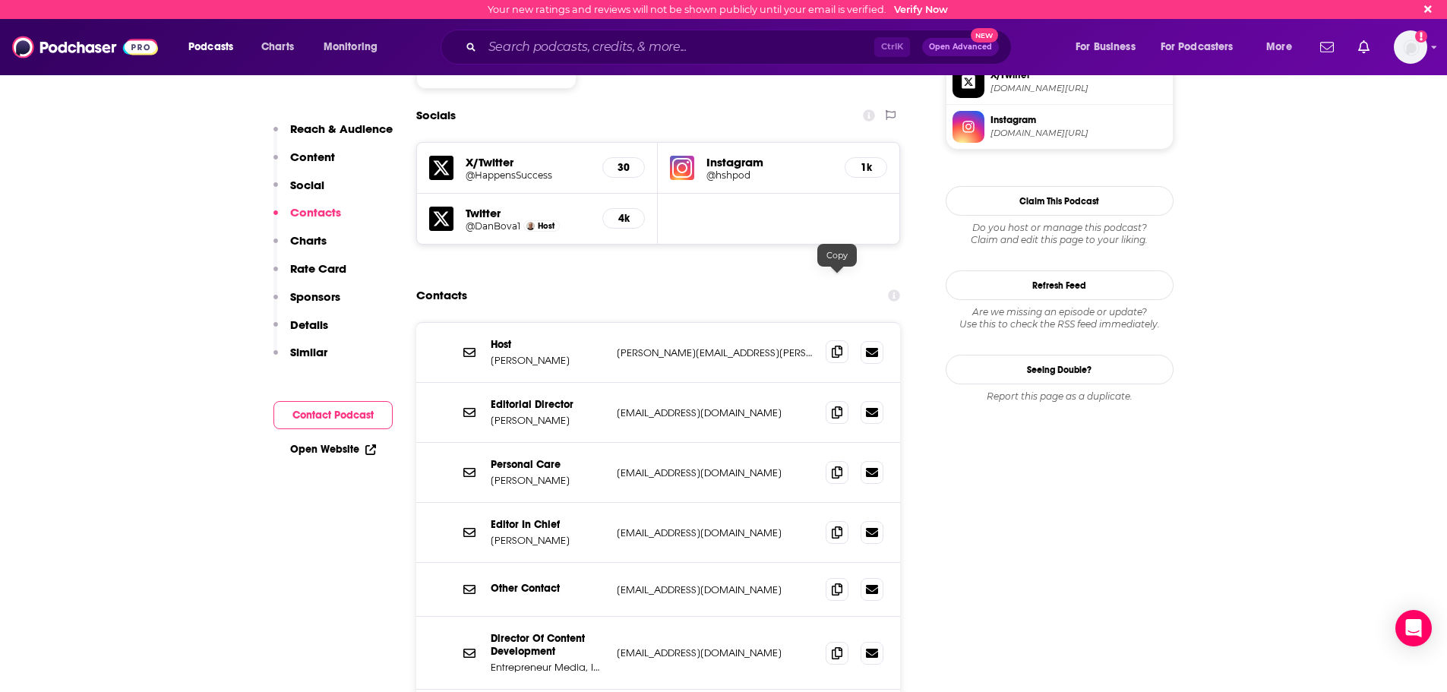
click at [831, 340] on span at bounding box center [837, 351] width 23 height 23
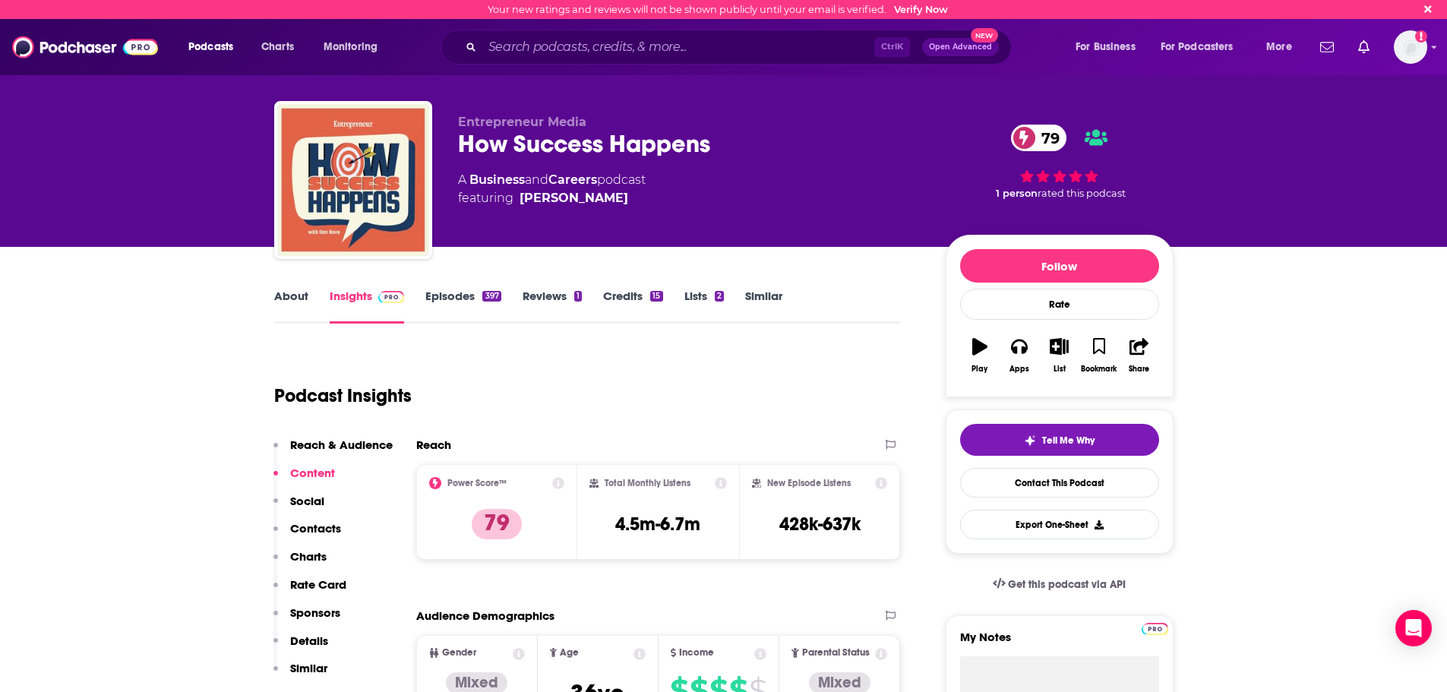
scroll to position [0, 0]
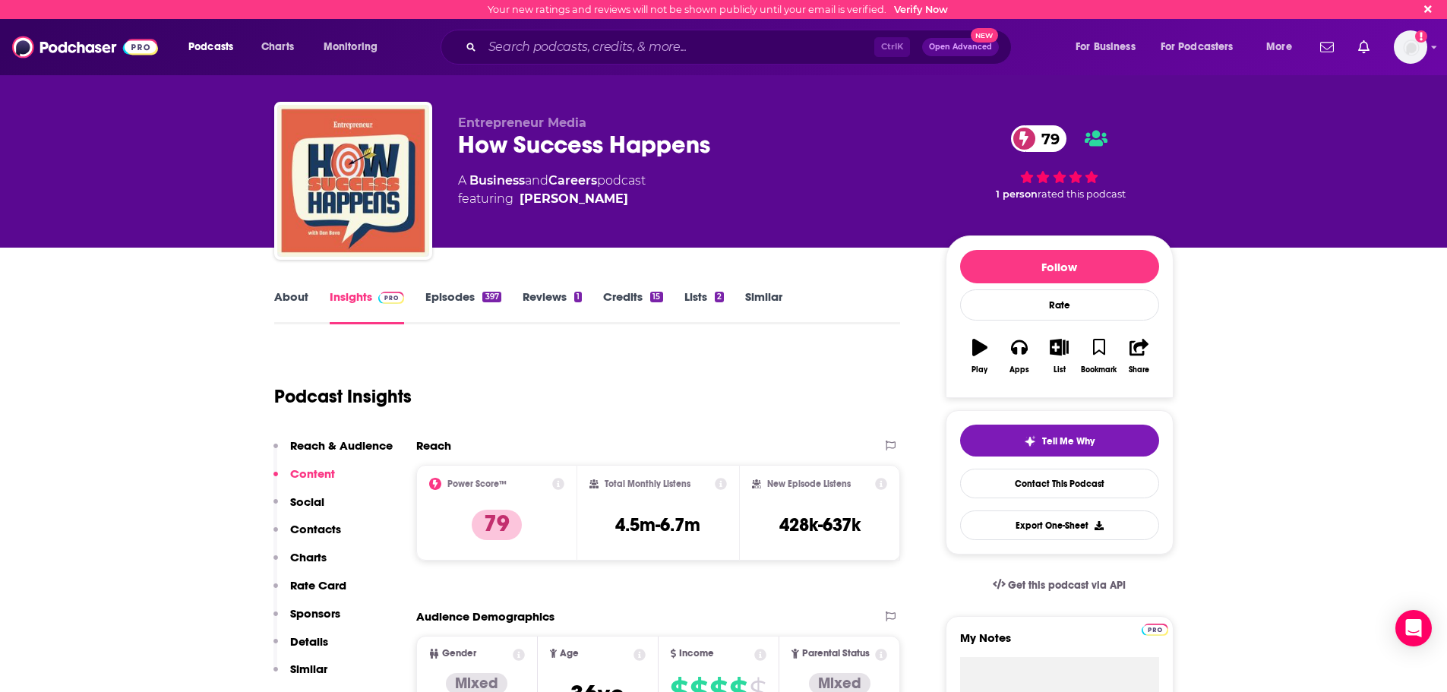
click at [279, 302] on link "About" at bounding box center [291, 306] width 34 height 35
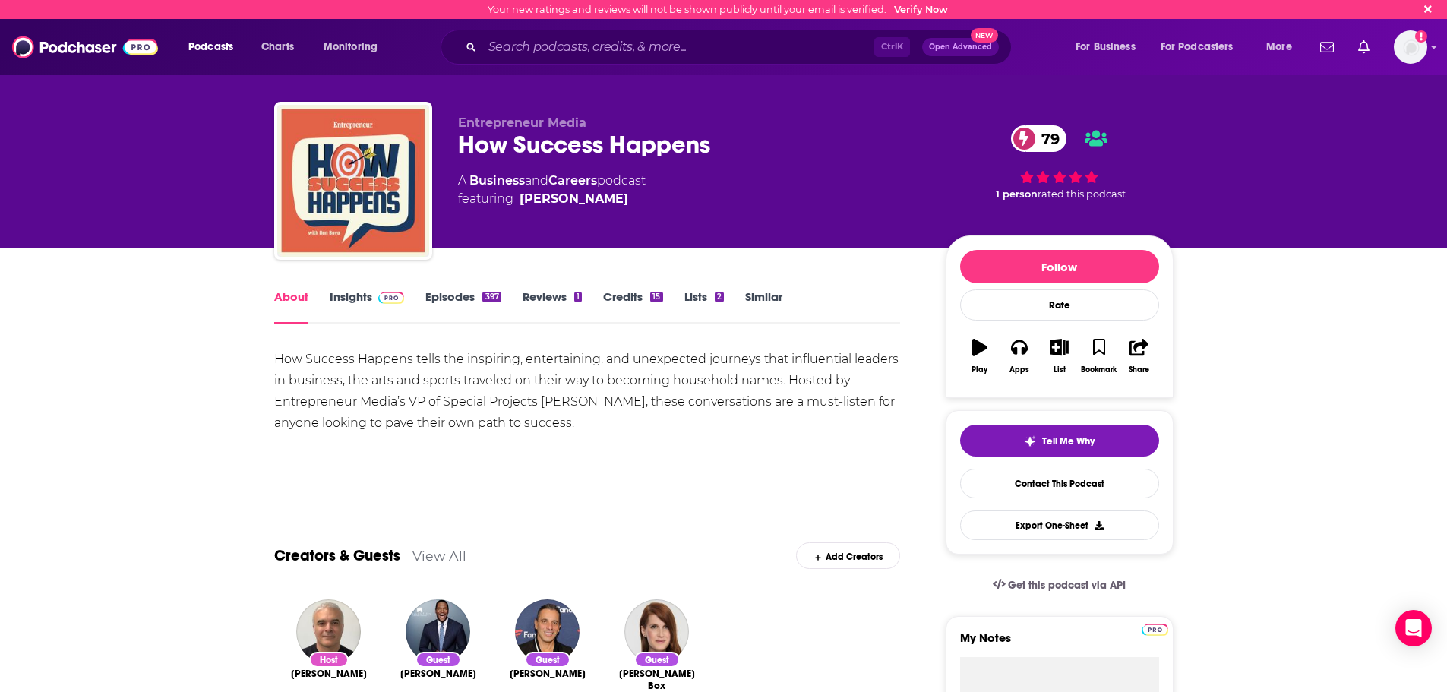
click at [345, 312] on link "Insights" at bounding box center [367, 306] width 75 height 35
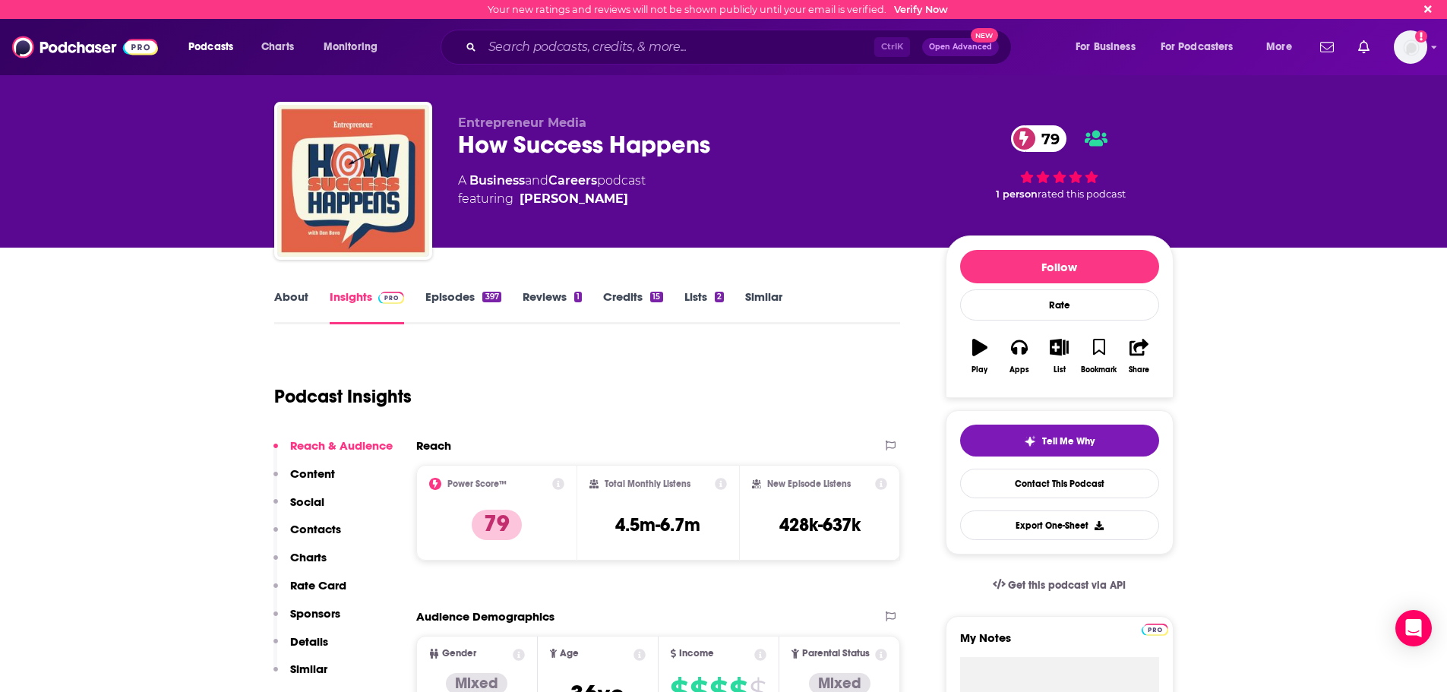
click at [323, 524] on p "Contacts" at bounding box center [315, 529] width 51 height 14
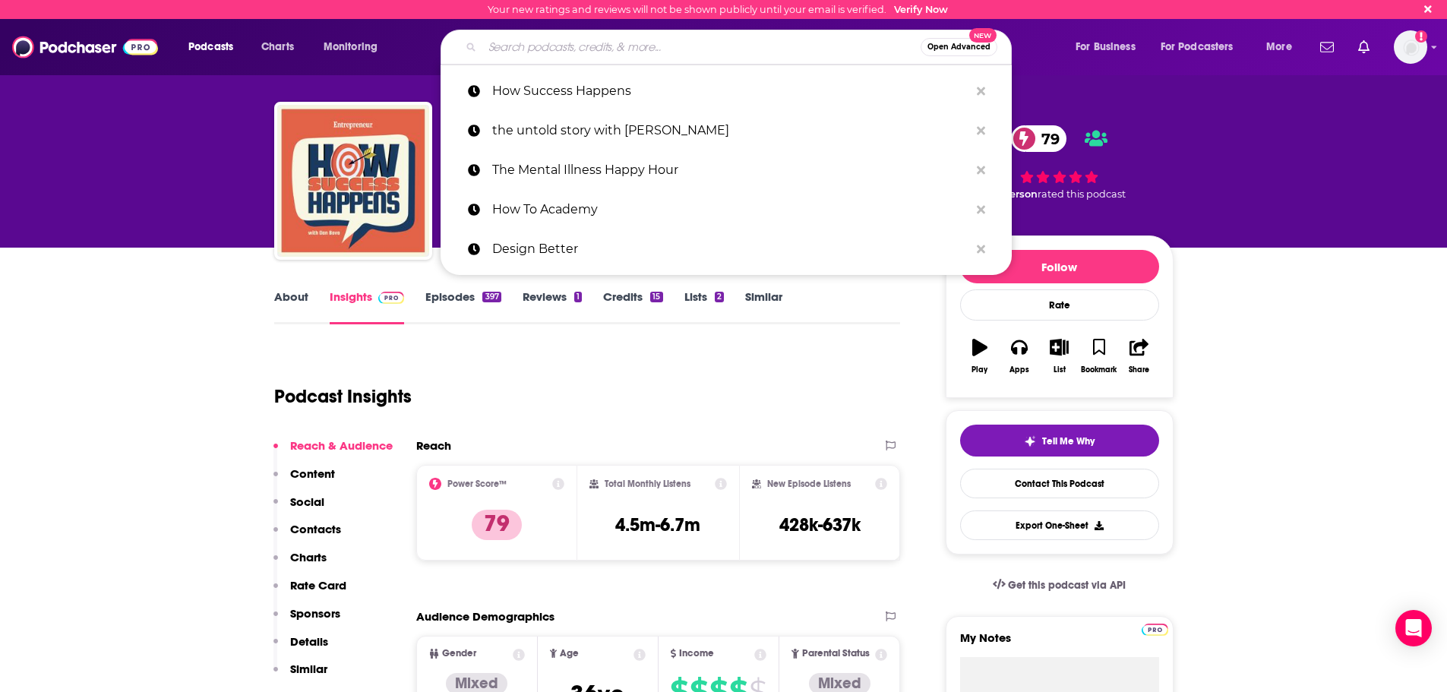
click at [571, 53] on input "Search podcasts, credits, & more..." at bounding box center [701, 47] width 438 height 24
paste input "DisrupTV"
type input "DisrupTV"
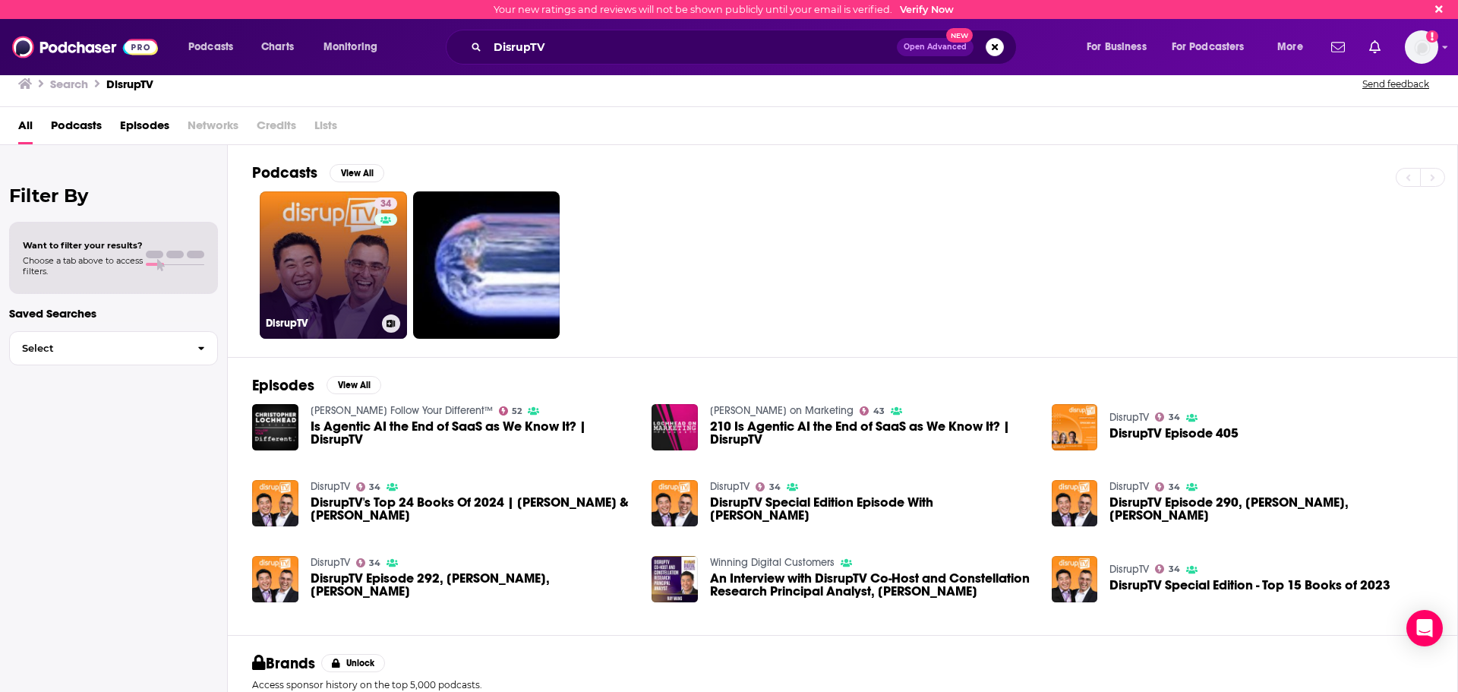
click at [290, 250] on link "34 DisrupTV" at bounding box center [333, 264] width 147 height 147
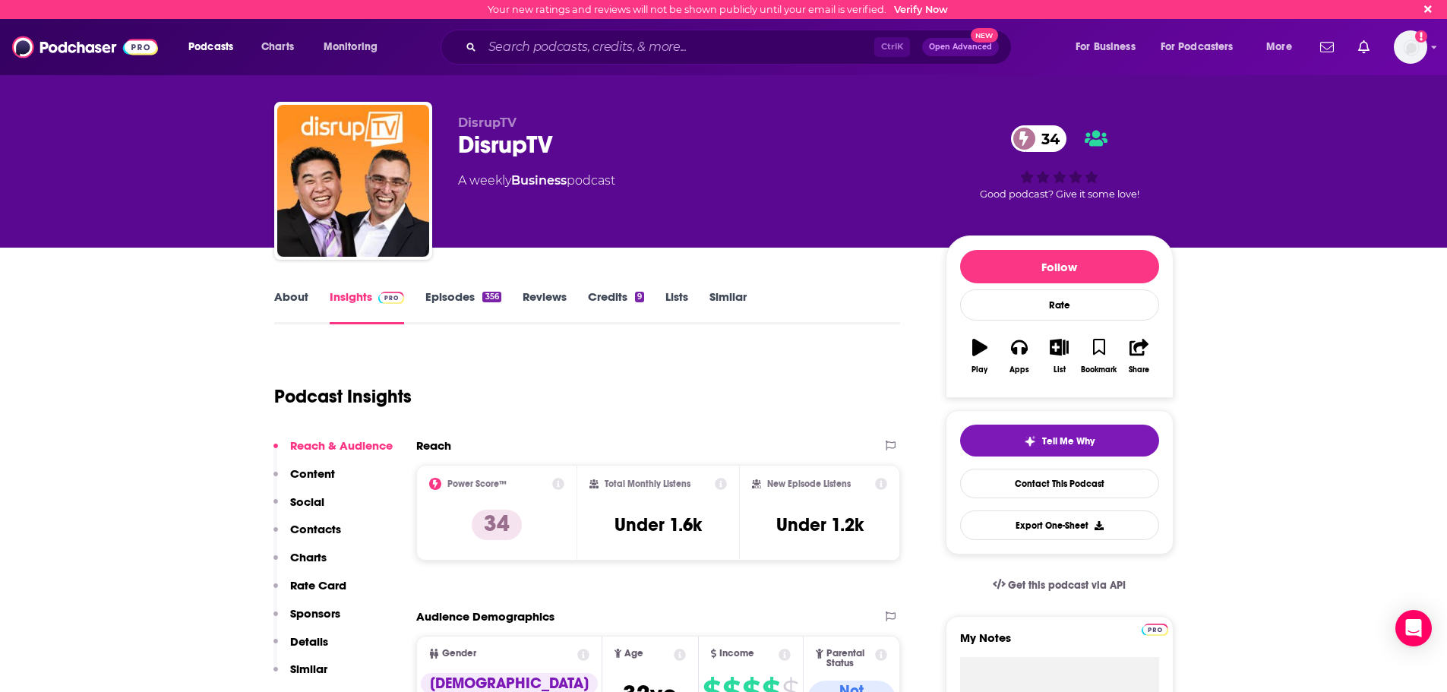
click at [317, 526] on p "Contacts" at bounding box center [315, 529] width 51 height 14
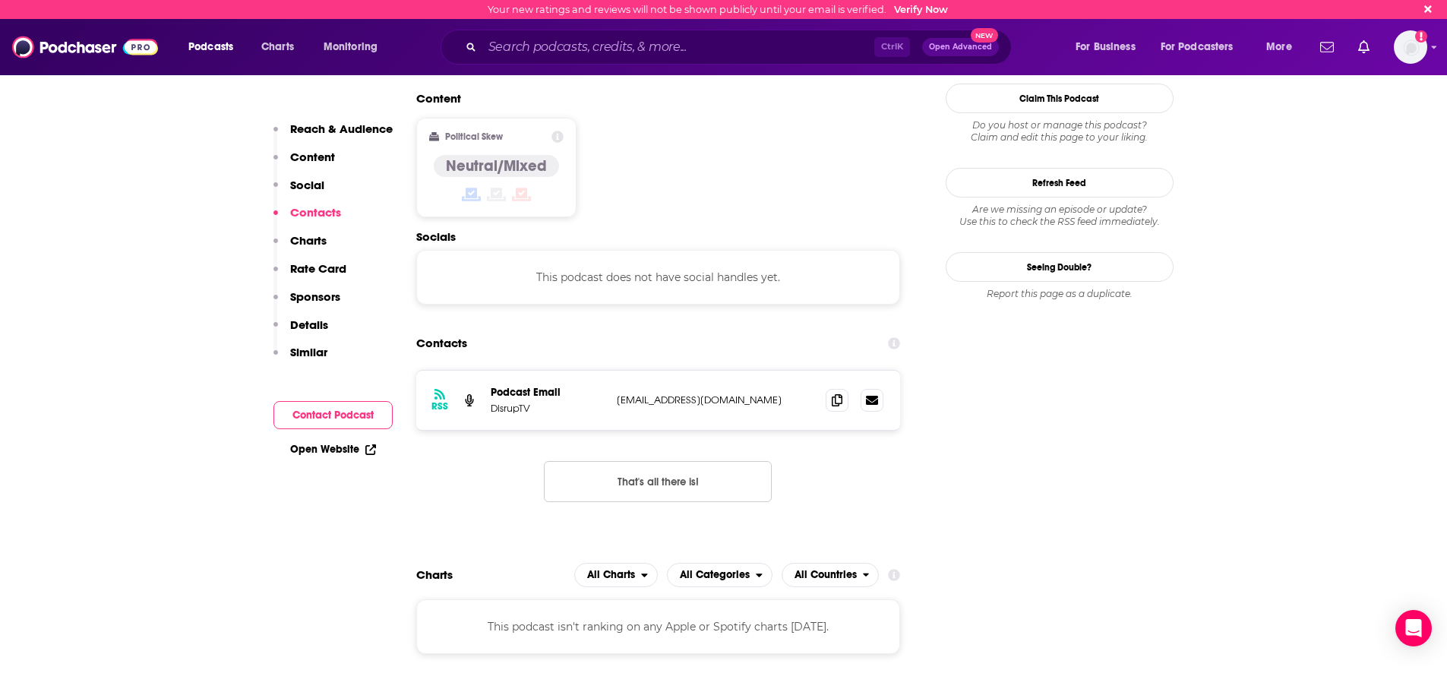
scroll to position [1221, 0]
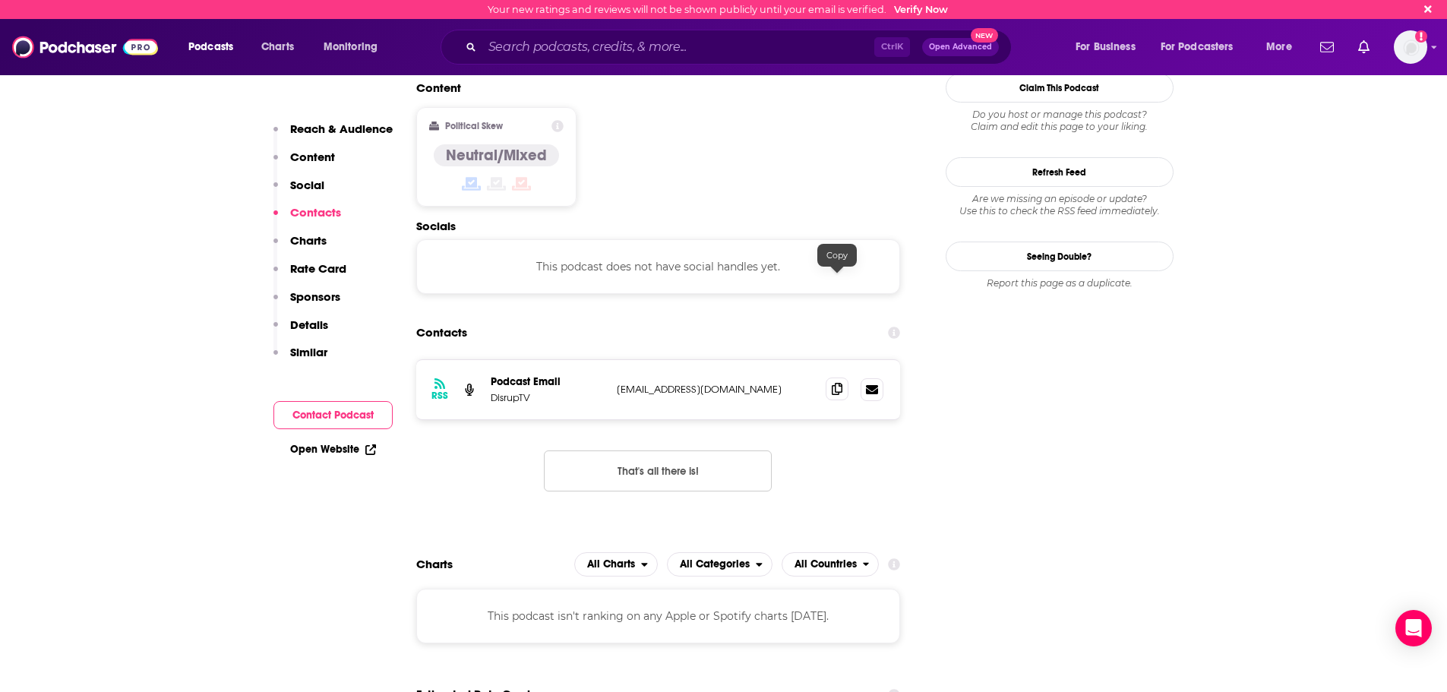
click at [832, 377] on span at bounding box center [837, 388] width 23 height 23
click at [577, 52] on input "Search podcasts, credits, & more..." at bounding box center [678, 47] width 392 height 24
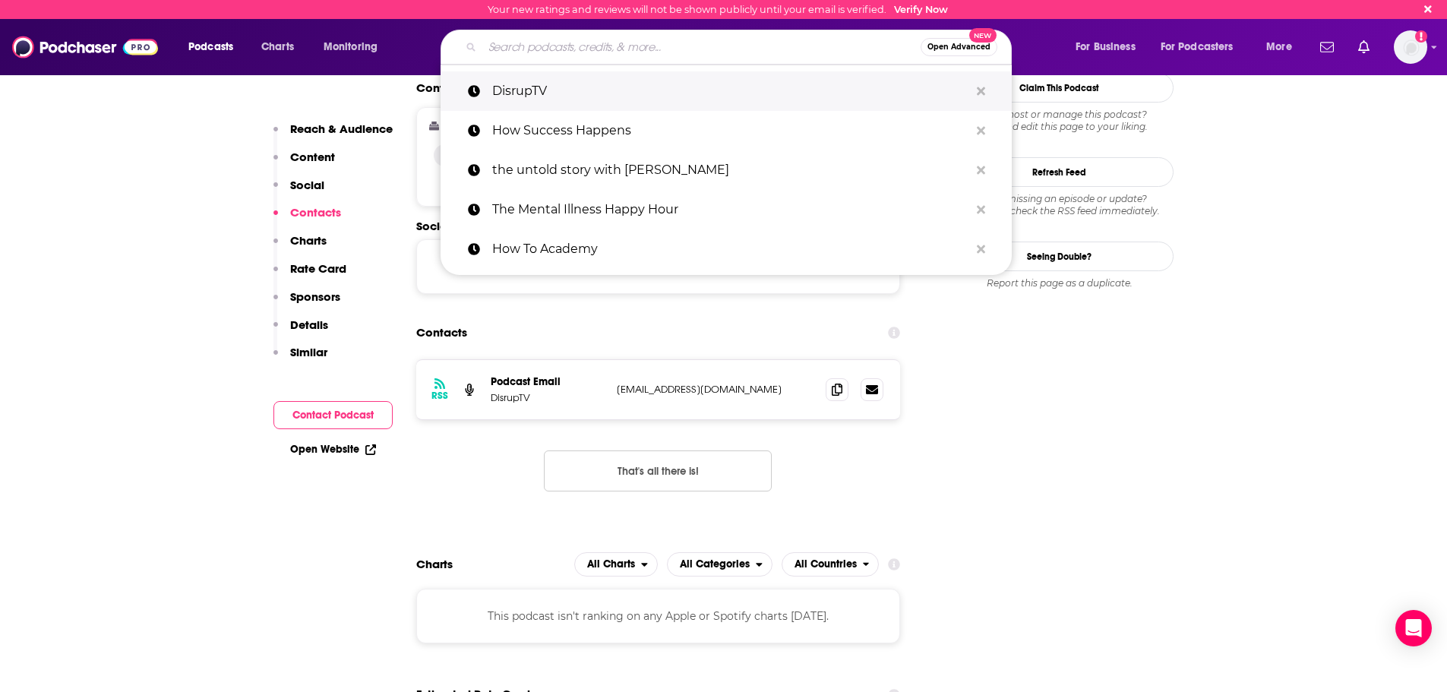
paste input "Career Warrior Podcast"
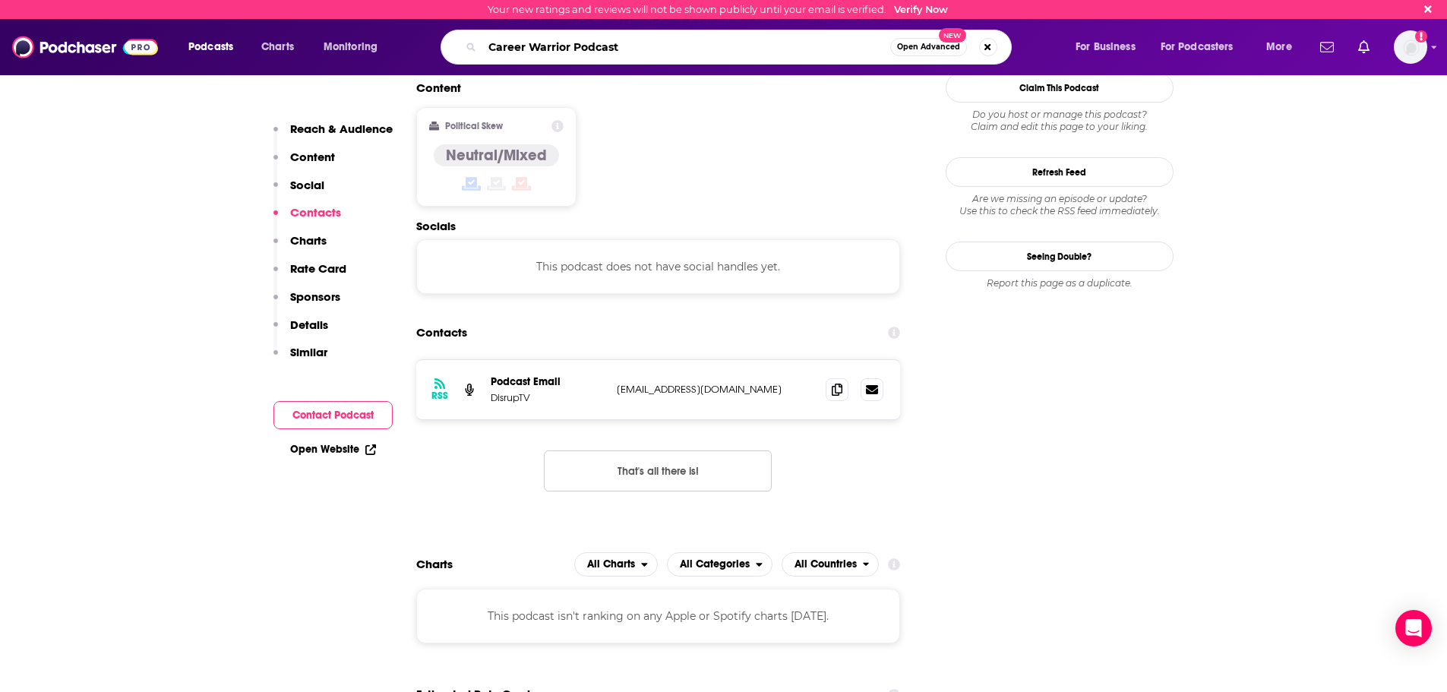
type input "Career Warrior Podcast"
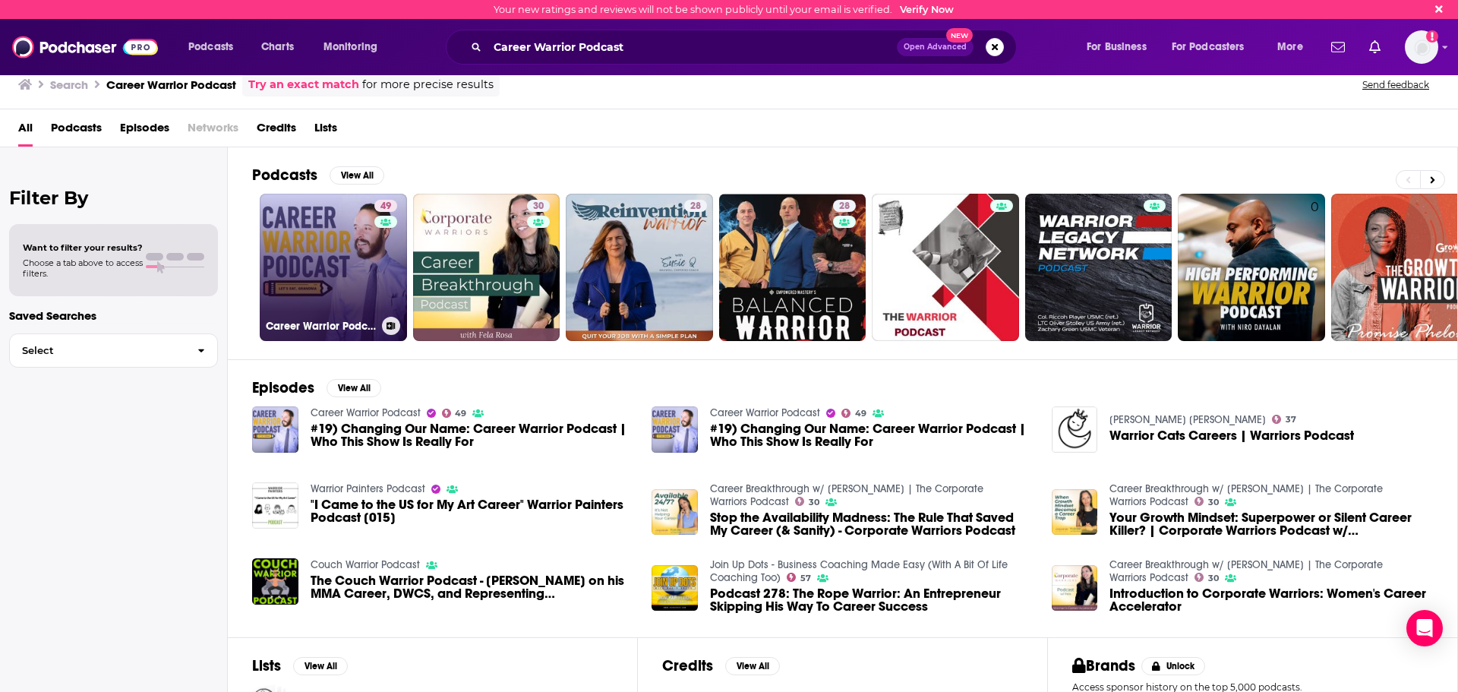
click at [348, 273] on link "49 Career Warrior Podcast" at bounding box center [333, 267] width 147 height 147
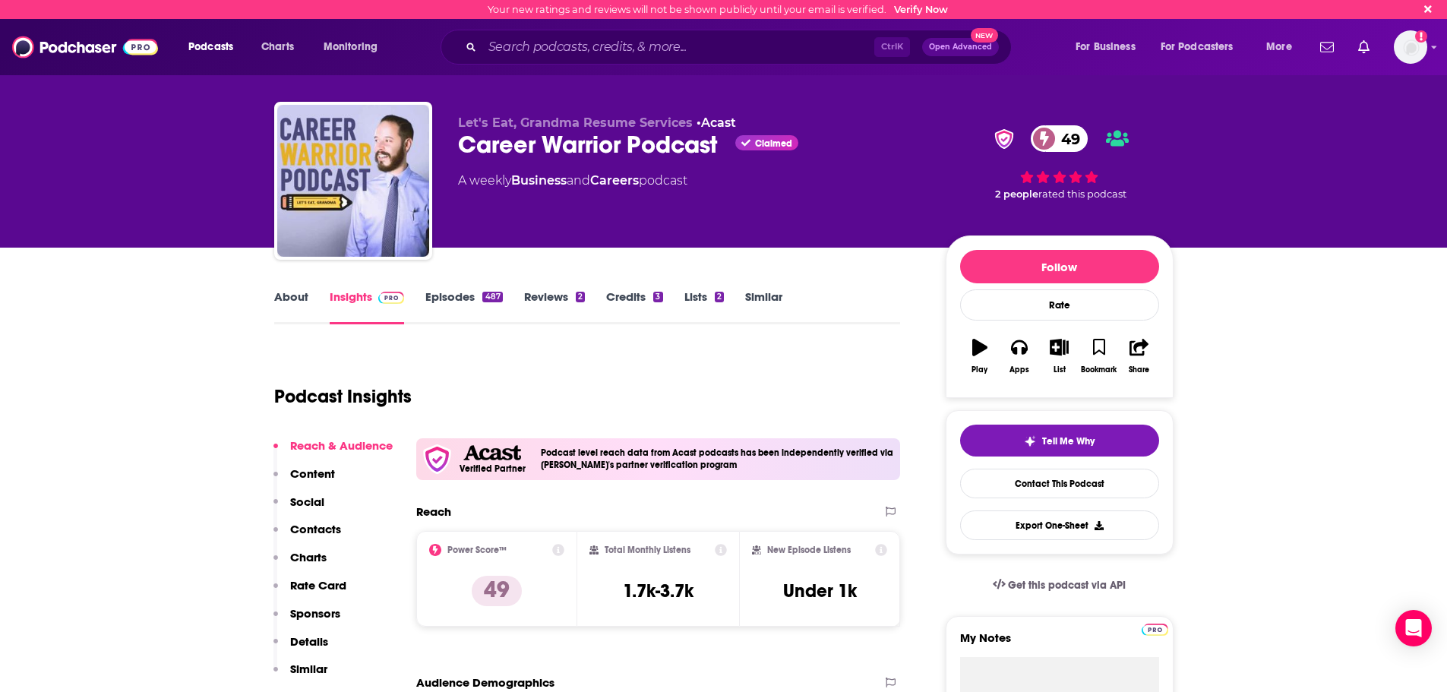
click at [317, 530] on p "Contacts" at bounding box center [315, 529] width 51 height 14
click at [659, 33] on div "Ctrl K Open Advanced New" at bounding box center [726, 47] width 571 height 35
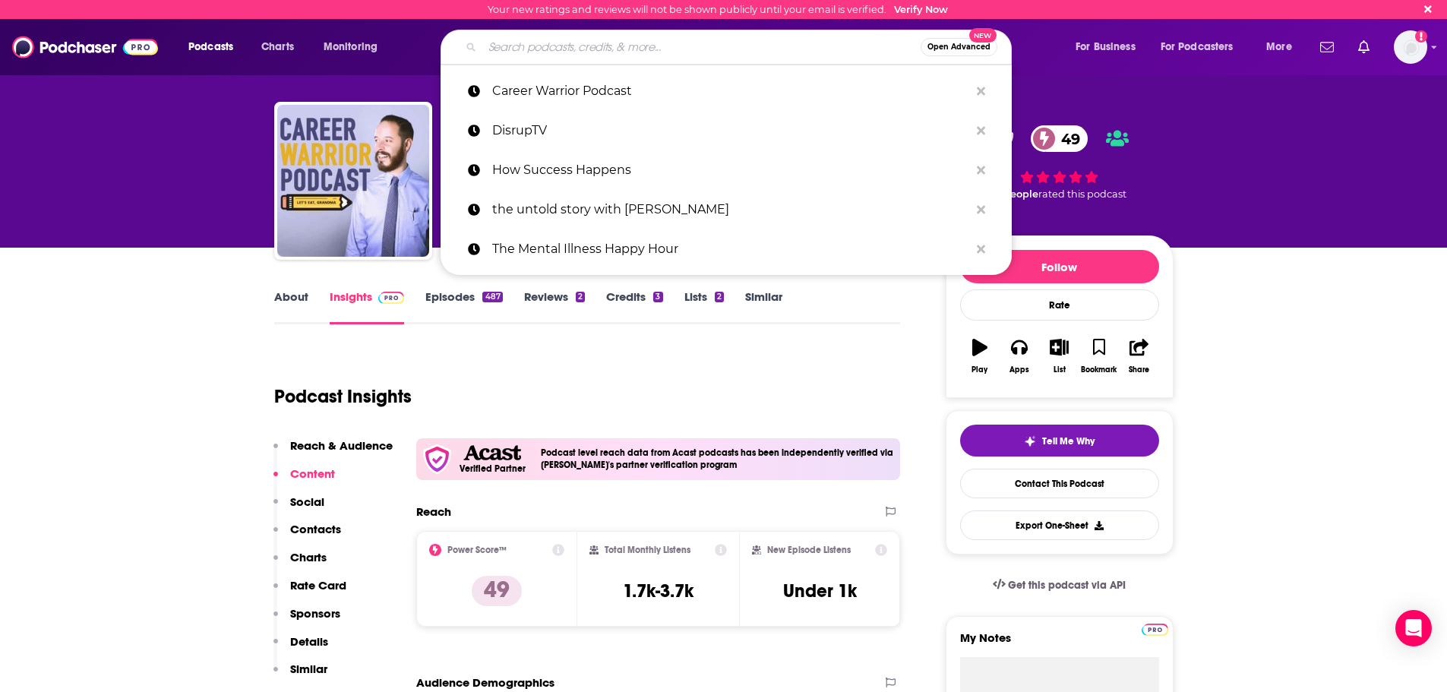
click at [655, 45] on input "Search podcasts, credits, & more..." at bounding box center [701, 47] width 438 height 24
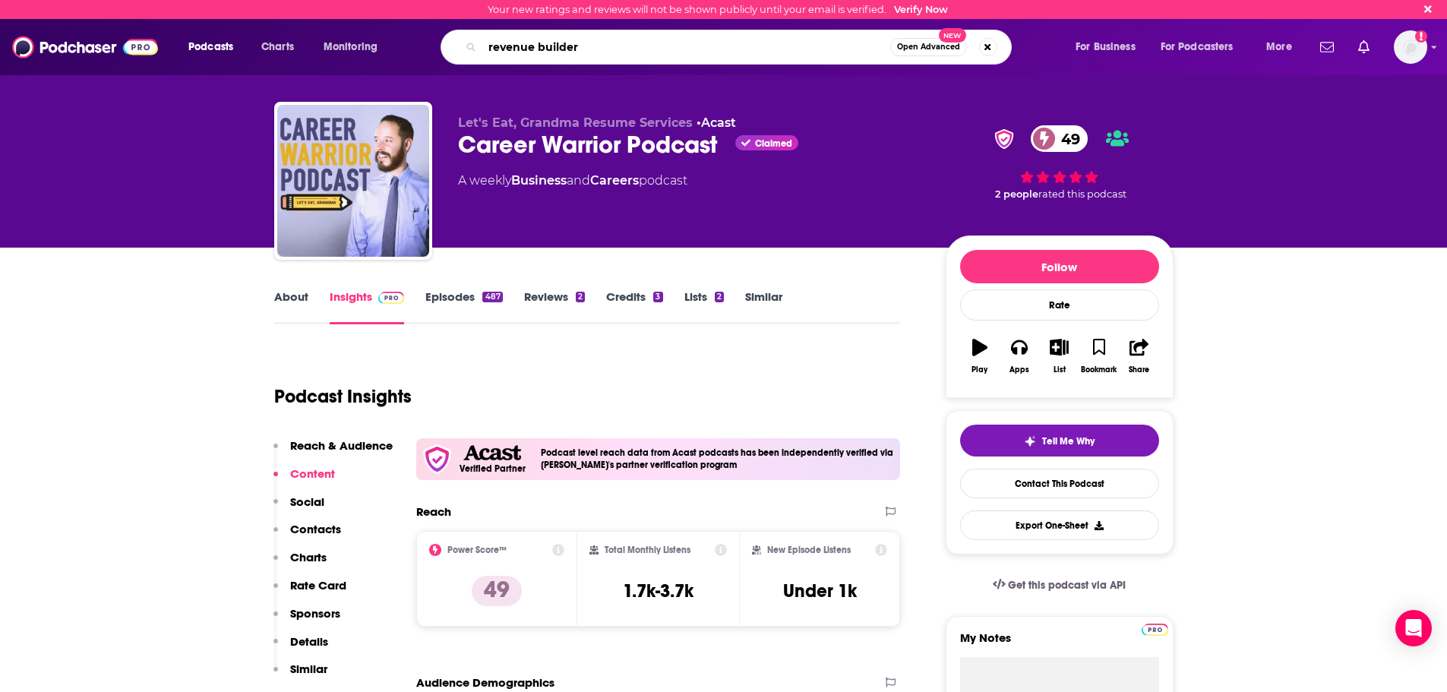
type input "revenue builders"
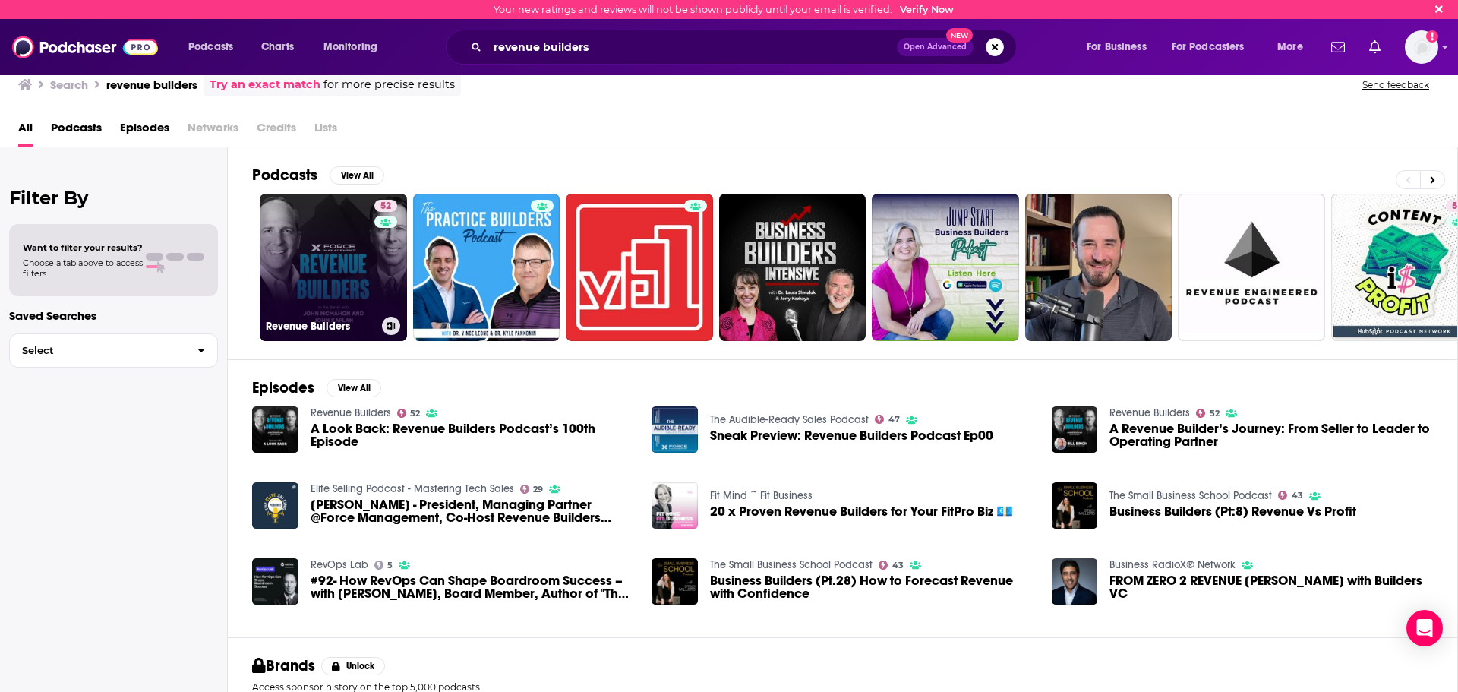
click at [351, 267] on link "52 Revenue Builders" at bounding box center [333, 267] width 147 height 147
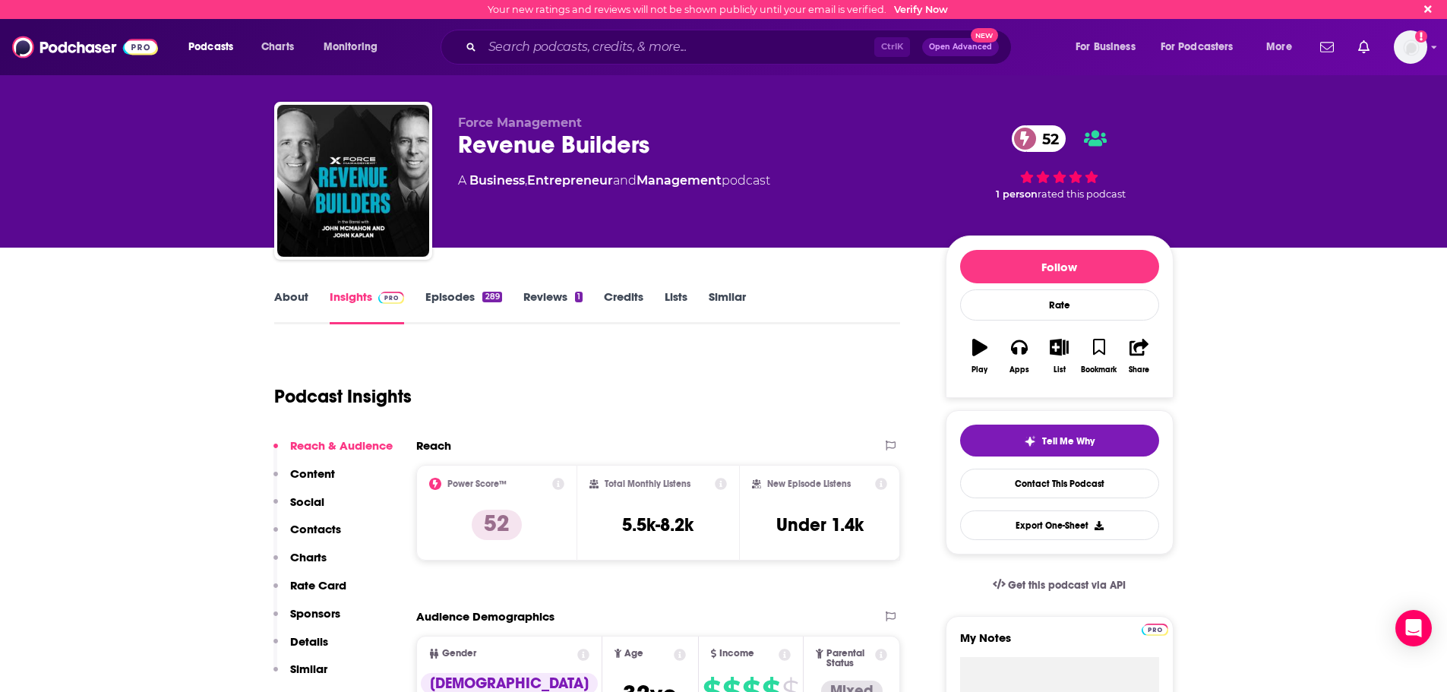
click at [316, 531] on p "Contacts" at bounding box center [315, 529] width 51 height 14
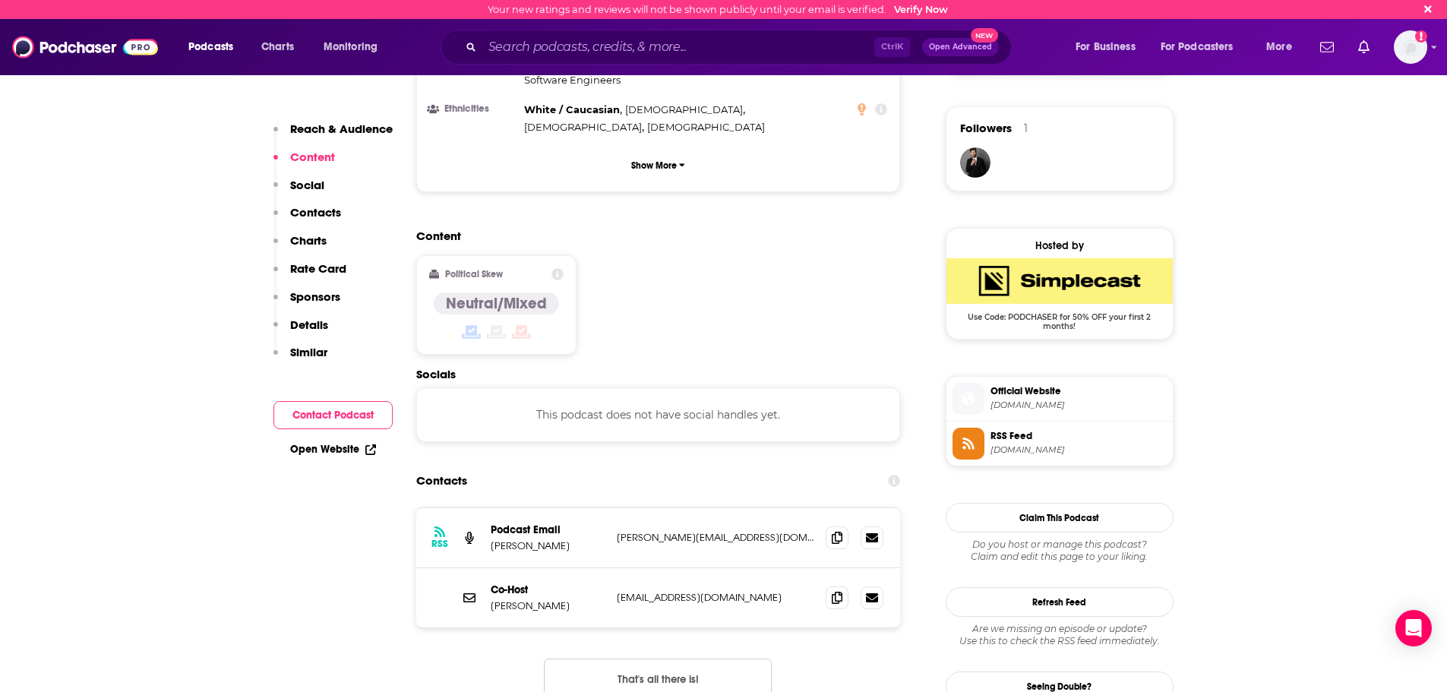
scroll to position [1108, 0]
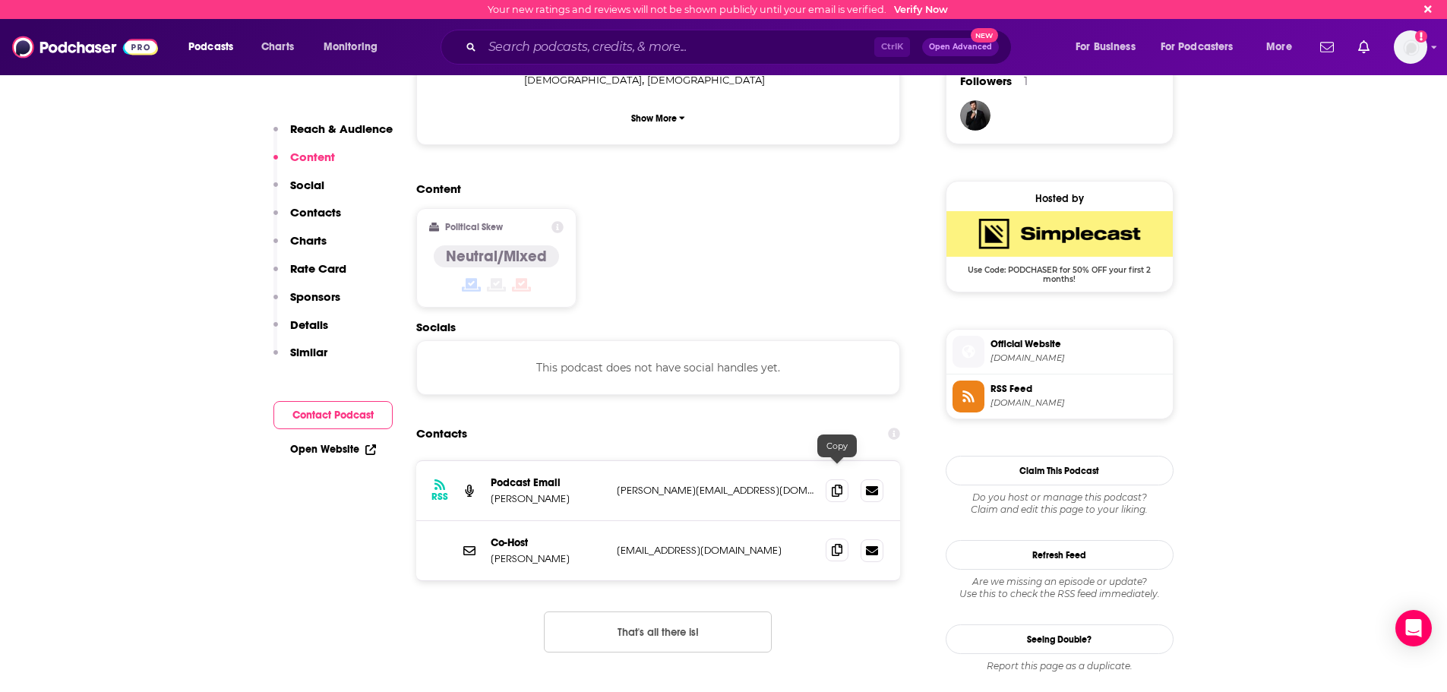
click at [840, 544] on icon at bounding box center [837, 550] width 11 height 12
